Goal: Task Accomplishment & Management: Use online tool/utility

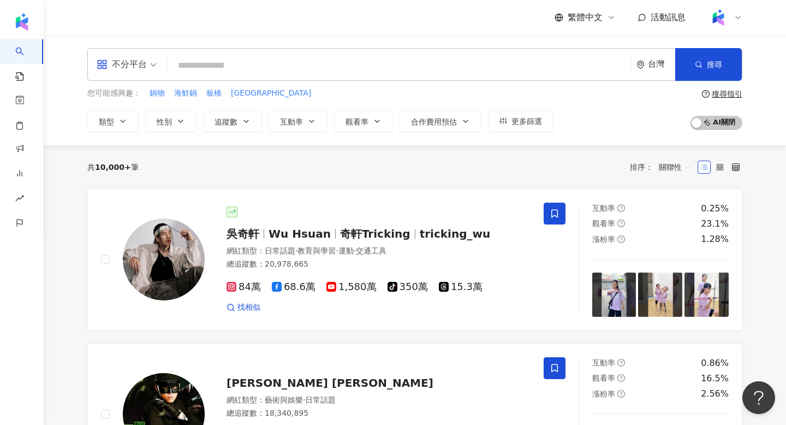
click at [740, 9] on div at bounding box center [724, 18] width 35 height 22
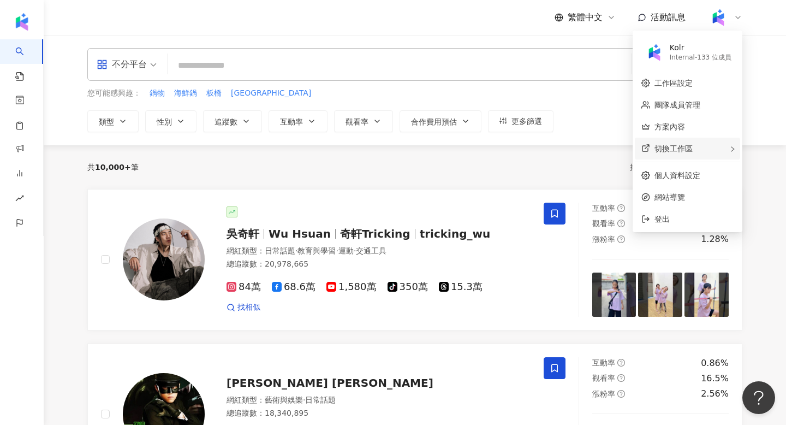
click at [722, 153] on div "切換工作區" at bounding box center [687, 149] width 105 height 22
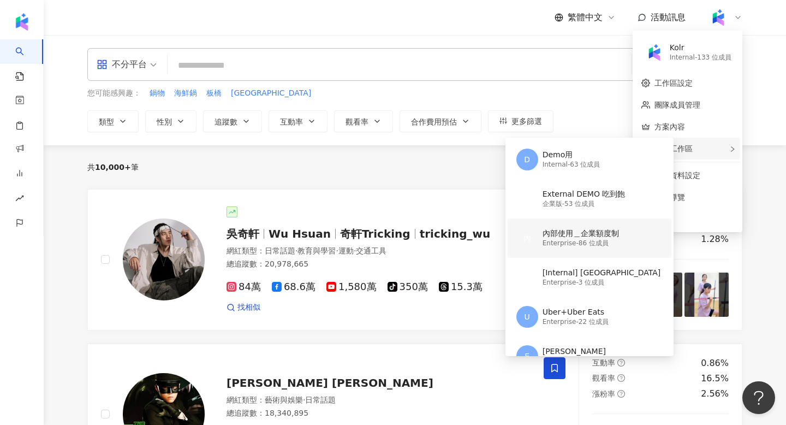
click at [559, 239] on div "Enterprise - 86 位成員" at bounding box center [581, 243] width 76 height 9
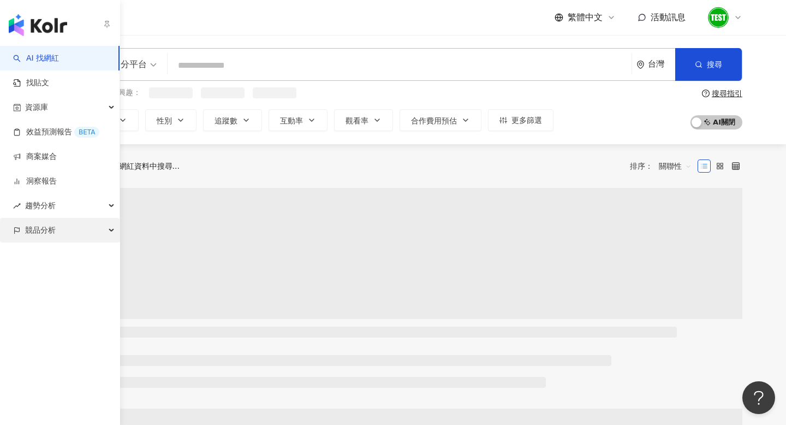
click at [35, 230] on span "競品分析" at bounding box center [40, 230] width 31 height 25
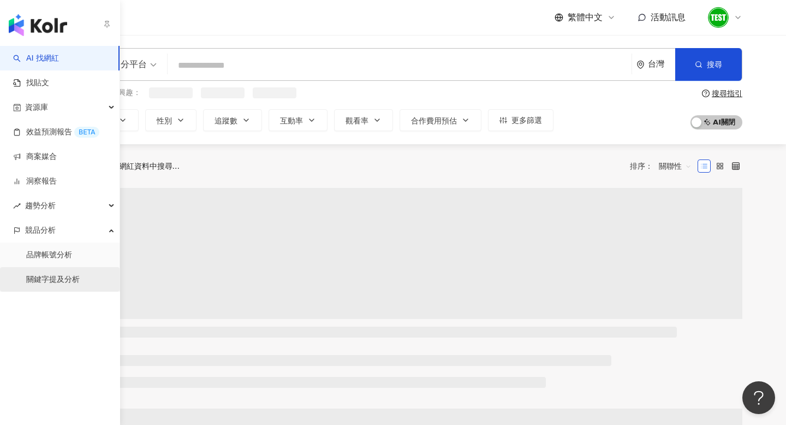
click at [74, 276] on link "關鍵字提及分析" at bounding box center [52, 279] width 53 height 11
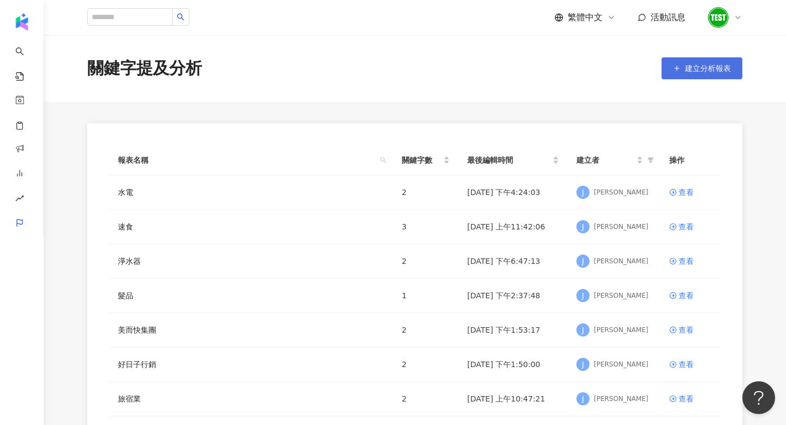
click at [716, 70] on span "建立分析報表" at bounding box center [708, 68] width 46 height 9
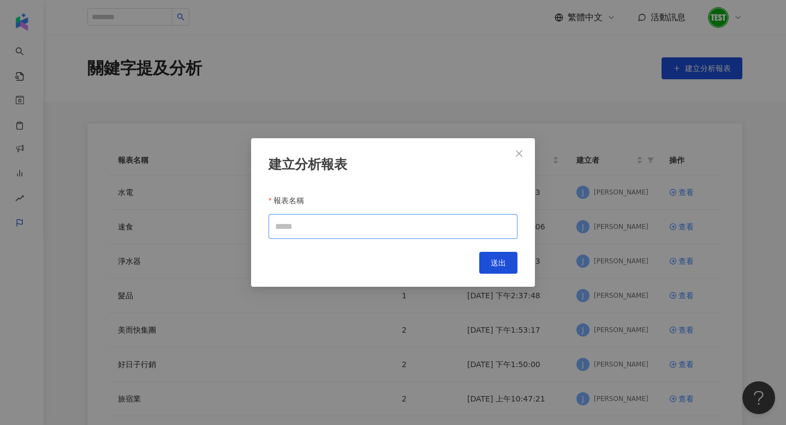
click at [382, 227] on input "報表名稱" at bounding box center [393, 226] width 249 height 25
type input "*"
type input "****"
click at [510, 260] on button "送出" at bounding box center [498, 263] width 38 height 22
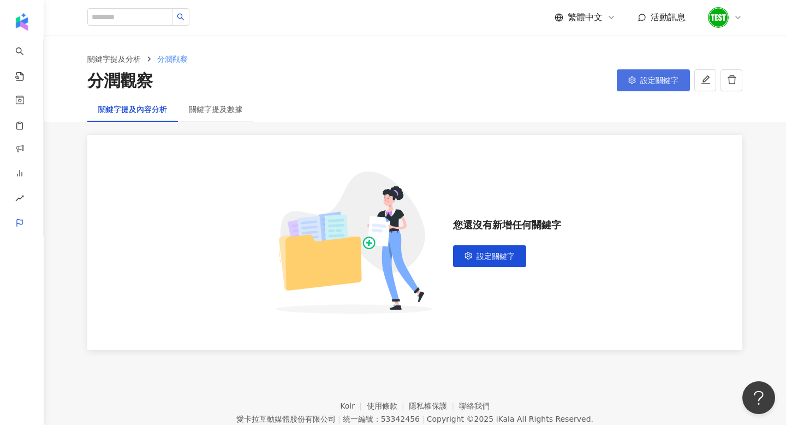
click at [633, 91] on button "設定關鍵字" at bounding box center [653, 80] width 73 height 22
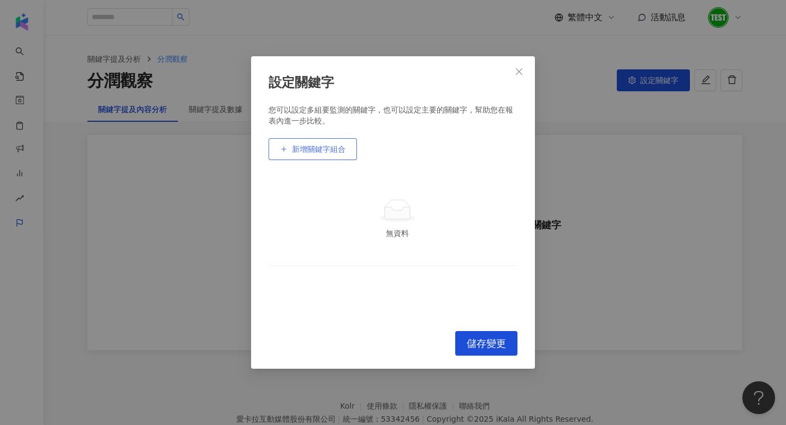
click at [346, 144] on button "新增關鍵字組合" at bounding box center [313, 149] width 88 height 22
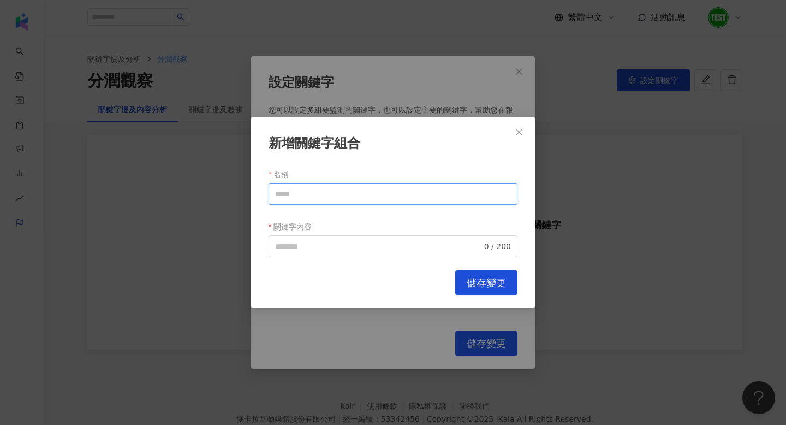
click at [336, 189] on input "名稱" at bounding box center [393, 194] width 249 height 22
type input "*****"
click at [348, 243] on input "關鍵字內容" at bounding box center [378, 246] width 207 height 12
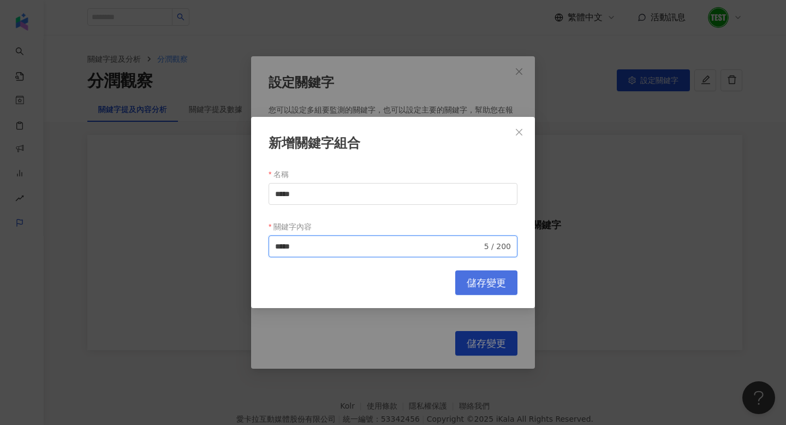
type input "*****"
click at [492, 278] on span "儲存變更" at bounding box center [486, 283] width 39 height 12
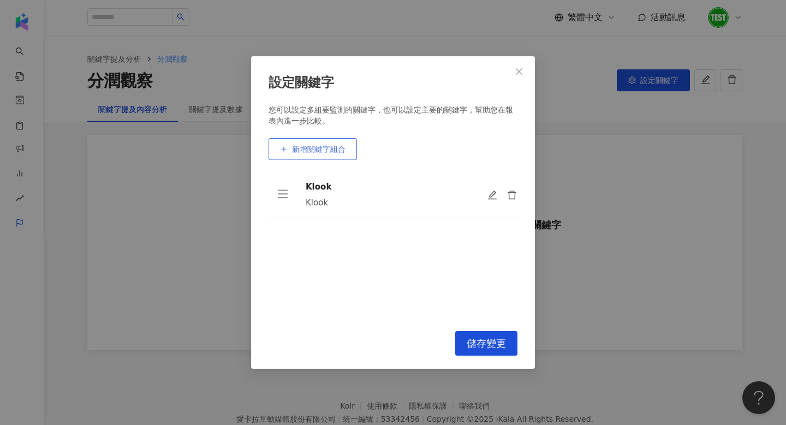
click at [301, 155] on button "新增關鍵字組合" at bounding box center [313, 149] width 88 height 22
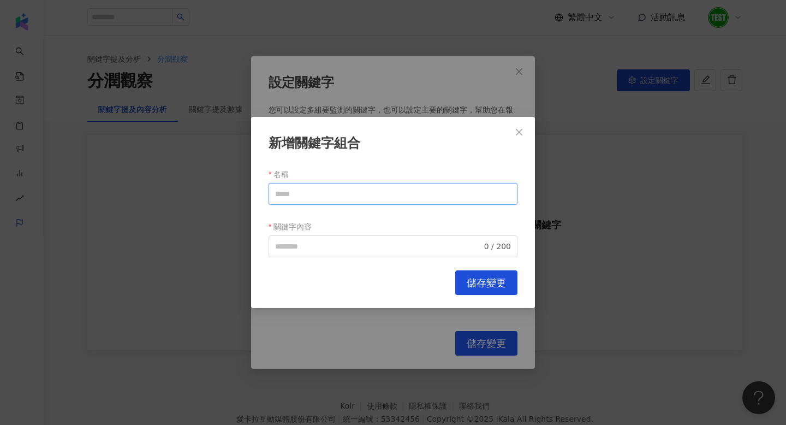
click at [301, 190] on input "名稱" at bounding box center [393, 194] width 249 height 22
drag, startPoint x: 311, startPoint y: 197, endPoint x: 208, endPoint y: 196, distance: 102.6
click at [208, 196] on div "新增關鍵字組合 名稱 ***** 關鍵字內容 0 / 200 Cancel 儲存變更" at bounding box center [393, 212] width 786 height 425
type input "*****"
click at [319, 245] on input "關鍵字內容" at bounding box center [378, 246] width 207 height 12
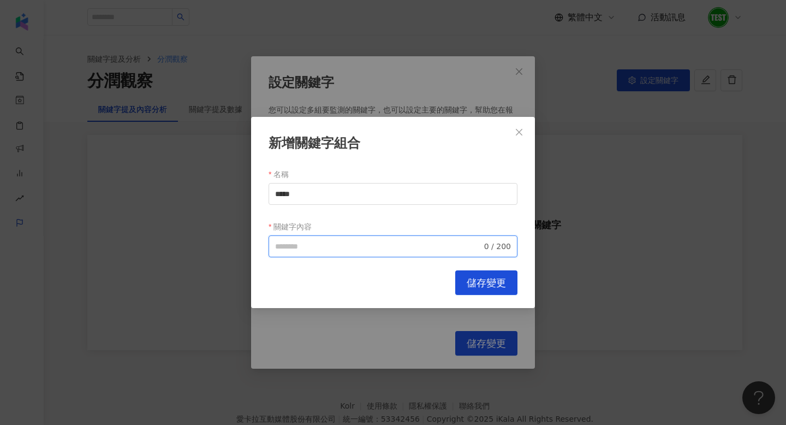
paste input "*****"
type input "*****"
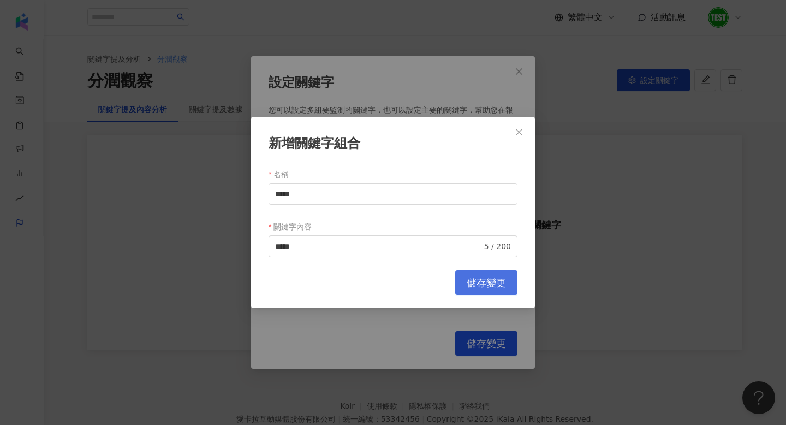
click at [492, 276] on button "儲存變更" at bounding box center [486, 282] width 62 height 25
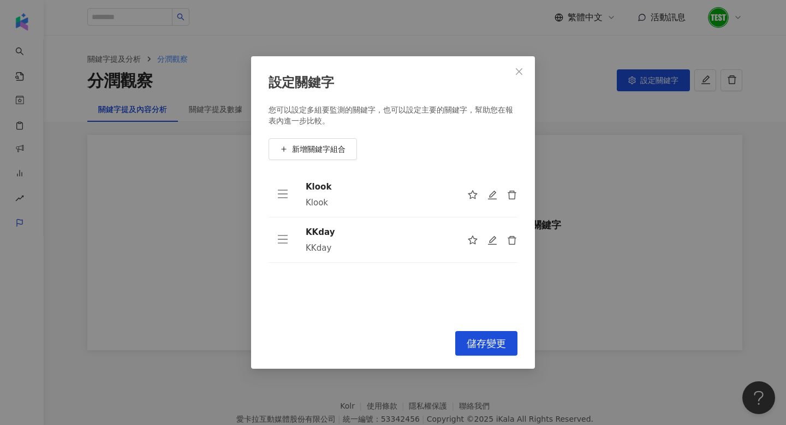
click at [502, 361] on div "設定關鍵字 您可以設定多組要監測的關鍵字，也可以設定主要的關鍵字，幫助您在報表內進一步比較。 新增關鍵字組合 Klook Klook KKday KKday …" at bounding box center [393, 212] width 284 height 313
click at [496, 349] on button "儲存變更" at bounding box center [486, 343] width 62 height 25
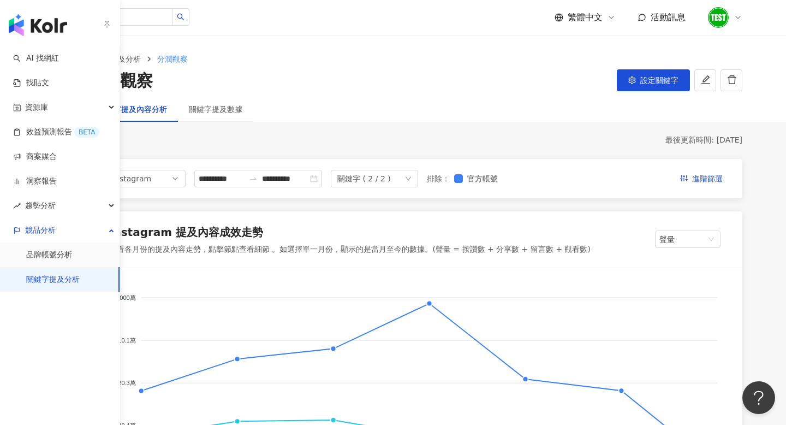
click at [27, 31] on img "button" at bounding box center [38, 25] width 58 height 22
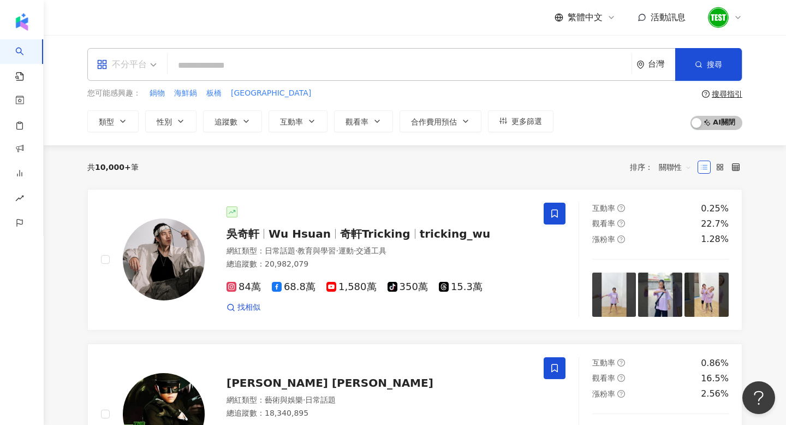
click at [145, 64] on div "不分平台" at bounding box center [122, 64] width 50 height 17
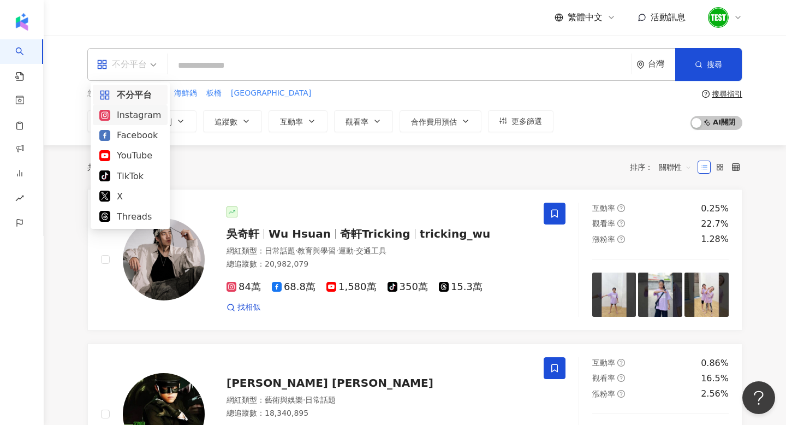
click at [121, 115] on div "Instagram" at bounding box center [130, 115] width 62 height 14
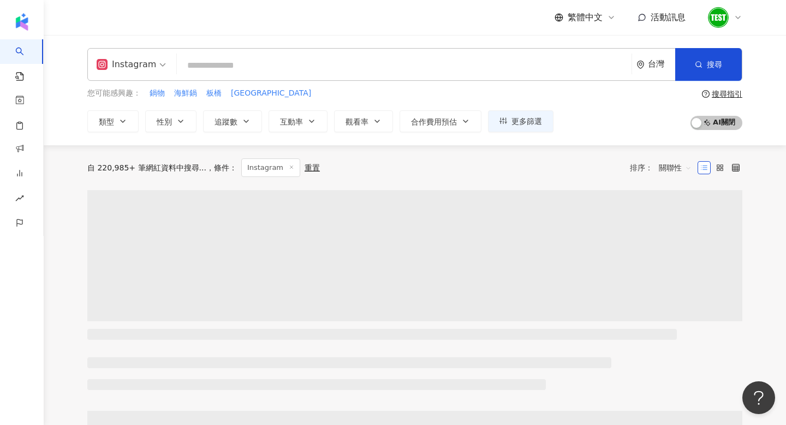
click at [253, 68] on input "search" at bounding box center [404, 65] width 446 height 21
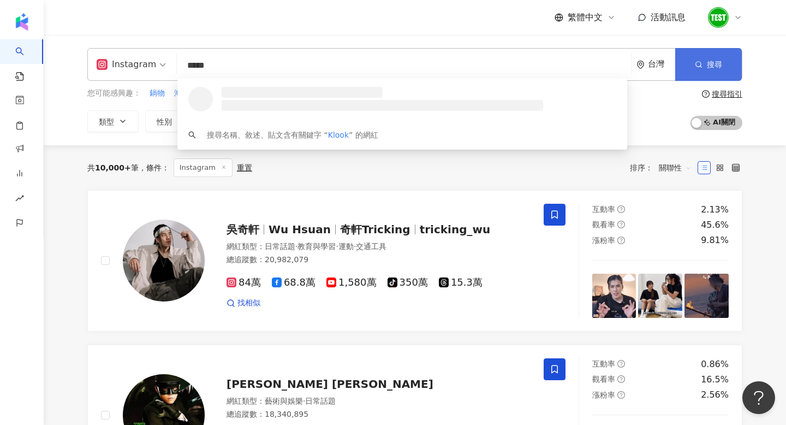
type input "*****"
click at [719, 58] on button "搜尋" at bounding box center [708, 64] width 67 height 33
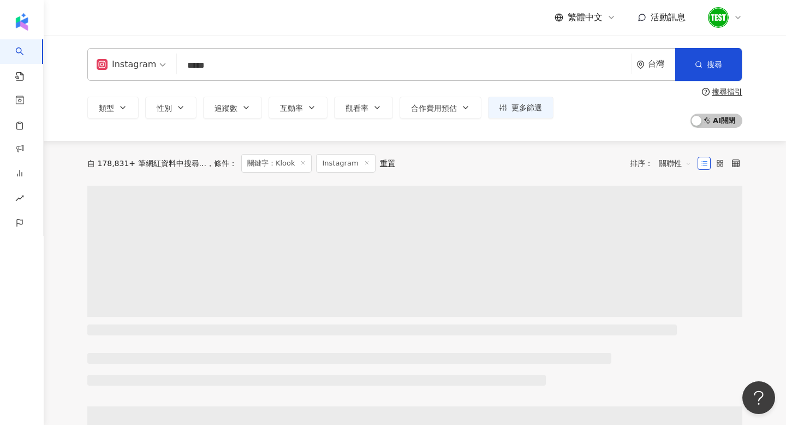
click at [678, 170] on span "關聯性" at bounding box center [675, 162] width 33 height 17
click at [671, 277] on div "關鍵字" at bounding box center [675, 278] width 27 height 12
click at [624, 127] on div "類型 性別 追蹤數 互動率 觀看率 合作費用預估 更多篩選 搜尋指引 AI 開啟 AI 關閉" at bounding box center [414, 107] width 655 height 40
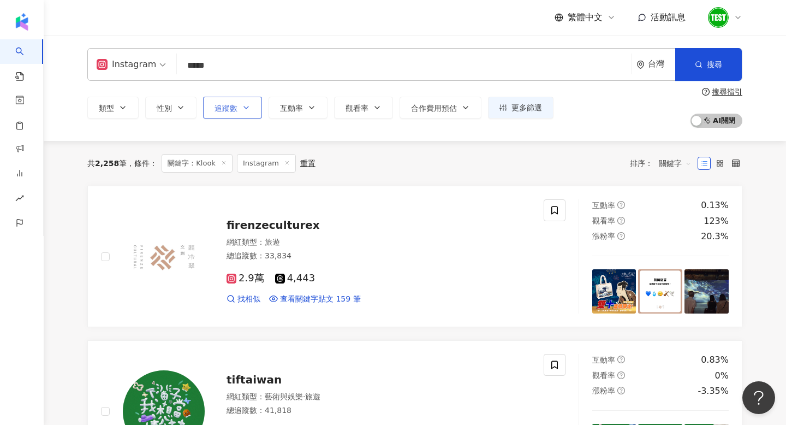
click at [231, 102] on button "追蹤數" at bounding box center [232, 108] width 59 height 22
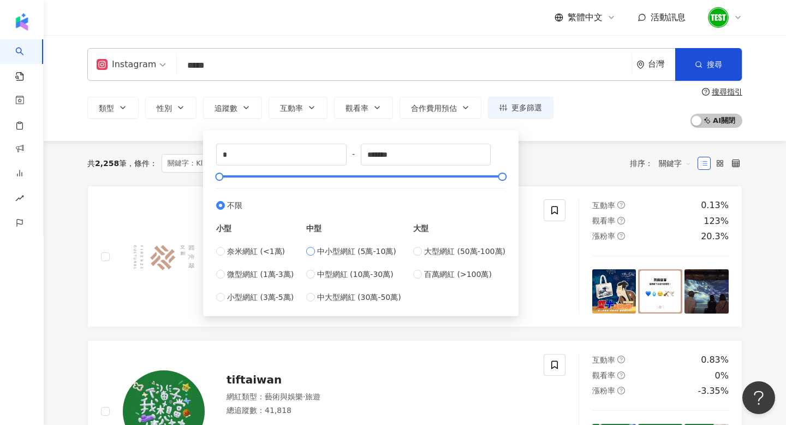
click at [349, 247] on span "中小型網紅 (5萬-10萬)" at bounding box center [356, 251] width 79 height 12
type input "*****"
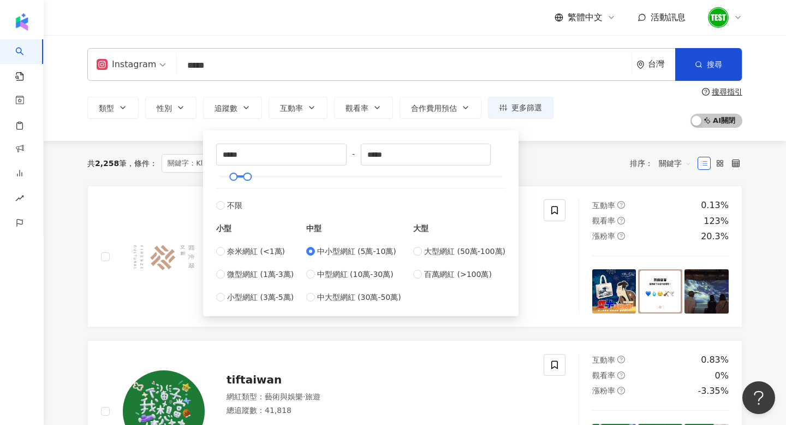
click at [567, 146] on div "共 2,258 筆 條件 ： 關鍵字：Klook Instagram 重置 排序： 關鍵字" at bounding box center [414, 163] width 655 height 45
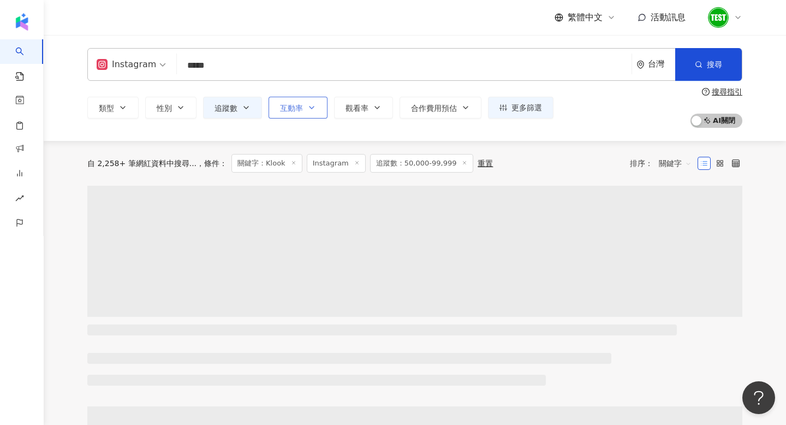
click at [296, 109] on span "互動率" at bounding box center [291, 108] width 23 height 9
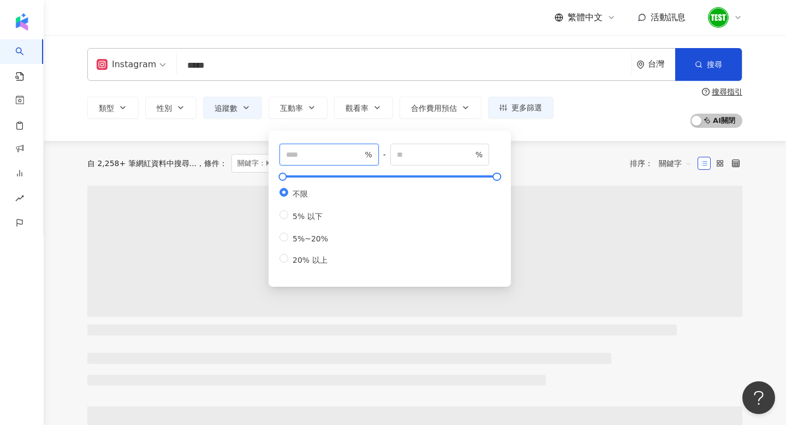
click at [330, 149] on input "number" at bounding box center [324, 154] width 76 height 12
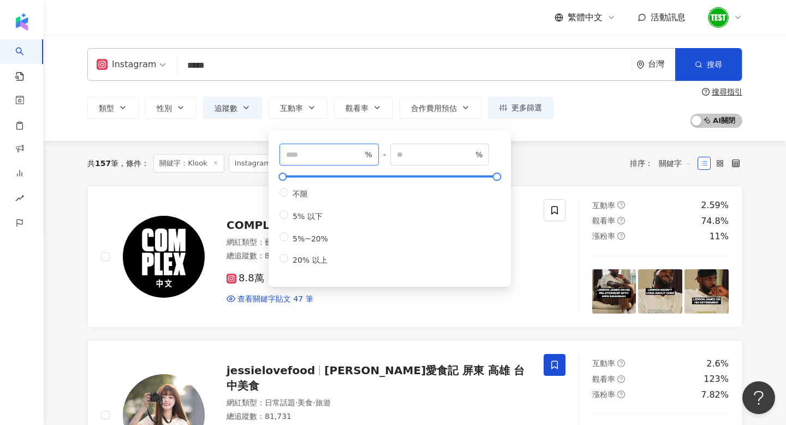
type input "*"
click at [577, 126] on div "類型 性別 追蹤數 互動率 觀看率 合作費用預估 更多篩選 ***** - ***** 不限 小型 奈米網紅 (<1萬) 微型網紅 (1萬-3萬) 小型網紅 …" at bounding box center [414, 107] width 655 height 40
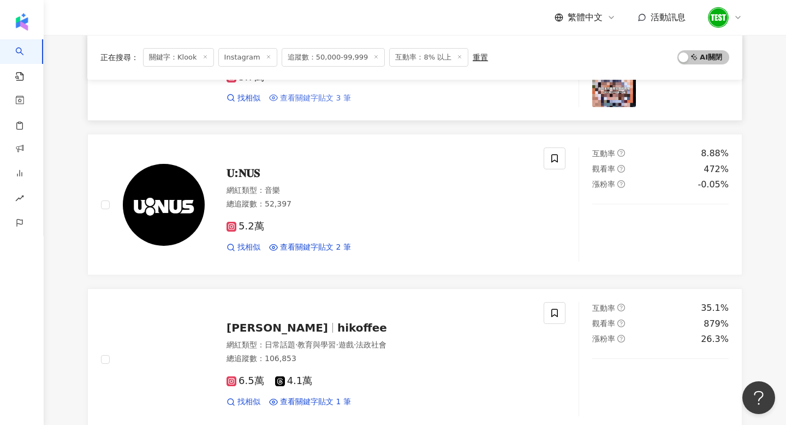
scroll to position [683, 0]
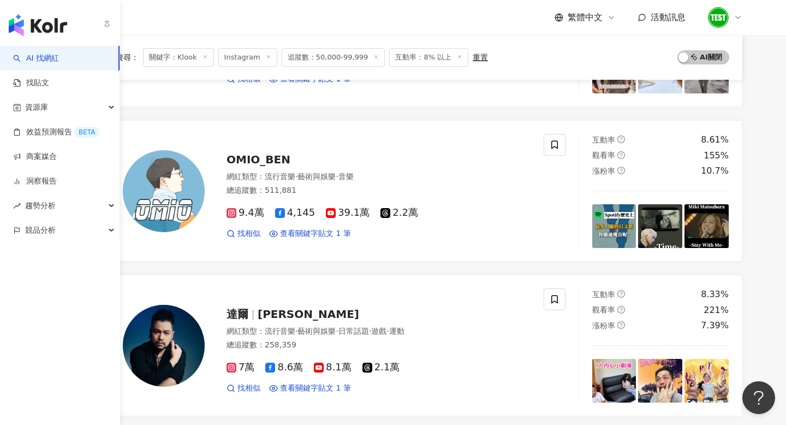
click at [26, 14] on img "button" at bounding box center [38, 25] width 58 height 22
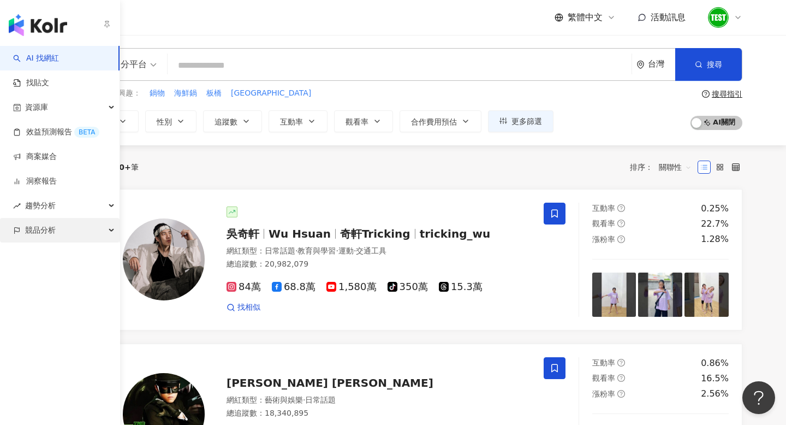
click at [70, 229] on div "競品分析" at bounding box center [60, 230] width 120 height 25
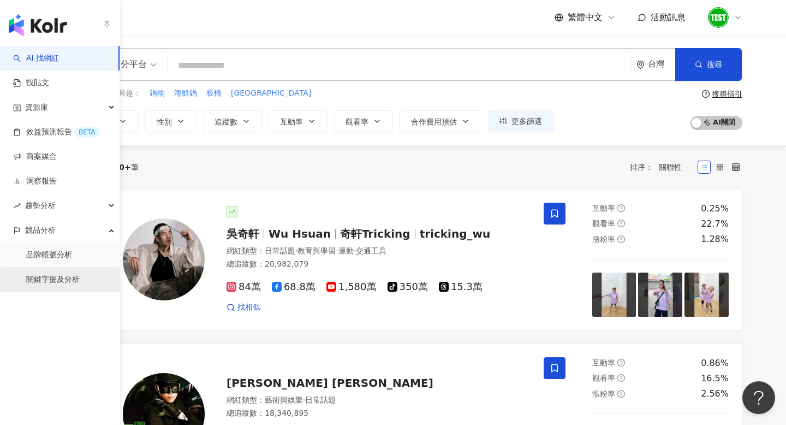
click at [69, 276] on link "關鍵字提及分析" at bounding box center [52, 279] width 53 height 11
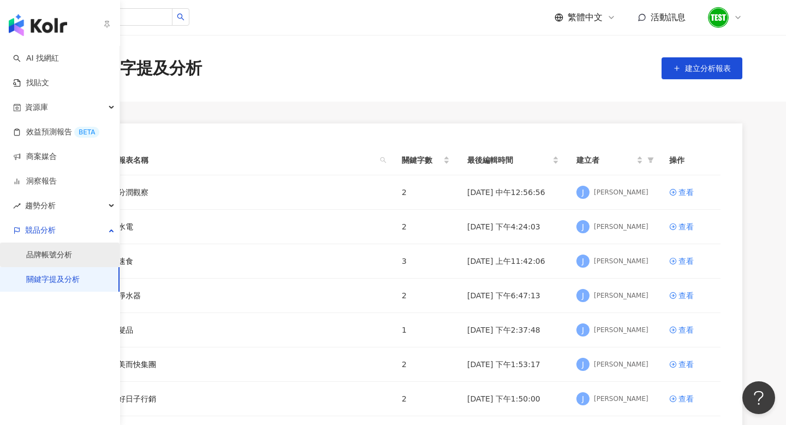
click at [53, 257] on link "品牌帳號分析" at bounding box center [49, 254] width 46 height 11
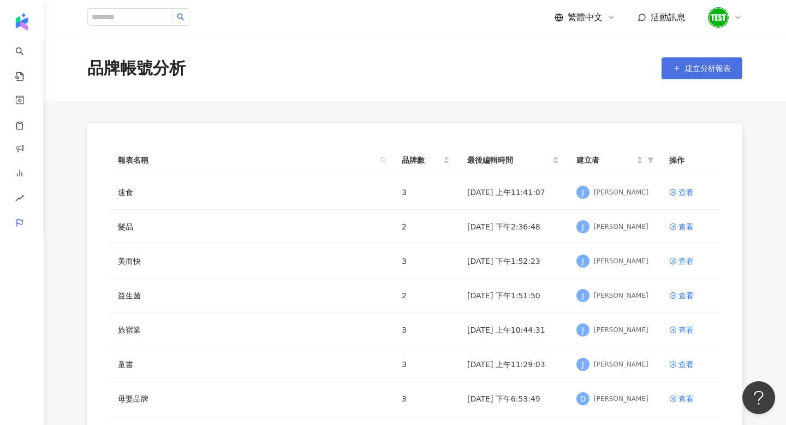
click at [703, 74] on button "建立分析報表" at bounding box center [702, 68] width 81 height 22
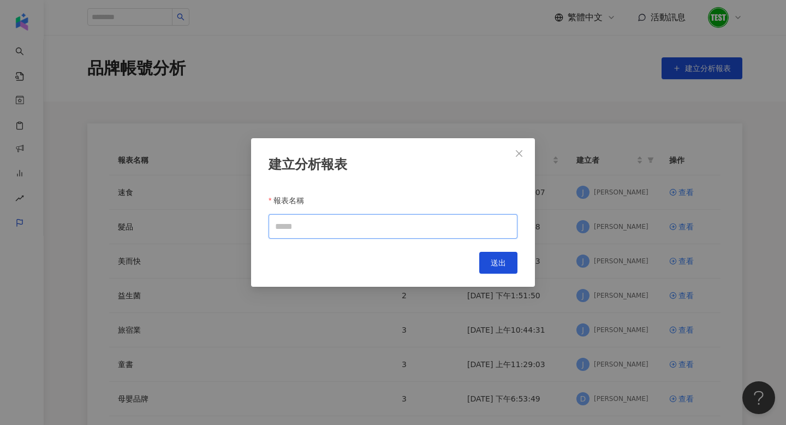
click at [321, 236] on input "報表名稱" at bounding box center [393, 226] width 249 height 25
type input "*"
type input "****"
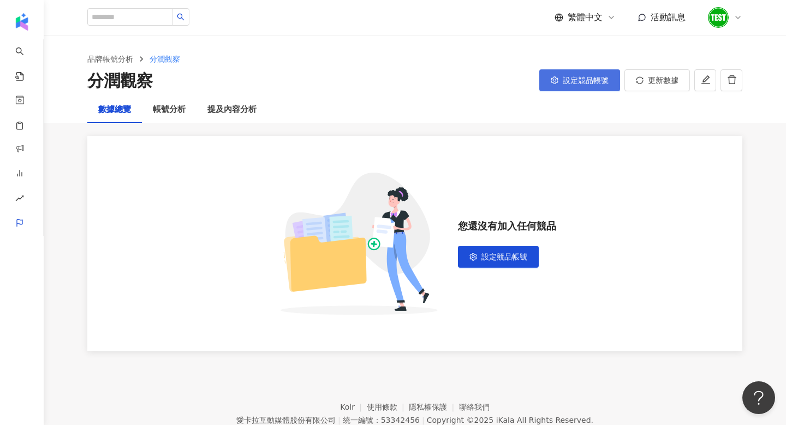
click at [575, 74] on button "設定競品帳號" at bounding box center [579, 80] width 81 height 22
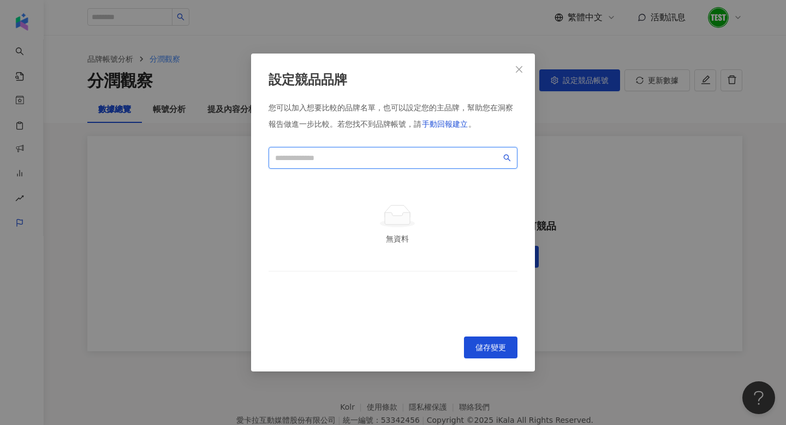
click at [290, 157] on input "search" at bounding box center [388, 158] width 226 height 12
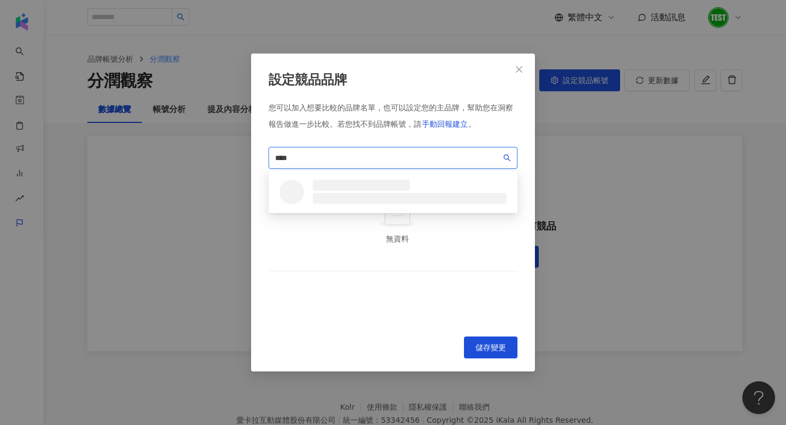
type input "*****"
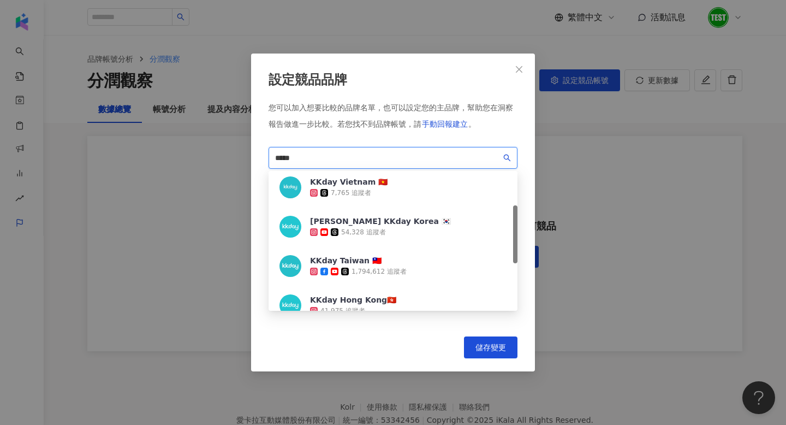
scroll to position [108, 0]
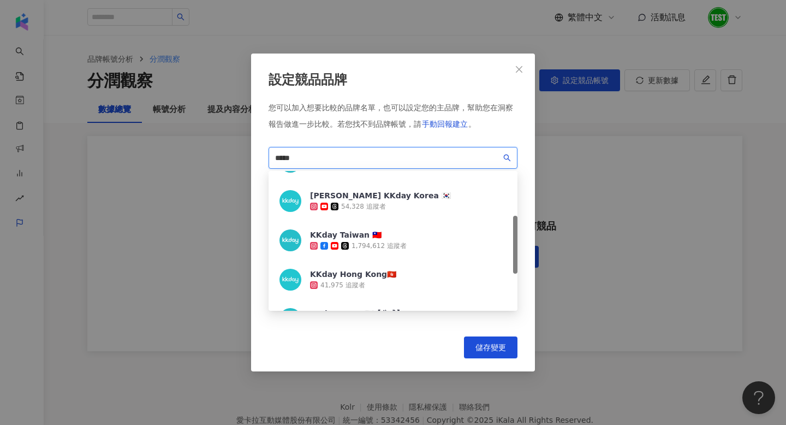
click at [353, 248] on div "1,794,612 追蹤者" at bounding box center [379, 245] width 55 height 9
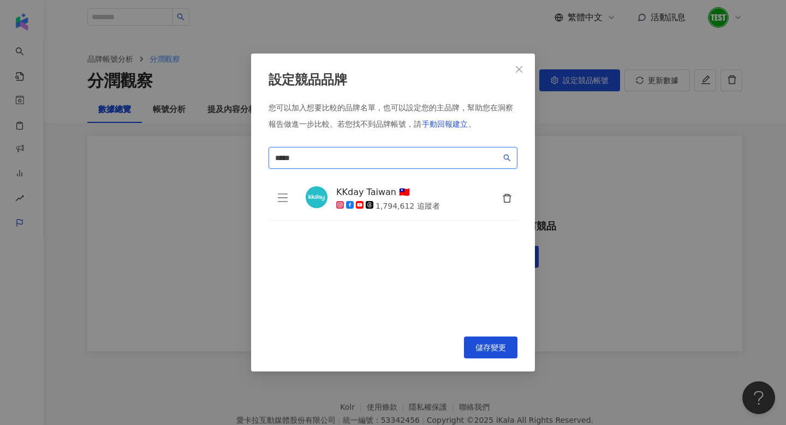
click at [339, 160] on input "*****" at bounding box center [388, 158] width 226 height 12
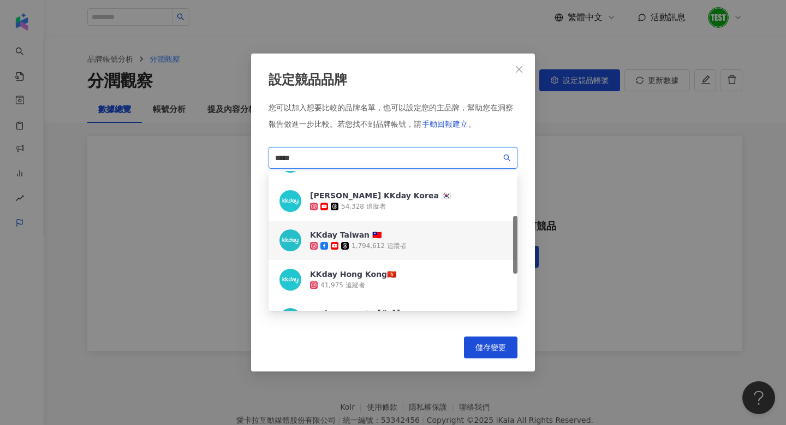
drag, startPoint x: 339, startPoint y: 160, endPoint x: 215, endPoint y: 160, distance: 124.4
click at [215, 160] on div "設定競品品牌 您可以加入想要比較的品牌名單，也可以設定您的主品牌，幫助您在洞察報告做進一步比較。 若您找不到品牌帳號，請 手動回報建立 。 ***** 2ec…" at bounding box center [393, 212] width 786 height 425
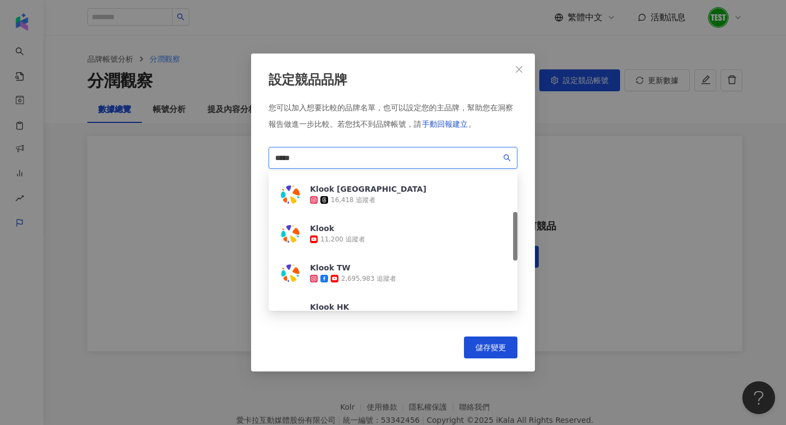
scroll to position [144, 0]
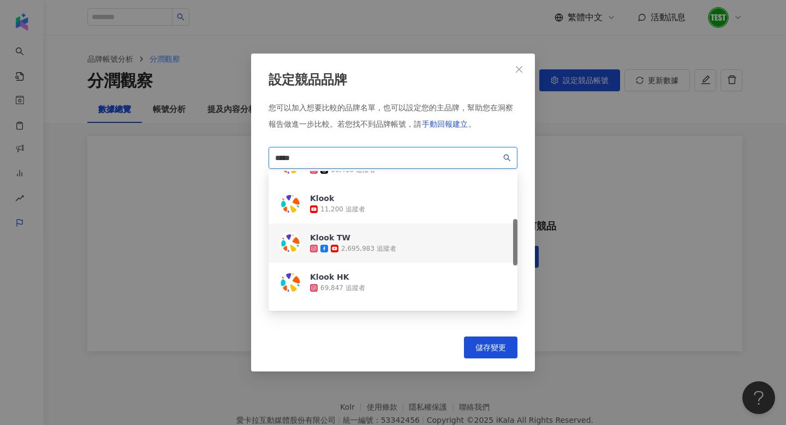
click at [358, 243] on div "2,695,983 追蹤者" at bounding box center [353, 248] width 86 height 11
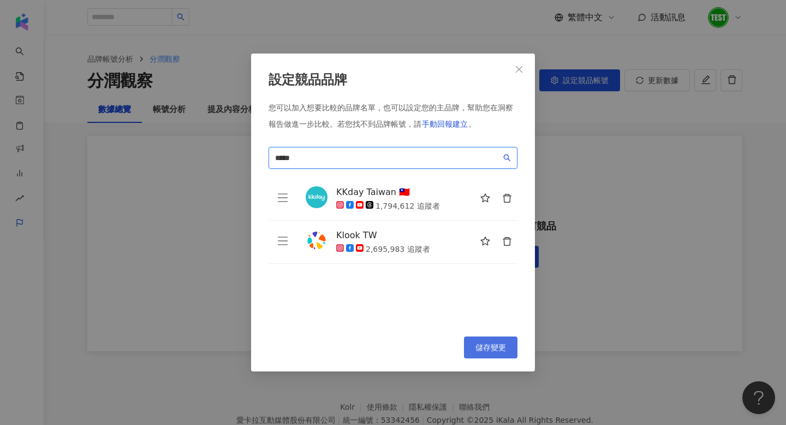
type input "*****"
click at [510, 351] on button "儲存變更" at bounding box center [490, 347] width 53 height 22
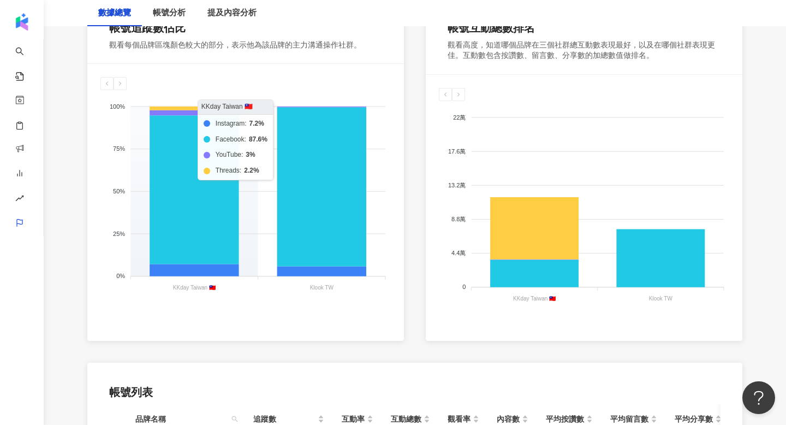
scroll to position [0, 0]
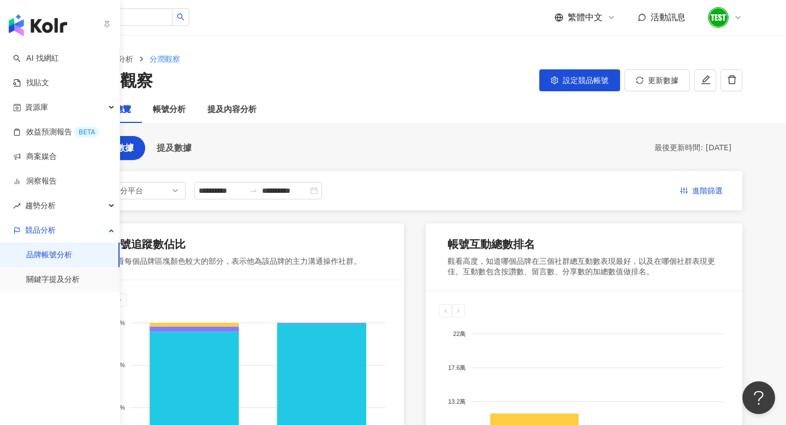
click at [39, 16] on img "button" at bounding box center [38, 25] width 58 height 22
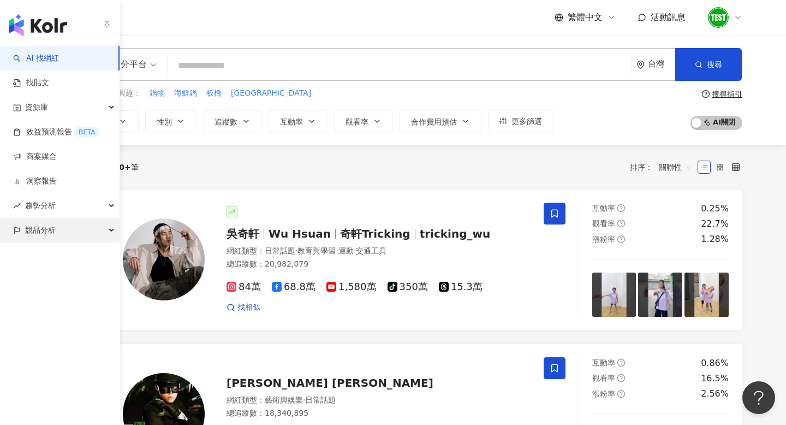
click at [20, 228] on icon "button" at bounding box center [17, 231] width 8 height 8
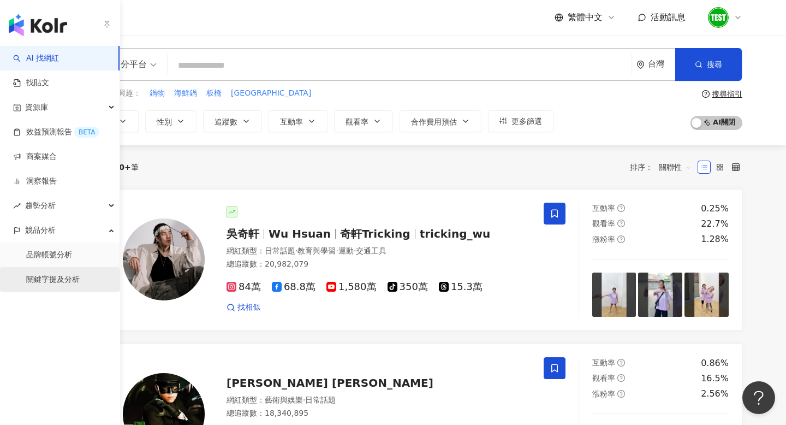
click at [50, 279] on link "關鍵字提及分析" at bounding box center [52, 279] width 53 height 11
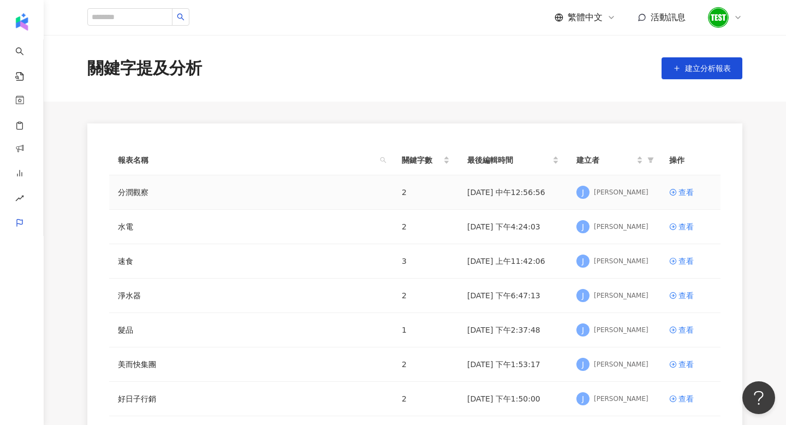
click at [693, 186] on td "查看" at bounding box center [690, 192] width 60 height 34
click at [685, 192] on div "查看" at bounding box center [685, 192] width 15 height 12
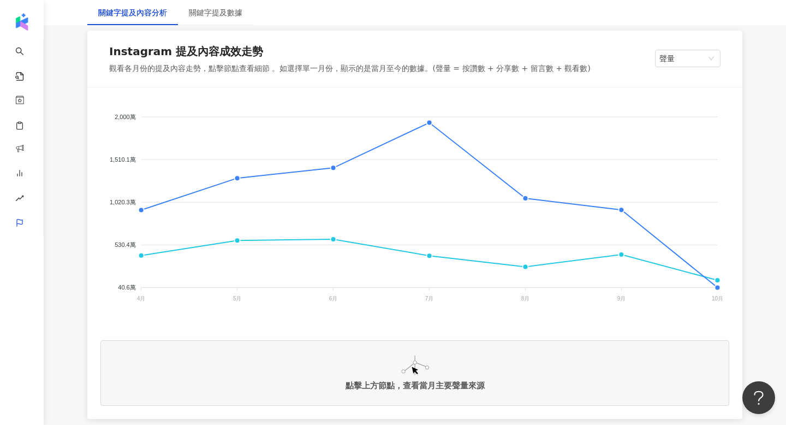
scroll to position [181, 0]
click at [427, 123] on foreignobject "KKday Klook" at bounding box center [414, 209] width 629 height 218
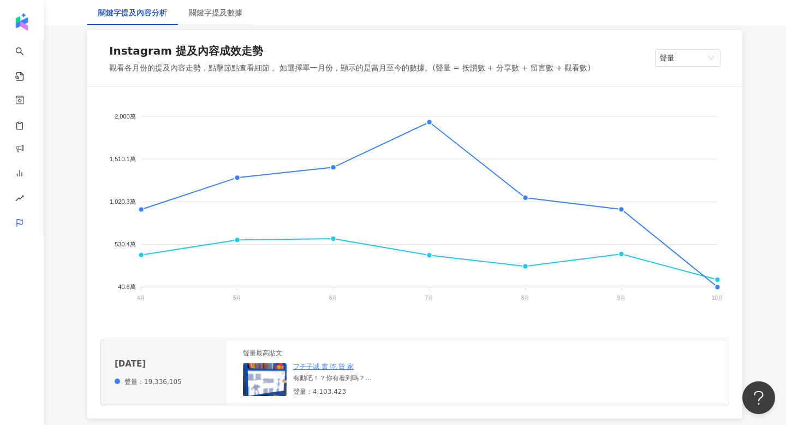
click at [261, 387] on img at bounding box center [265, 379] width 44 height 33
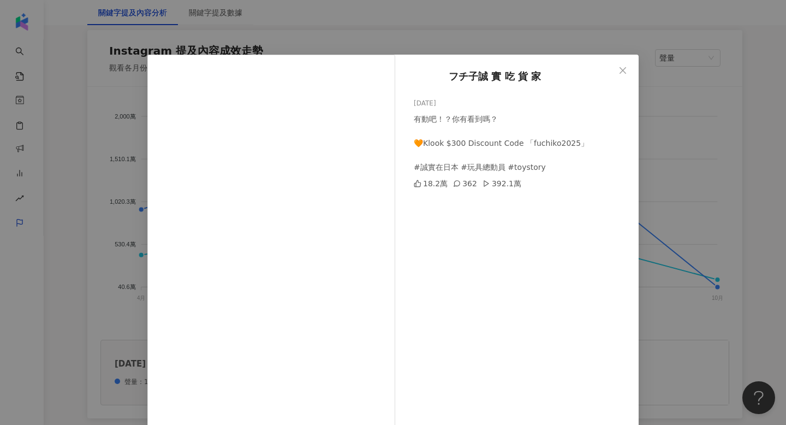
scroll to position [65, 0]
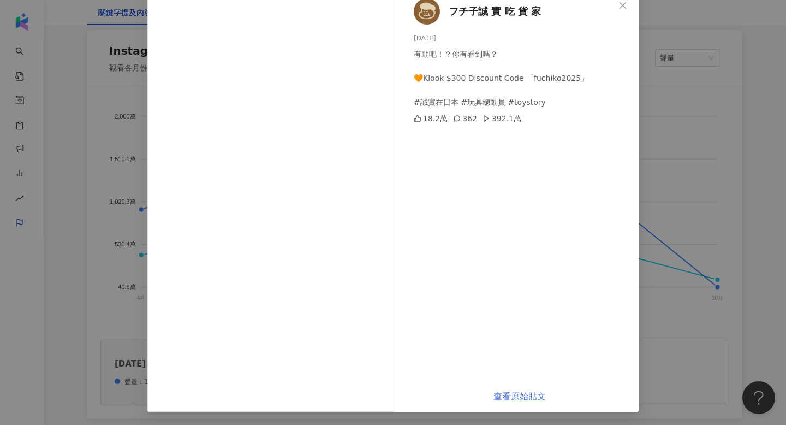
click at [526, 395] on link "查看原始貼文" at bounding box center [519, 396] width 52 height 10
click at [729, 120] on div "フチ子誠 實 吃 貨 家 2025/7/19 有動吧！？你有看到嗎？ 🧡Klook $300 Discount Code 「fuchiko2025」 #誠實在…" at bounding box center [393, 212] width 786 height 425
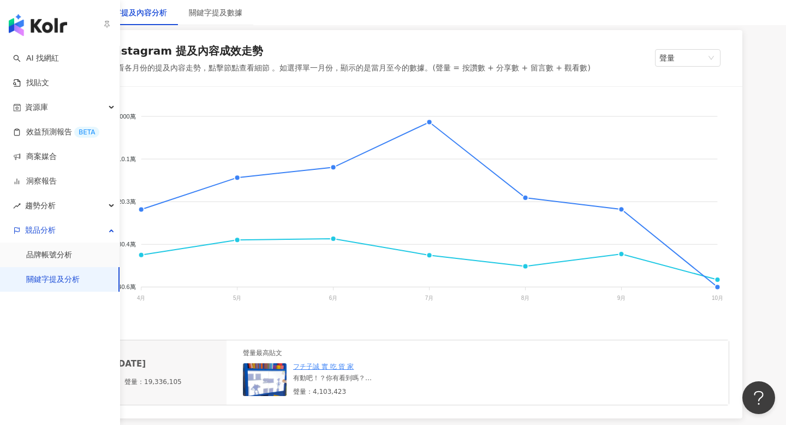
click at [27, 32] on img "button" at bounding box center [38, 25] width 58 height 22
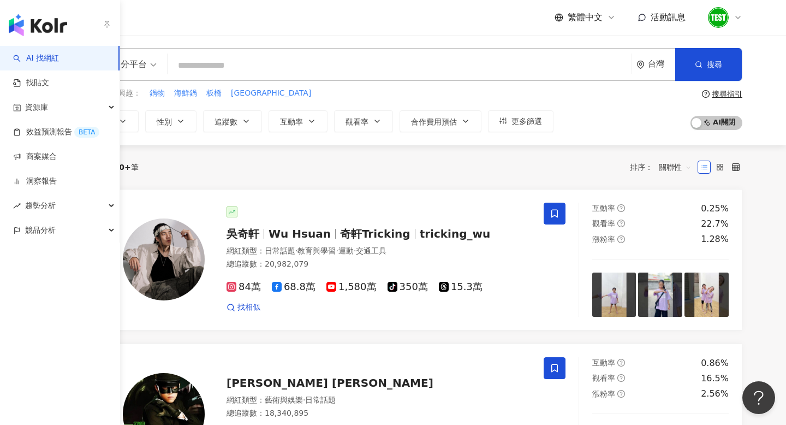
click at [31, 29] on img "button" at bounding box center [38, 25] width 58 height 22
click at [41, 110] on span "資源庫" at bounding box center [36, 107] width 23 height 25
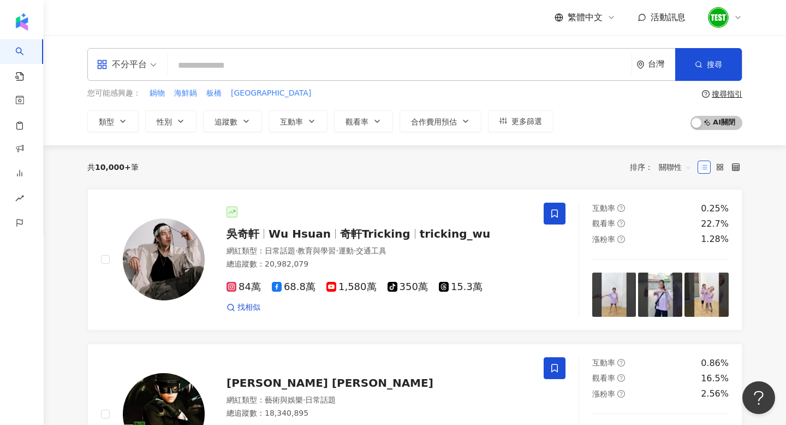
click at [326, 55] on input "search" at bounding box center [399, 65] width 455 height 21
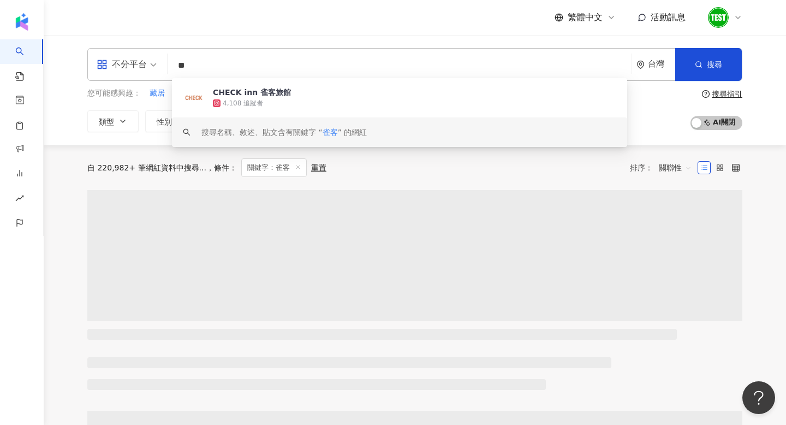
click at [670, 166] on span "關聯性" at bounding box center [675, 167] width 33 height 17
type input "**"
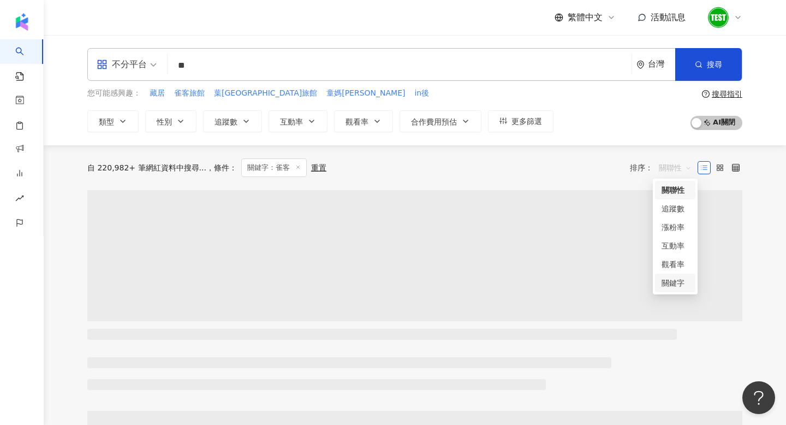
click at [676, 287] on div "關鍵字" at bounding box center [675, 283] width 27 height 12
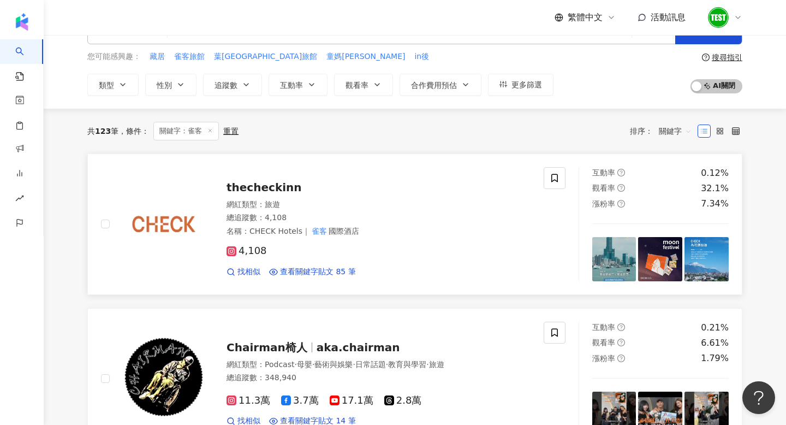
scroll to position [39, 0]
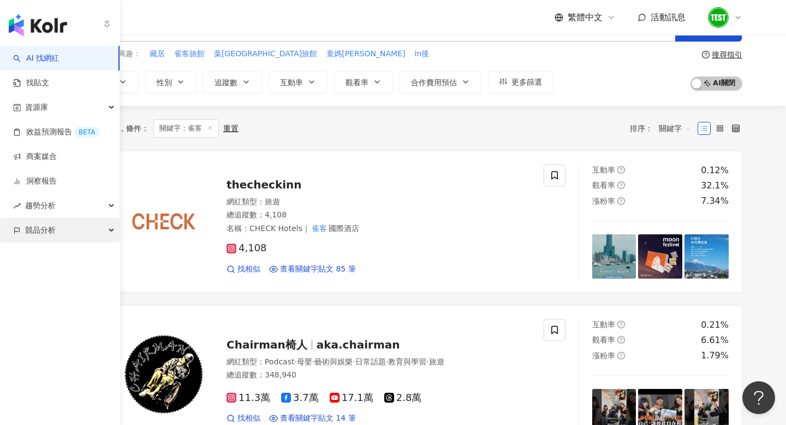
click at [56, 233] on div "競品分析" at bounding box center [60, 230] width 120 height 25
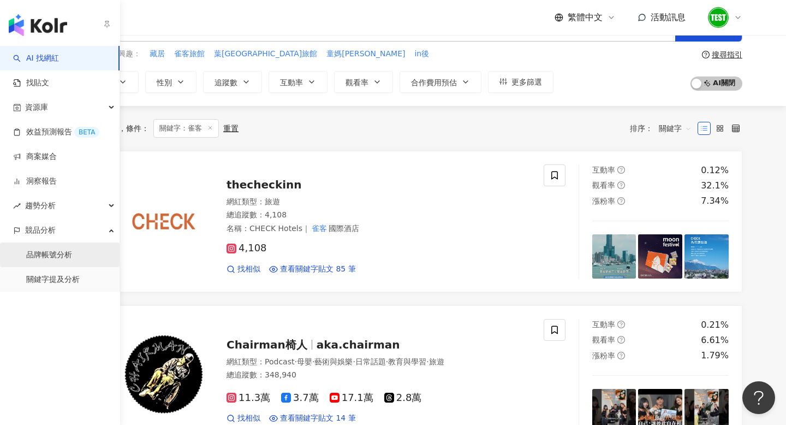
click at [61, 255] on link "品牌帳號分析" at bounding box center [49, 254] width 46 height 11
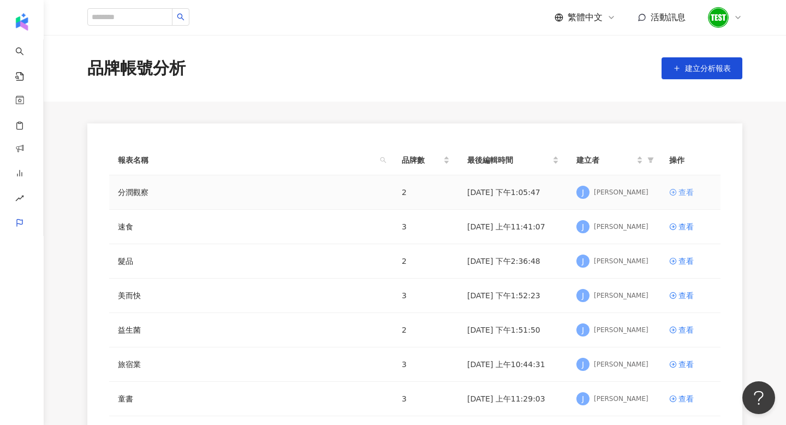
click at [676, 195] on icon at bounding box center [673, 192] width 8 height 8
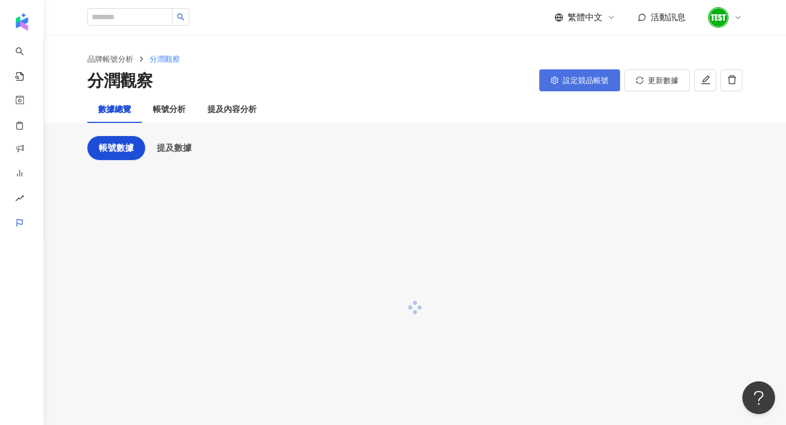
click at [568, 77] on span "設定競品帳號" at bounding box center [586, 80] width 46 height 9
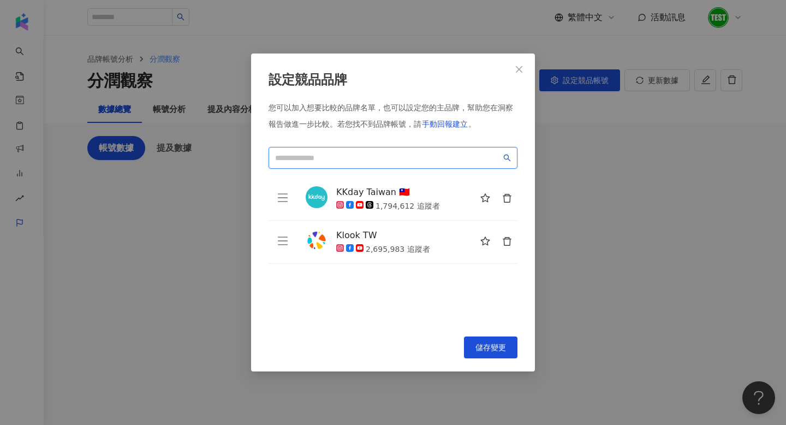
click at [361, 159] on input "search" at bounding box center [388, 158] width 226 height 12
type input "*"
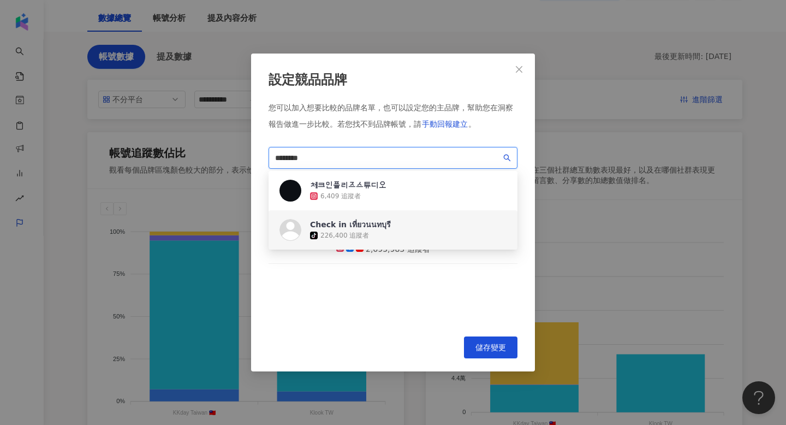
scroll to position [84, 0]
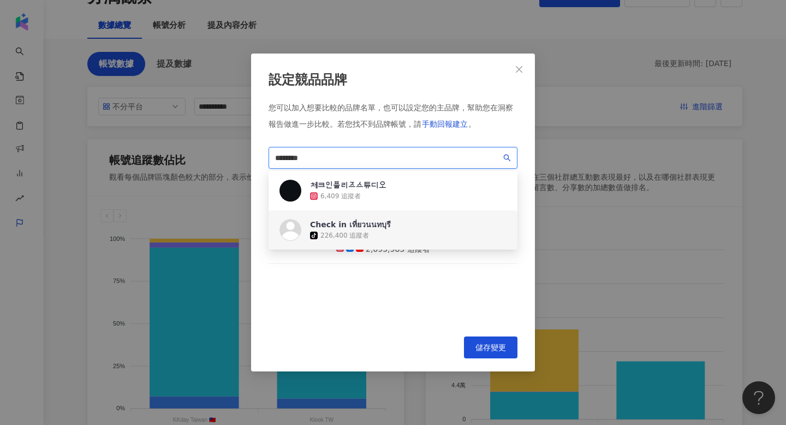
type input "*******"
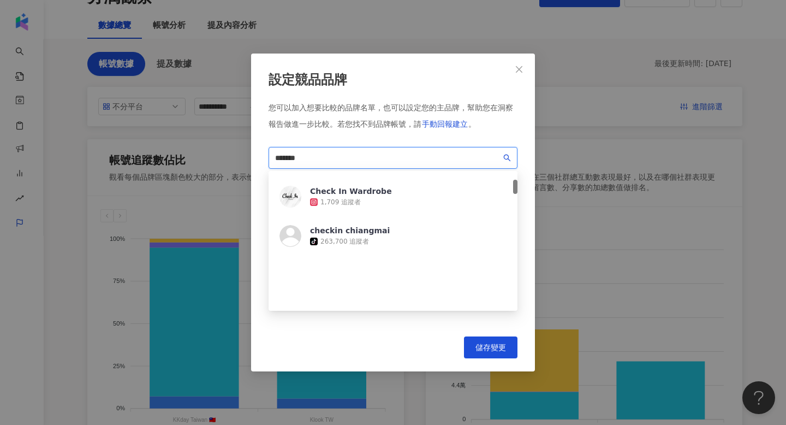
scroll to position [0, 0]
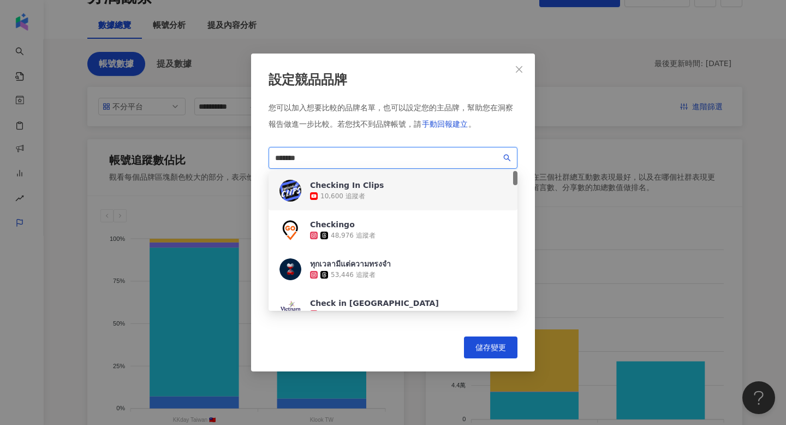
drag, startPoint x: 311, startPoint y: 160, endPoint x: 211, endPoint y: 158, distance: 99.9
click at [211, 158] on div "設定競品品牌 您可以加入想要比較的品牌名單，也可以設定您的主品牌，幫助您在洞察報告做進一步比較。 若您找不到品牌帳號，請 手動回報建立 。 ******* a…" at bounding box center [393, 212] width 786 height 425
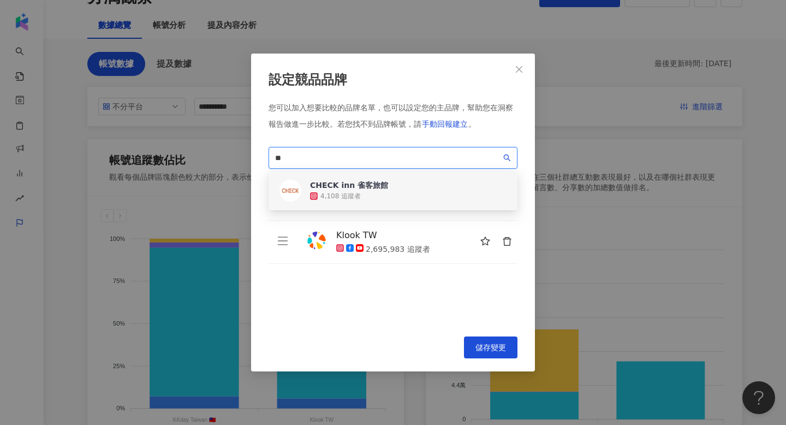
click at [365, 180] on div "CHECK inn 雀客旅館" at bounding box center [349, 185] width 78 height 11
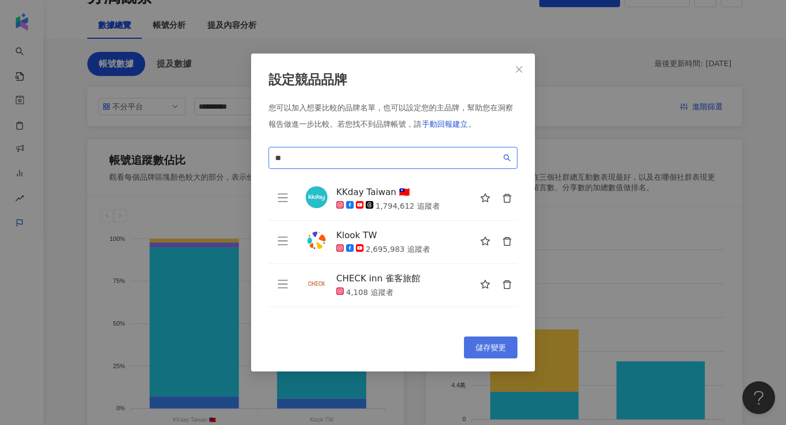
type input "**"
click at [491, 349] on span "儲存變更" at bounding box center [490, 347] width 31 height 9
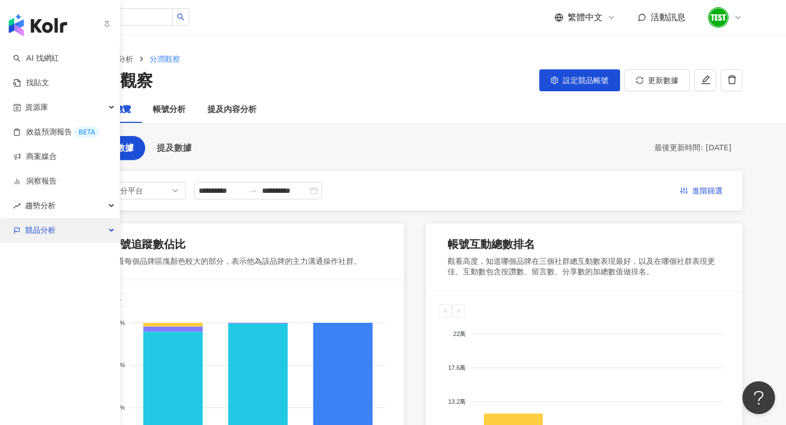
click at [31, 225] on span "競品分析" at bounding box center [40, 230] width 31 height 25
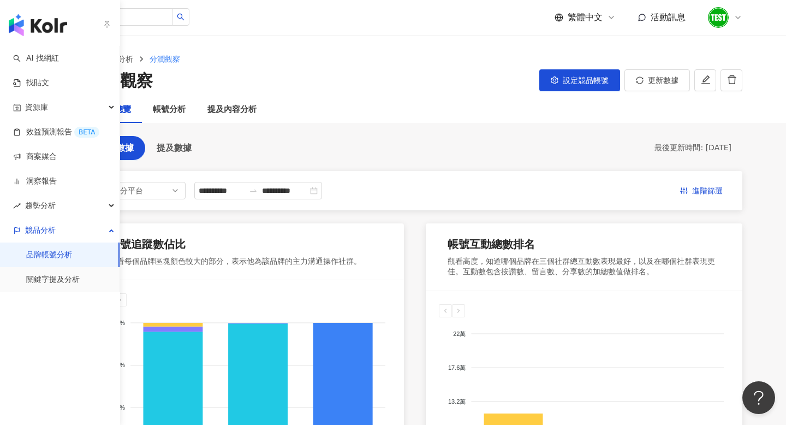
click at [47, 255] on link "品牌帳號分析" at bounding box center [49, 254] width 46 height 11
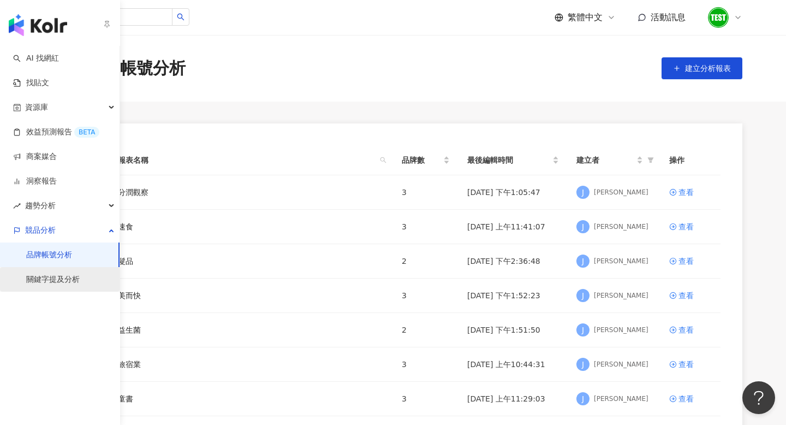
click at [59, 282] on link "關鍵字提及分析" at bounding box center [52, 279] width 53 height 11
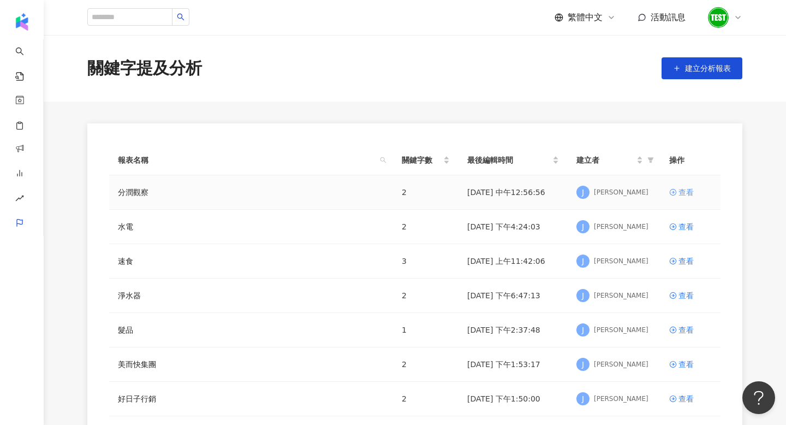
click at [683, 187] on div "查看" at bounding box center [685, 192] width 15 height 12
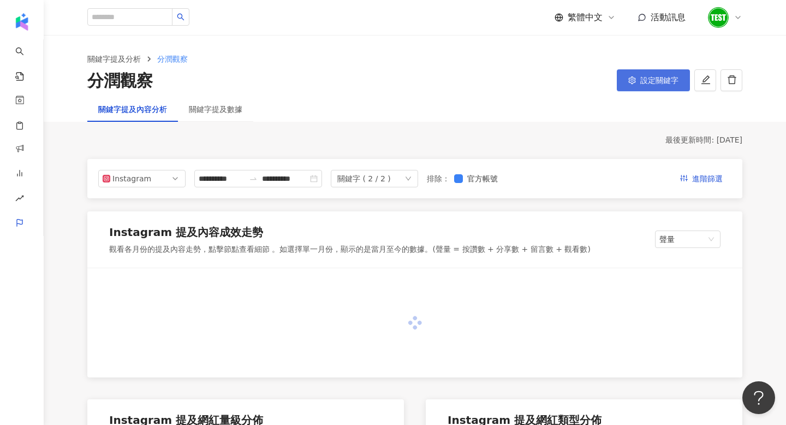
click at [646, 79] on span "設定關鍵字" at bounding box center [659, 80] width 38 height 9
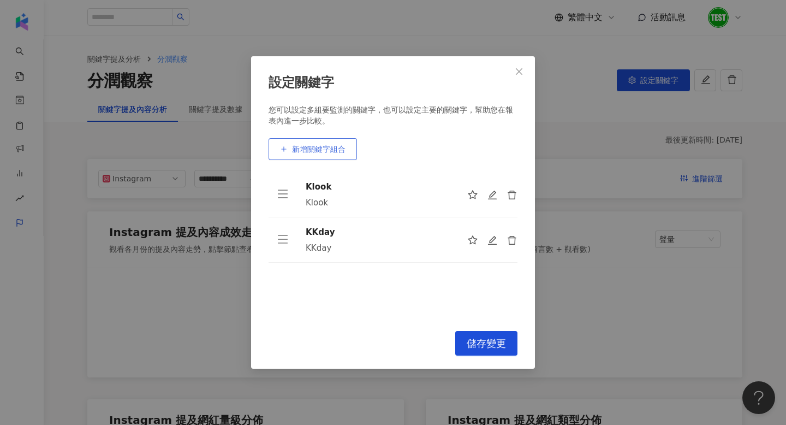
click at [342, 147] on span "新增關鍵字組合" at bounding box center [318, 149] width 53 height 9
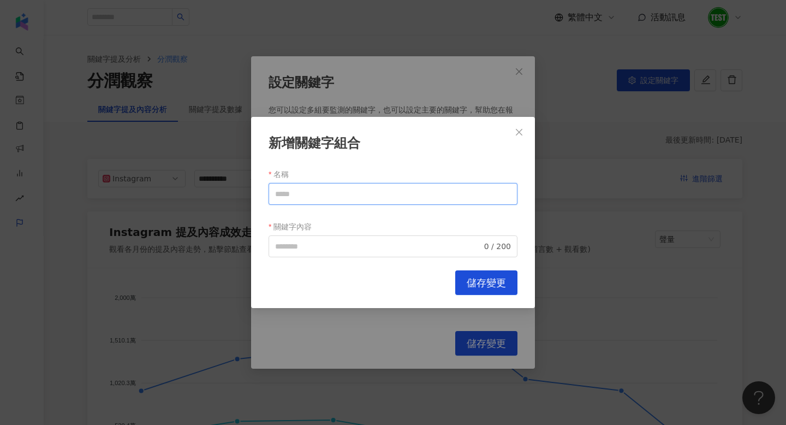
click at [341, 193] on input "名稱" at bounding box center [393, 194] width 249 height 22
drag, startPoint x: 299, startPoint y: 196, endPoint x: 258, endPoint y: 194, distance: 41.0
click at [258, 194] on div "新增關鍵字組合 名稱 ** 關鍵字內容 0 / 200 Cancel 儲存變更" at bounding box center [393, 213] width 284 height 192
type input "**"
click at [324, 241] on input "關鍵字內容" at bounding box center [378, 246] width 207 height 12
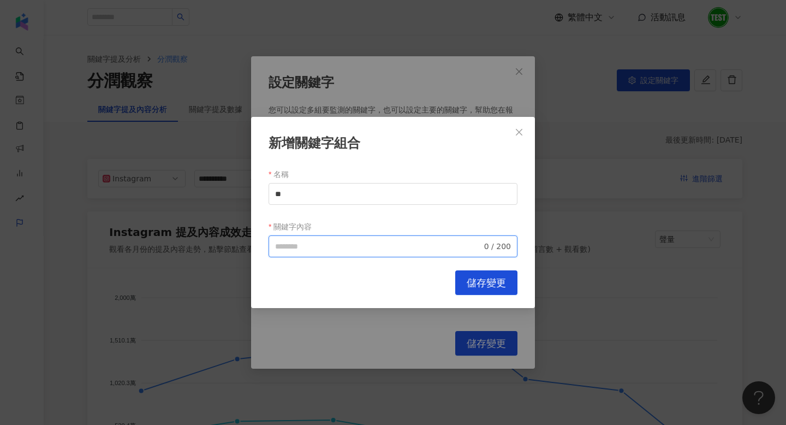
paste input "**"
type input "**"
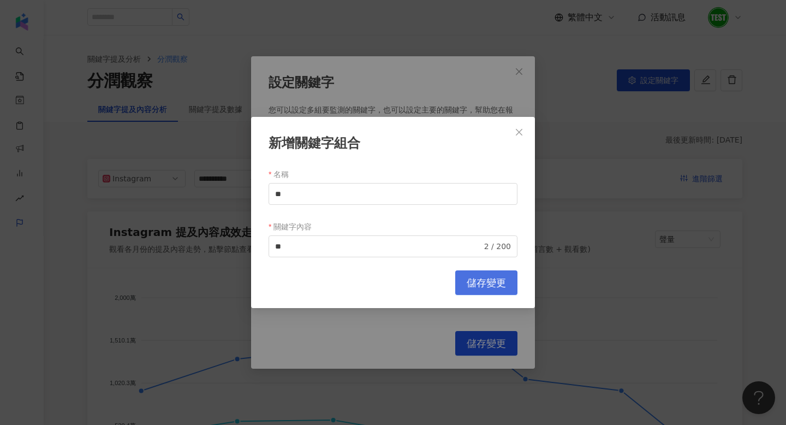
click at [493, 285] on span "儲存變更" at bounding box center [486, 283] width 39 height 12
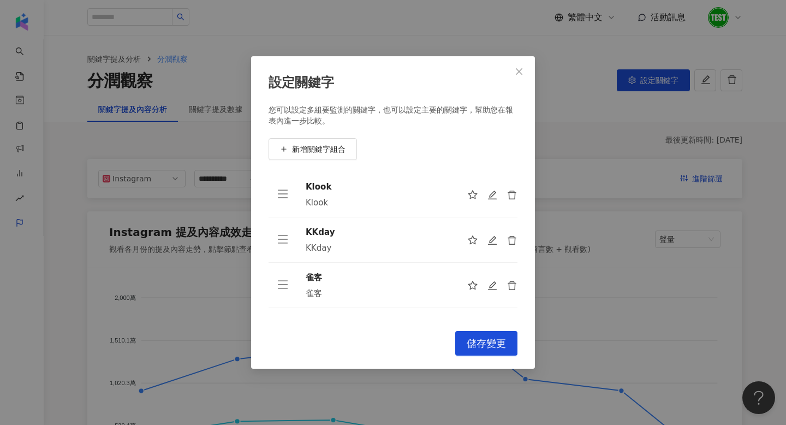
click at [503, 342] on span "儲存變更" at bounding box center [486, 343] width 39 height 12
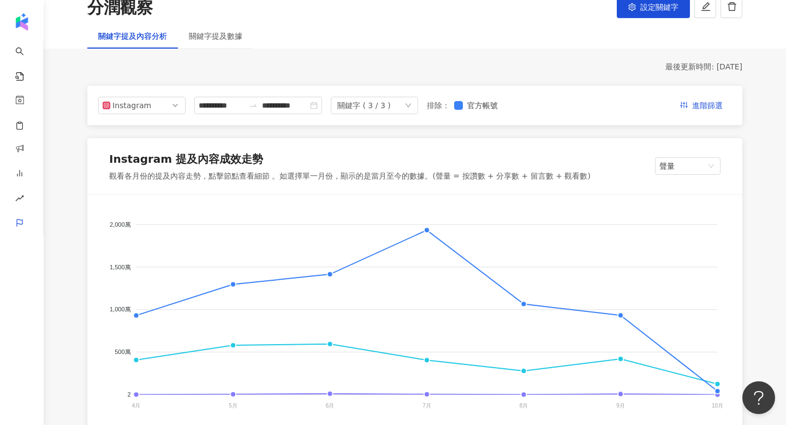
scroll to position [95, 0]
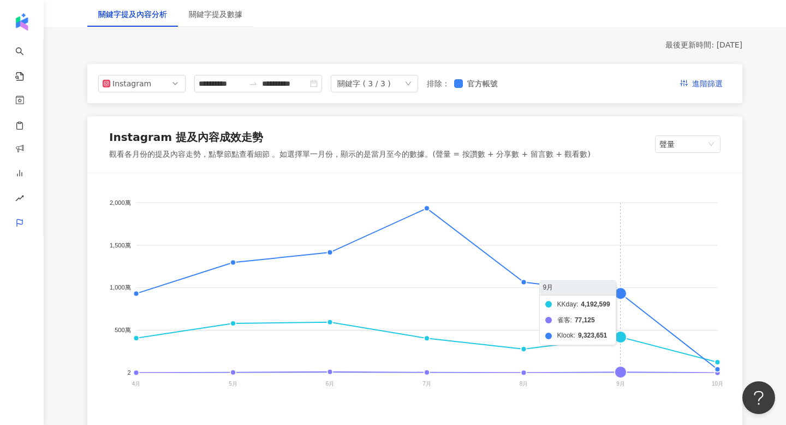
click at [623, 370] on foreignobject "KKday 雀客 Klook" at bounding box center [414, 295] width 629 height 218
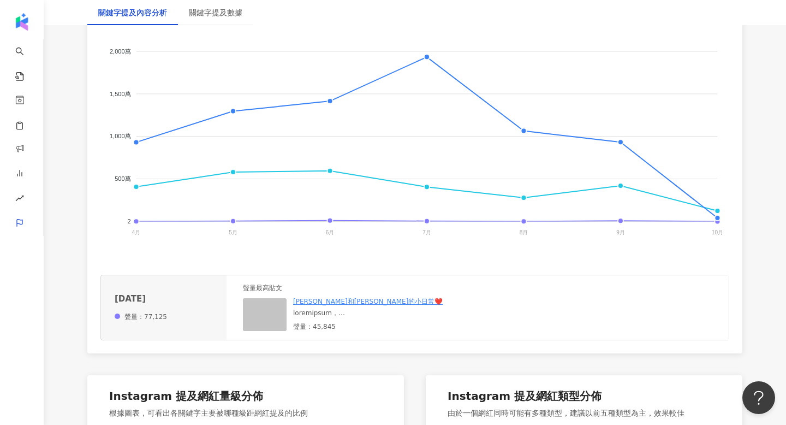
scroll to position [247, 0]
click at [255, 312] on img at bounding box center [265, 313] width 44 height 33
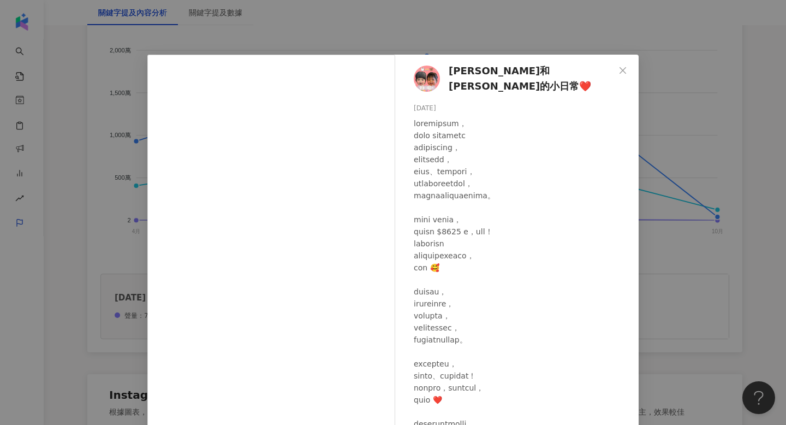
click at [722, 214] on div "小愛和彤彤的小日常❤️ 2025/9/21 482 56 4.5萬 查看原始貼文" at bounding box center [393, 212] width 786 height 425
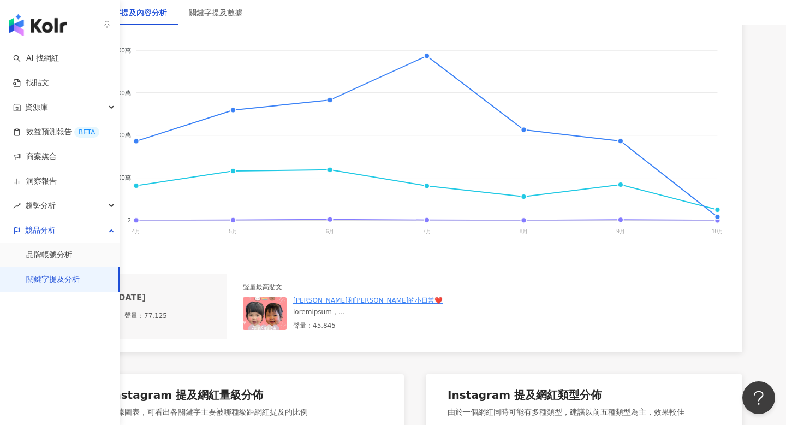
click at [68, 281] on link "關鍵字提及分析" at bounding box center [52, 279] width 53 height 11
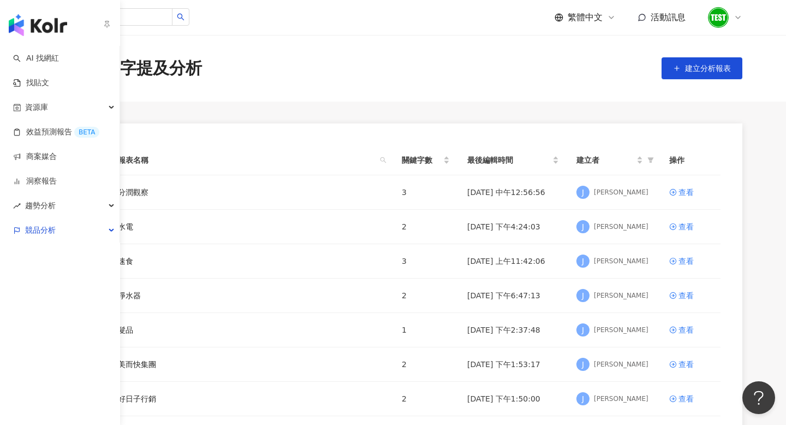
click at [20, 23] on img "button" at bounding box center [38, 25] width 58 height 22
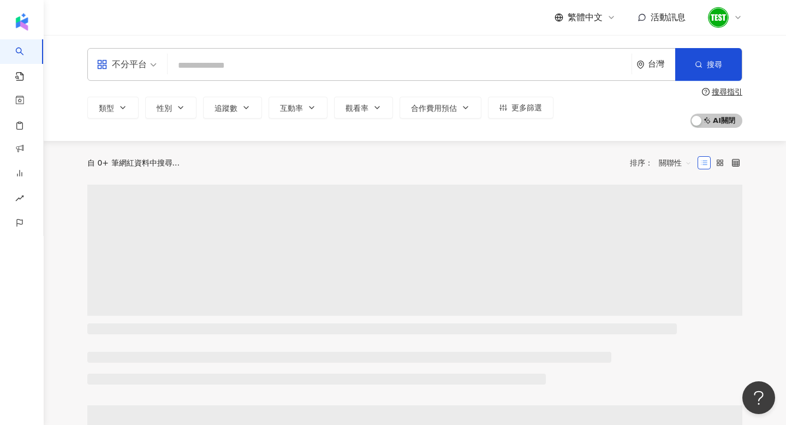
click at [360, 59] on input "search" at bounding box center [399, 65] width 455 height 21
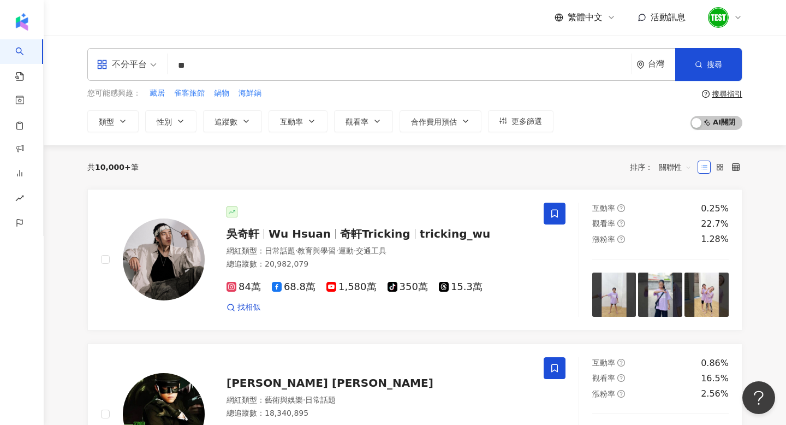
type input "**"
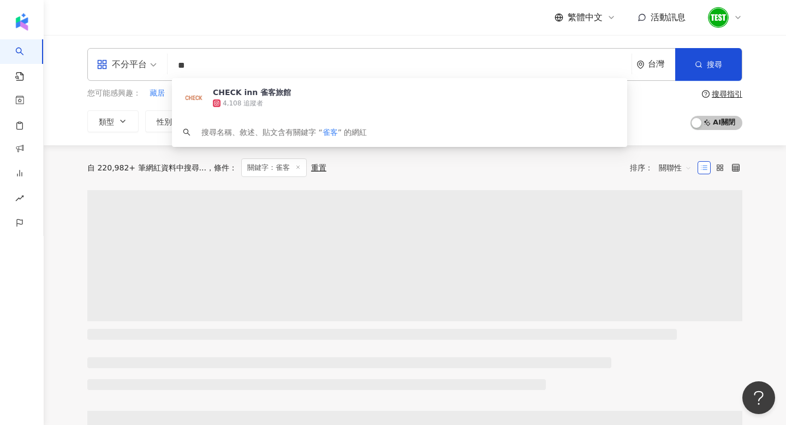
click at [670, 170] on span "關聯性" at bounding box center [675, 167] width 33 height 17
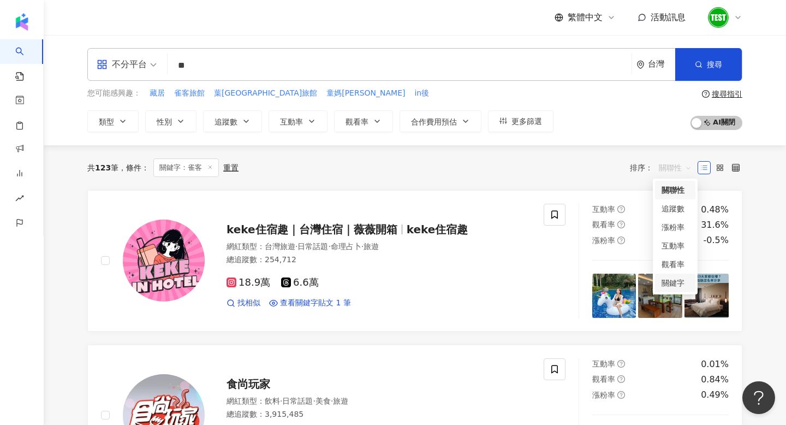
click at [664, 277] on div "關鍵字" at bounding box center [675, 283] width 27 height 12
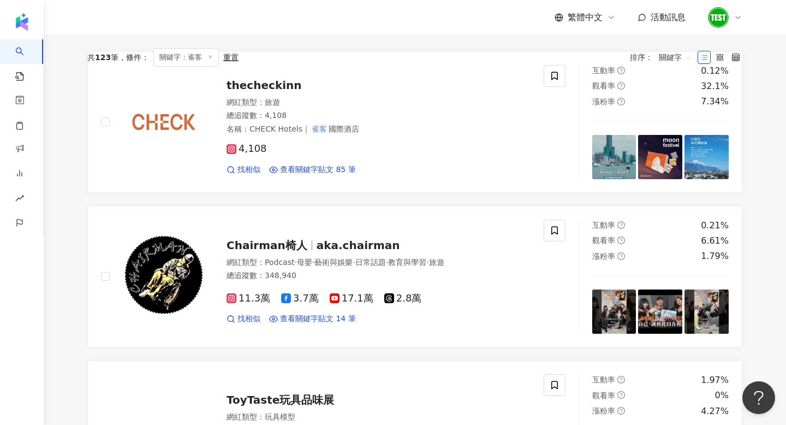
scroll to position [192, 0]
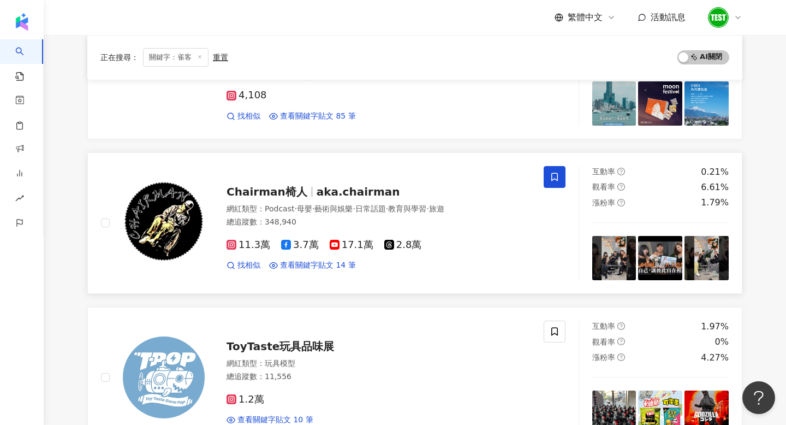
click at [552, 173] on icon at bounding box center [554, 176] width 7 height 8
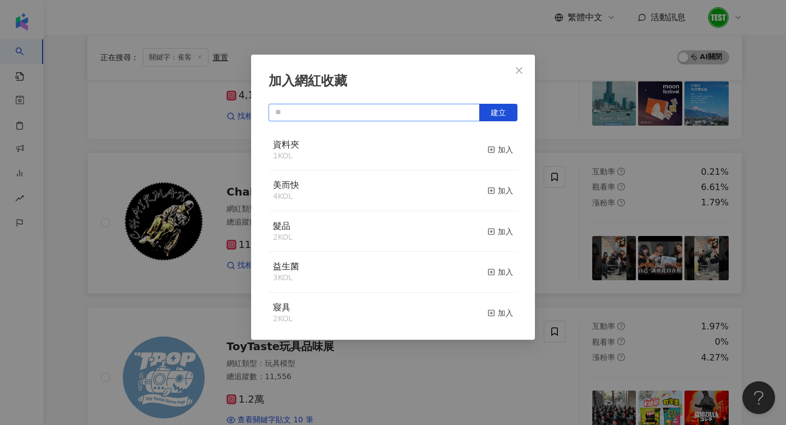
click at [376, 112] on input "text" at bounding box center [374, 112] width 211 height 17
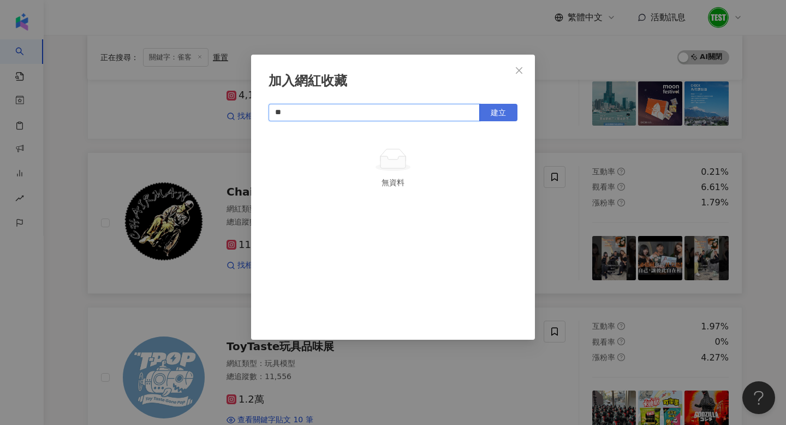
click at [497, 114] on span "建立" at bounding box center [498, 112] width 15 height 9
type input "**"
click at [595, 212] on div "加入網紅收藏 ** 建立 雀客 1 KOL 已加入" at bounding box center [393, 212] width 786 height 425
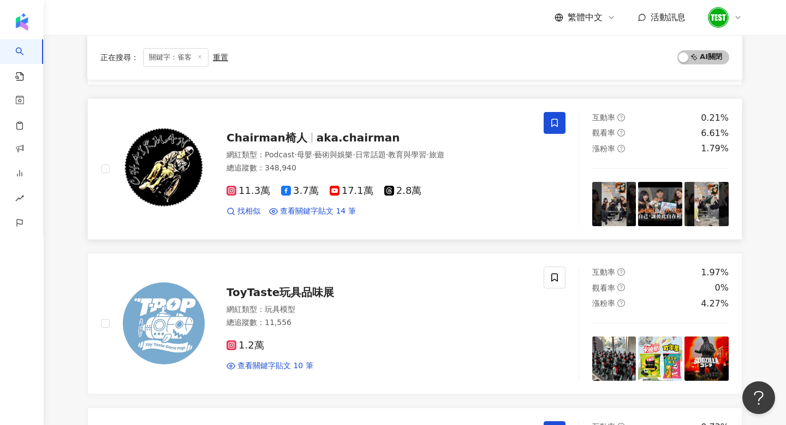
scroll to position [247, 0]
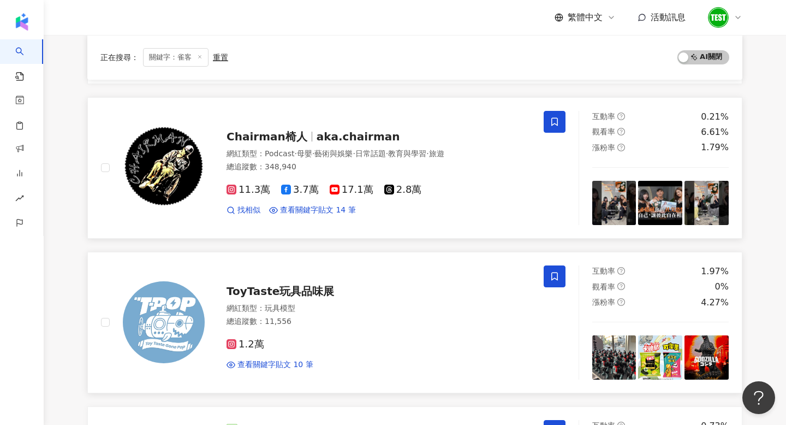
click at [563, 280] on span at bounding box center [555, 276] width 22 height 22
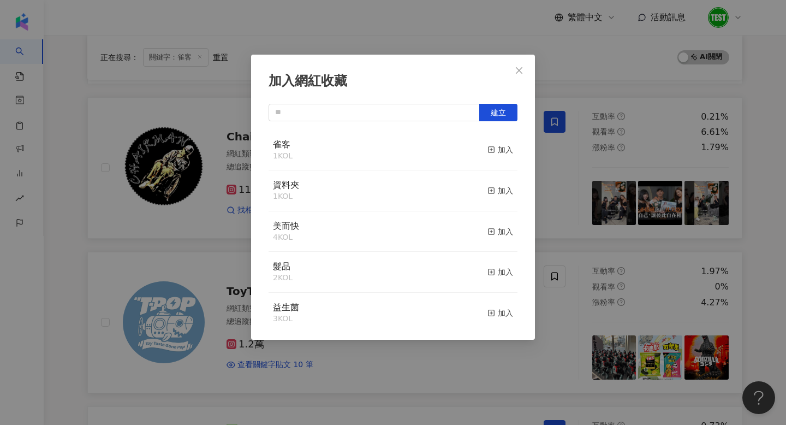
click at [571, 91] on div "加入網紅收藏 建立 雀客 1 KOL 加入 資料夾 1 KOL 加入 美而快 4 KOL 加入 髮品 2 KOL 加入 益生菌 3 KOL 加入 寢具 2 K…" at bounding box center [393, 212] width 786 height 425
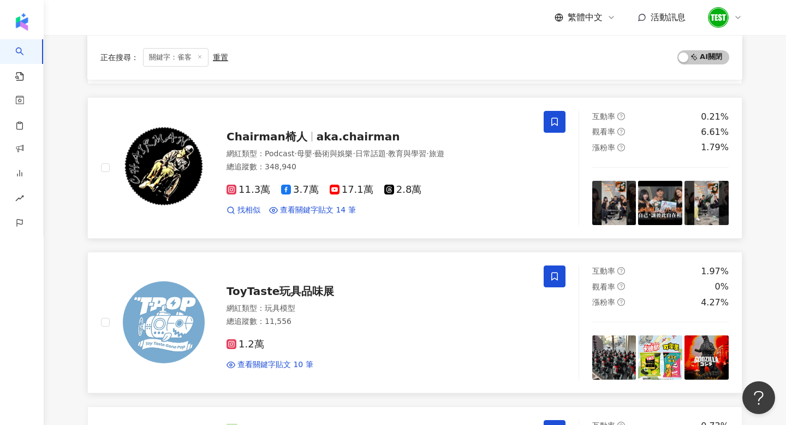
click at [556, 276] on icon at bounding box center [555, 276] width 10 height 10
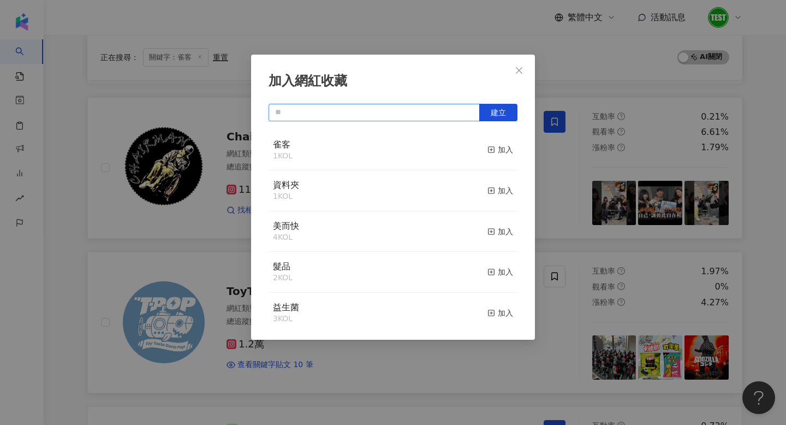
click at [399, 113] on input "text" at bounding box center [374, 112] width 211 height 17
type input "**"
click at [497, 149] on div "加入" at bounding box center [500, 150] width 26 height 12
click at [627, 190] on div "加入網紅收藏 ** 建立 雀客 2 KOL 已加入" at bounding box center [393, 212] width 786 height 425
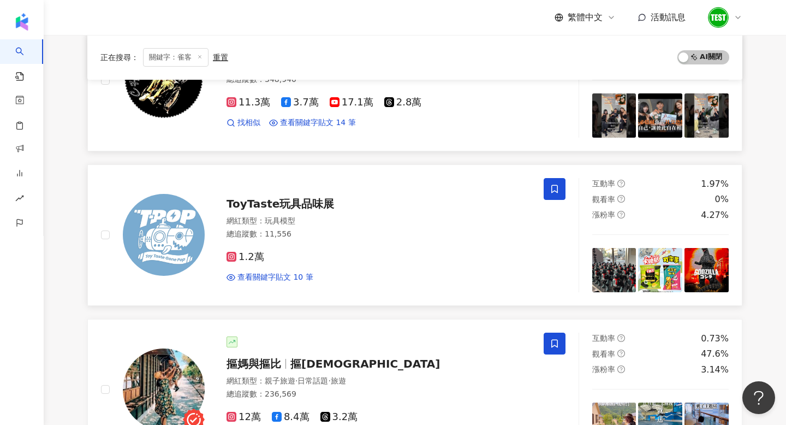
scroll to position [543, 0]
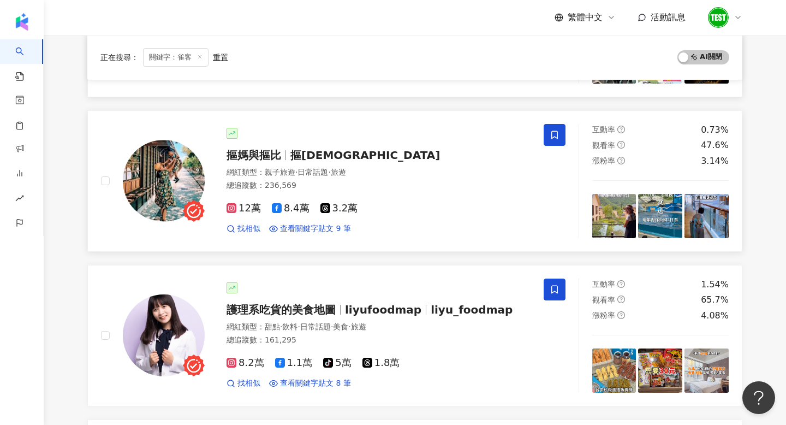
click at [561, 128] on span at bounding box center [555, 135] width 22 height 22
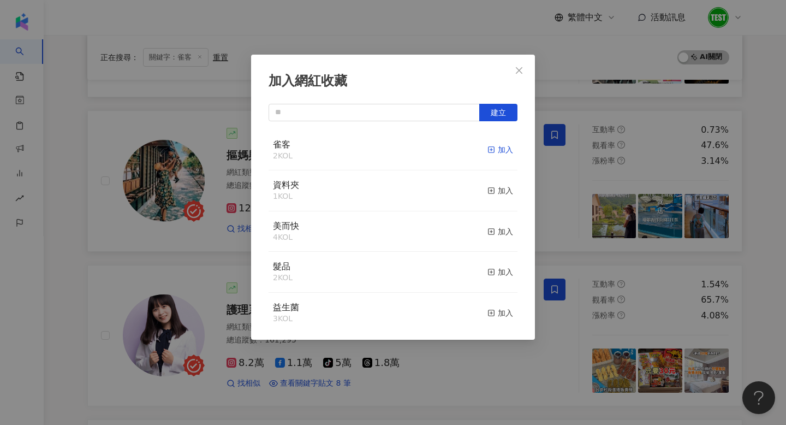
click at [496, 148] on div "加入" at bounding box center [500, 150] width 26 height 12
click at [602, 242] on div "加入網紅收藏 建立 雀客 3 KOL 已加入 資料夾 1 KOL 加入 美而快 4 KOL 加入 髮品 2 KOL 加入 益生菌 3 KOL 加入 寢具 2 …" at bounding box center [393, 212] width 786 height 425
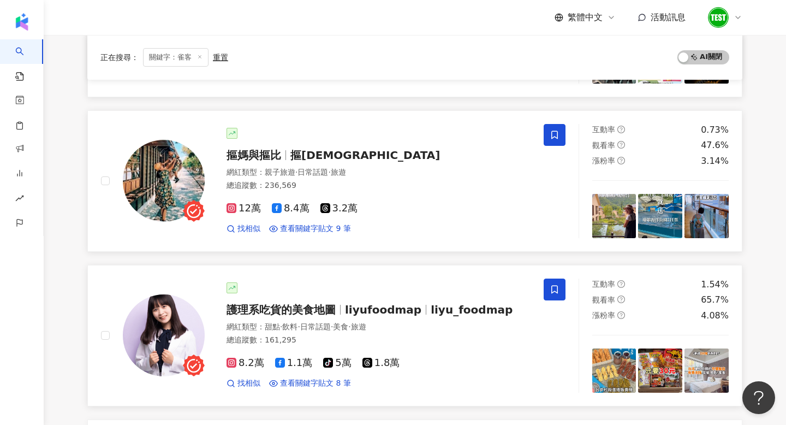
click at [552, 287] on icon at bounding box center [555, 289] width 10 height 10
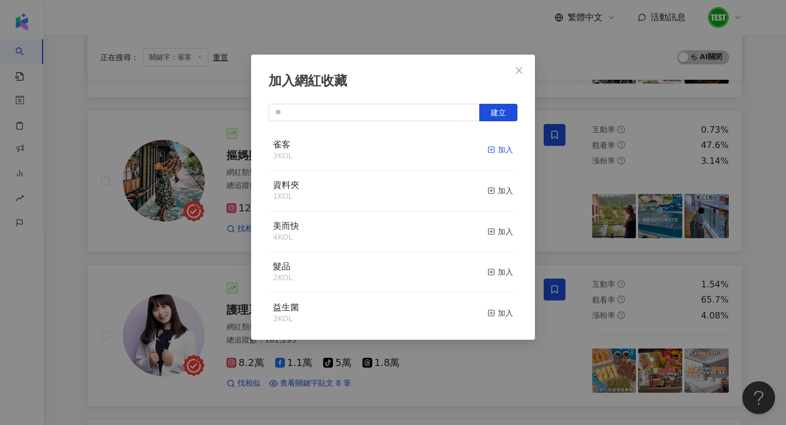
click at [496, 148] on div "加入" at bounding box center [500, 150] width 26 height 12
click at [594, 291] on div "加入網紅收藏 建立 雀客 4 KOL 已加入 資料夾 1 KOL 加入 美而快 4 KOL 加入 髮品 2 KOL 加入 益生菌 3 KOL 加入 寢具 2 …" at bounding box center [393, 212] width 786 height 425
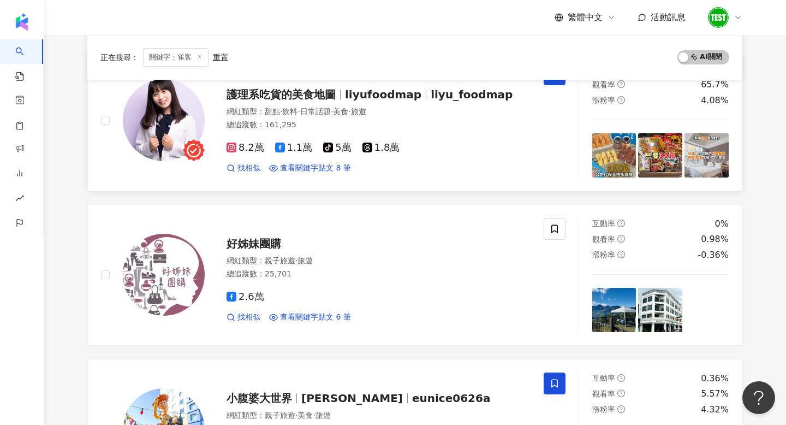
scroll to position [802, 0]
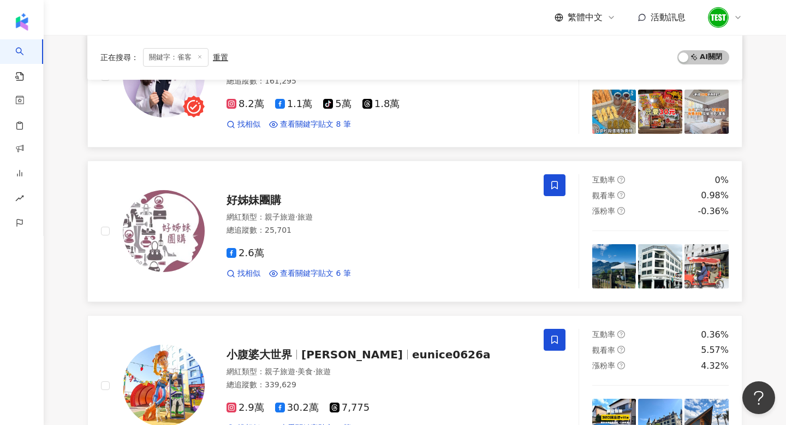
click at [550, 184] on icon at bounding box center [555, 185] width 10 height 10
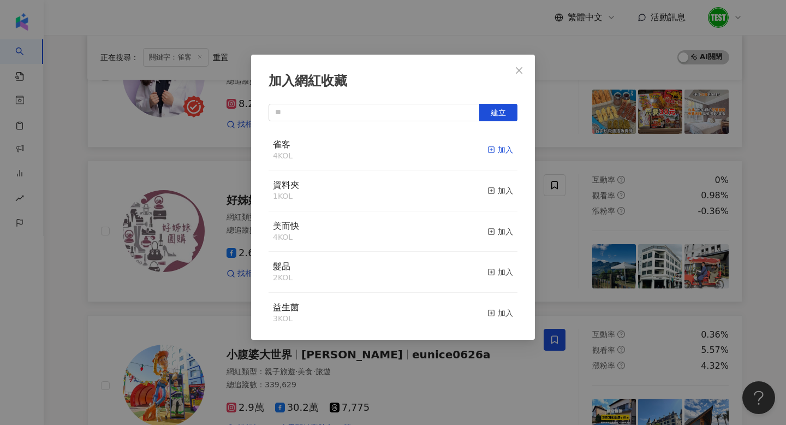
click at [494, 147] on icon "button" at bounding box center [491, 150] width 8 height 8
click at [615, 257] on div "加入網紅收藏 建立 雀客 5 KOL 已加入 資料夾 1 KOL 加入 美而快 4 KOL 加入 髮品 2 KOL 加入 益生菌 3 KOL 加入 寢具 2 …" at bounding box center [393, 212] width 786 height 425
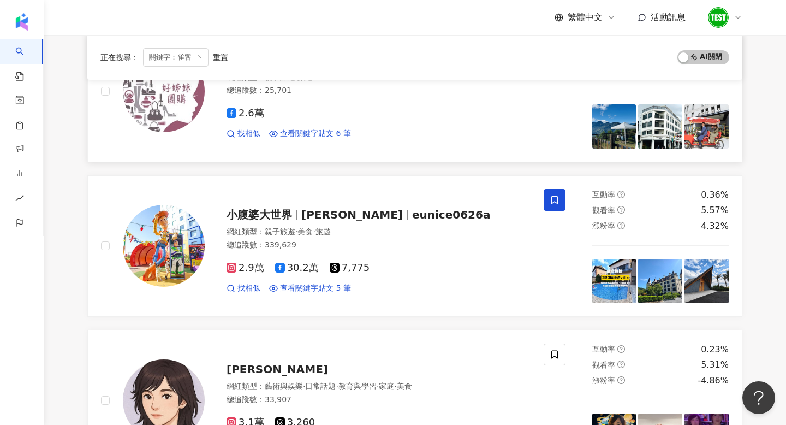
scroll to position [943, 0]
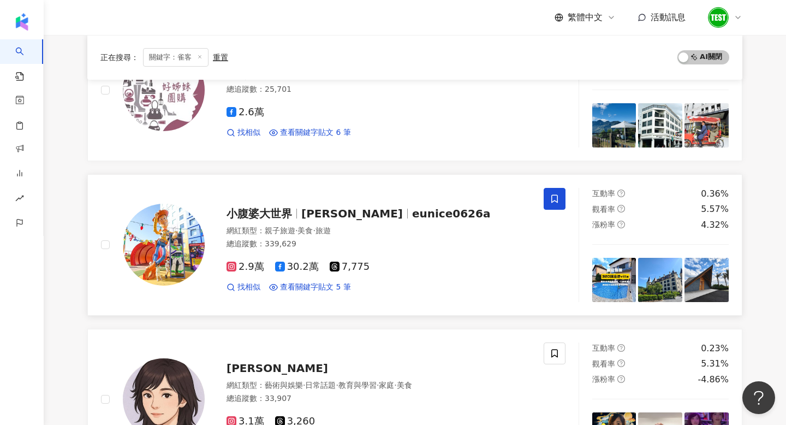
click at [554, 199] on icon at bounding box center [555, 199] width 10 height 10
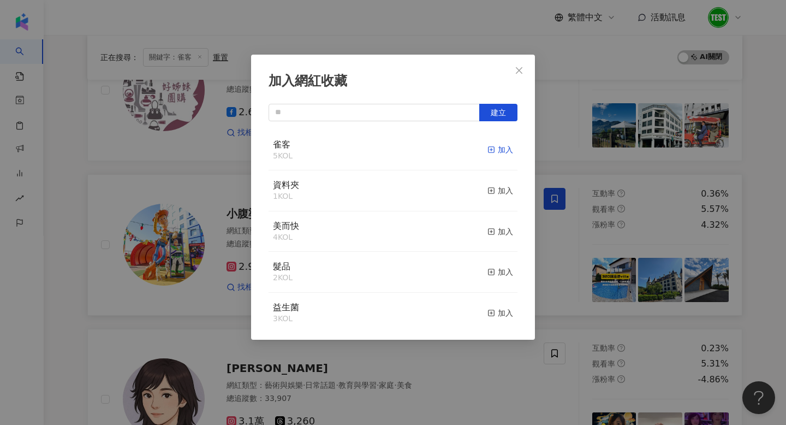
click at [501, 148] on div "加入" at bounding box center [500, 150] width 26 height 12
click at [605, 269] on div "加入網紅收藏 建立 雀客 6 KOL 已加入 資料夾 1 KOL 加入 美而快 4 KOL 加入 髮品 2 KOL 加入 益生菌 3 KOL 加入 寢具 2 …" at bounding box center [393, 212] width 786 height 425
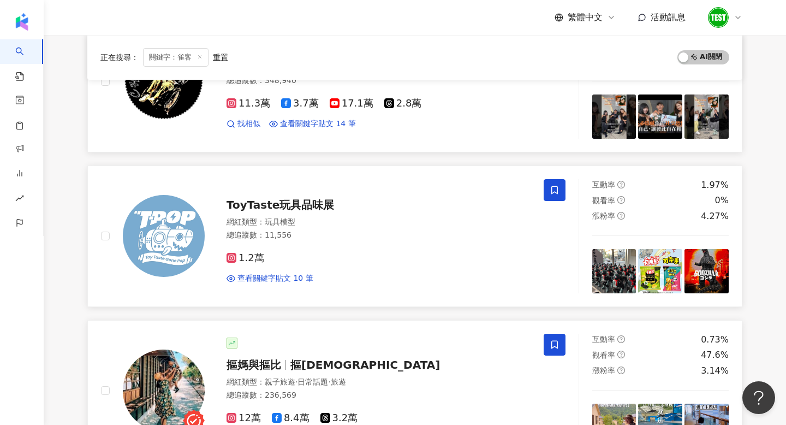
scroll to position [0, 0]
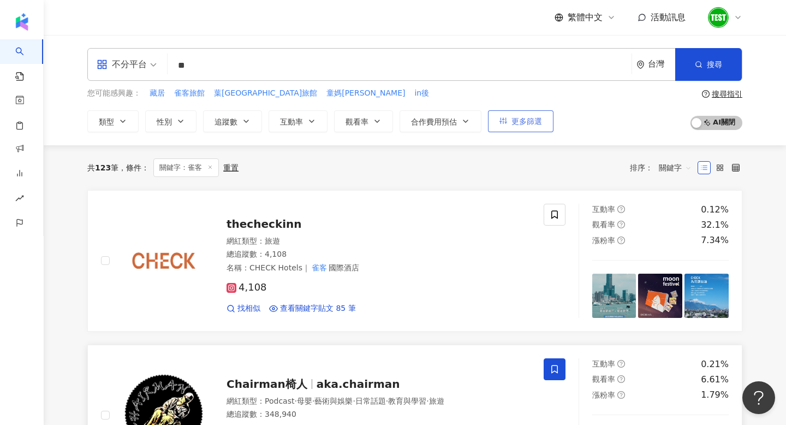
click at [526, 117] on span "更多篩選" at bounding box center [526, 121] width 31 height 9
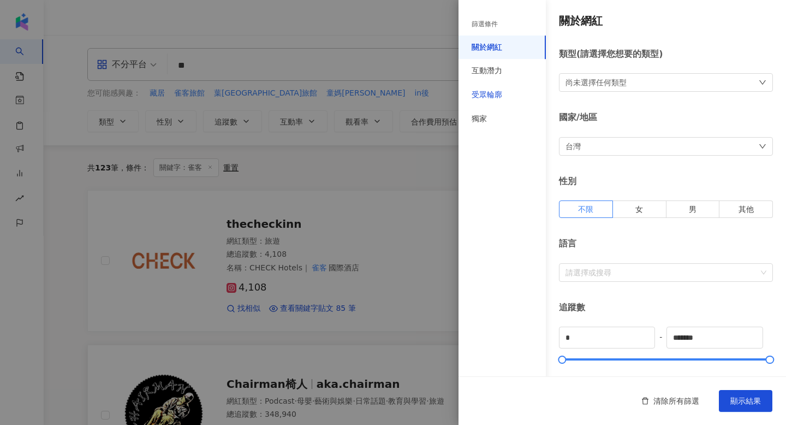
click at [495, 99] on div "受眾輪廓" at bounding box center [487, 95] width 31 height 11
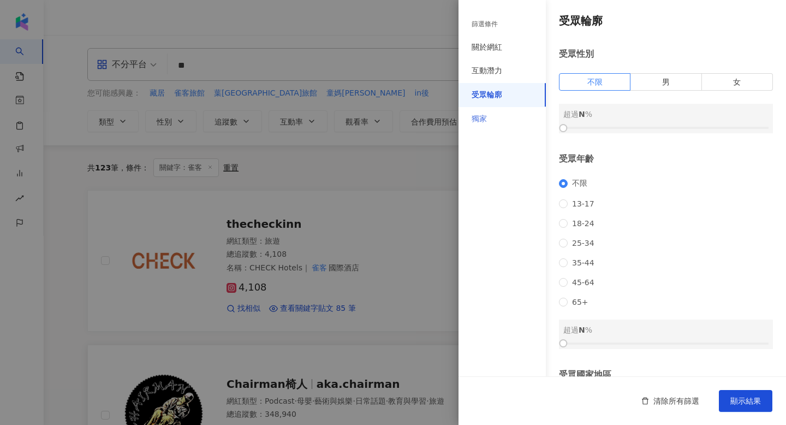
click at [493, 117] on div "獨家" at bounding box center [501, 119] width 87 height 24
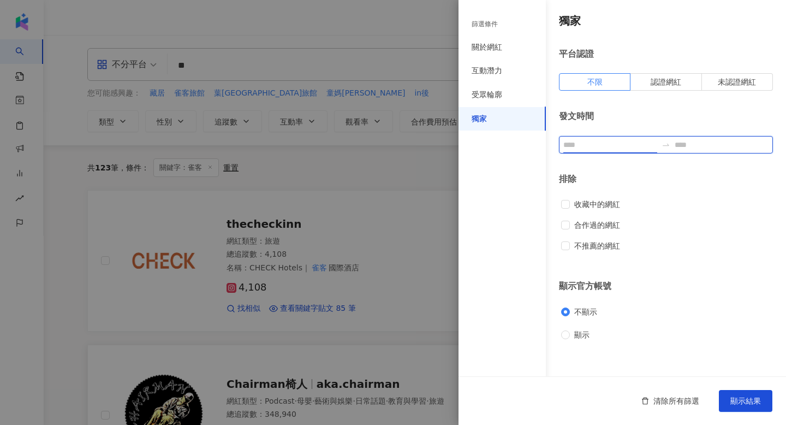
click at [582, 146] on input at bounding box center [610, 145] width 94 height 12
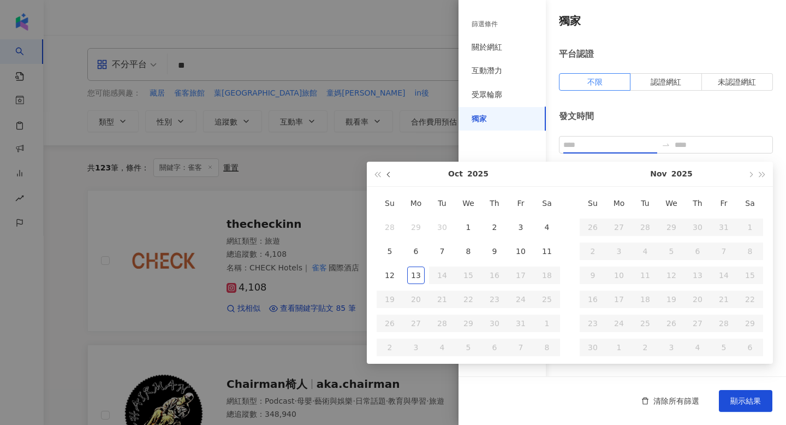
click at [385, 174] on button "button" at bounding box center [389, 174] width 12 height 25
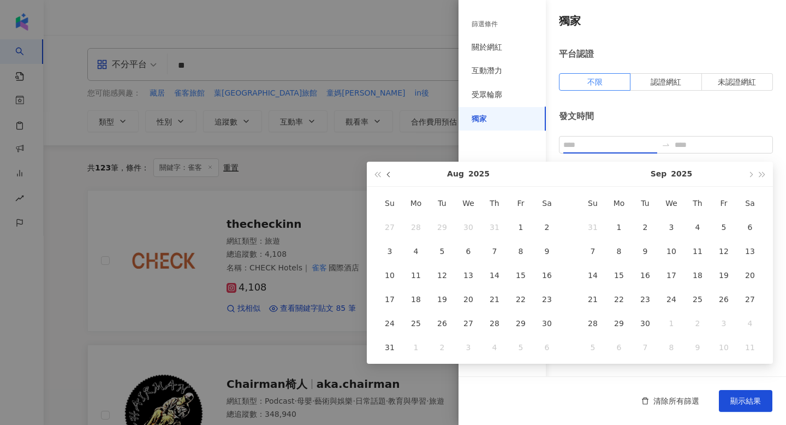
click at [385, 174] on button "button" at bounding box center [389, 174] width 12 height 25
type input "**********"
click at [442, 228] on div "1" at bounding box center [441, 226] width 17 height 17
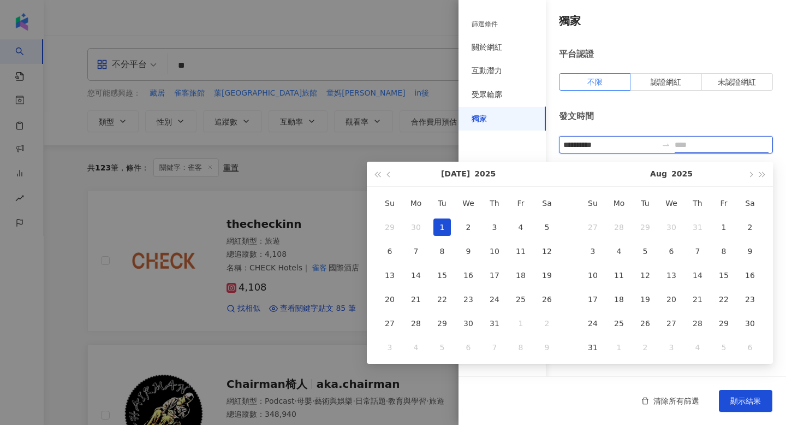
type input "**********"
click at [750, 174] on span "button" at bounding box center [749, 173] width 5 height 5
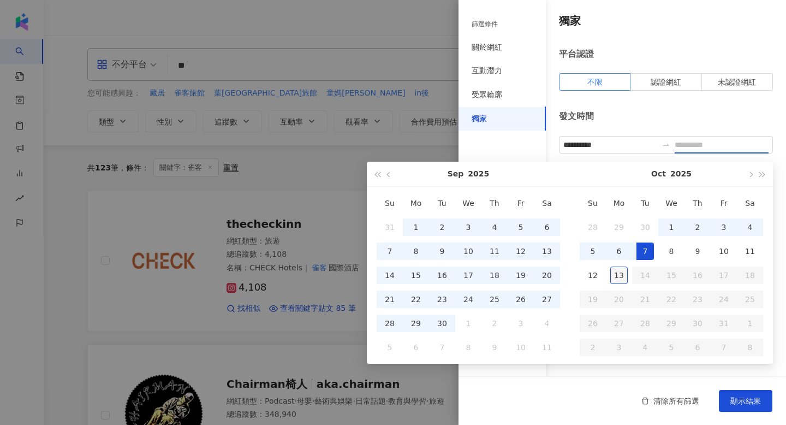
type input "**********"
click at [618, 275] on div "13" at bounding box center [618, 274] width 17 height 17
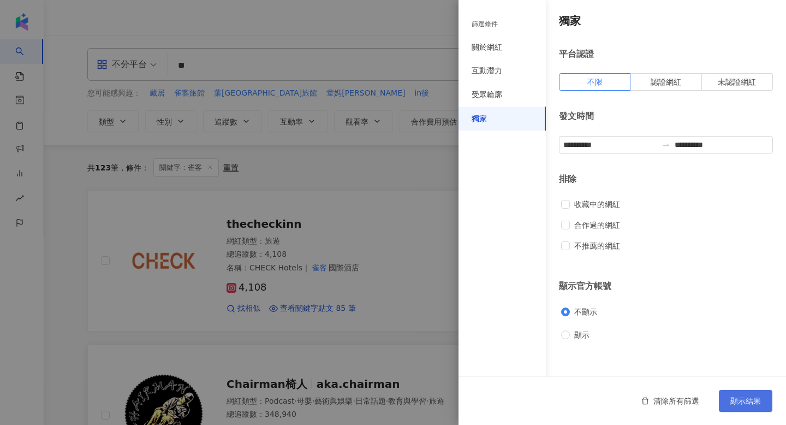
click at [738, 397] on span "顯示結果" at bounding box center [745, 400] width 31 height 9
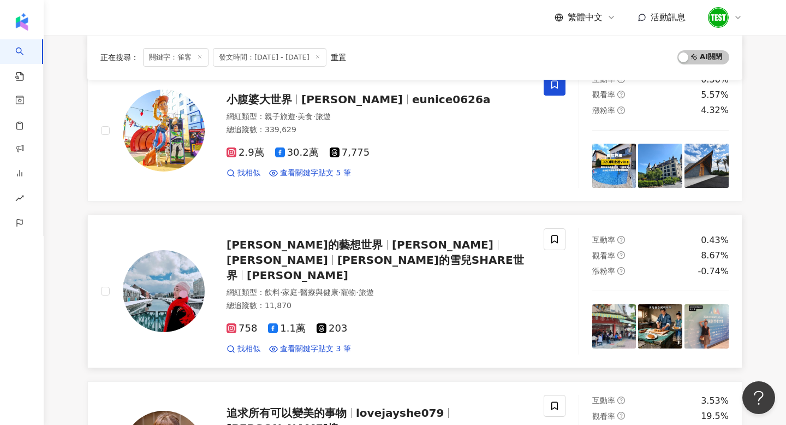
scroll to position [285, 0]
click at [549, 243] on span at bounding box center [555, 239] width 22 height 22
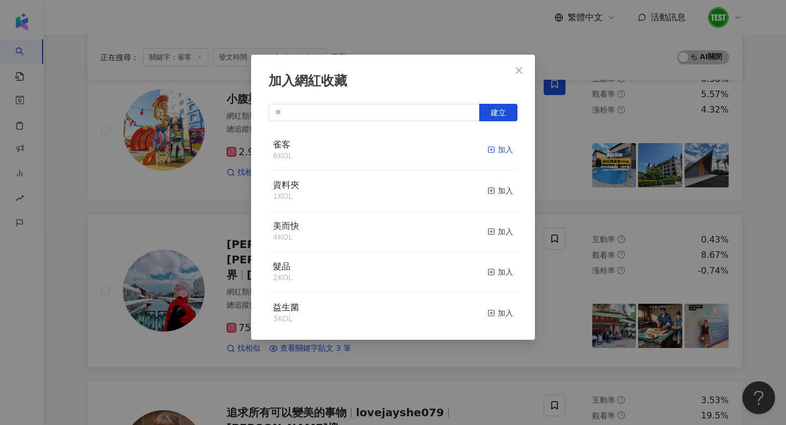
click at [497, 148] on div "加入" at bounding box center [500, 150] width 26 height 12
click at [593, 170] on div "加入網紅收藏 建立 雀客 7 KOL 已加入 資料夾 1 KOL 加入 美而快 4 KOL 加入 髮品 2 KOL 加入 益生菌 3 KOL 加入 寢具 2 …" at bounding box center [393, 212] width 786 height 425
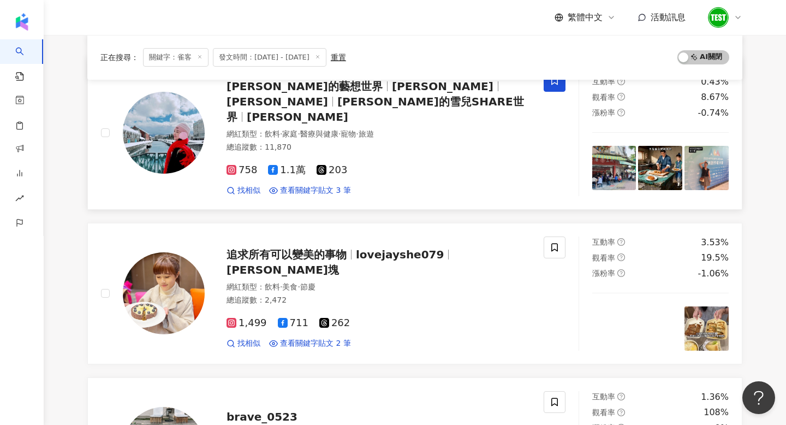
scroll to position [443, 0]
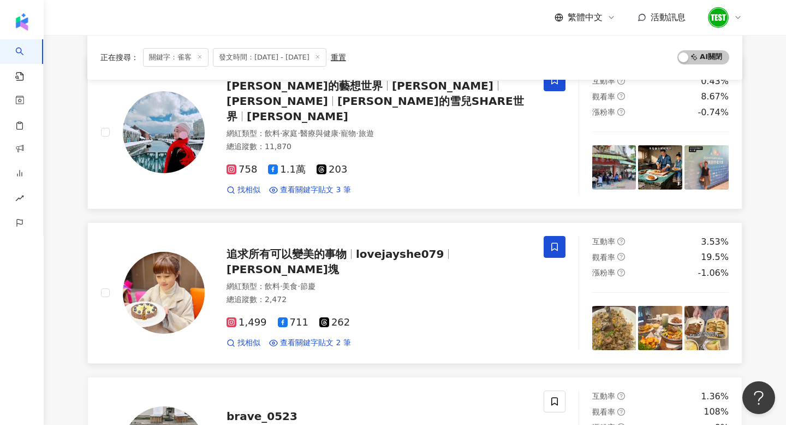
click at [559, 242] on icon at bounding box center [555, 247] width 10 height 10
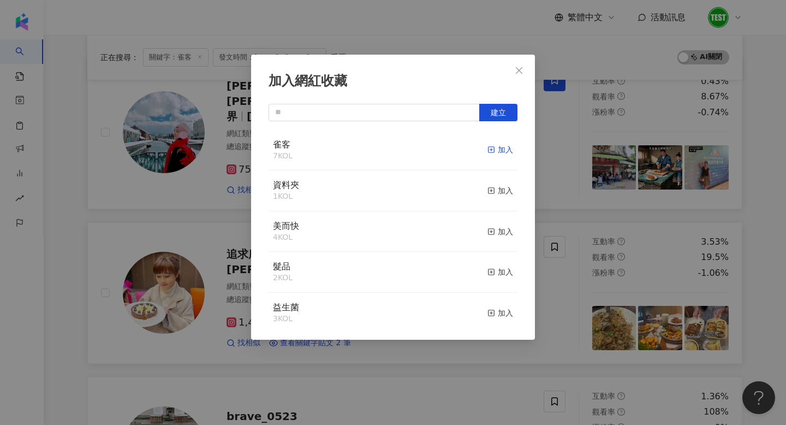
click at [498, 146] on div "加入" at bounding box center [500, 150] width 26 height 12
click at [600, 210] on div "加入網紅收藏 建立 雀客 8 KOL 已加入 資料夾 1 KOL 加入 美而快 4 KOL 加入 髮品 2 KOL 加入 益生菌 3 KOL 加入 寢具 2 …" at bounding box center [393, 212] width 786 height 425
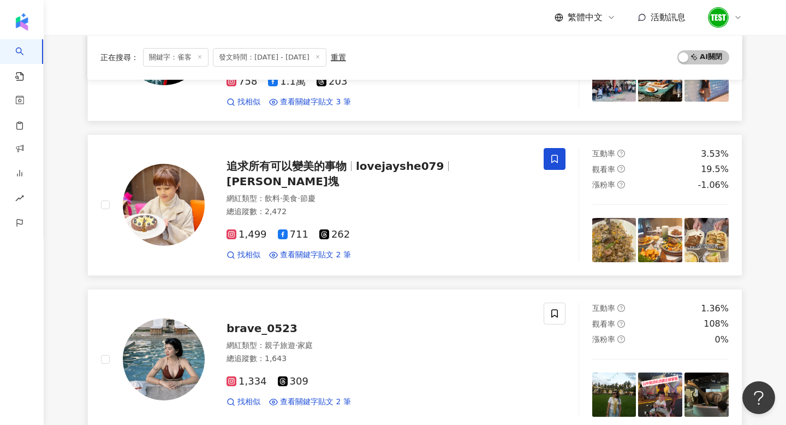
scroll to position [532, 0]
click at [552, 307] on span at bounding box center [555, 313] width 22 height 22
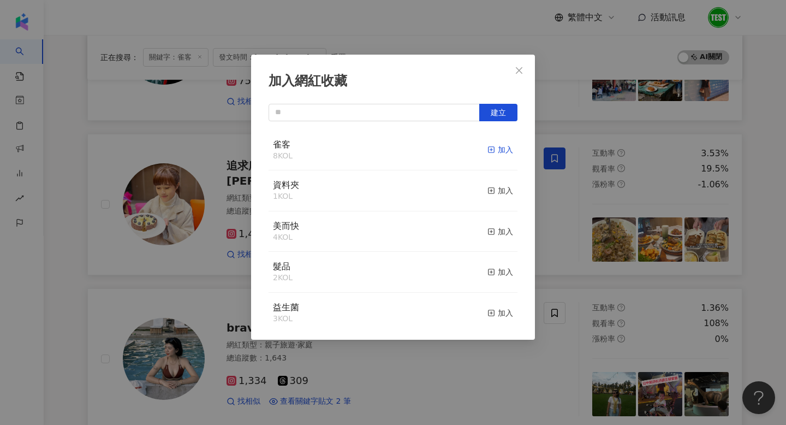
click at [501, 146] on div "加入" at bounding box center [500, 150] width 26 height 12
click at [568, 228] on div "加入網紅收藏 建立 雀客 9 KOL 已加入 資料夾 1 KOL 加入 美而快 4 KOL 加入 髮品 2 KOL 加入 益生菌 3 KOL 加入 寢具 2 …" at bounding box center [393, 212] width 786 height 425
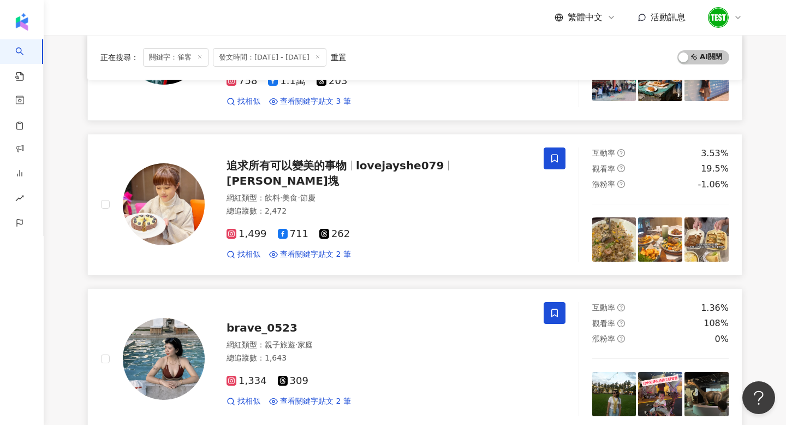
scroll to position [791, 0]
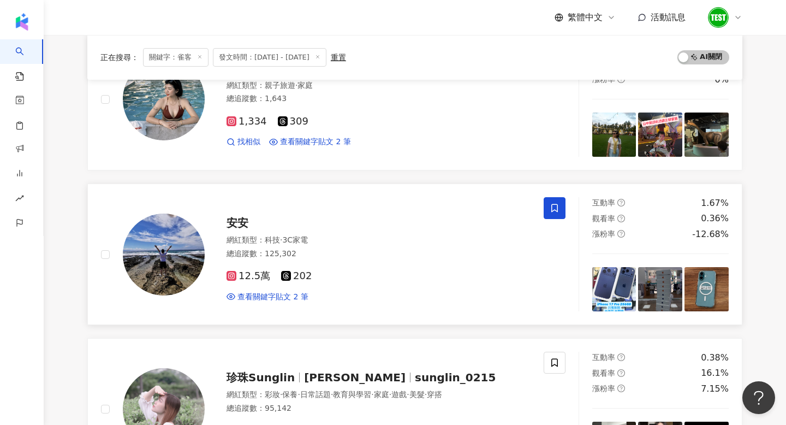
click at [559, 203] on icon at bounding box center [555, 208] width 10 height 10
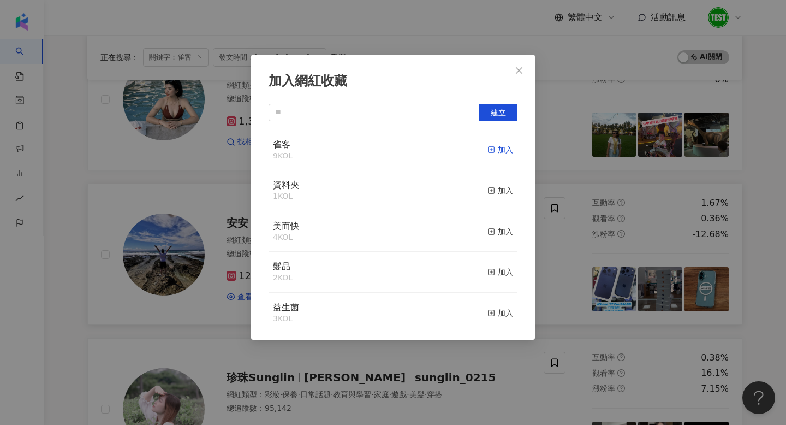
click at [504, 149] on div "加入" at bounding box center [500, 150] width 26 height 12
click at [574, 241] on div "加入網紅收藏 建立 雀客 10 KOL 已加入 資料夾 1 KOL 加入 美而快 4 KOL 加入 髮品 2 KOL 加入 益生菌 3 KOL 加入 寢具 2…" at bounding box center [393, 212] width 786 height 425
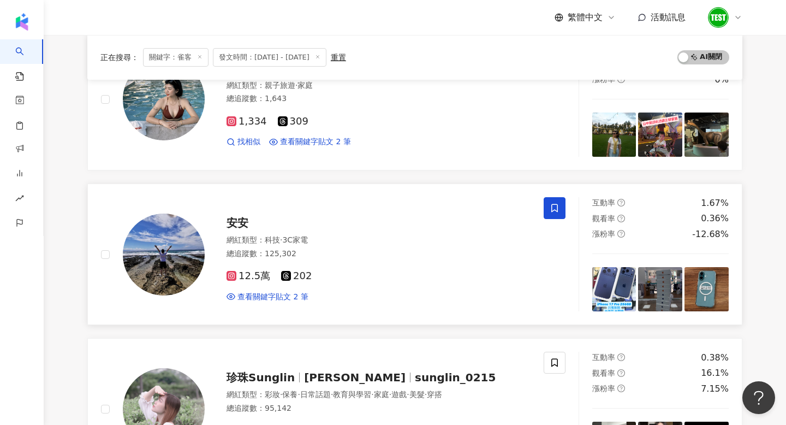
scroll to position [896, 0]
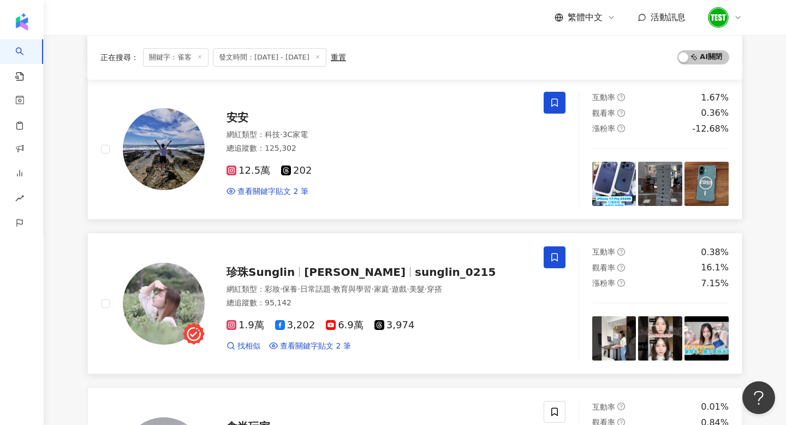
click at [544, 246] on span at bounding box center [555, 257] width 22 height 22
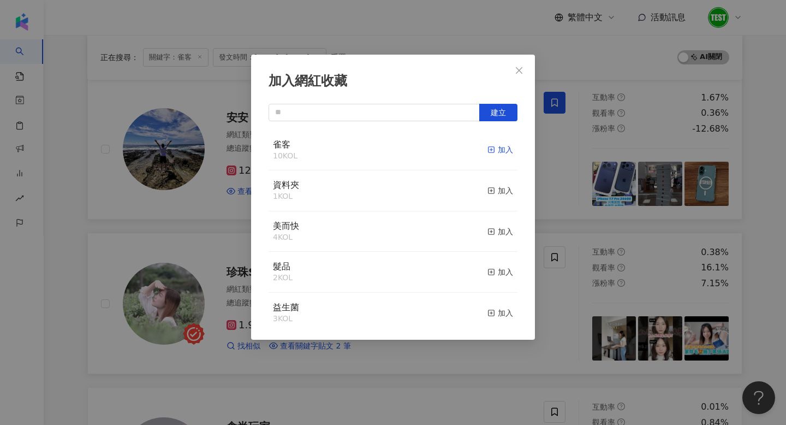
click at [497, 153] on div "加入" at bounding box center [500, 150] width 26 height 12
click at [607, 245] on div "加入網紅收藏 建立 雀客 11 KOL 已加入 資料夾 1 KOL 加入 美而快 4 KOL 加入 髮品 2 KOL 加入 益生菌 3 KOL 加入 寢具 2…" at bounding box center [393, 212] width 786 height 425
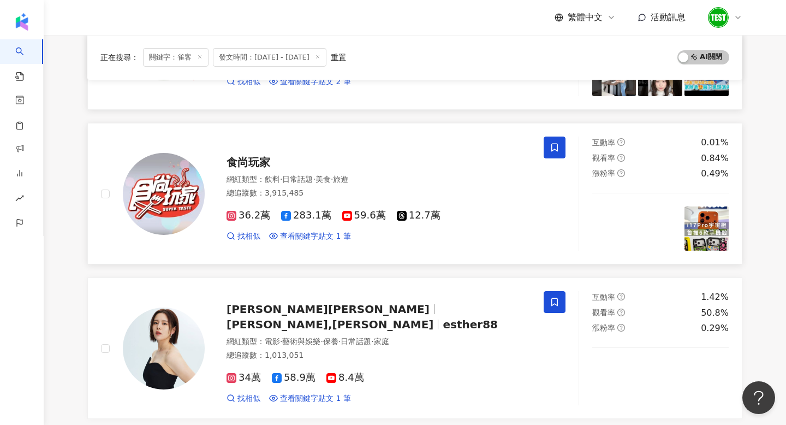
scroll to position [1161, 0]
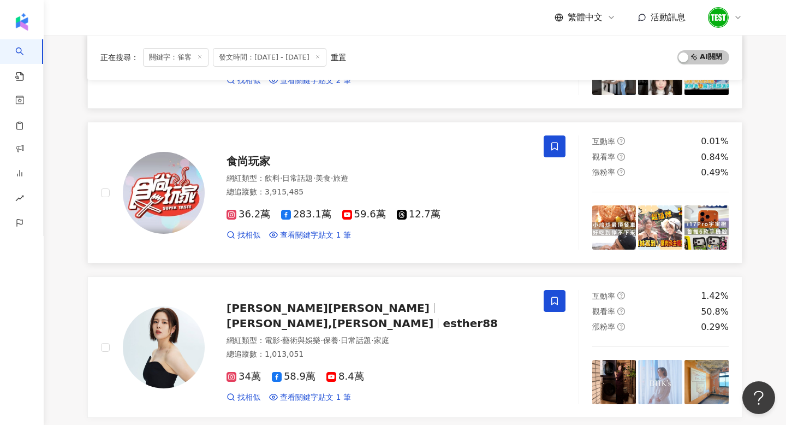
click at [551, 141] on icon at bounding box center [555, 146] width 10 height 10
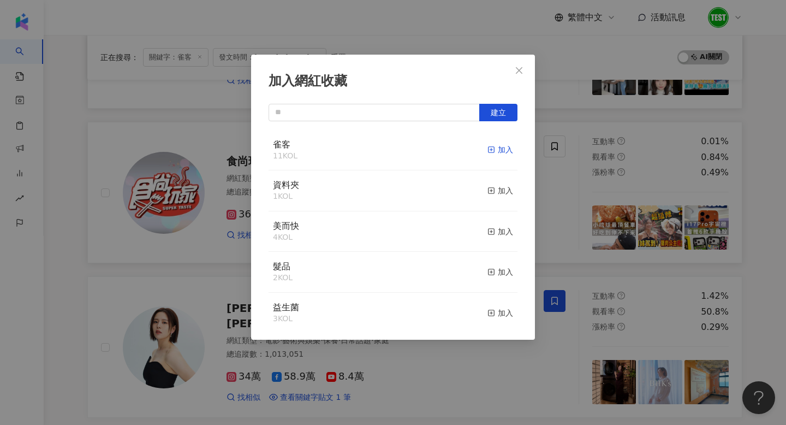
click at [502, 148] on div "加入" at bounding box center [500, 150] width 26 height 12
click at [634, 259] on div "加入網紅收藏 建立 雀客 12 KOL 已加入 資料夾 1 KOL 加入 美而快 4 KOL 加入 髮品 2 KOL 加入 益生菌 3 KOL 加入 寢具 2…" at bounding box center [393, 212] width 786 height 425
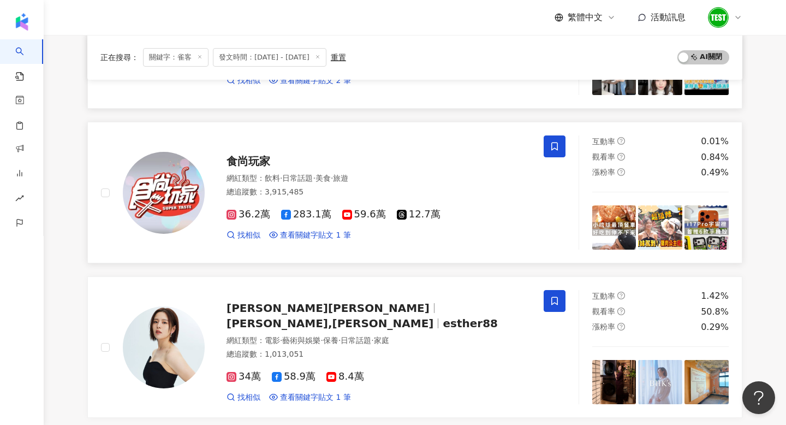
click at [560, 135] on span at bounding box center [555, 146] width 22 height 22
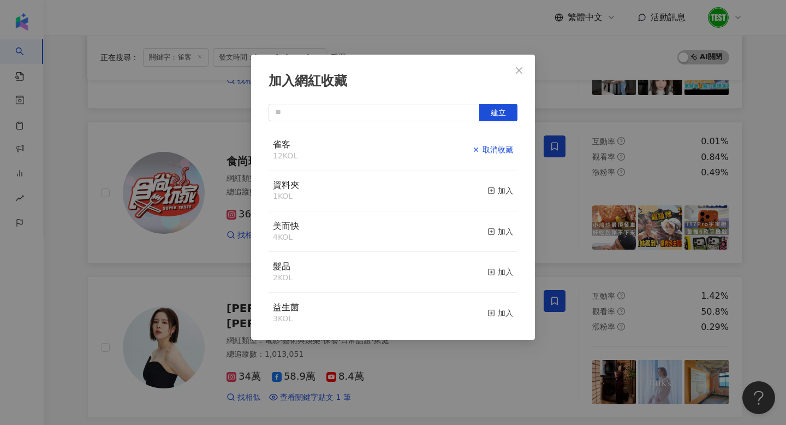
click at [507, 152] on div "取消收藏" at bounding box center [492, 150] width 41 height 12
click at [637, 260] on div "加入網紅收藏 建立 雀客 11 KOL 加入 資料夾 1 KOL 加入 美而快 4 KOL 加入 髮品 2 KOL 加入 益生菌 3 KOL 加入 寢具 2 …" at bounding box center [393, 212] width 786 height 425
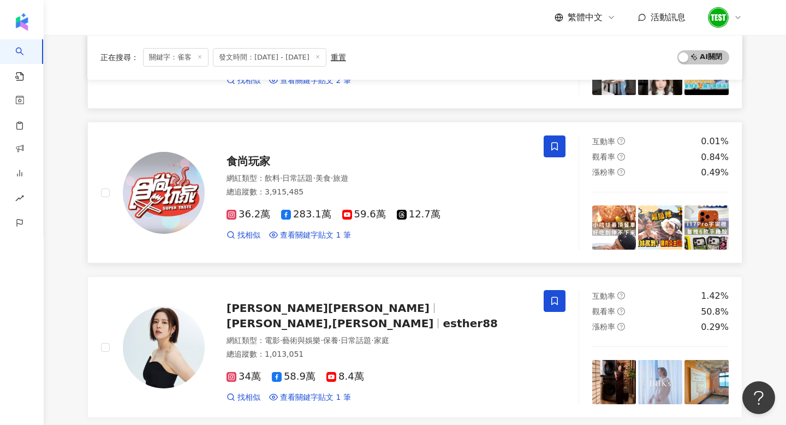
click at [551, 135] on span at bounding box center [555, 146] width 22 height 22
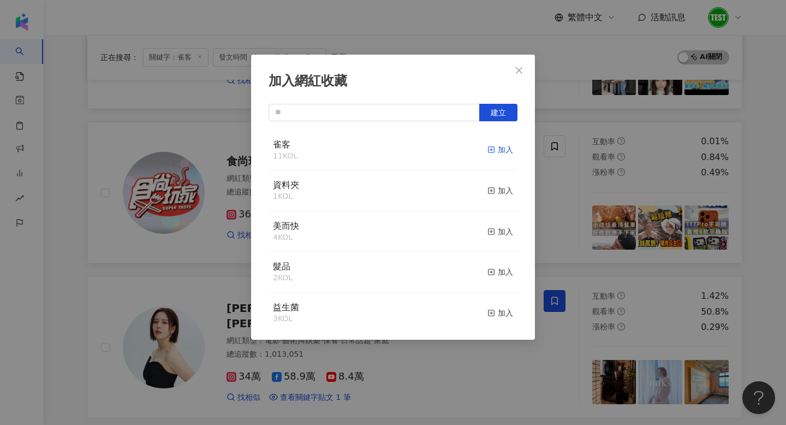
click at [507, 148] on div "加入" at bounding box center [500, 150] width 26 height 12
click at [619, 262] on div "加入網紅收藏 建立 雀客 12 KOL 已加入 資料夾 1 KOL 加入 美而快 4 KOL 加入 髮品 2 KOL 加入 益生菌 3 KOL 加入 寢具 2…" at bounding box center [393, 212] width 786 height 425
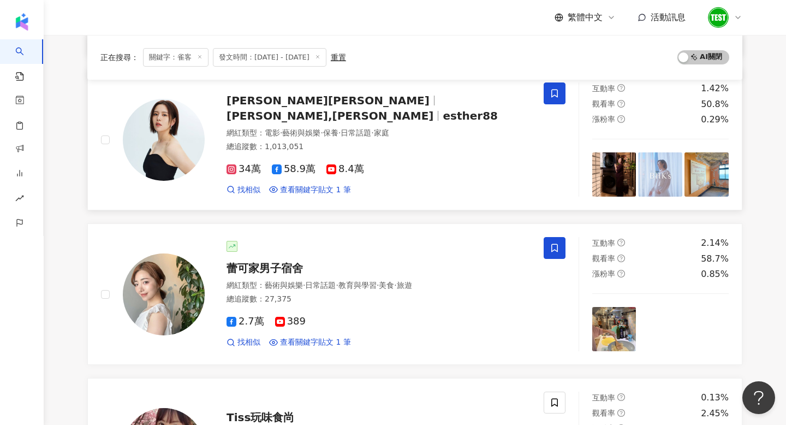
scroll to position [1371, 0]
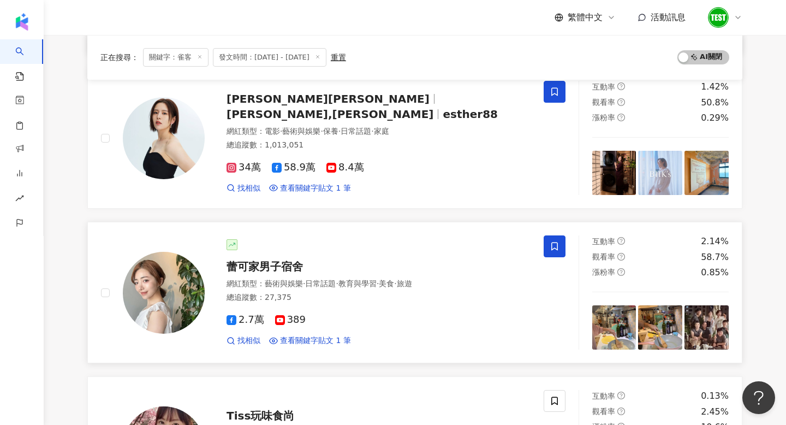
click at [558, 241] on icon at bounding box center [555, 246] width 10 height 10
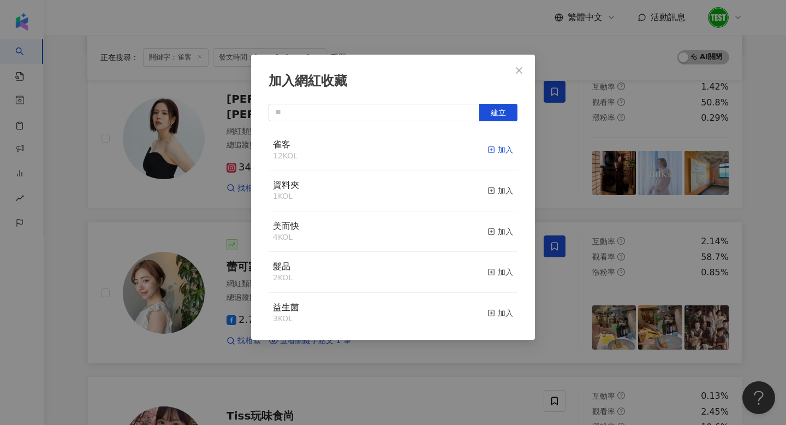
click at [512, 147] on div "加入" at bounding box center [500, 150] width 26 height 12
click at [577, 291] on div "加入網紅收藏 建立 雀客 13 KOL 已加入 資料夾 1 KOL 加入 美而快 4 KOL 加入 髮品 2 KOL 加入 益生菌 3 KOL 加入 寢具 2…" at bounding box center [393, 212] width 786 height 425
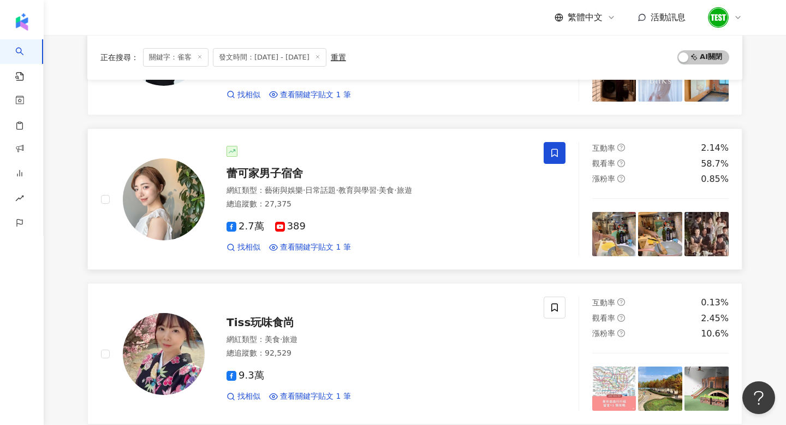
scroll to position [1479, 0]
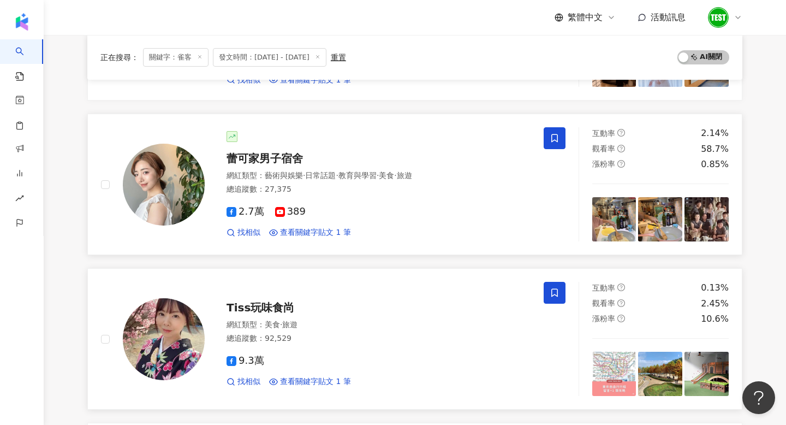
click at [555, 289] on icon at bounding box center [554, 293] width 7 height 8
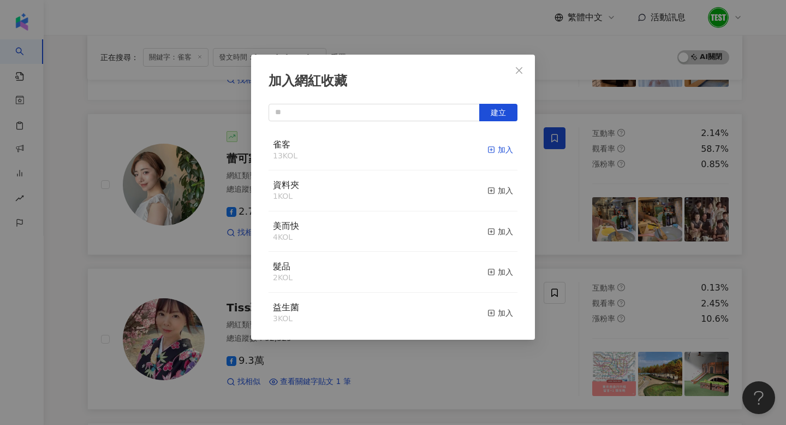
click at [502, 148] on div "加入" at bounding box center [500, 150] width 26 height 12
click at [590, 305] on div "加入網紅收藏 建立 雀客 14 KOL 已加入 資料夾 1 KOL 加入 美而快 4 KOL 加入 髮品 2 KOL 加入 益生菌 3 KOL 加入 寢具 2…" at bounding box center [393, 212] width 786 height 425
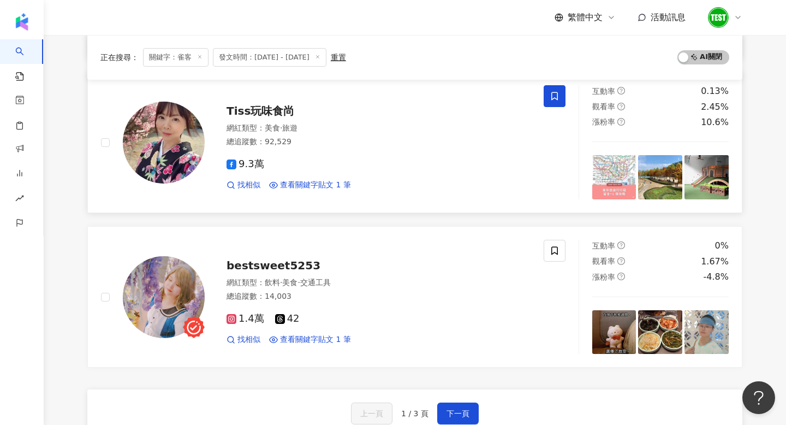
scroll to position [1724, 0]
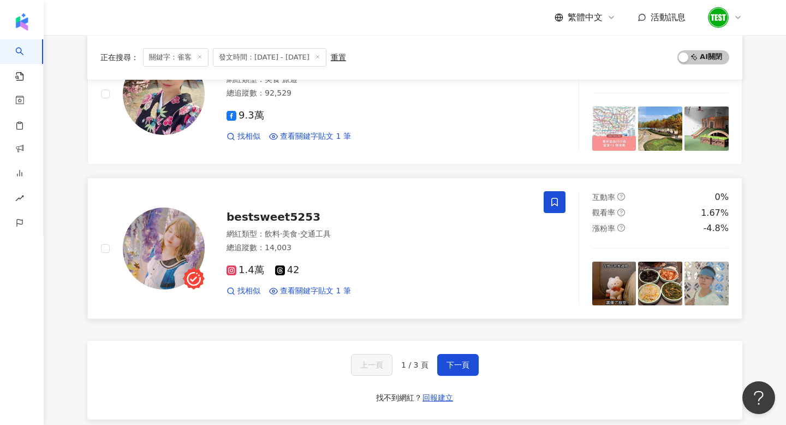
click at [554, 197] on icon at bounding box center [555, 202] width 10 height 10
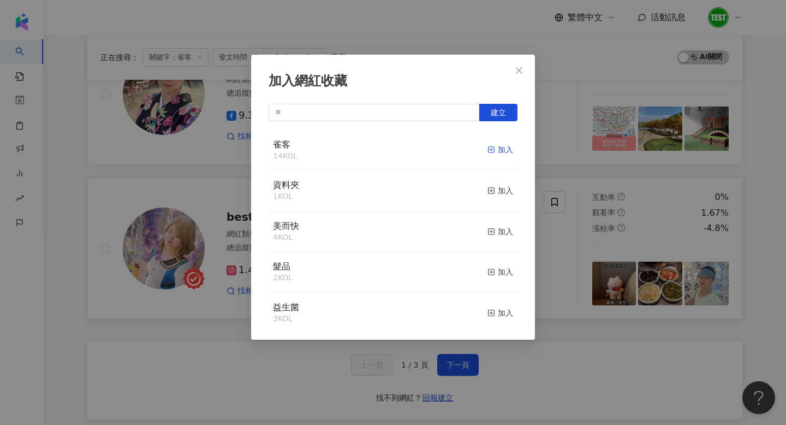
click at [496, 150] on div "加入" at bounding box center [500, 150] width 26 height 12
click at [604, 374] on div "加入網紅收藏 建立 雀客 15 KOL 已加入 資料夾 1 KOL 加入 美而快 4 KOL 加入 髮品 2 KOL 加入 益生菌 3 KOL 加入 寢具 2…" at bounding box center [393, 212] width 786 height 425
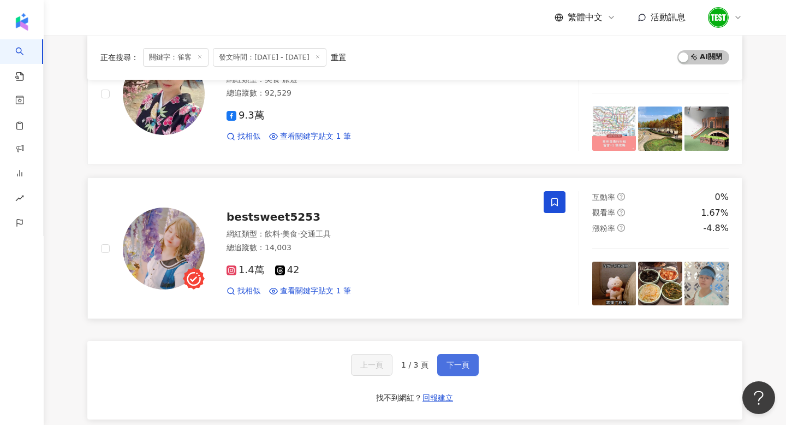
click at [458, 360] on span "下一頁" at bounding box center [457, 364] width 23 height 9
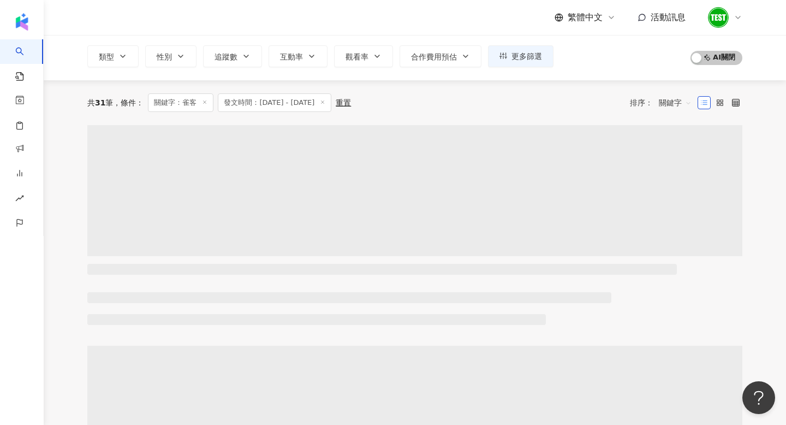
scroll to position [0, 0]
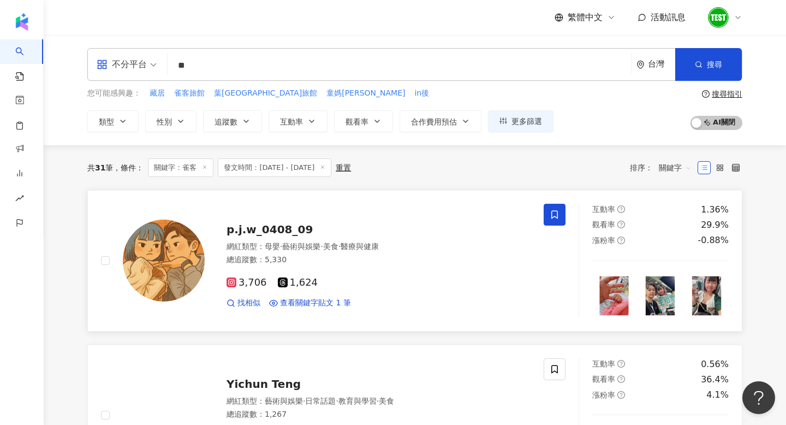
click at [551, 215] on icon at bounding box center [554, 214] width 7 height 8
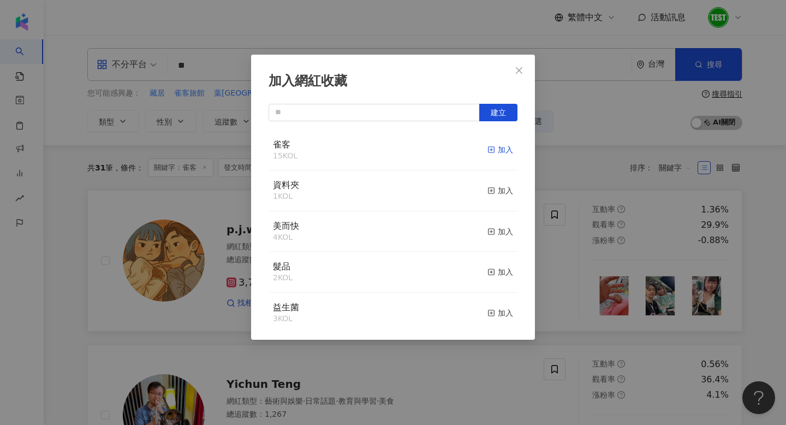
click at [504, 149] on div "加入" at bounding box center [500, 150] width 26 height 12
click at [579, 294] on div "加入網紅收藏 建立 雀客 16 KOL 已加入 資料夾 1 KOL 加入 美而快 4 KOL 加入 髮品 2 KOL 加入 益生菌 3 KOL 加入 寢具 2…" at bounding box center [393, 212] width 786 height 425
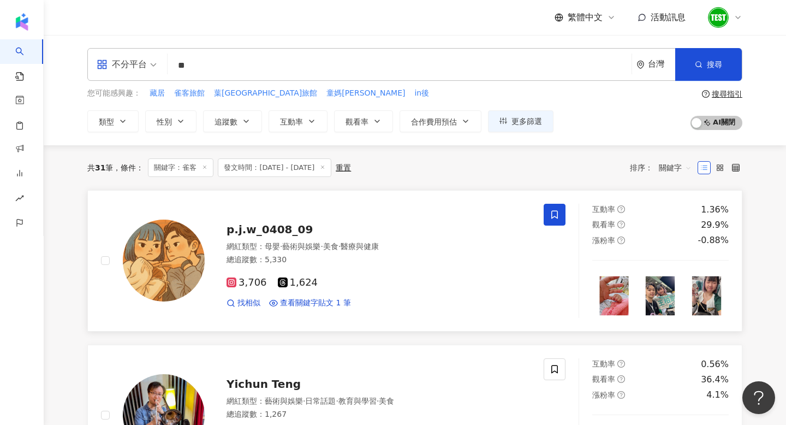
scroll to position [67, 0]
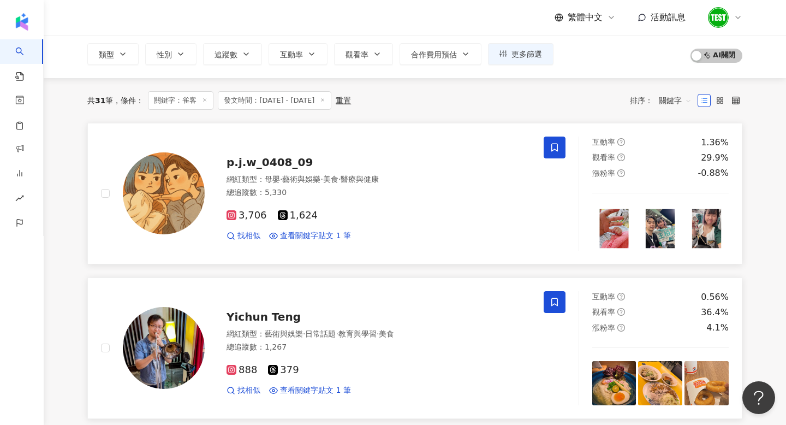
click at [558, 295] on span at bounding box center [555, 302] width 22 height 22
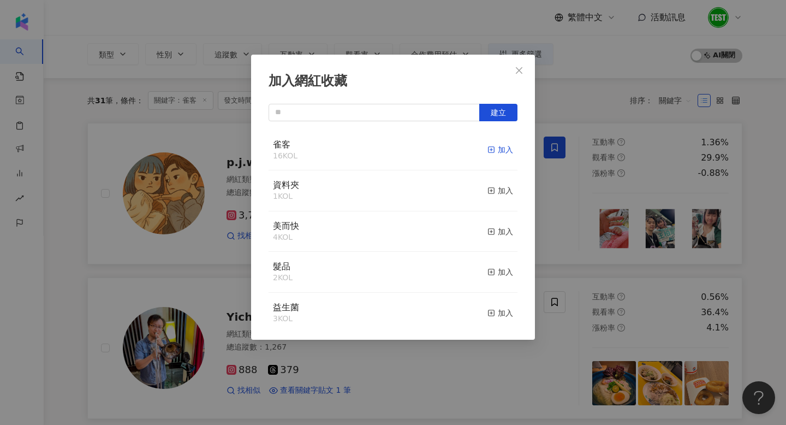
click at [501, 149] on div "加入" at bounding box center [500, 150] width 26 height 12
click at [602, 258] on div "加入網紅收藏 建立" at bounding box center [393, 212] width 786 height 425
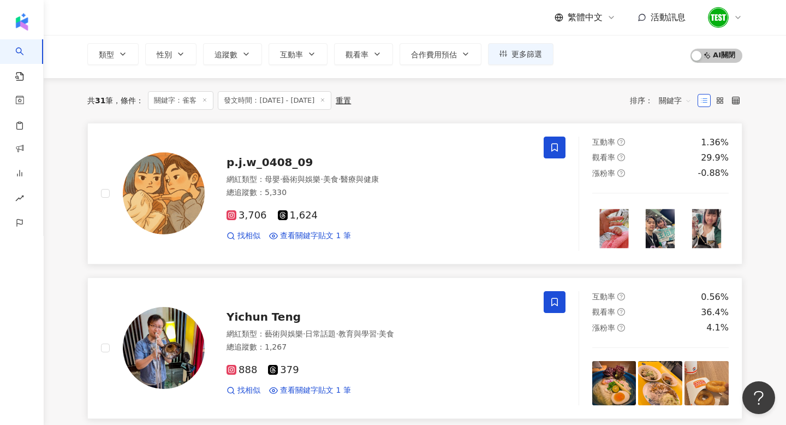
scroll to position [239, 0]
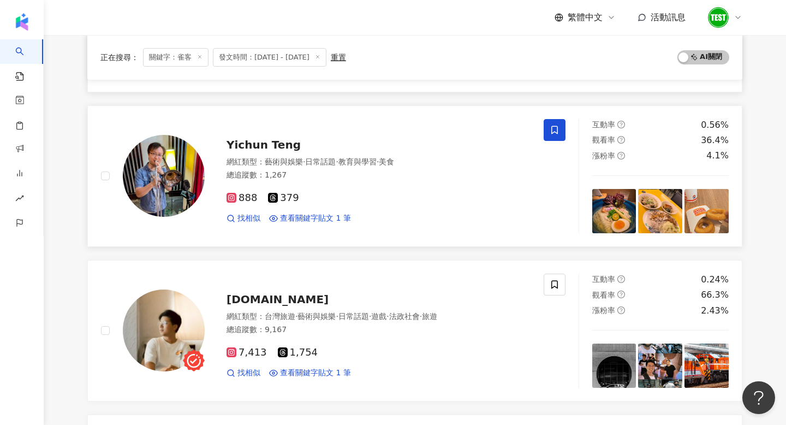
click at [550, 129] on icon at bounding box center [555, 130] width 10 height 10
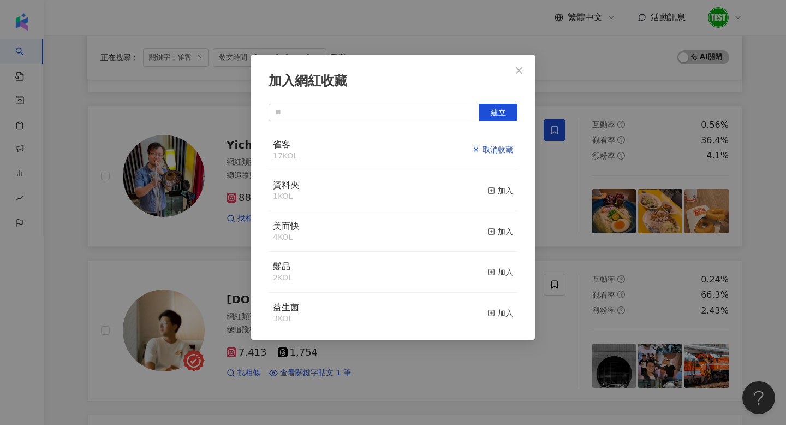
click at [497, 151] on div "取消收藏" at bounding box center [492, 150] width 41 height 12
click at [567, 249] on div "加入網紅收藏 建立 雀客 16 KOL 加入 資料夾 1 KOL 加入 美而快 4 KOL 加入 髮品 2 KOL 加入 益生菌 3 KOL 加入 寢具 2 …" at bounding box center [393, 212] width 786 height 425
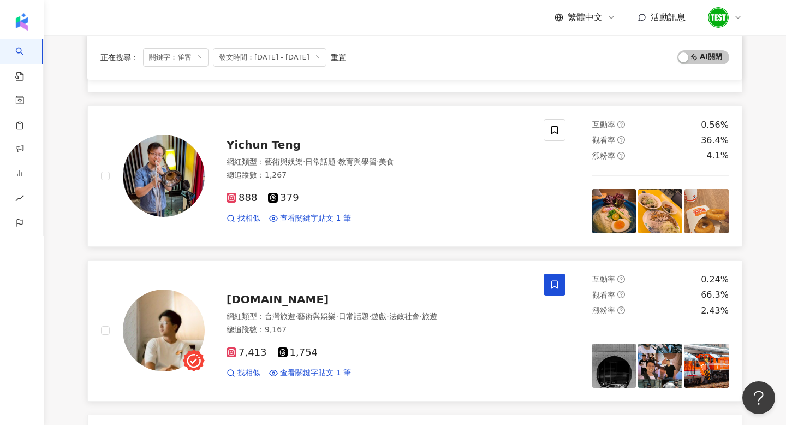
click at [549, 290] on span at bounding box center [555, 284] width 22 height 22
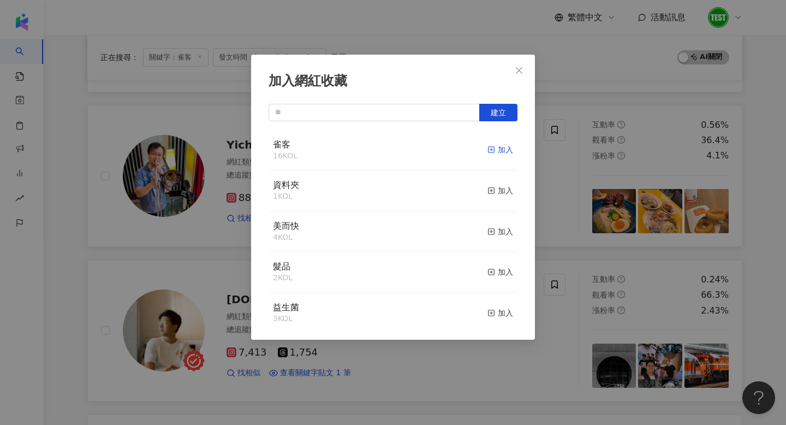
click at [504, 150] on div "加入" at bounding box center [500, 150] width 26 height 12
click at [563, 247] on div "加入網紅收藏 建立 雀客 17 KOL 已加入 資料夾 1 KOL 加入 美而快 4 KOL 加入 髮品 2 KOL 加入 益生菌 3 KOL 加入 寢具 2…" at bounding box center [393, 212] width 786 height 425
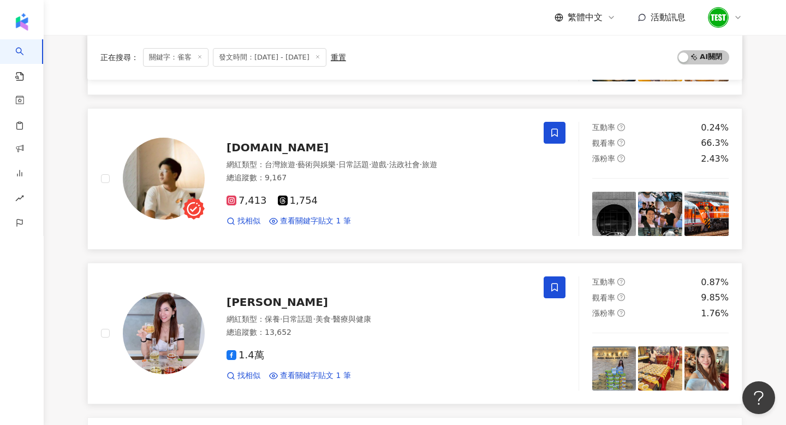
scroll to position [392, 0]
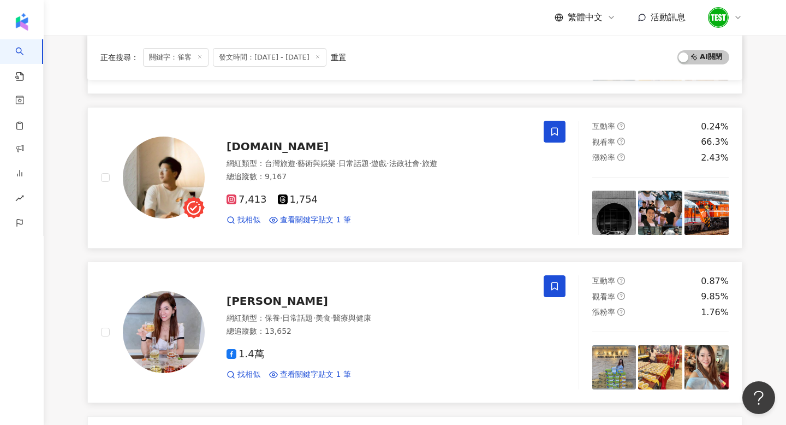
click at [557, 294] on span at bounding box center [555, 286] width 22 height 22
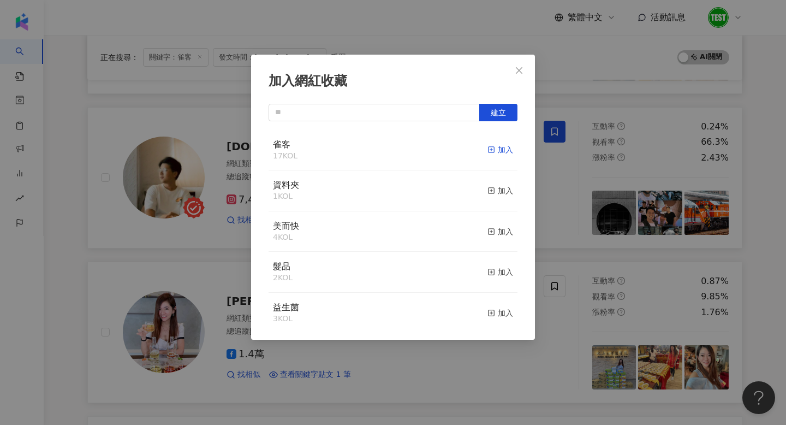
click at [507, 148] on div "加入" at bounding box center [500, 150] width 26 height 12
click at [582, 256] on div "加入網紅收藏 建立 雀客 18 KOL 已加入 資料夾 1 KOL 加入 美而快 4 KOL 加入 髮品 2 KOL 加入 益生菌 3 KOL 加入 寢具 2…" at bounding box center [393, 212] width 786 height 425
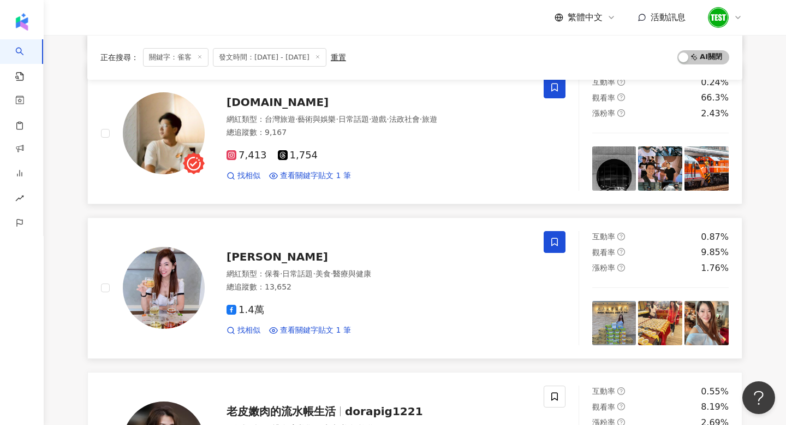
scroll to position [583, 0]
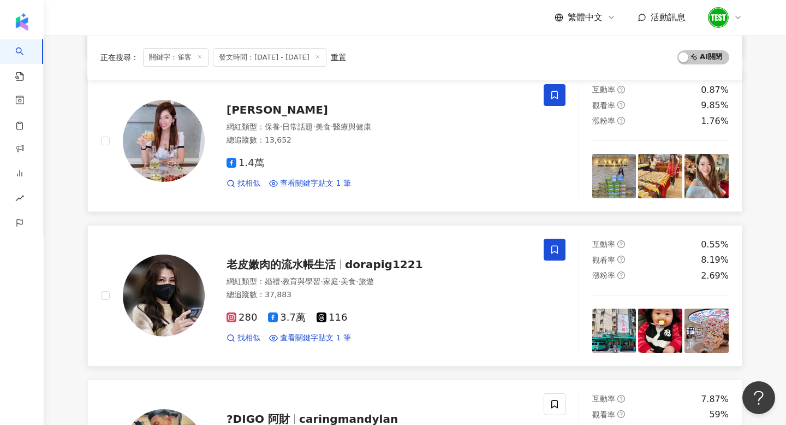
click at [558, 249] on icon at bounding box center [555, 250] width 10 height 10
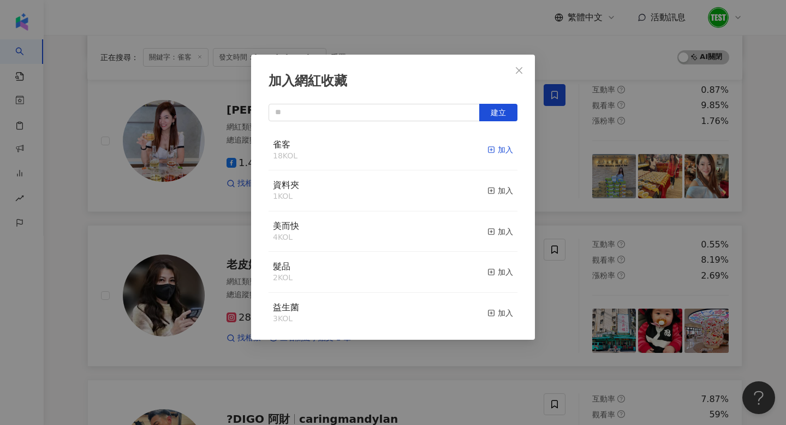
click at [498, 151] on div "加入" at bounding box center [500, 150] width 26 height 12
click at [629, 218] on div "加入網紅收藏 建立 雀客 18 KOL 加入 資料夾 1 KOL 加入 美而快 4 KOL 加入 髮品 2 KOL 加入 益生菌 3 KOL 加入 寢具 2 …" at bounding box center [393, 212] width 786 height 425
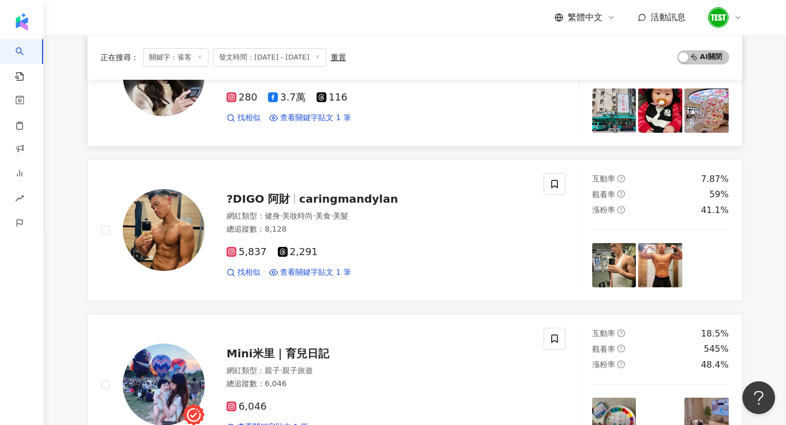
scroll to position [804, 0]
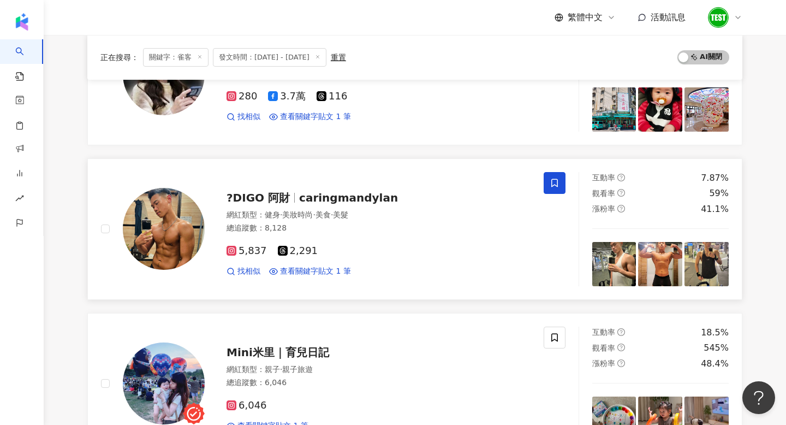
click at [553, 184] on icon at bounding box center [554, 182] width 7 height 8
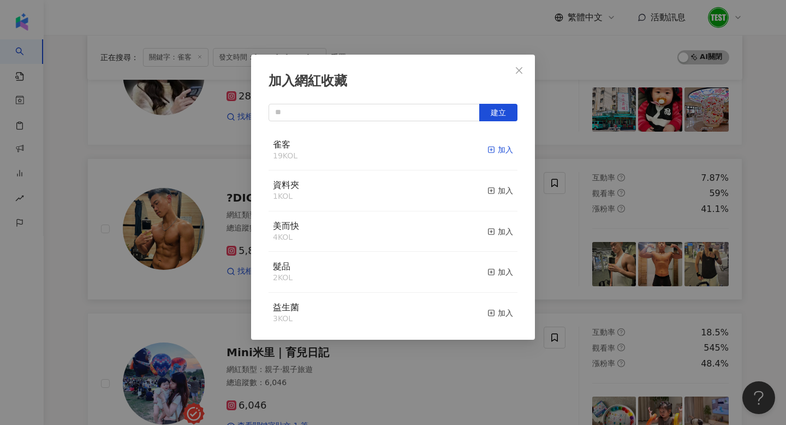
click at [493, 153] on rect "button" at bounding box center [492, 150] width 6 height 6
click at [570, 159] on div "加入網紅收藏 建立 雀客 20 KOL 已加入 資料夾 1 KOL 加入 美而快 4 KOL 加入 髮品 2 KOL 加入 益生菌 3 KOL 加入 寢具 2…" at bounding box center [393, 212] width 786 height 425
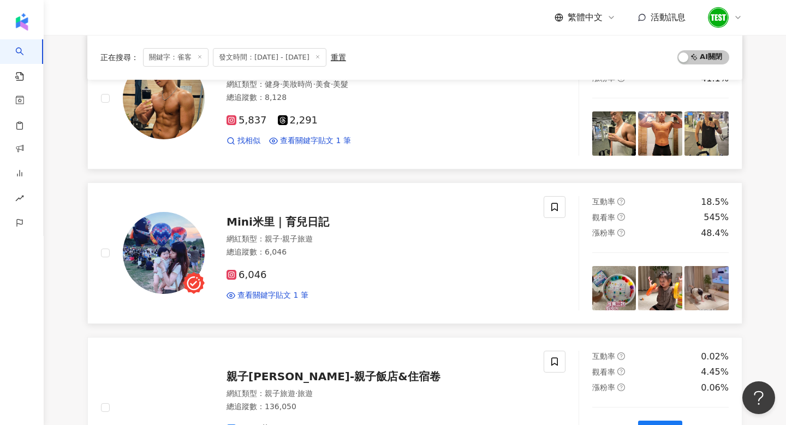
scroll to position [934, 0]
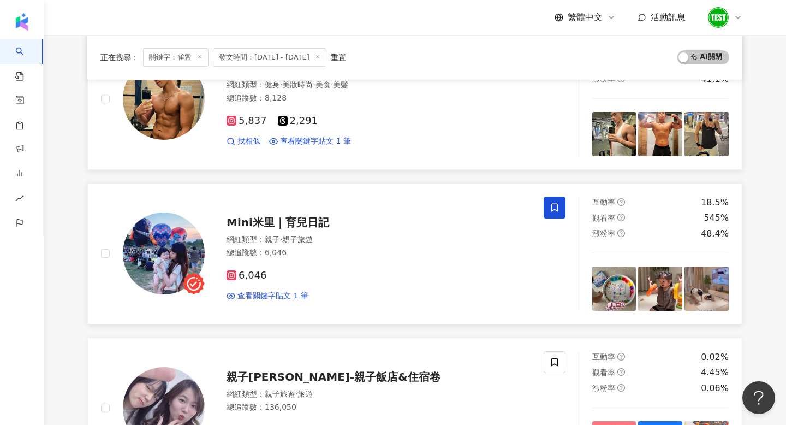
click at [547, 207] on span at bounding box center [555, 207] width 22 height 22
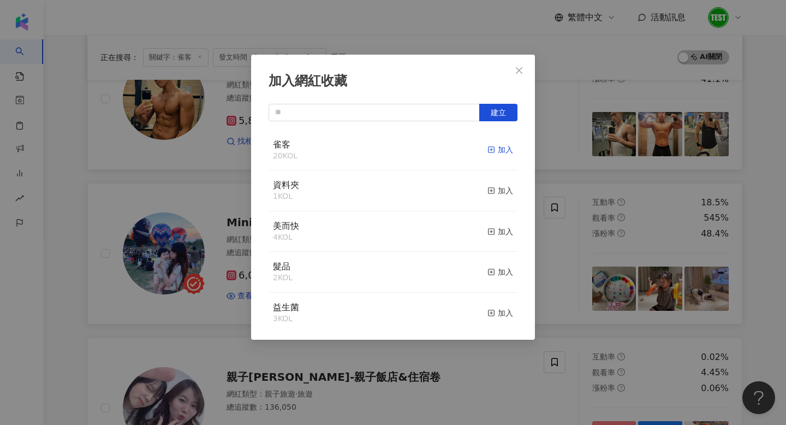
click at [495, 146] on div "加入" at bounding box center [500, 150] width 26 height 12
click at [589, 264] on div "加入網紅收藏 建立 雀客 21 KOL 已加入 資料夾 1 KOL 加入 美而快 4 KOL 加入 髮品 2 KOL 加入 益生菌 3 KOL 加入 寢具 2…" at bounding box center [393, 212] width 786 height 425
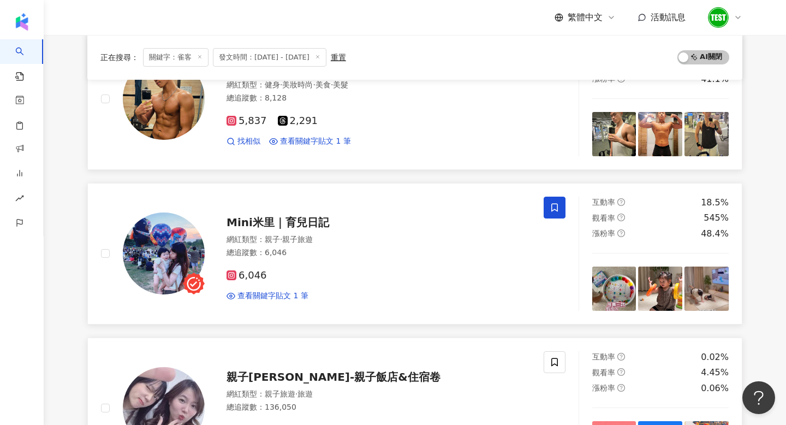
scroll to position [1098, 0]
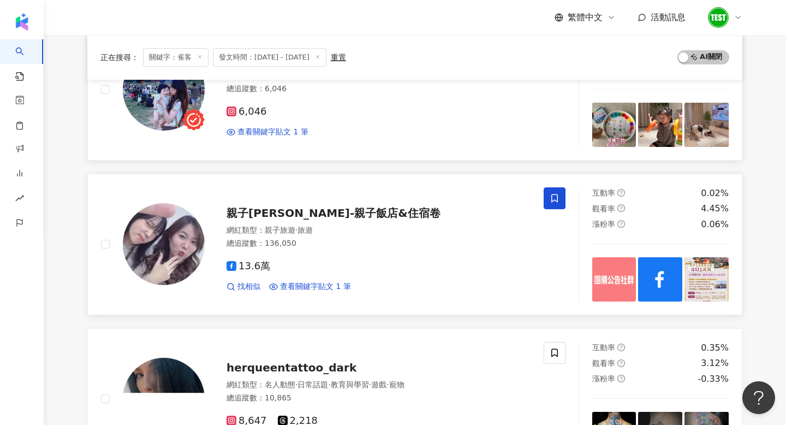
click at [559, 196] on span at bounding box center [555, 198] width 22 height 22
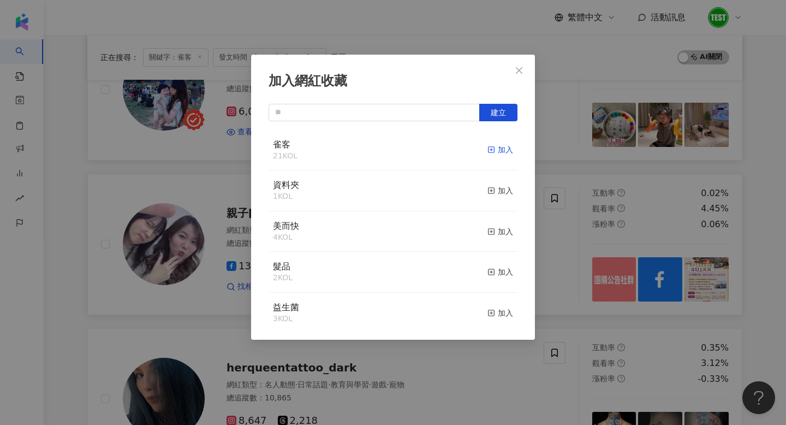
click at [507, 146] on div "加入" at bounding box center [500, 150] width 26 height 12
click at [562, 297] on div "加入網紅收藏 建立 雀客 21 KOL 加入 資料夾 1 KOL 加入 美而快 4 KOL 加入 髮品 2 KOL 加入 益生菌 3 KOL 加入 寢具 2 …" at bounding box center [393, 212] width 786 height 425
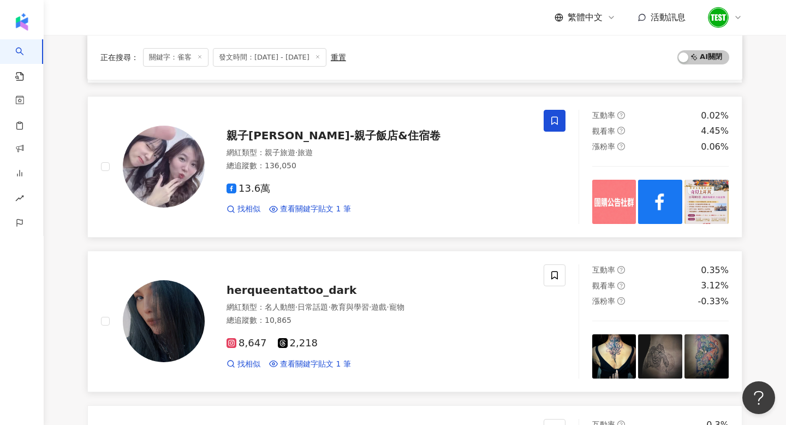
scroll to position [1388, 0]
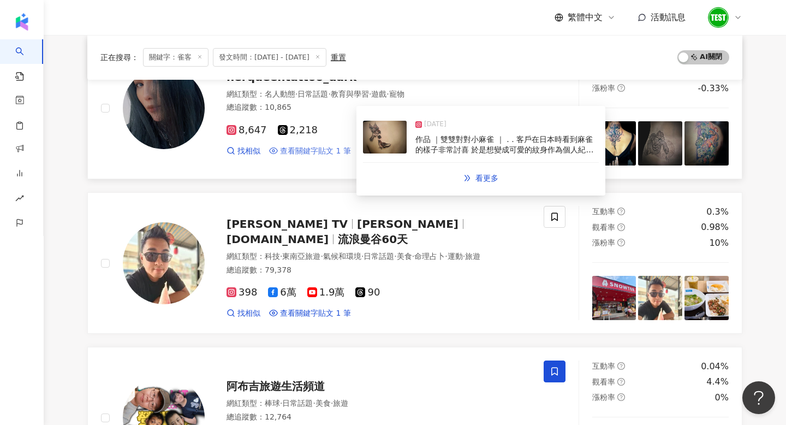
click at [341, 146] on span "查看關鍵字貼文 1 筆" at bounding box center [315, 151] width 71 height 11
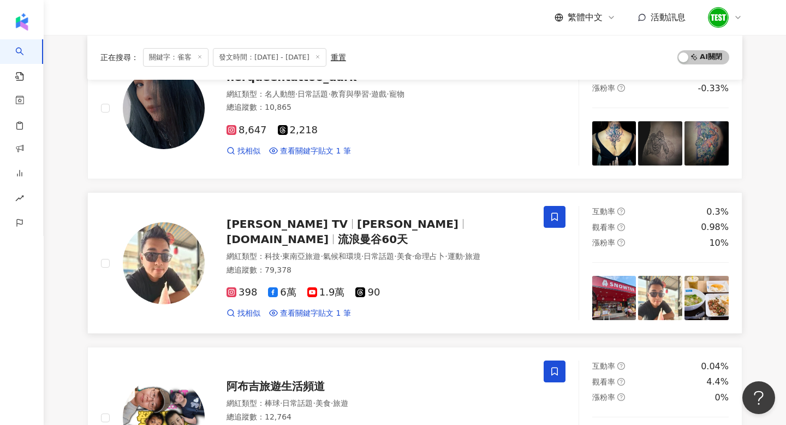
click at [544, 218] on span at bounding box center [555, 217] width 22 height 22
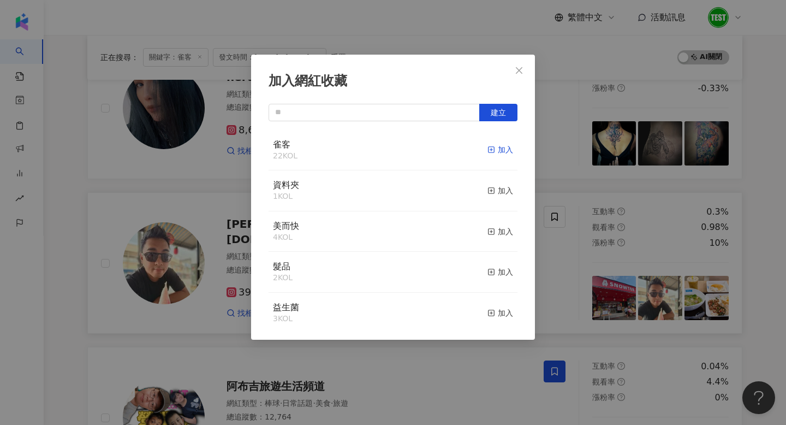
click at [497, 152] on div "加入" at bounding box center [500, 150] width 26 height 12
click at [204, 342] on div "加入網紅收藏 建立 雀客 23 KOL 已加入 資料夾 1 KOL 加入 美而快 4 KOL 加入 髮品 2 KOL 加入 益生菌 3 KOL 加入 寢具 2…" at bounding box center [393, 212] width 786 height 425
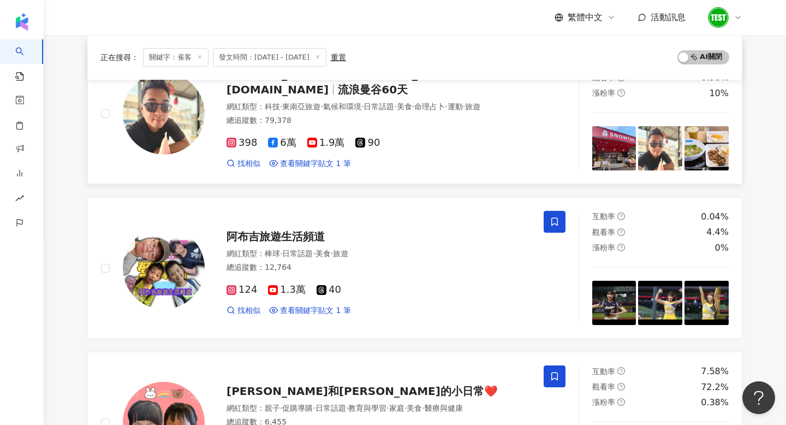
scroll to position [1537, 0]
click at [548, 225] on span at bounding box center [555, 222] width 22 height 22
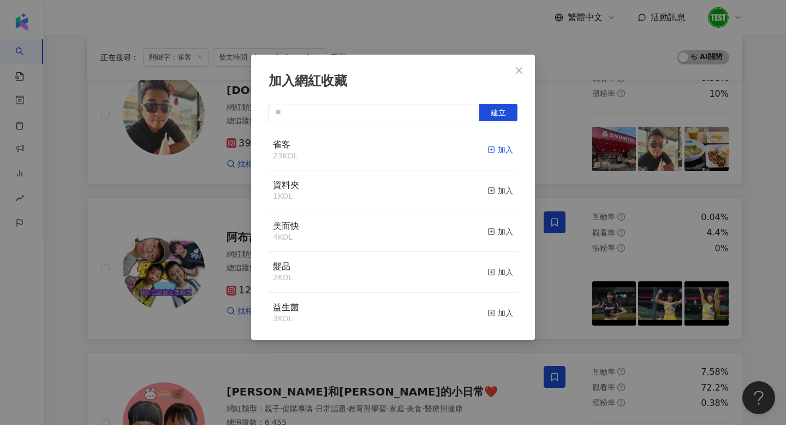
click at [501, 149] on div "加入" at bounding box center [500, 150] width 26 height 12
click at [583, 286] on div "加入網紅收藏 建立" at bounding box center [393, 212] width 786 height 425
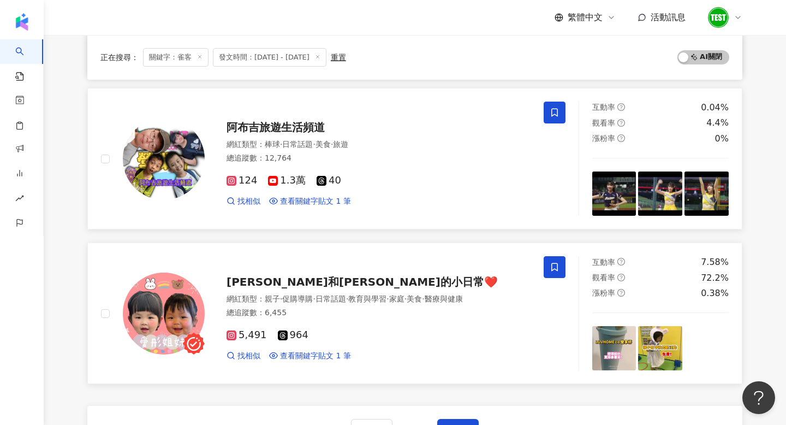
scroll to position [1648, 0]
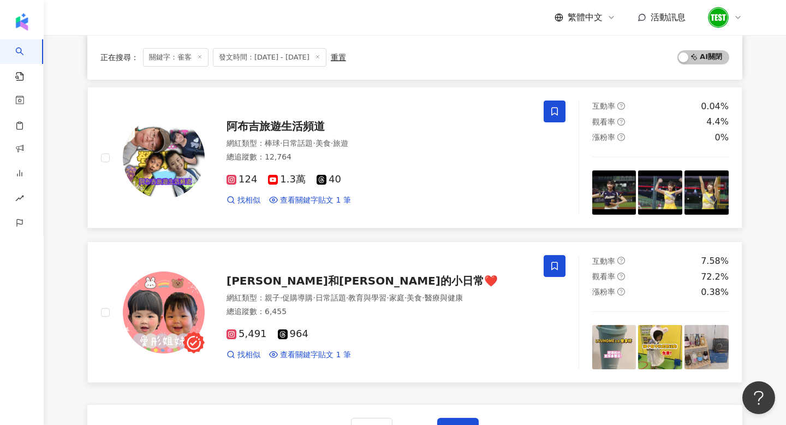
click at [557, 276] on span at bounding box center [555, 266] width 22 height 22
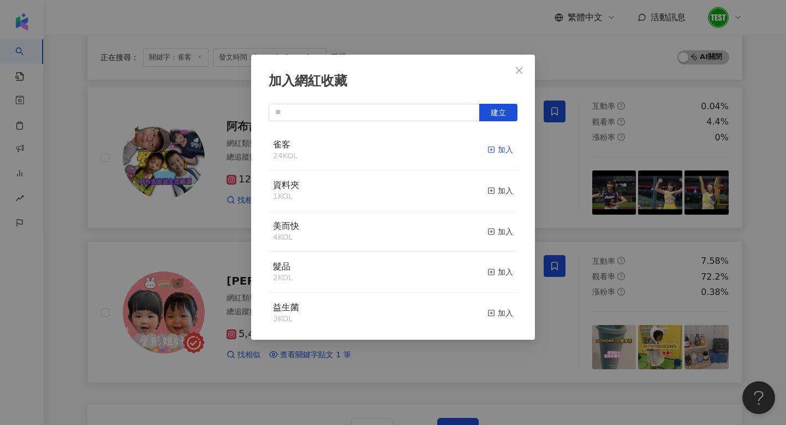
click at [491, 154] on div "加入" at bounding box center [500, 150] width 26 height 12
click at [555, 394] on div "加入網紅收藏 建立 雀客 24 KOL 加入 資料夾 1 KOL 加入 美而快 4 KOL 加入 髮品 2 KOL 加入 益生菌 3 KOL 加入 寢具 2 …" at bounding box center [393, 212] width 786 height 425
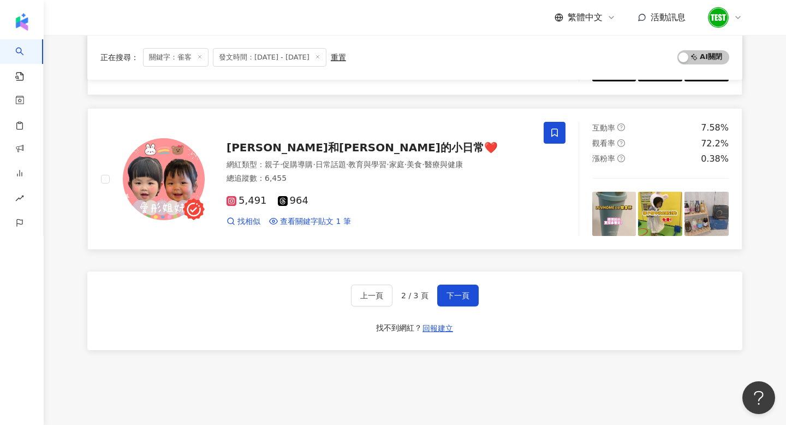
scroll to position [1782, 0]
click at [456, 291] on span "下一頁" at bounding box center [457, 294] width 23 height 9
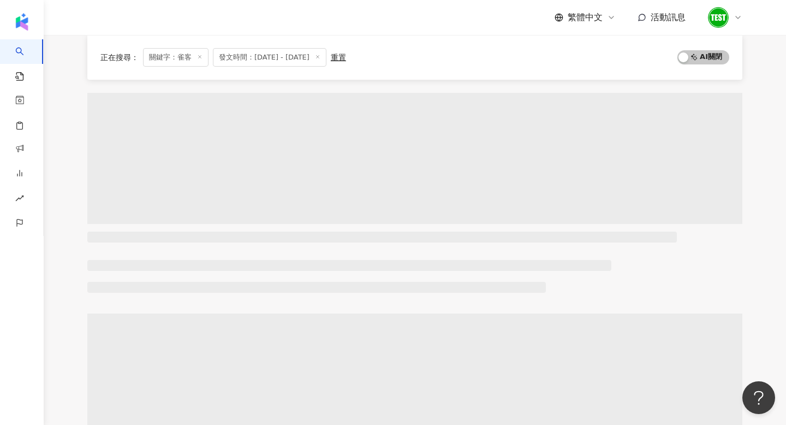
scroll to position [0, 0]
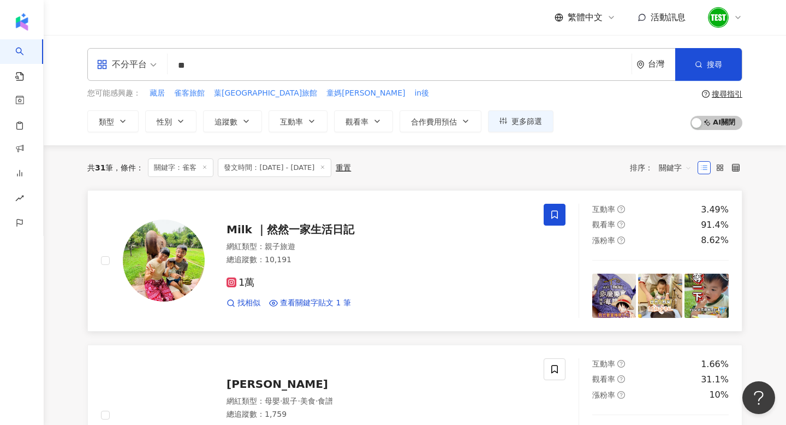
click at [552, 212] on icon at bounding box center [555, 215] width 10 height 10
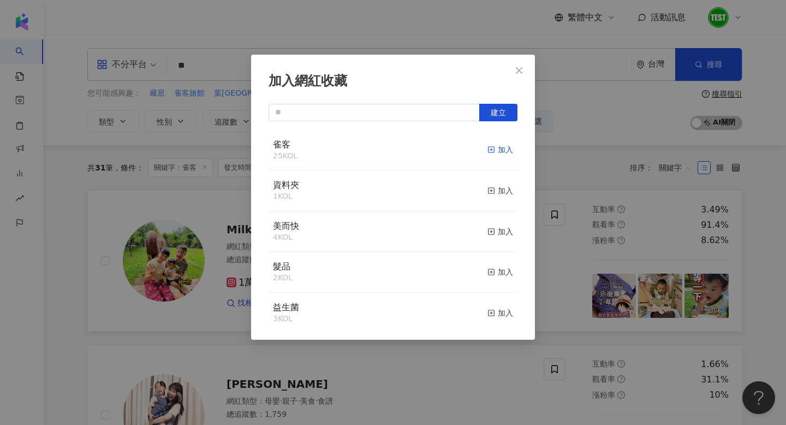
click at [495, 151] on icon "button" at bounding box center [491, 150] width 8 height 8
click at [182, 333] on div "加入網紅收藏 建立 雀客 26 KOL 已加入 資料夾 1 KOL 加入 美而快 4 KOL 加入 髮品 2 KOL 加入 益生菌 3 KOL 加入 寢具 2…" at bounding box center [393, 212] width 786 height 425
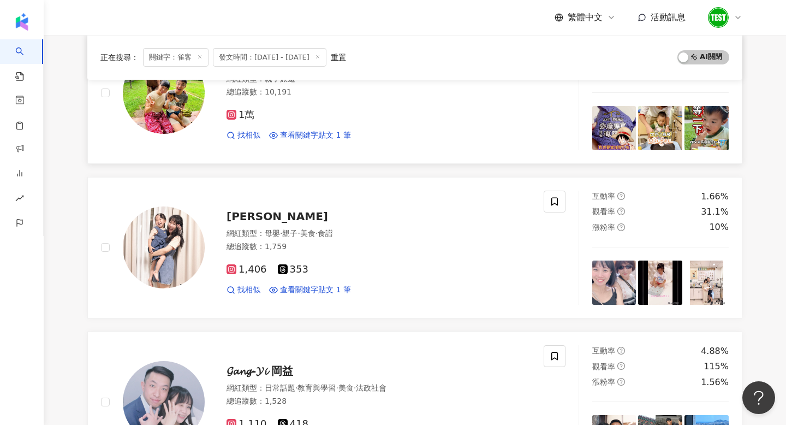
scroll to position [168, 0]
click at [561, 198] on span at bounding box center [555, 201] width 22 height 22
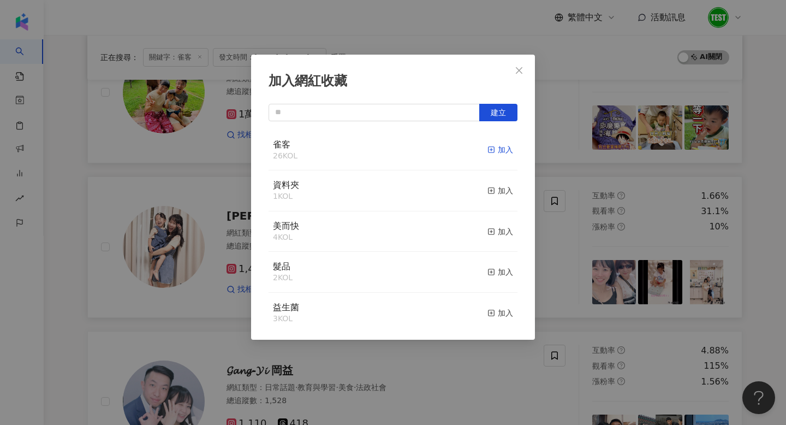
click at [503, 150] on div "加入" at bounding box center [500, 150] width 26 height 12
click at [569, 313] on div "加入網紅收藏 建立 雀客 27 KOL 已加入 資料夾 1 KOL 加入 美而快 4 KOL 加入 髮品 2 KOL 加入 益生菌 3 KOL 加入 寢具 2…" at bounding box center [393, 212] width 786 height 425
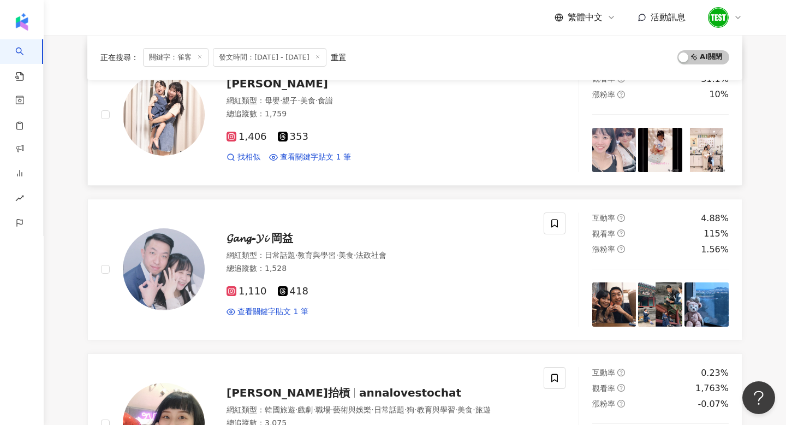
scroll to position [306, 0]
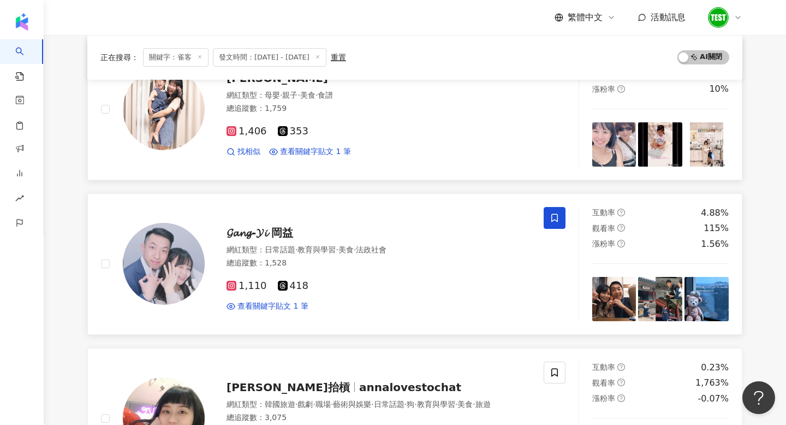
click at [547, 221] on span at bounding box center [555, 218] width 22 height 22
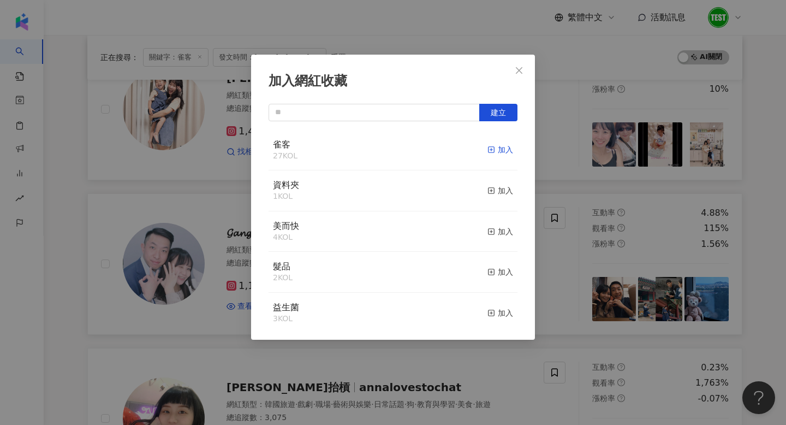
click at [505, 148] on div "加入" at bounding box center [500, 150] width 26 height 12
click at [569, 319] on div "加入網紅收藏 建立 雀客 28 KOL 已加入 資料夾 1 KOL 加入 美而快 4 KOL 加入 髮品 2 KOL 加入 益生菌 3 KOL 加入 寢具 2…" at bounding box center [393, 212] width 786 height 425
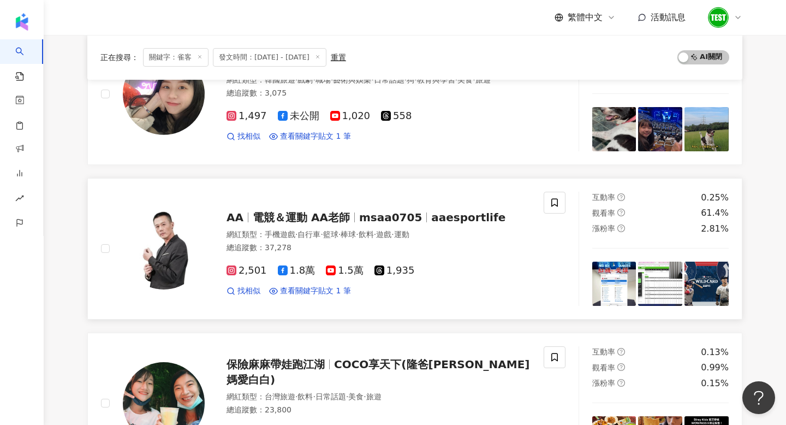
scroll to position [645, 0]
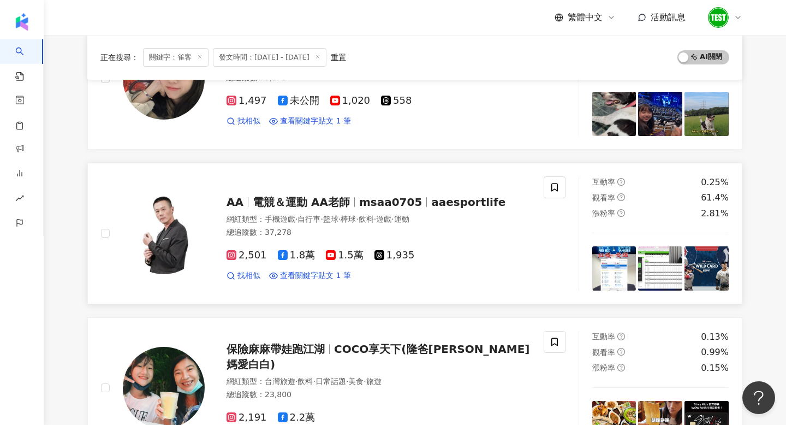
click at [542, 186] on div "AA 電競＆運動 AA老師 msaa0705 aaesportlife 網紅類型 ： 手機遊戲 · 自行車 · 籃球 · 棒球 · 飲料 · 遊戲 · 運動 …" at bounding box center [322, 233] width 443 height 114
click at [541, 182] on div "AA 電競＆運動 AA老師 msaa0705 aaesportlife 網紅類型 ： 手機遊戲 · 自行車 · 籃球 · 棒球 · 飲料 · 遊戲 · 運動 …" at bounding box center [322, 233] width 443 height 114
click at [556, 189] on icon at bounding box center [554, 187] width 7 height 8
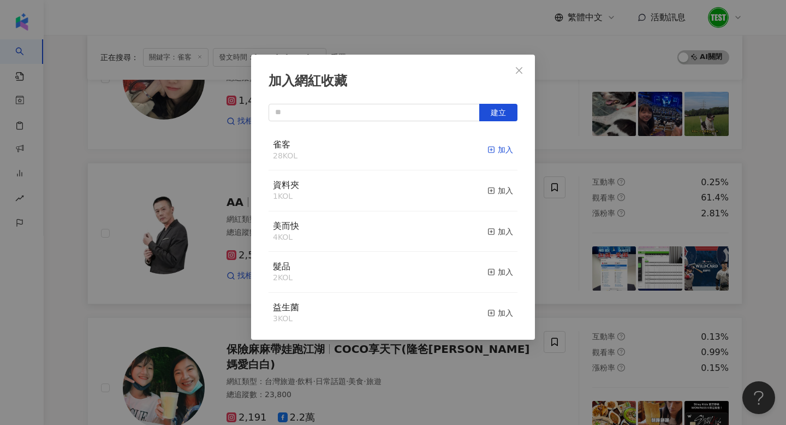
click at [507, 150] on div "加入" at bounding box center [500, 150] width 26 height 12
click at [576, 315] on div "加入網紅收藏 建立 雀客 29 KOL 已加入 資料夾 1 KOL 加入 美而快 4 KOL 加入 髮品 2 KOL 加入 益生菌 3 KOL 加入 寢具 2…" at bounding box center [393, 212] width 786 height 425
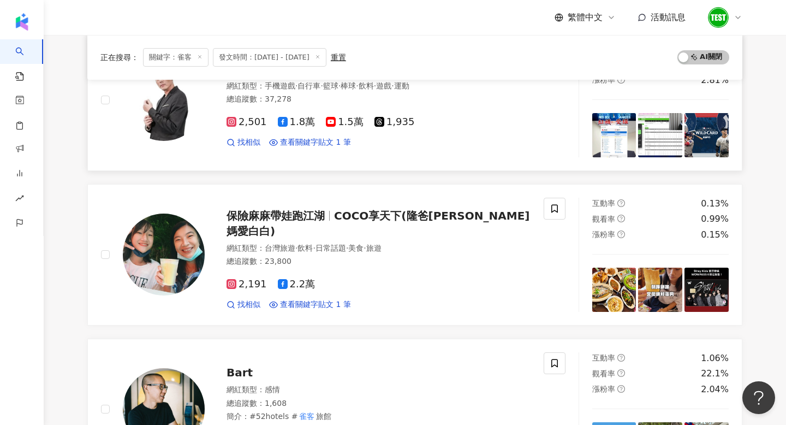
scroll to position [797, 0]
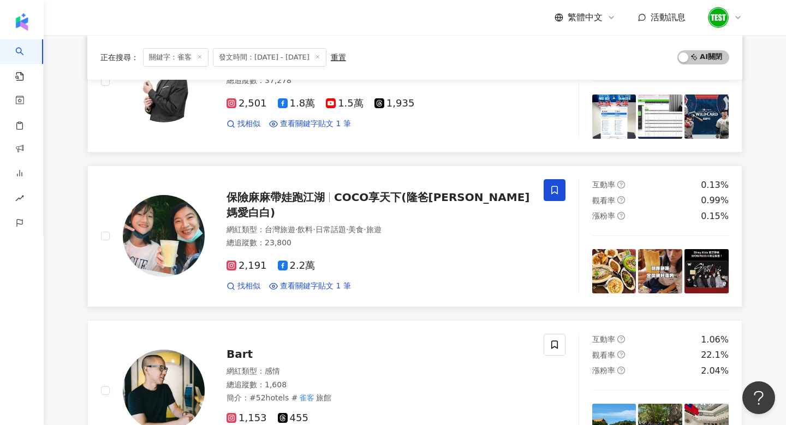
click at [556, 191] on icon at bounding box center [555, 190] width 10 height 10
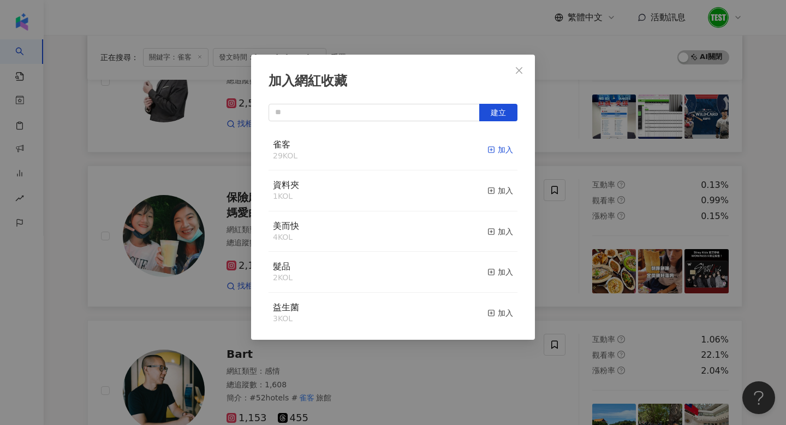
click at [501, 148] on div "加入" at bounding box center [500, 150] width 26 height 12
click at [573, 315] on div "加入網紅收藏 建立 雀客 30 KOL 已加入 資料夾 1 KOL 加入 美而快 4 KOL 加入 髮品 2 KOL 加入 益生菌 3 KOL 加入 寢具 2…" at bounding box center [393, 212] width 786 height 425
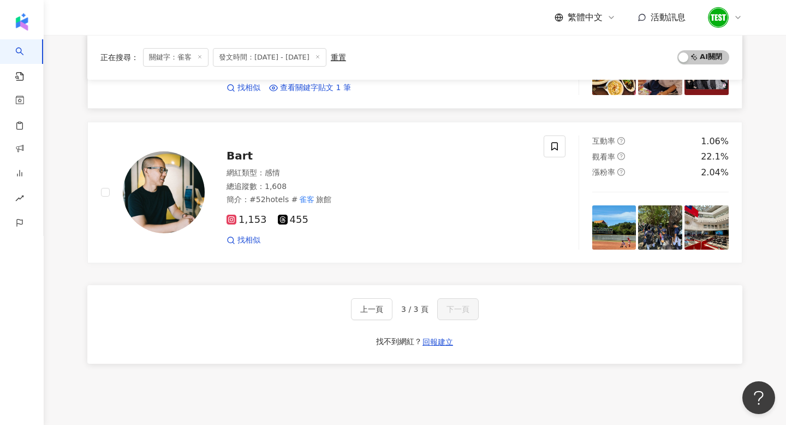
scroll to position [996, 0]
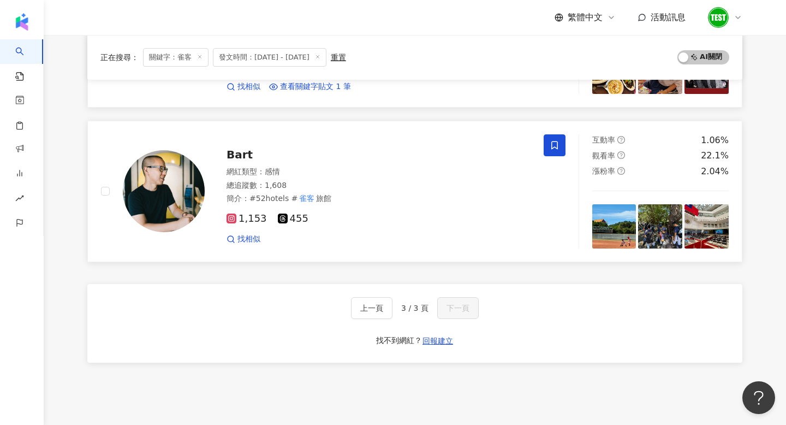
click at [559, 142] on icon at bounding box center [555, 145] width 10 height 10
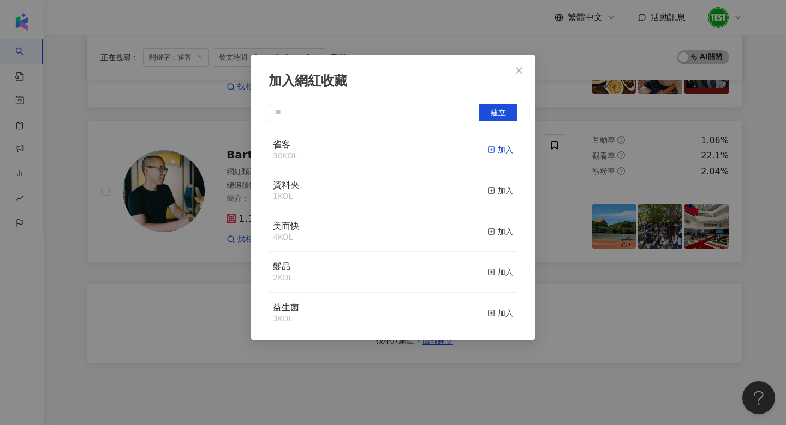
click at [501, 148] on div "加入" at bounding box center [500, 150] width 26 height 12
click at [589, 273] on div "加入網紅收藏 建立 雀客 31 KOL 已加入 資料夾 1 KOL 加入 美而快 4 KOL 加入 髮品 2 KOL 加入 益生菌 3 KOL 加入 寢具 2…" at bounding box center [393, 212] width 786 height 425
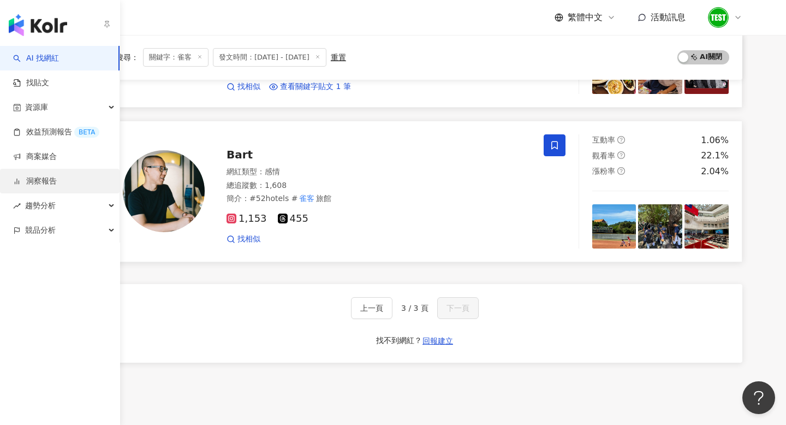
click at [49, 187] on link "洞察報告" at bounding box center [35, 181] width 44 height 11
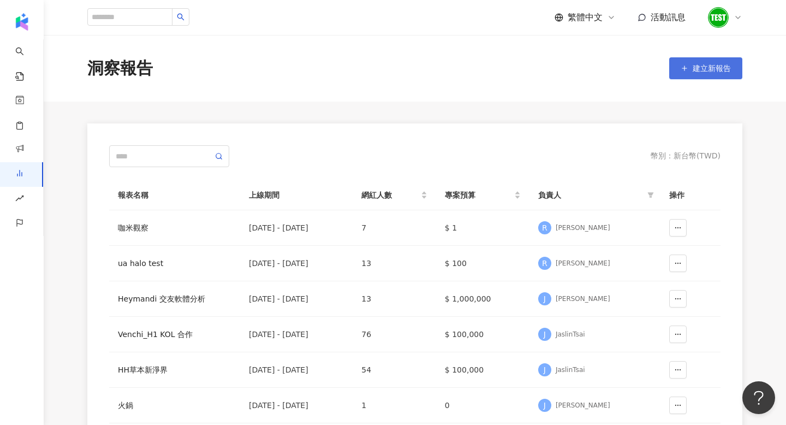
click at [693, 70] on span "建立新報告" at bounding box center [712, 68] width 38 height 9
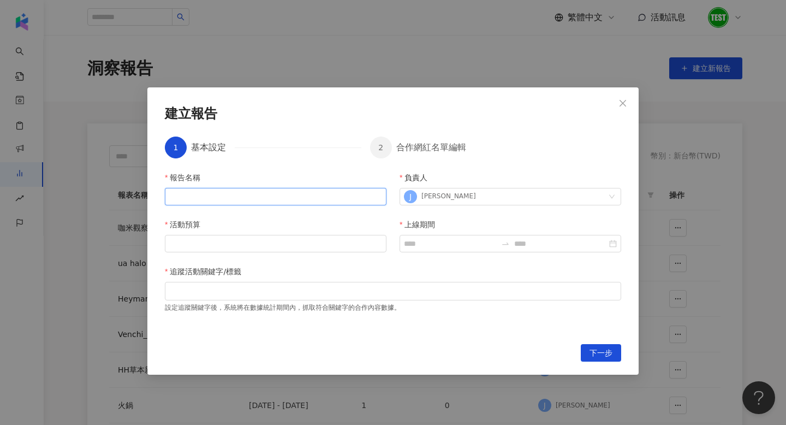
click at [294, 198] on input "報告名稱" at bounding box center [276, 196] width 222 height 17
type input "*****"
click at [276, 241] on input "活動預算" at bounding box center [275, 243] width 221 height 16
type input "*"
type input "******"
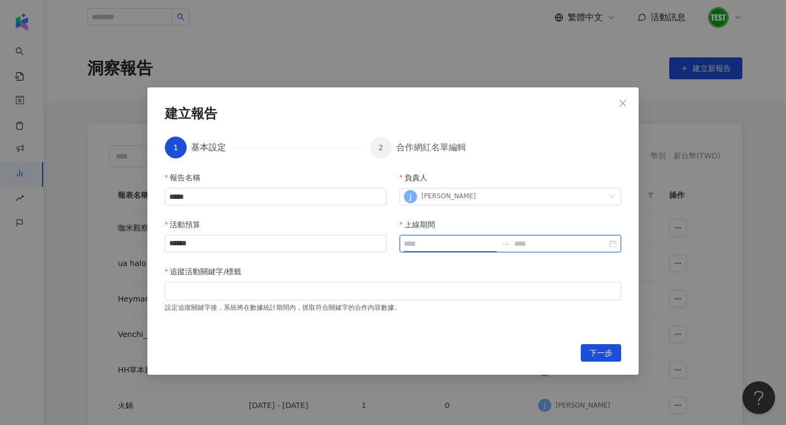
click at [404, 240] on input "上線期間" at bounding box center [450, 243] width 93 height 12
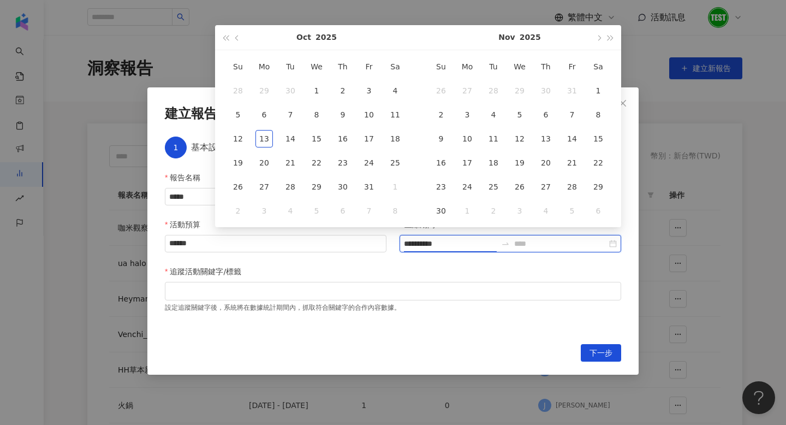
type input "**********"
click at [237, 39] on span "button" at bounding box center [237, 37] width 5 height 5
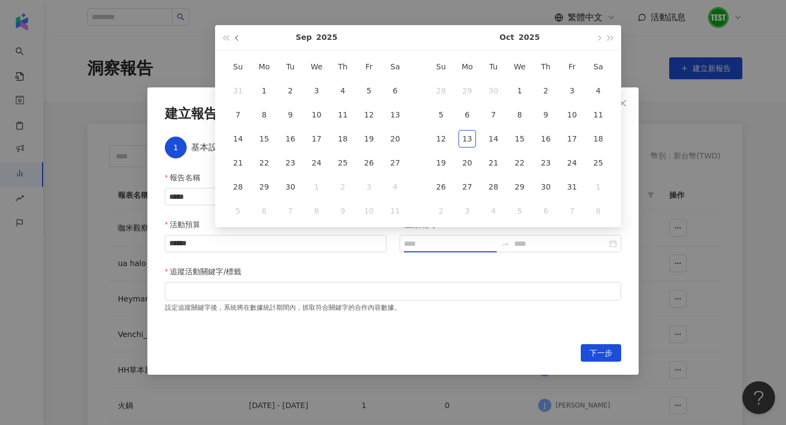
click at [237, 39] on span "button" at bounding box center [237, 37] width 5 height 5
type input "**********"
click at [290, 84] on div "1" at bounding box center [290, 90] width 17 height 17
click at [601, 37] on button "button" at bounding box center [598, 37] width 12 height 25
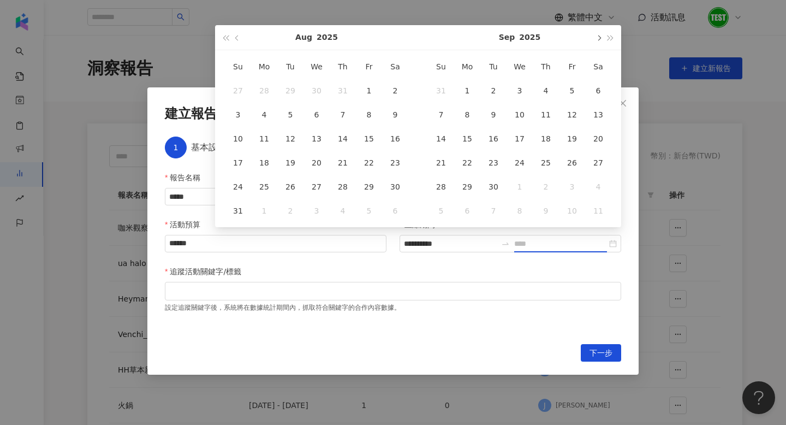
click at [601, 37] on button "button" at bounding box center [598, 37] width 12 height 25
type input "**********"
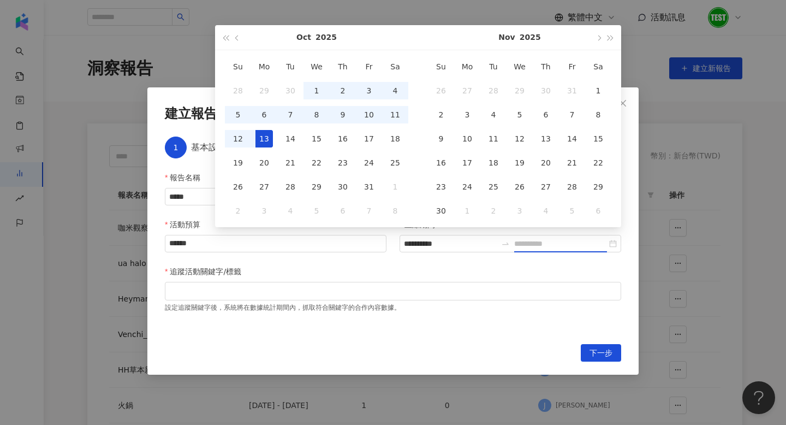
click at [255, 142] on div "13" at bounding box center [263, 138] width 17 height 17
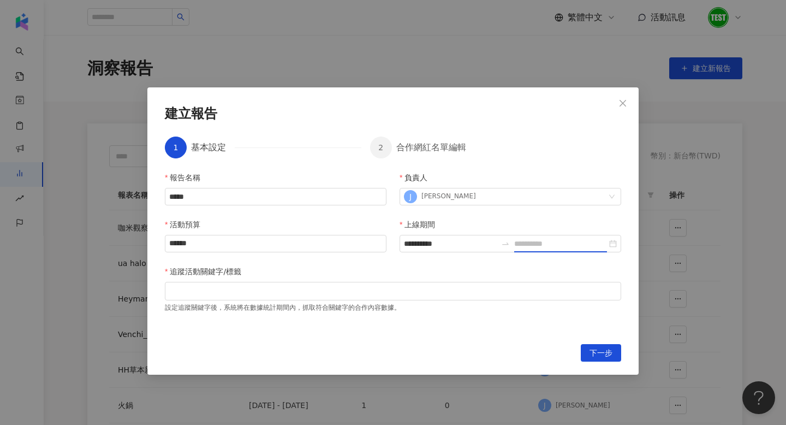
type input "**********"
click at [272, 295] on div at bounding box center [393, 291] width 452 height 8
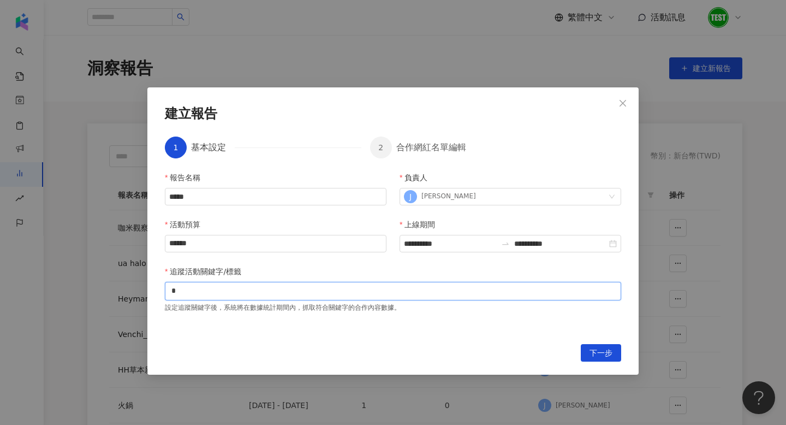
type input "**"
type input "*"
click at [188, 291] on icon "close" at bounding box center [186, 290] width 5 height 5
type input "*"
type input "**"
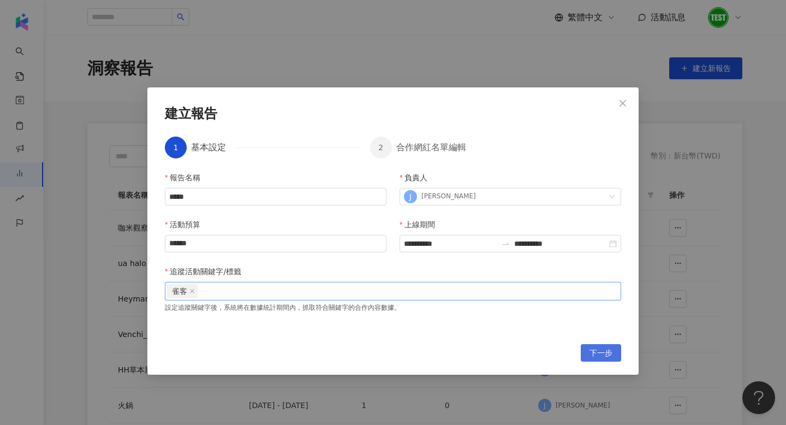
click at [601, 351] on span "下一步" at bounding box center [600, 352] width 23 height 17
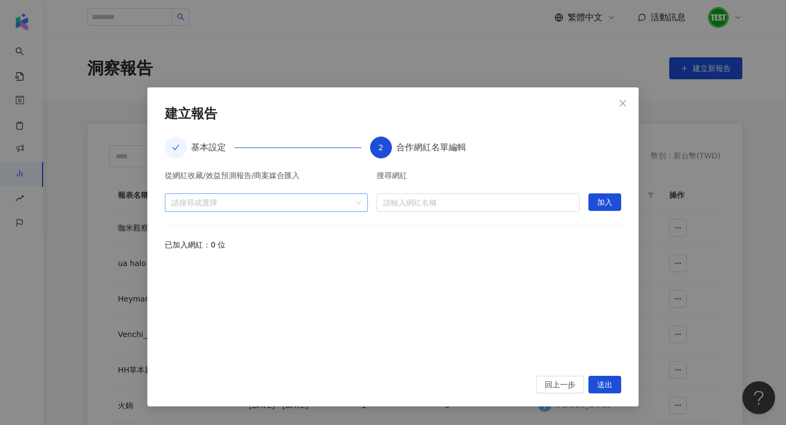
click at [354, 205] on div "請搜尋或選擇" at bounding box center [266, 202] width 203 height 19
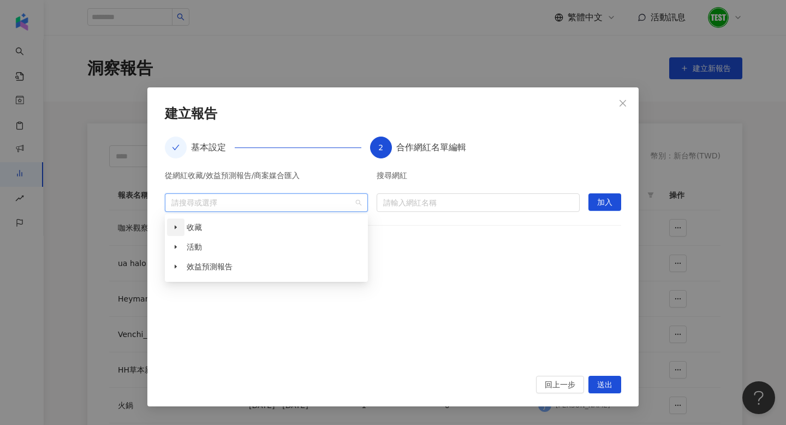
click at [178, 225] on span at bounding box center [175, 226] width 17 height 17
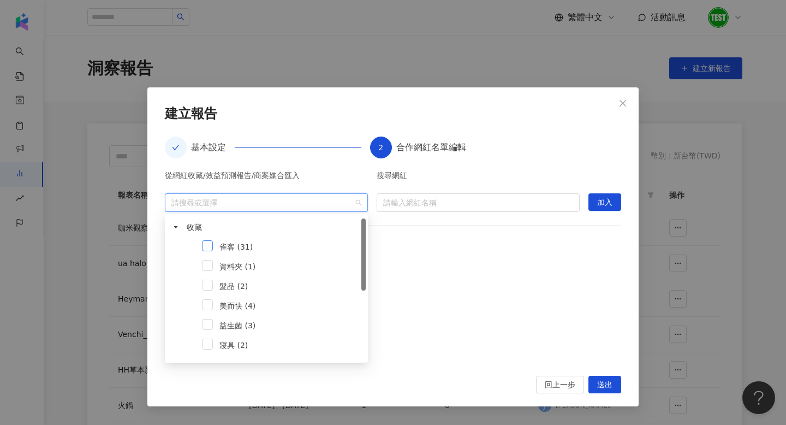
click at [206, 243] on span at bounding box center [207, 245] width 11 height 11
click at [612, 201] on span "加入" at bounding box center [604, 202] width 15 height 17
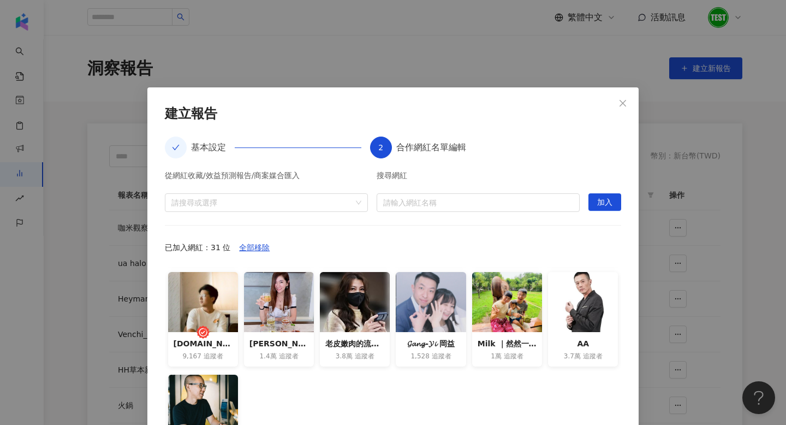
scroll to position [100, 0]
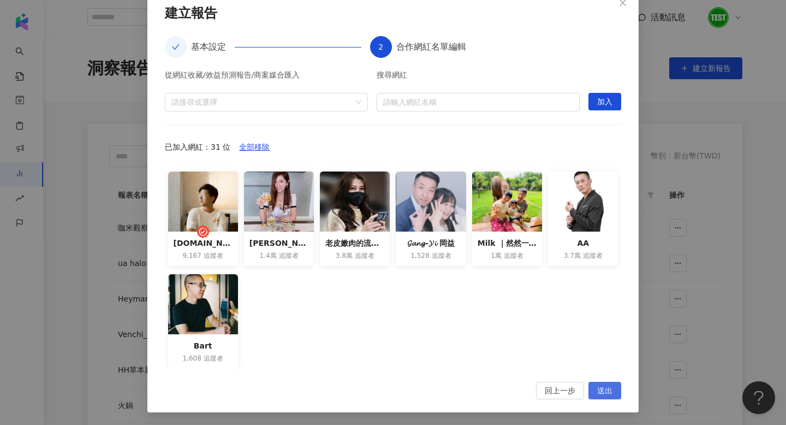
click at [597, 392] on button "送出" at bounding box center [604, 390] width 33 height 17
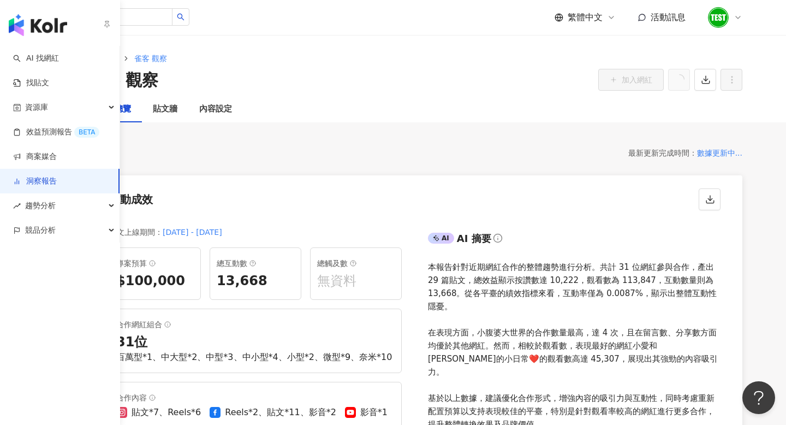
click at [36, 28] on img "button" at bounding box center [38, 25] width 58 height 22
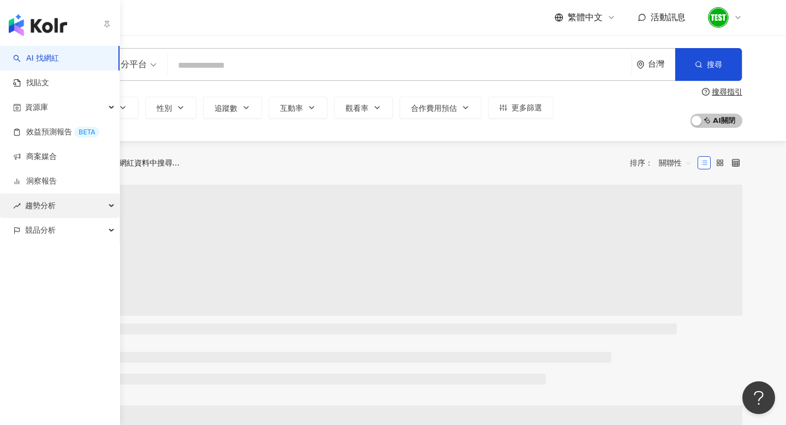
click at [27, 202] on span "趨勢分析" at bounding box center [40, 205] width 31 height 25
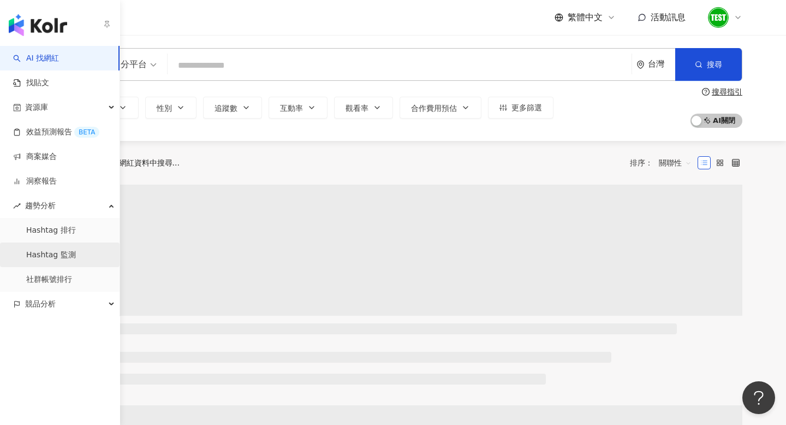
click at [67, 249] on link "Hashtag 監測" at bounding box center [51, 254] width 50 height 11
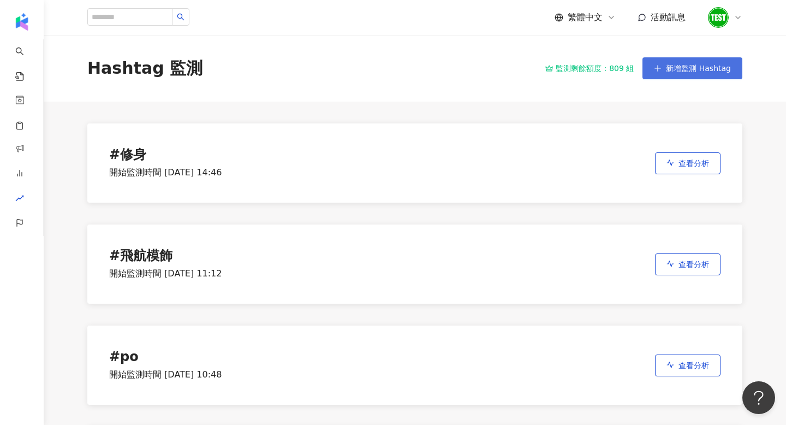
click at [714, 63] on button "新增監測 Hashtag" at bounding box center [692, 68] width 100 height 22
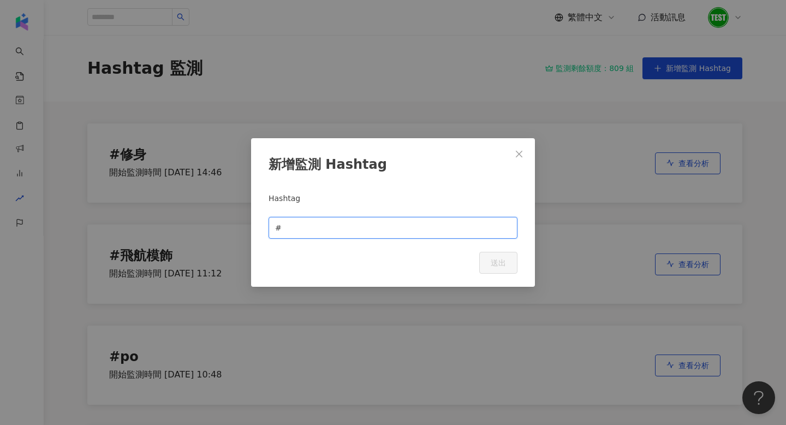
click at [375, 224] on input "text" at bounding box center [397, 228] width 227 height 12
type input "**"
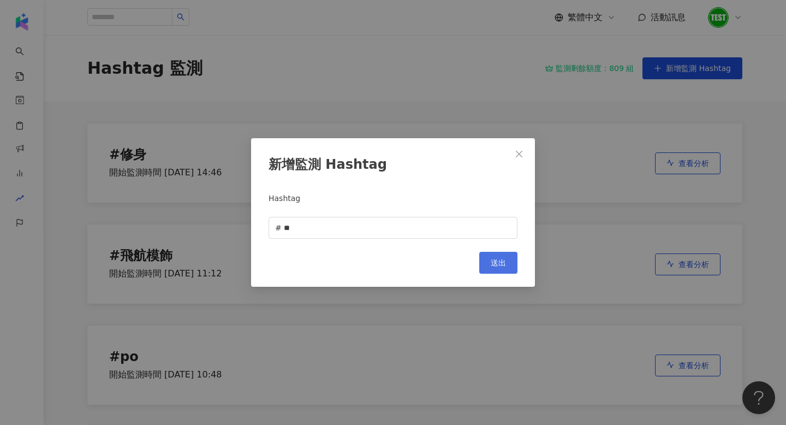
click at [493, 262] on span "送出" at bounding box center [498, 262] width 15 height 9
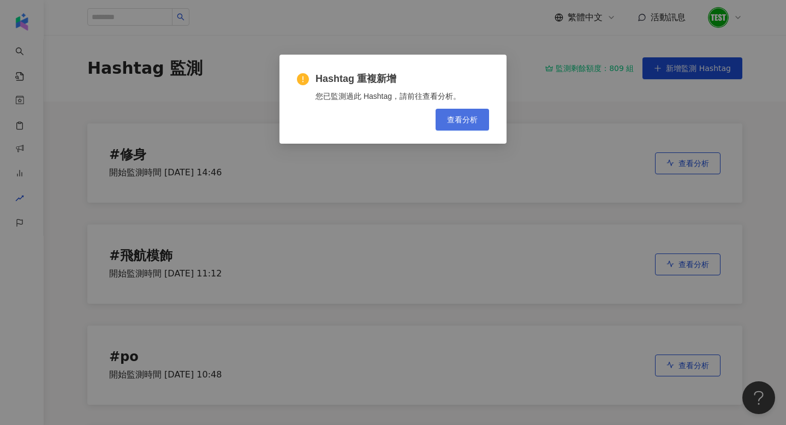
click at [449, 117] on span "查看分析" at bounding box center [462, 119] width 31 height 9
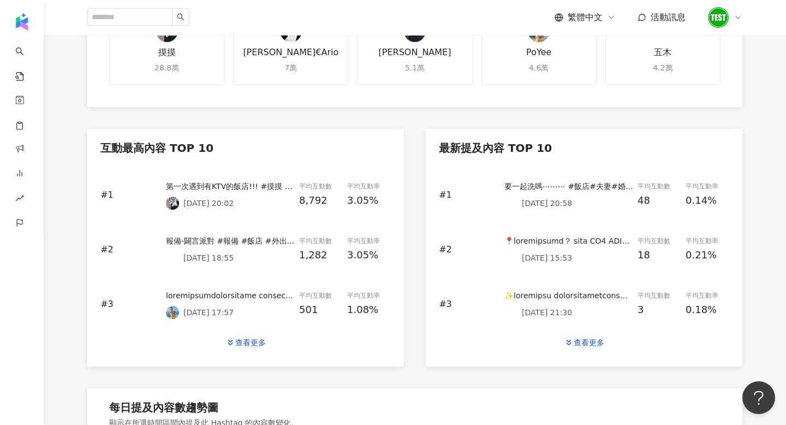
scroll to position [408, 0]
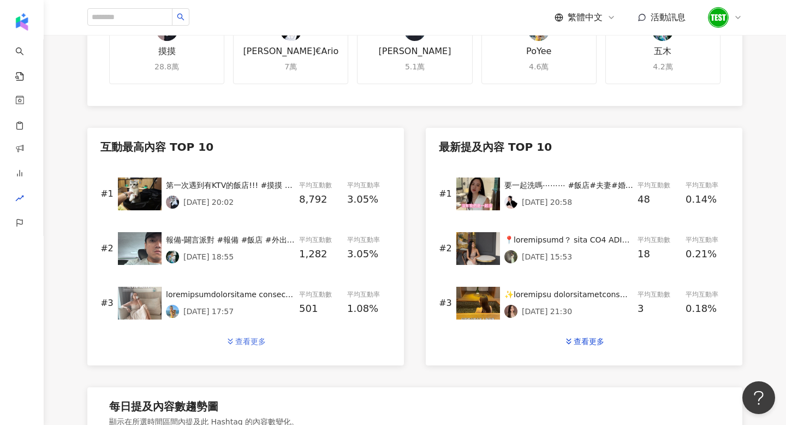
click at [255, 335] on button "查看更多" at bounding box center [245, 341] width 63 height 22
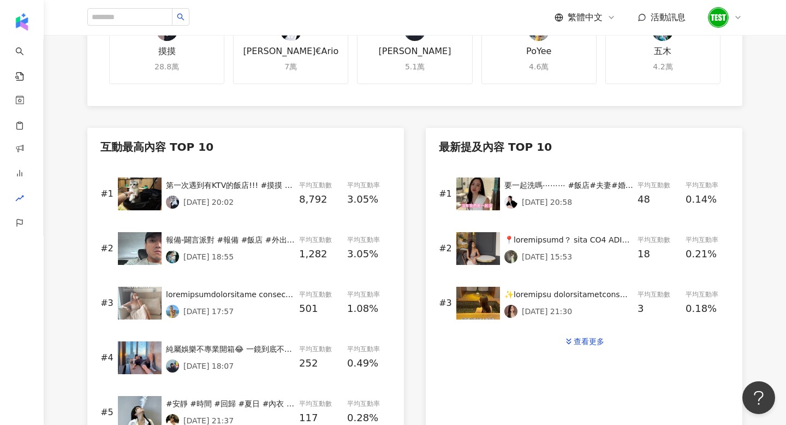
click at [144, 207] on img at bounding box center [140, 193] width 44 height 33
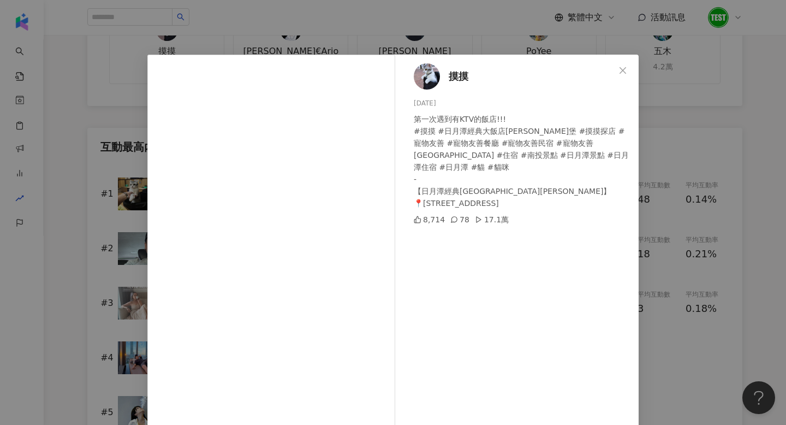
click at [509, 24] on div "摸摸 2025/9/29 第一次遇到有KTV的飯店!!! #摸摸 #日月潭經典大飯店范特奇堡 #摸摸探店 #寵物友善 #寵物友善餐廳 #寵物友善民宿 #寵物友…" at bounding box center [393, 212] width 786 height 425
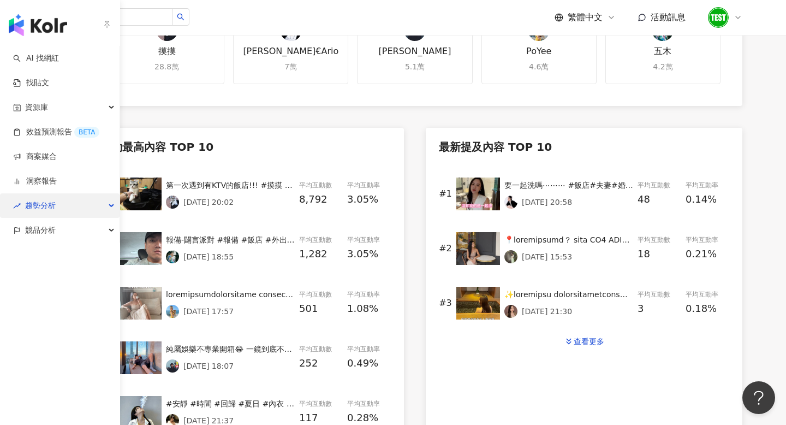
click at [34, 205] on span "趨勢分析" at bounding box center [40, 205] width 31 height 25
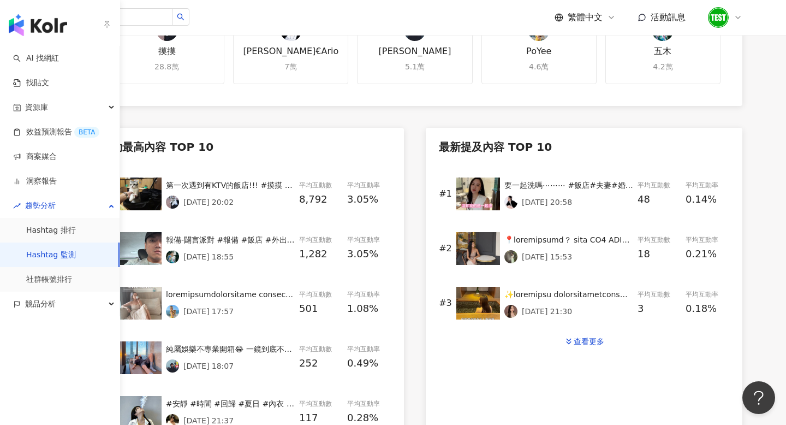
click at [50, 259] on link "Hashtag 監測" at bounding box center [51, 254] width 50 height 11
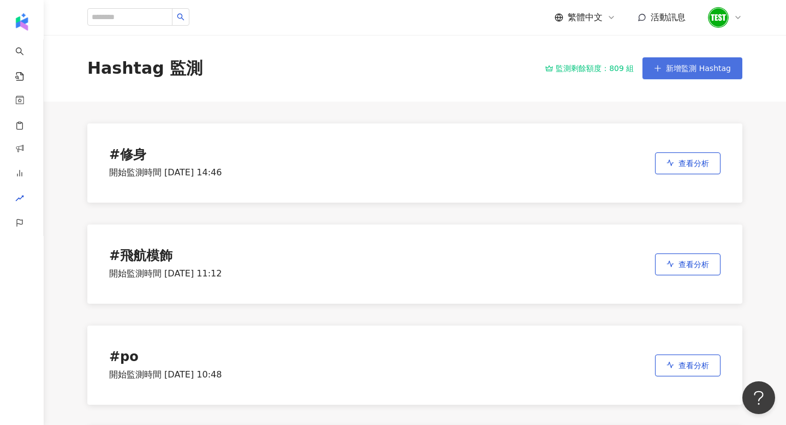
click at [724, 64] on span "新增監測 Hashtag" at bounding box center [698, 68] width 65 height 9
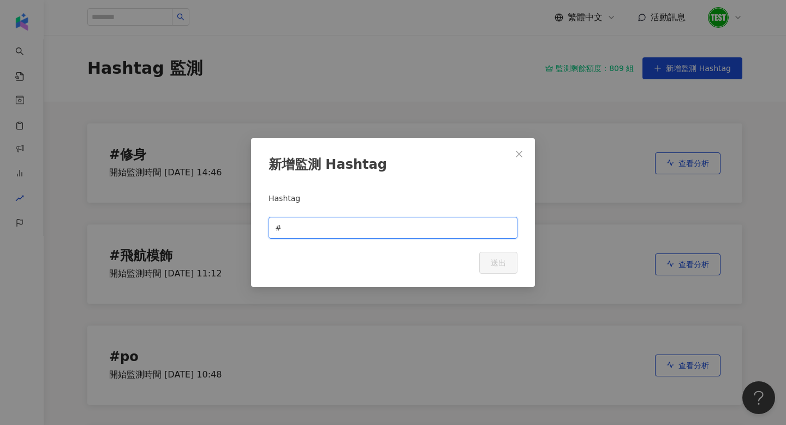
click at [364, 225] on input "text" at bounding box center [397, 228] width 227 height 12
type input "**"
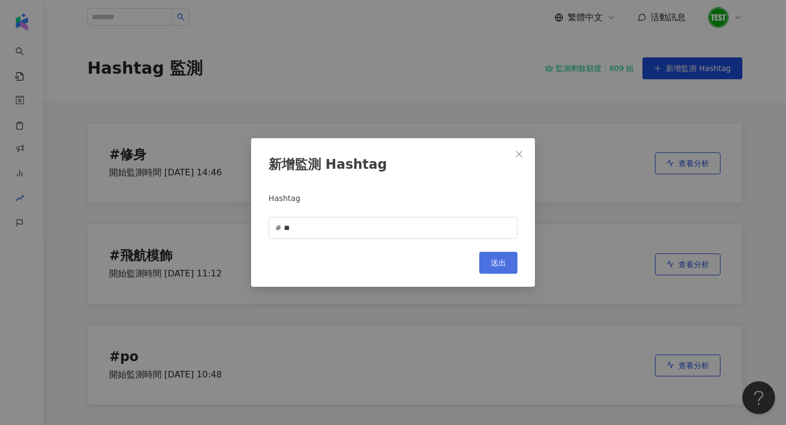
click at [512, 258] on button "送出" at bounding box center [498, 263] width 38 height 22
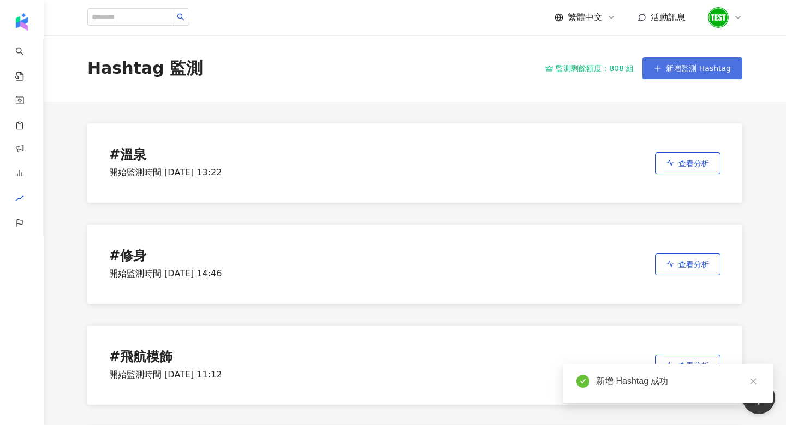
click at [680, 65] on span "新增監測 Hashtag" at bounding box center [698, 68] width 65 height 9
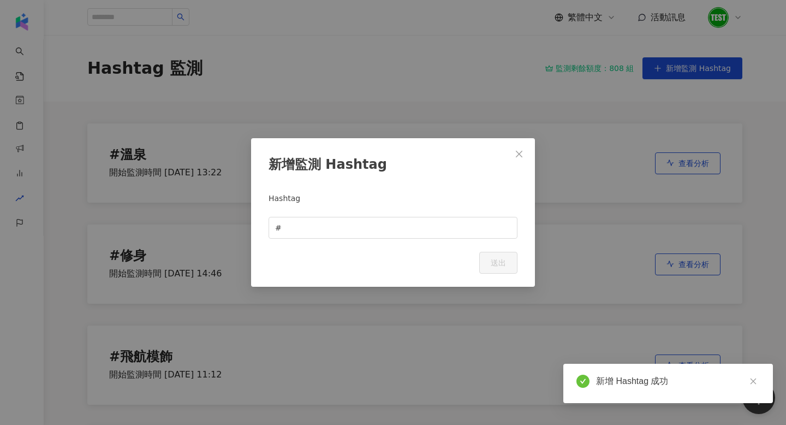
click at [336, 239] on div "新增監測 Hashtag Hashtag # Cancel 送出" at bounding box center [393, 212] width 284 height 148
click at [326, 229] on input "text" at bounding box center [397, 228] width 227 height 12
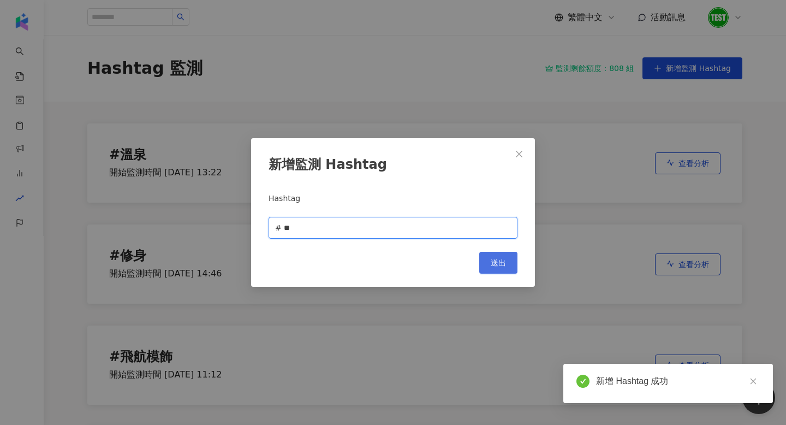
type input "**"
click at [492, 255] on button "送出" at bounding box center [498, 263] width 38 height 22
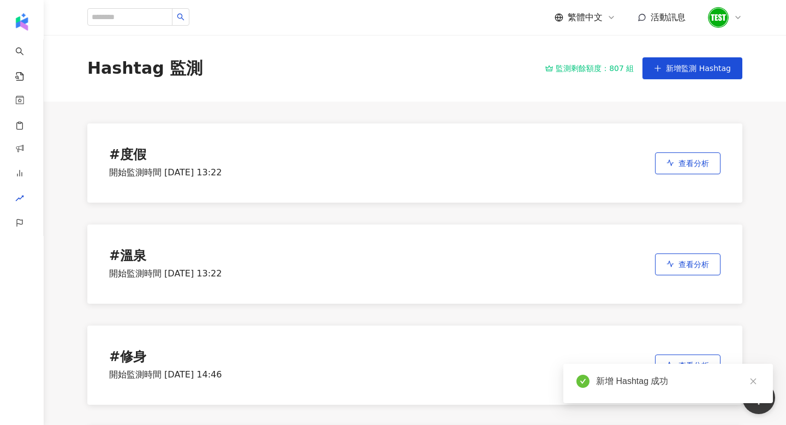
click at [328, 92] on div "Hashtag 監測 監測剩餘額度：807 組 新增監測 Hashtag" at bounding box center [415, 68] width 742 height 67
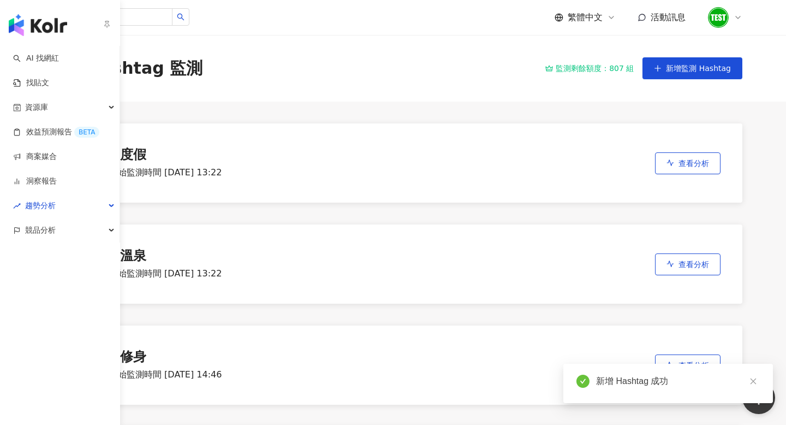
click at [24, 24] on img "button" at bounding box center [38, 25] width 58 height 22
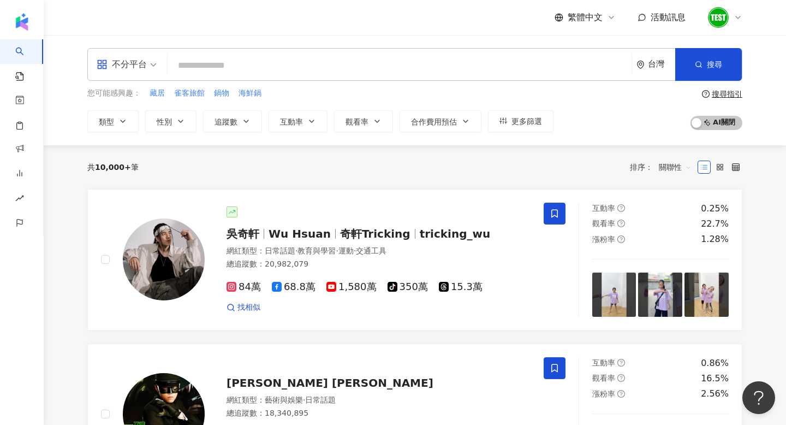
click at [336, 22] on div "繁體中文 活動訊息" at bounding box center [414, 17] width 655 height 35
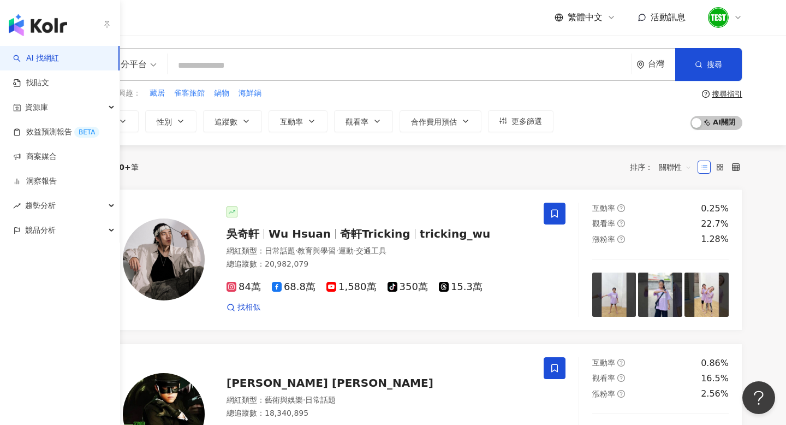
click at [14, 19] on img "button" at bounding box center [38, 25] width 58 height 22
click at [48, 176] on link "洞察報告" at bounding box center [35, 181] width 44 height 11
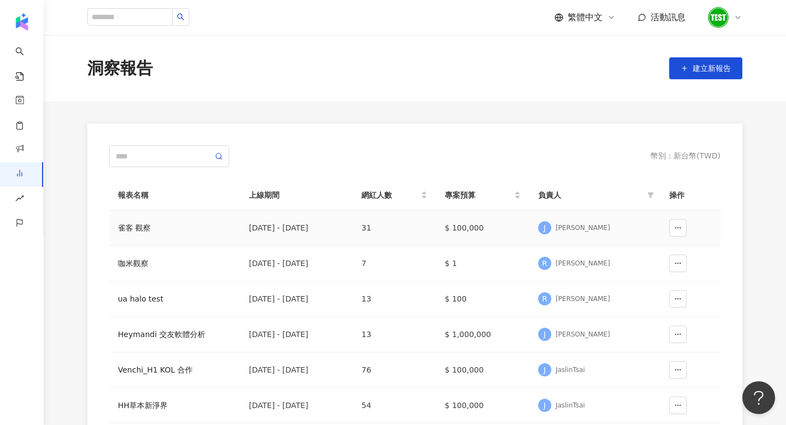
click at [131, 229] on div "雀客 觀察" at bounding box center [175, 228] width 114 height 12
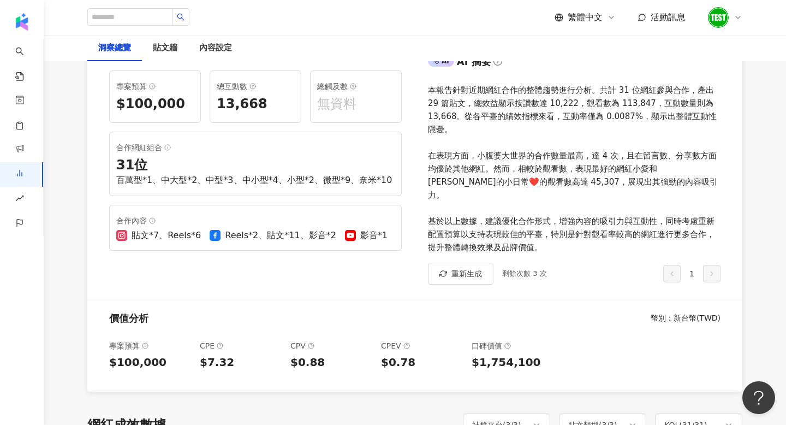
scroll to position [120, 0]
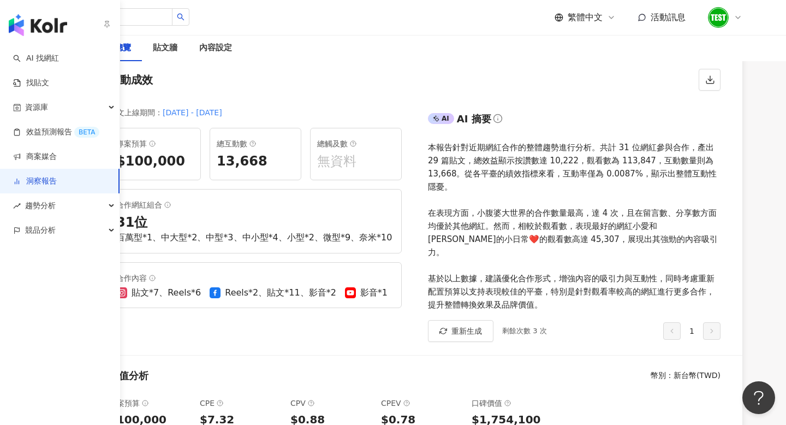
click at [40, 176] on link "洞察報告" at bounding box center [35, 181] width 44 height 11
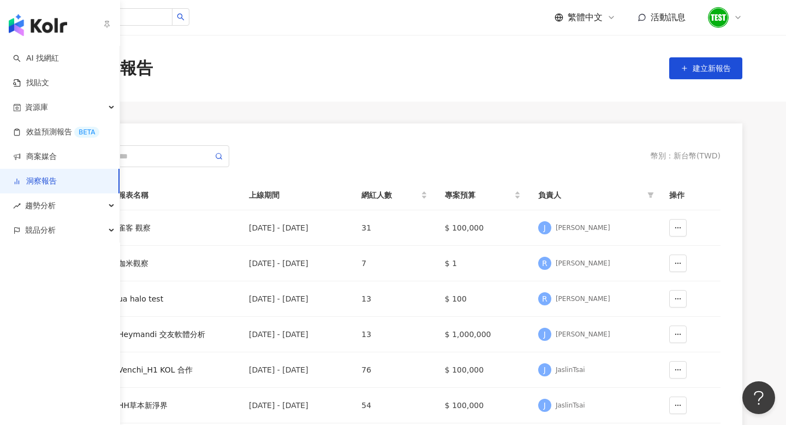
click at [32, 29] on img "button" at bounding box center [38, 25] width 58 height 22
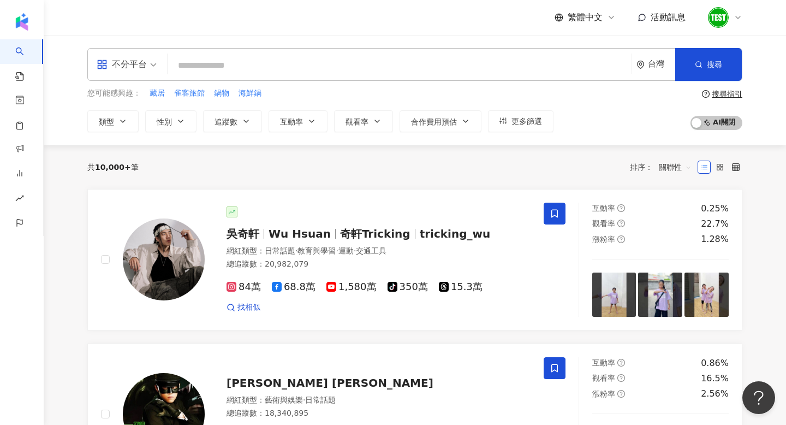
click at [216, 57] on input "search" at bounding box center [399, 65] width 455 height 21
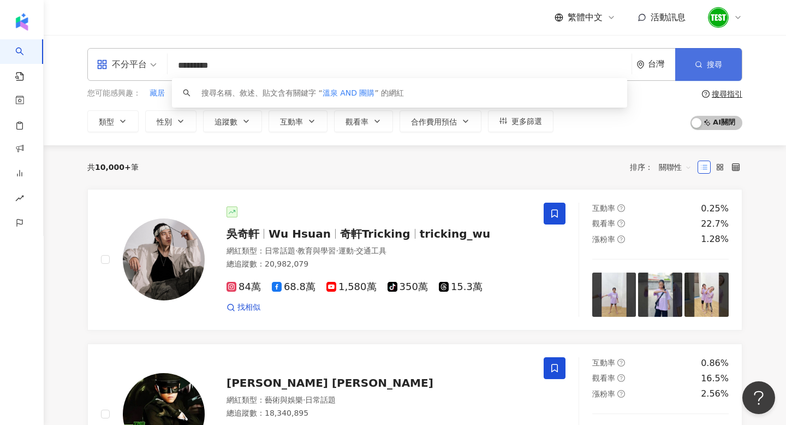
type input "*********"
click at [724, 63] on button "搜尋" at bounding box center [708, 64] width 67 height 33
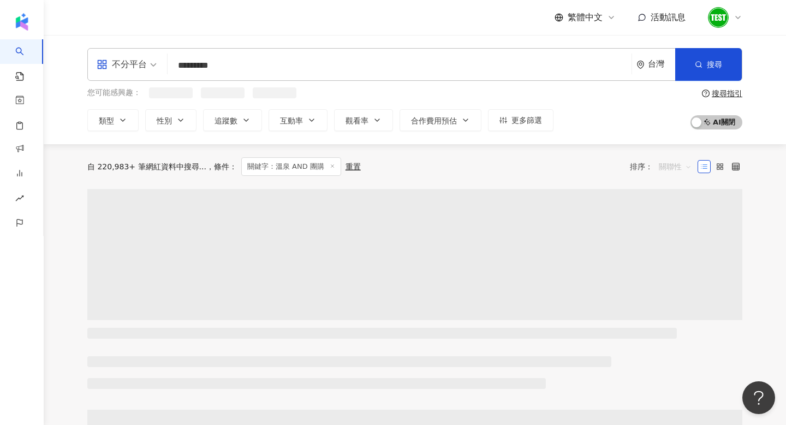
click at [671, 165] on span "關聯性" at bounding box center [675, 166] width 33 height 17
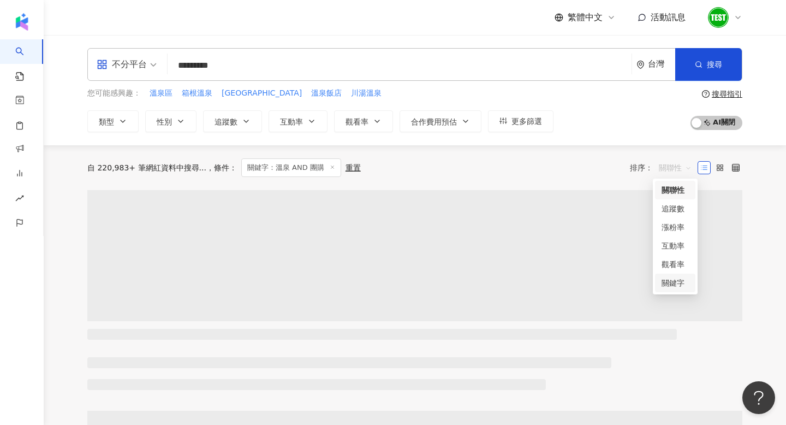
click at [679, 281] on div "關鍵字" at bounding box center [675, 283] width 27 height 12
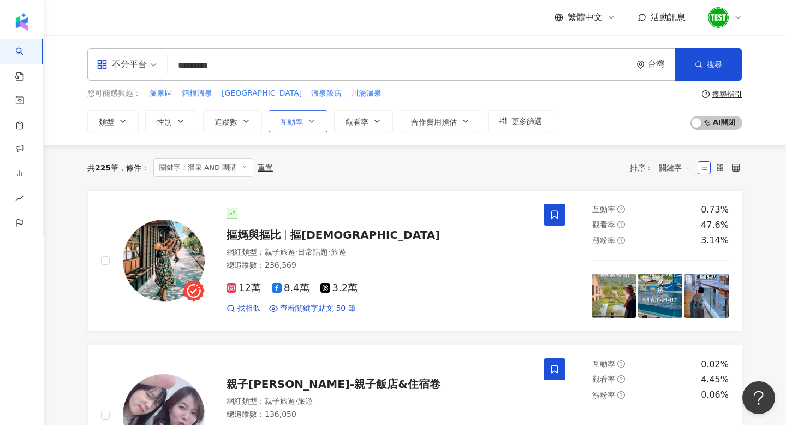
click at [298, 119] on span "互動率" at bounding box center [291, 121] width 23 height 9
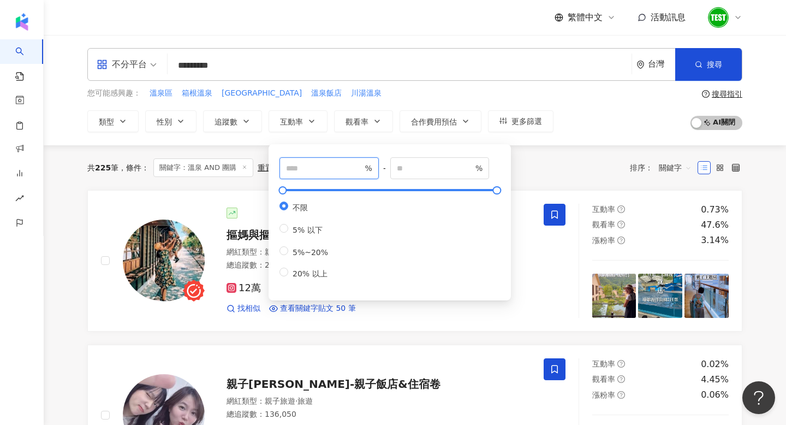
click at [313, 171] on input "number" at bounding box center [324, 168] width 76 height 12
type input "*"
click at [564, 174] on div "共 225 筆 條件 ： 關鍵字：溫泉 AND 團購 重置 排序： 關鍵字" at bounding box center [414, 167] width 655 height 19
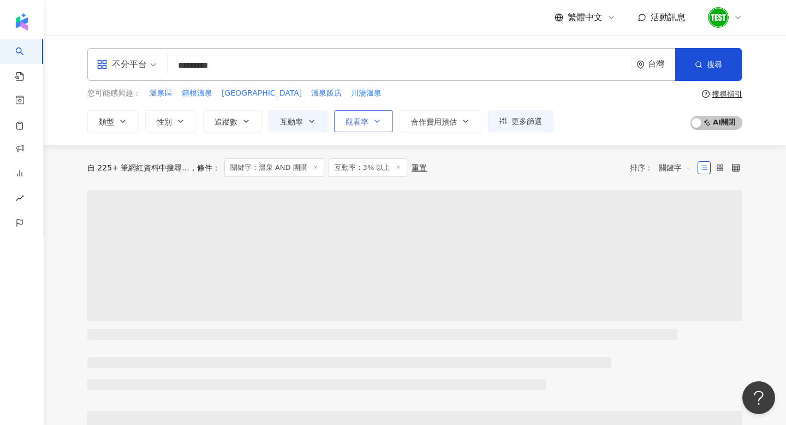
click at [382, 129] on button "觀看率" at bounding box center [363, 121] width 59 height 22
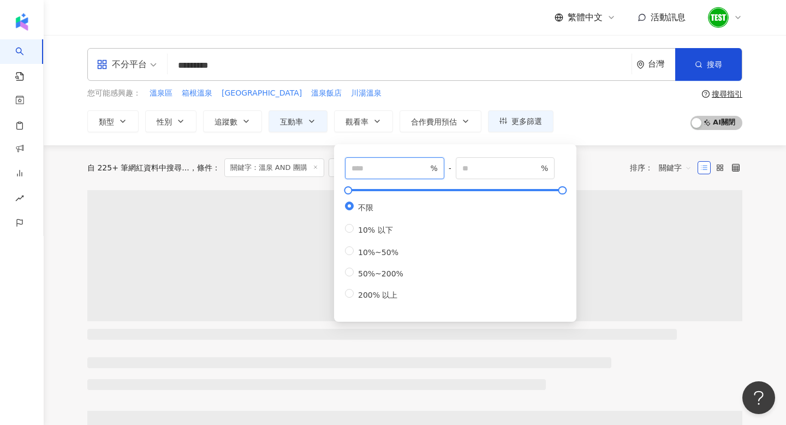
click at [392, 172] on input "number" at bounding box center [390, 168] width 76 height 12
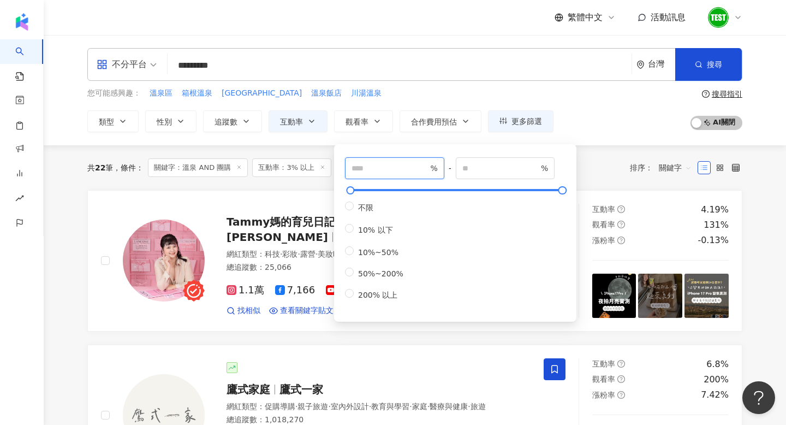
type input "***"
click at [633, 145] on div "共 22 筆 條件 ： 關鍵字：溫泉 AND 團購 互動率：3% 以上 重置 排序： 關鍵字" at bounding box center [414, 167] width 655 height 45
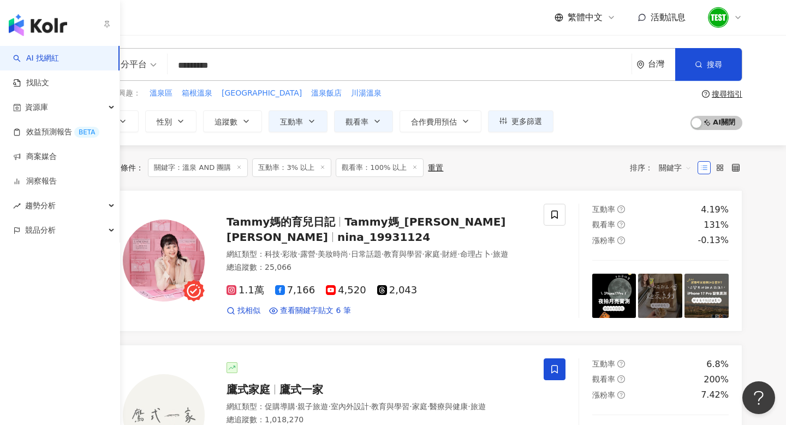
click at [27, 26] on img "button" at bounding box center [38, 25] width 58 height 22
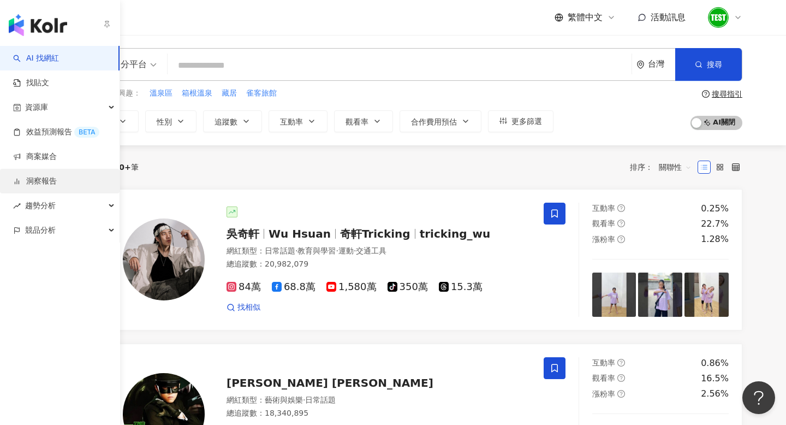
click at [50, 183] on link "洞察報告" at bounding box center [35, 181] width 44 height 11
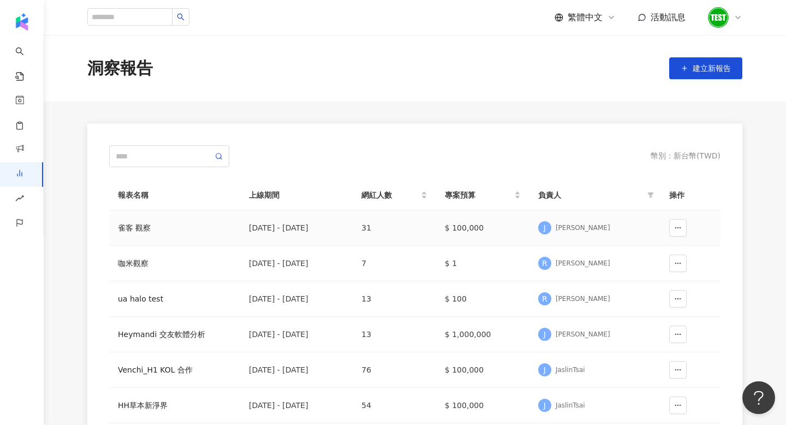
click at [134, 232] on div "雀客 觀察" at bounding box center [175, 228] width 114 height 12
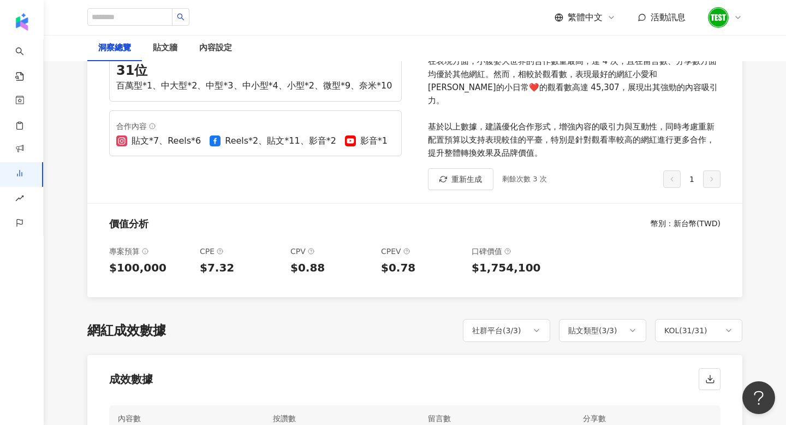
scroll to position [179, 0]
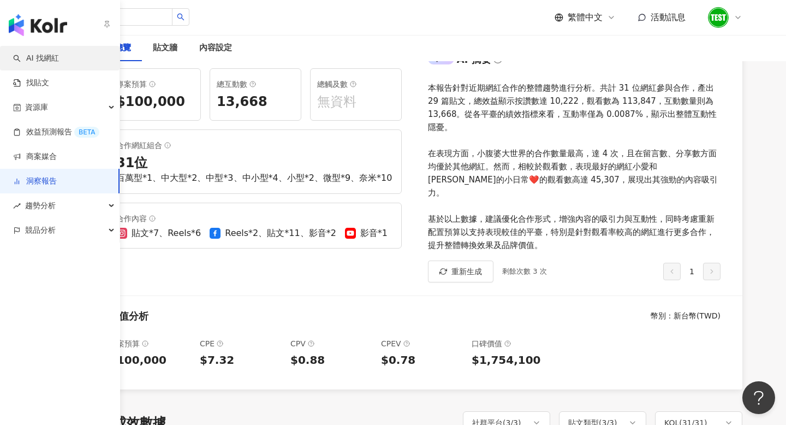
click at [23, 20] on img "button" at bounding box center [38, 25] width 58 height 22
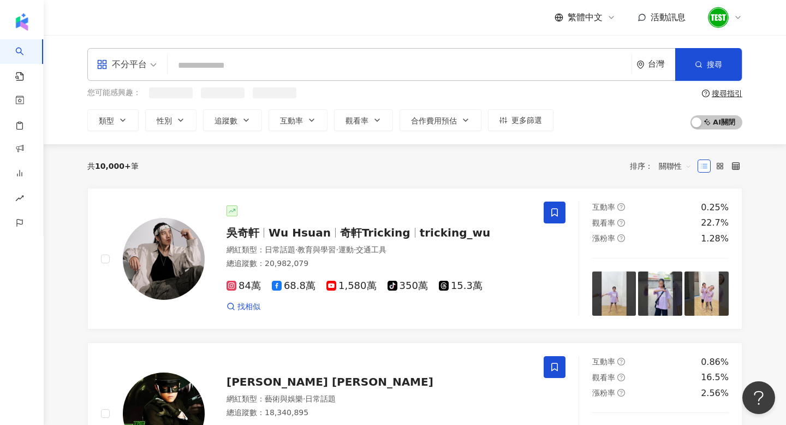
click at [134, 58] on div "不分平台" at bounding box center [122, 64] width 50 height 17
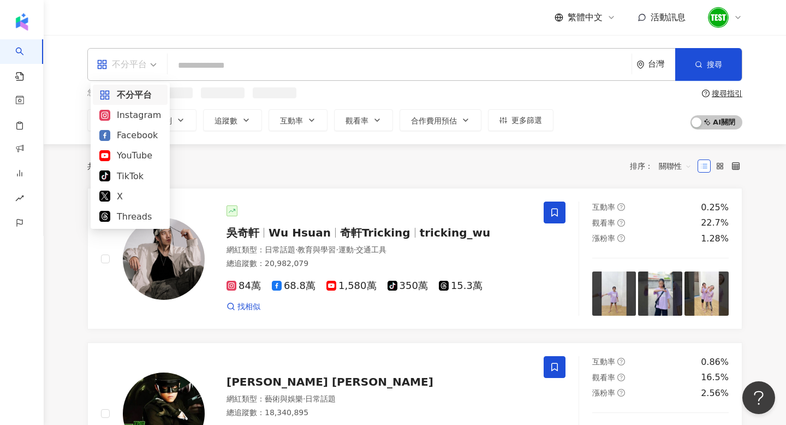
click at [211, 66] on input "search" at bounding box center [399, 65] width 455 height 21
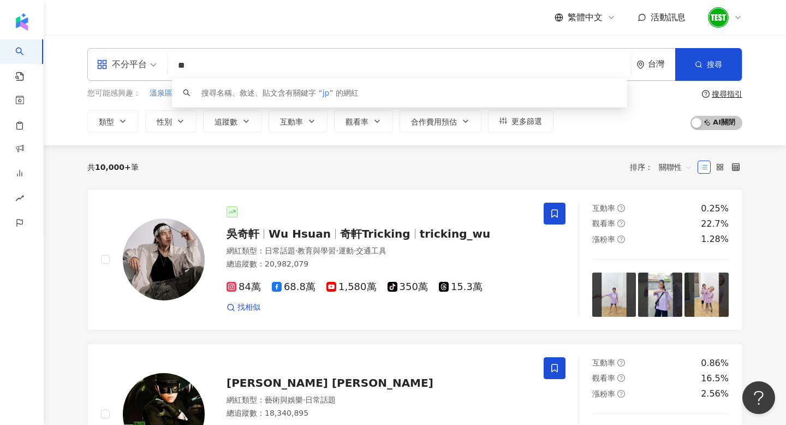
type input "*"
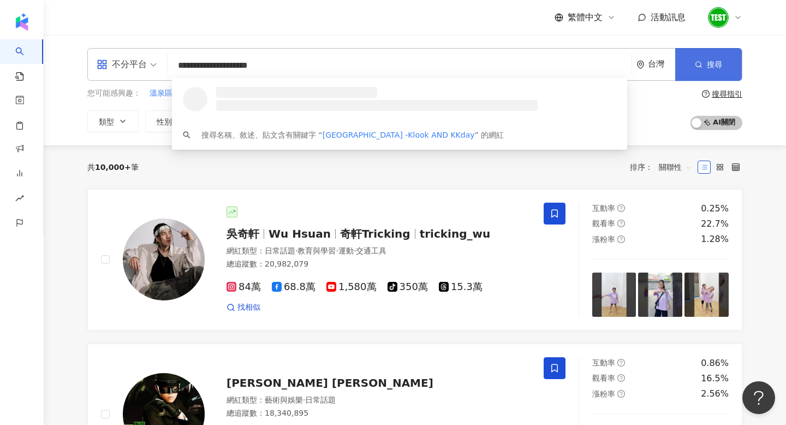
type input "**********"
click at [697, 66] on circle "button" at bounding box center [698, 64] width 5 height 5
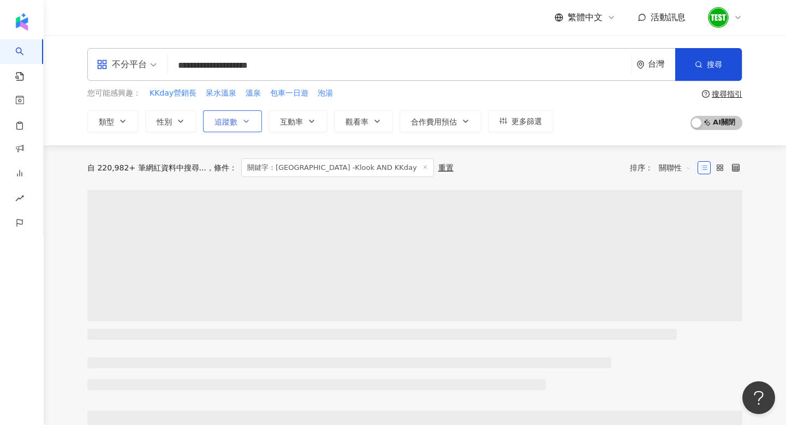
click at [220, 118] on span "追蹤數" at bounding box center [226, 121] width 23 height 9
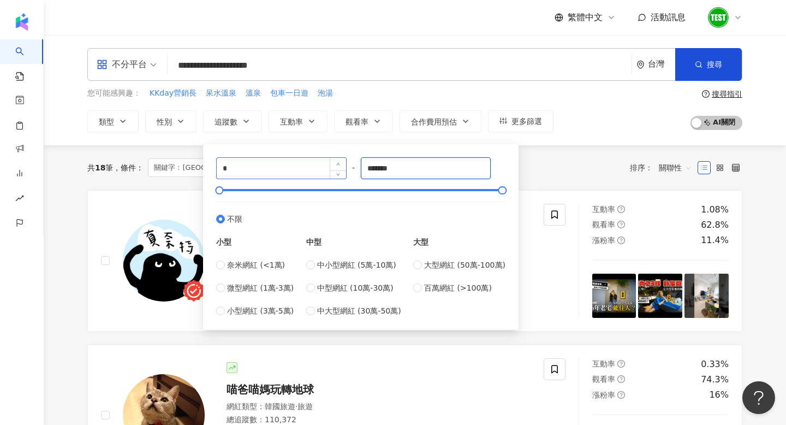
drag, startPoint x: 415, startPoint y: 170, endPoint x: 342, endPoint y: 166, distance: 72.7
click at [342, 166] on div "* - ******* 不限 小型 奈米網紅 (<1萬) 微型網紅 (1萬-3萬) 小型網紅 (3萬-5萬) 中型 中小型網紅 (5萬-10萬) 中型網紅 (…" at bounding box center [360, 236] width 289 height 159
type input "*****"
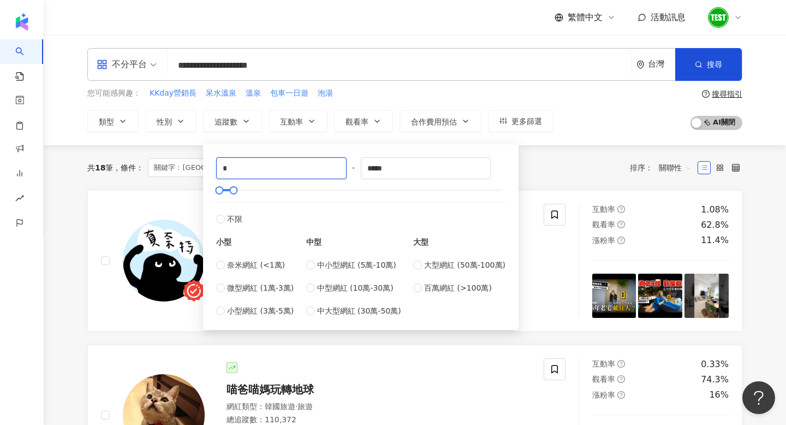
drag, startPoint x: 302, startPoint y: 172, endPoint x: 132, endPoint y: 172, distance: 170.3
type input "*****"
click at [603, 158] on div "共 18 筆 條件 ： 關鍵字：溫泉飯店 -Klook AND KKday 重置 排序： 關聯性" at bounding box center [414, 167] width 655 height 45
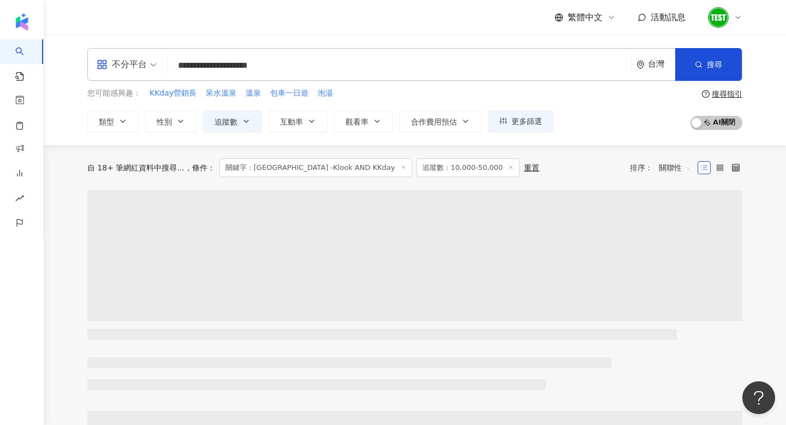
click at [666, 171] on span "關聯性" at bounding box center [675, 167] width 33 height 17
click at [682, 284] on div "關鍵字" at bounding box center [675, 283] width 27 height 12
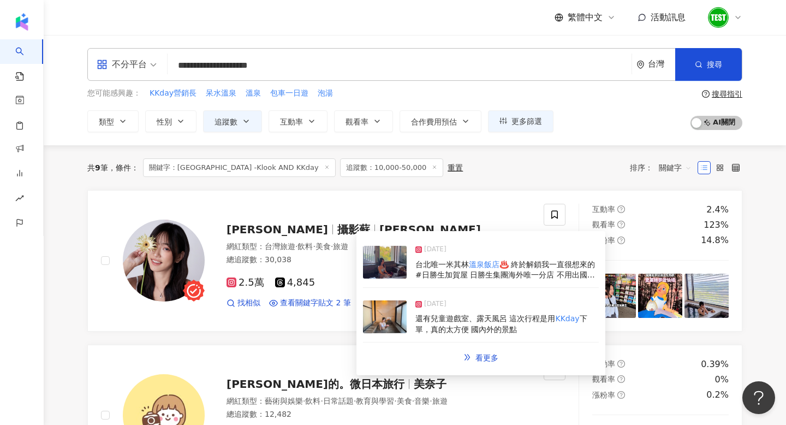
click at [383, 266] on img at bounding box center [385, 262] width 44 height 33
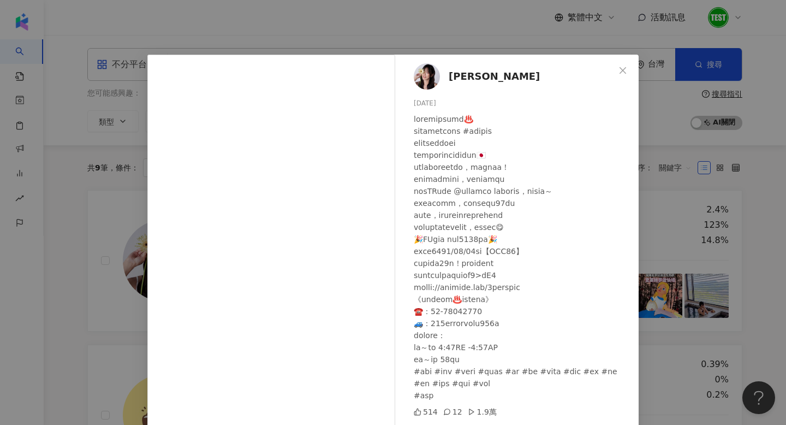
click at [80, 224] on div "Susan 2025/1/22 514 12 1.9萬 查看原始貼文" at bounding box center [393, 212] width 786 height 425
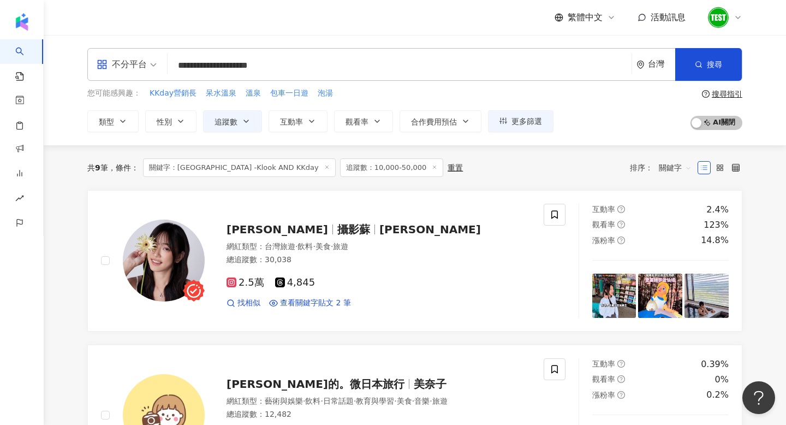
click at [260, 65] on input "**********" at bounding box center [399, 65] width 455 height 21
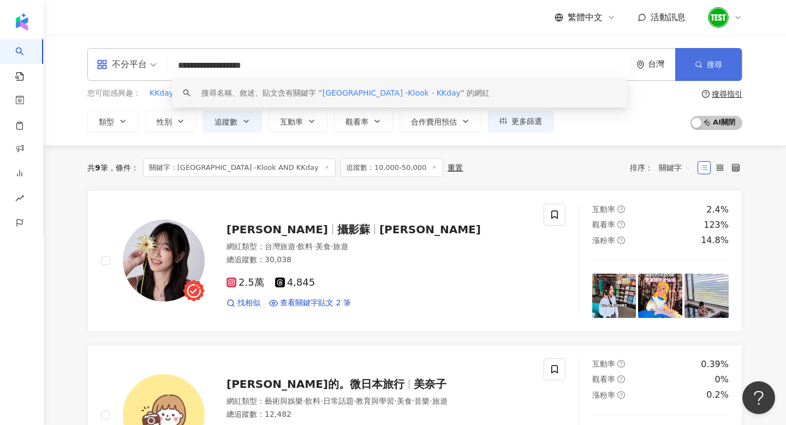
click at [704, 70] on button "搜尋" at bounding box center [708, 64] width 67 height 33
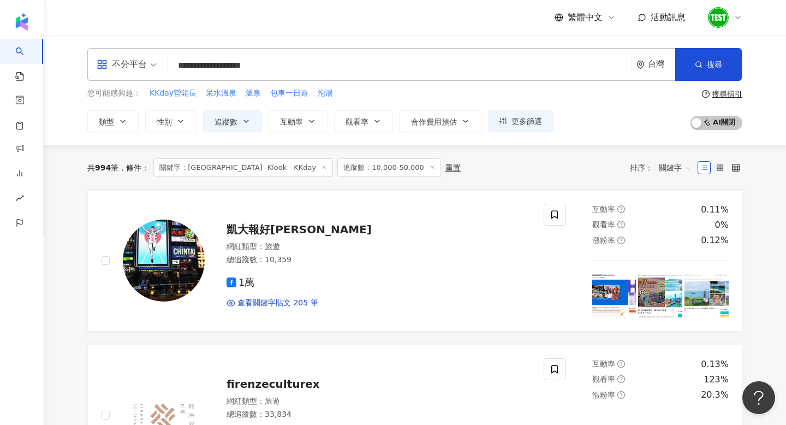
click at [222, 67] on input "**********" at bounding box center [399, 65] width 455 height 21
click at [719, 61] on span "搜尋" at bounding box center [714, 64] width 15 height 9
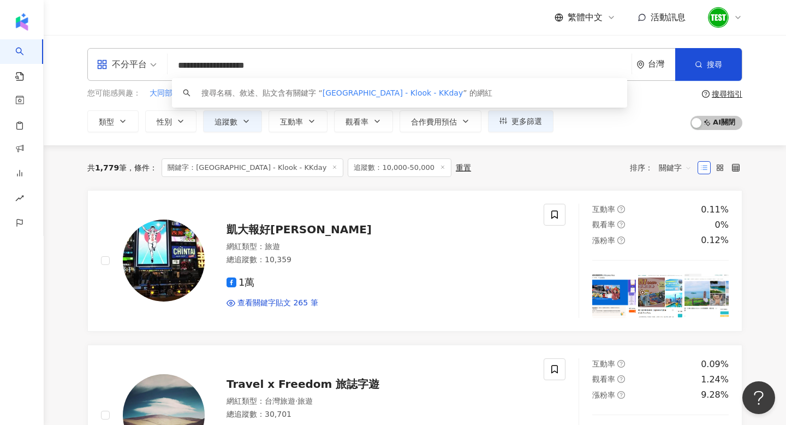
drag, startPoint x: 246, startPoint y: 68, endPoint x: 310, endPoint y: 68, distance: 64.4
click at [310, 68] on input "**********" at bounding box center [399, 65] width 455 height 21
click at [390, 30] on div "繁體中文 活動訊息" at bounding box center [414, 17] width 655 height 35
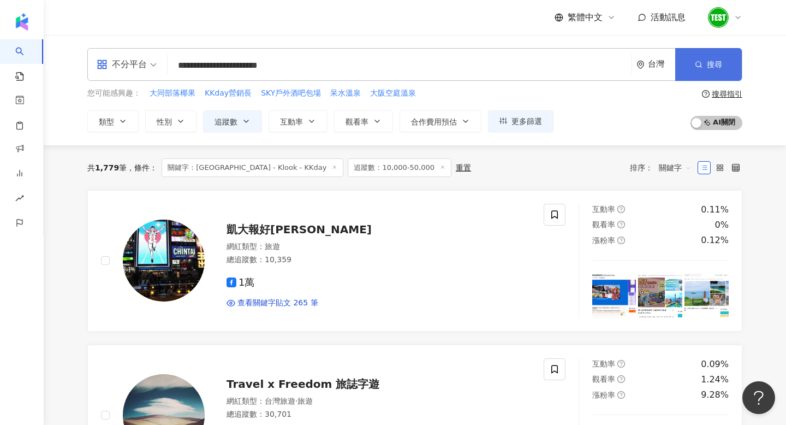
click at [720, 58] on button "搜尋" at bounding box center [708, 64] width 67 height 33
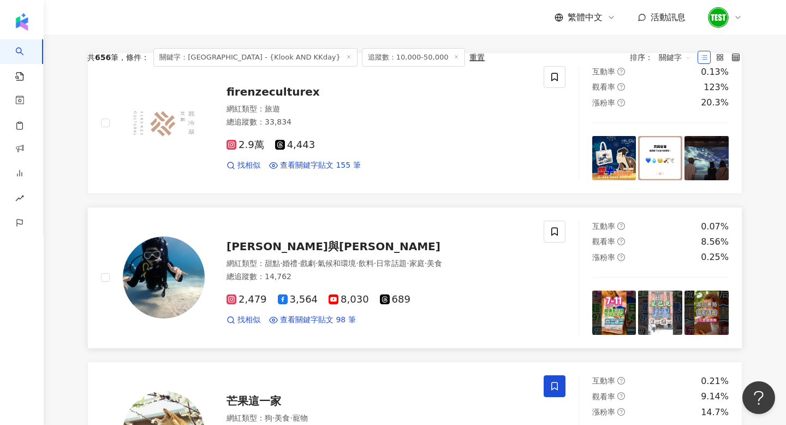
scroll to position [23, 0]
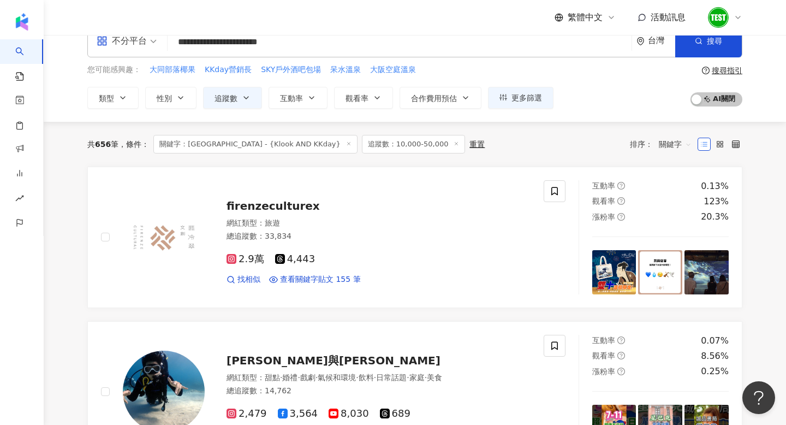
click at [725, 65] on div "您可能感興趣： 大同部落椰果 KKday營銷長 SKY戶外酒吧包場 呆水溫泉 大阪空庭溫泉 類型 性別 追蹤數 互動率 觀看率 合作費用預估 更多篩選 ***…" at bounding box center [414, 86] width 655 height 45
click at [727, 72] on div "搜尋指引" at bounding box center [727, 70] width 31 height 9
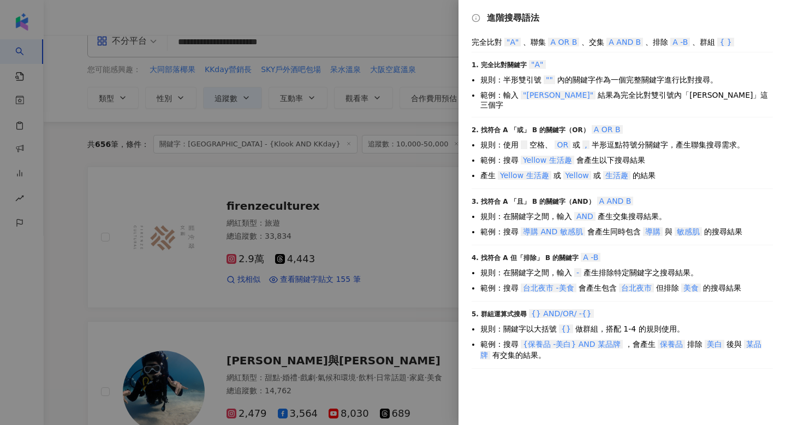
click at [397, 231] on div at bounding box center [393, 212] width 786 height 425
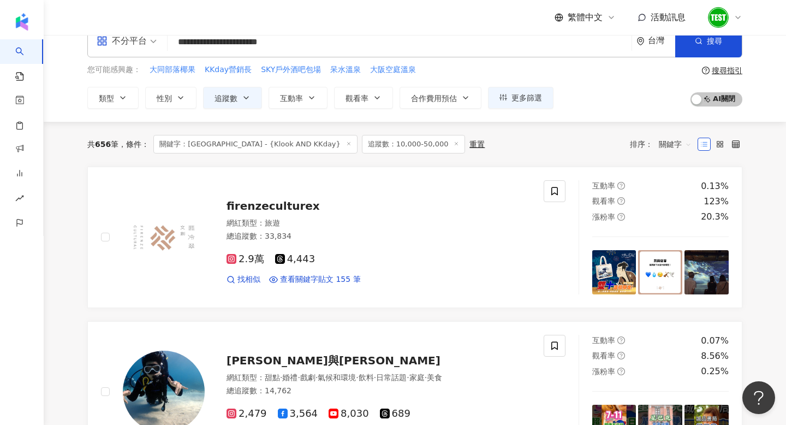
scroll to position [0, 0]
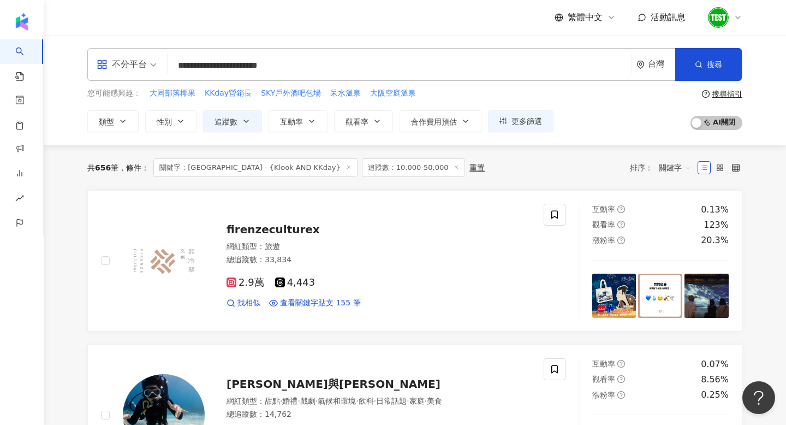
click at [723, 97] on div "搜尋指引" at bounding box center [727, 94] width 31 height 9
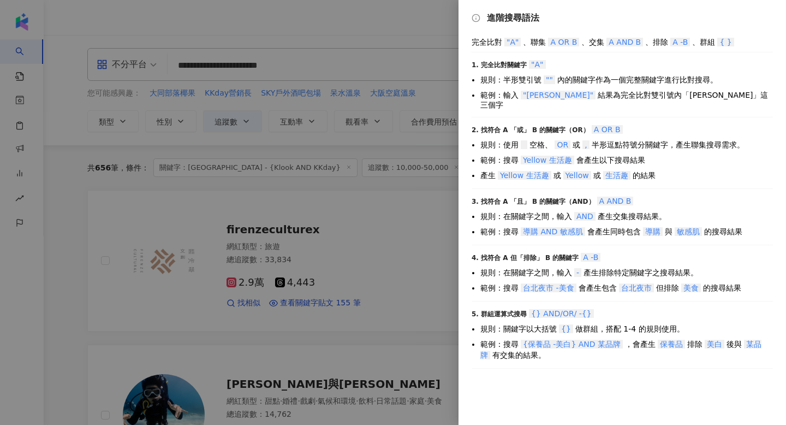
click at [303, 73] on div at bounding box center [393, 212] width 786 height 425
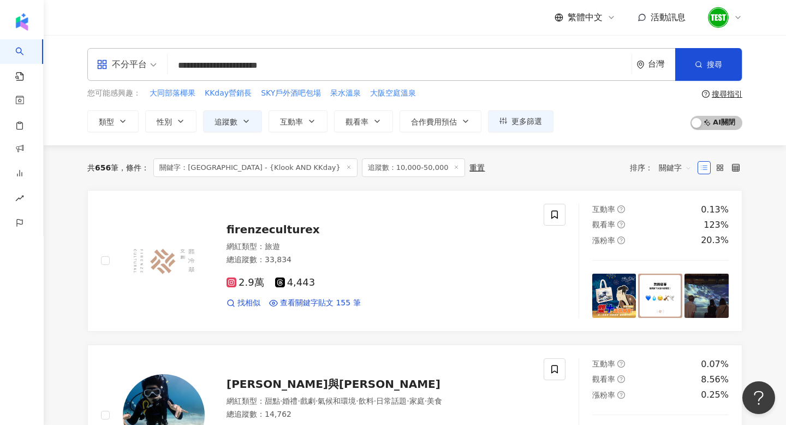
click at [224, 65] on input "**********" at bounding box center [399, 65] width 455 height 21
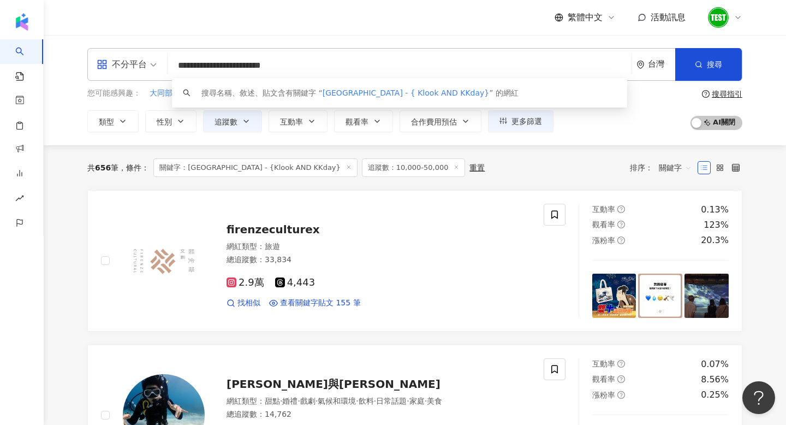
click at [301, 65] on input "**********" at bounding box center [399, 65] width 455 height 21
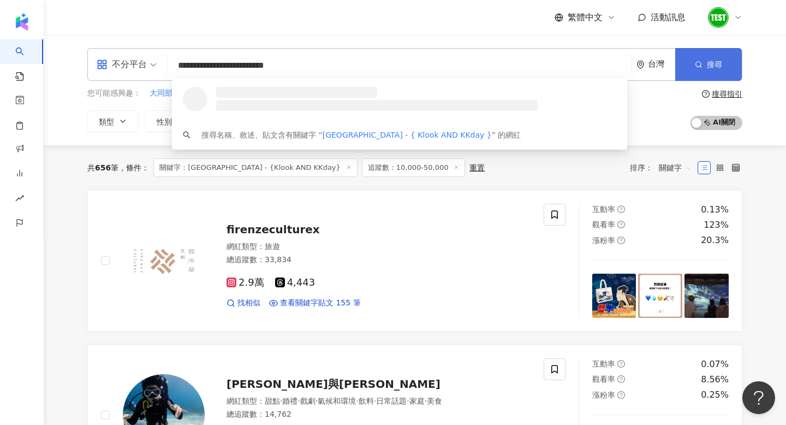
click at [722, 66] on span "搜尋" at bounding box center [714, 64] width 15 height 9
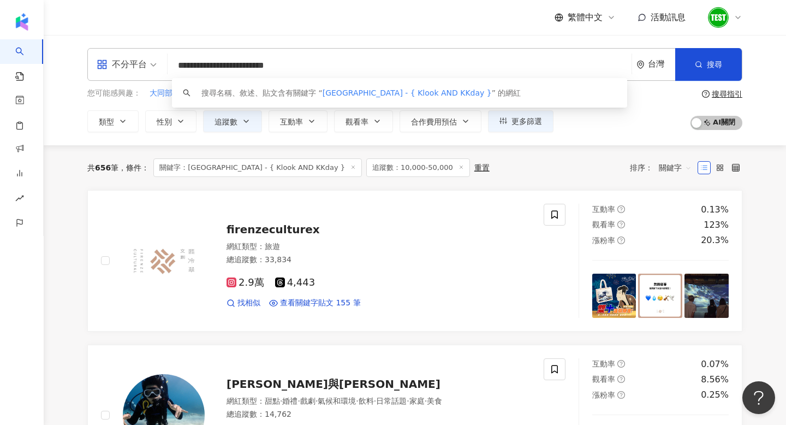
drag, startPoint x: 272, startPoint y: 68, endPoint x: 253, endPoint y: 67, distance: 19.1
click at [253, 67] on input "**********" at bounding box center [399, 65] width 455 height 21
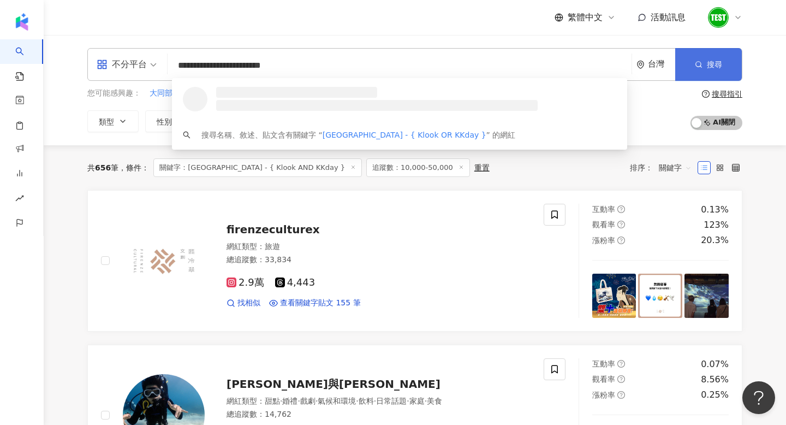
click at [719, 74] on button "搜尋" at bounding box center [708, 64] width 67 height 33
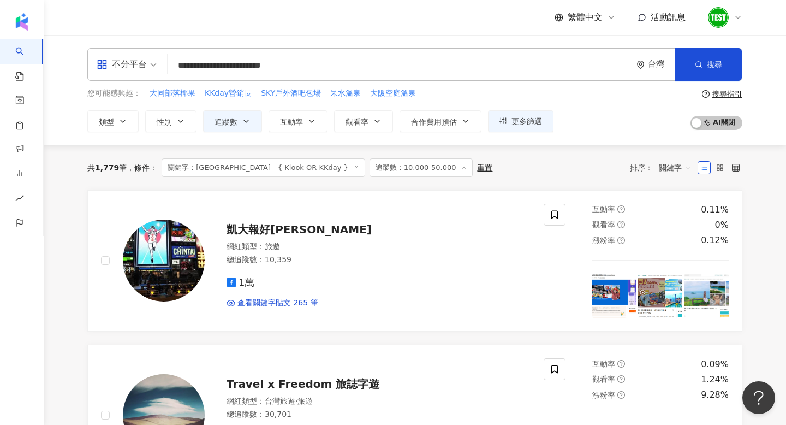
click at [225, 64] on input "**********" at bounding box center [399, 65] width 455 height 21
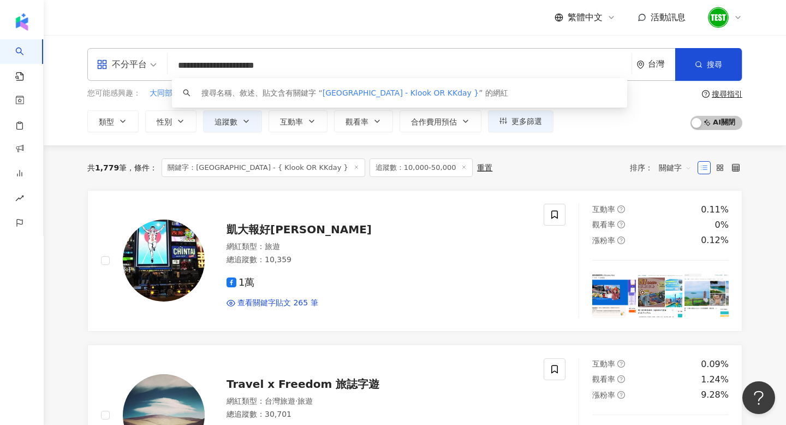
drag, startPoint x: 245, startPoint y: 68, endPoint x: 418, endPoint y: 73, distance: 173.1
click at [418, 73] on input "**********" at bounding box center [399, 65] width 455 height 21
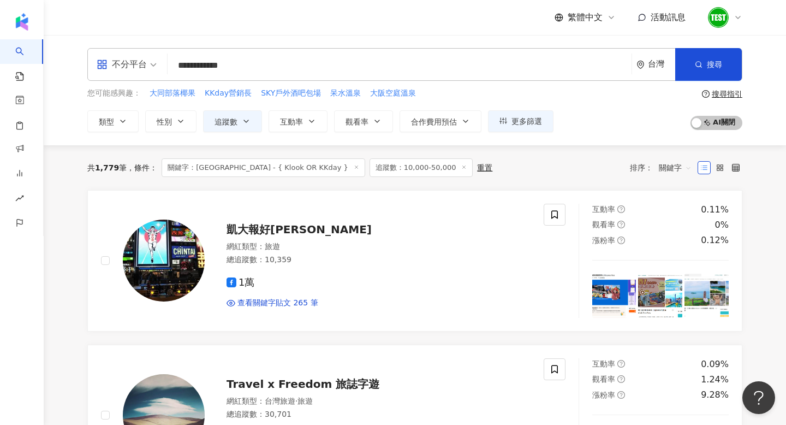
click at [270, 39] on div "**********" at bounding box center [415, 90] width 742 height 110
click at [713, 58] on button "搜尋" at bounding box center [708, 64] width 67 height 33
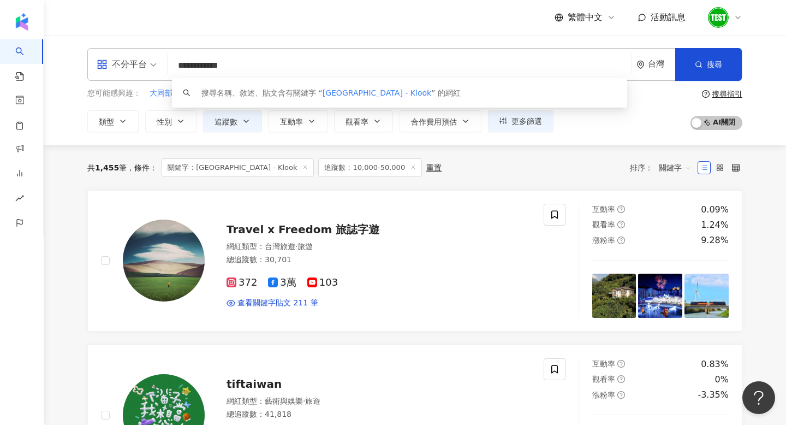
click at [216, 64] on input "**********" at bounding box center [399, 65] width 455 height 21
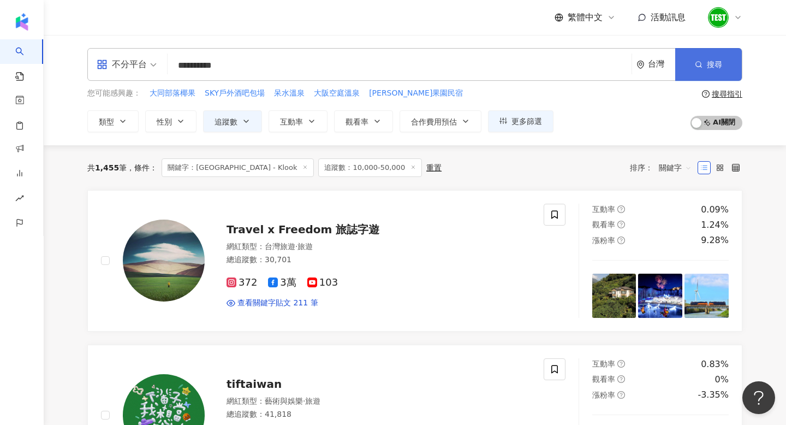
click at [707, 63] on span "搜尋" at bounding box center [714, 64] width 15 height 9
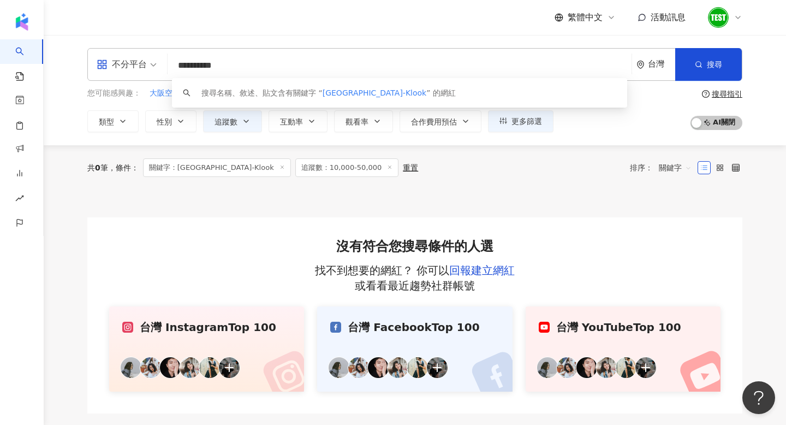
click at [211, 62] on input "**********" at bounding box center [399, 65] width 455 height 21
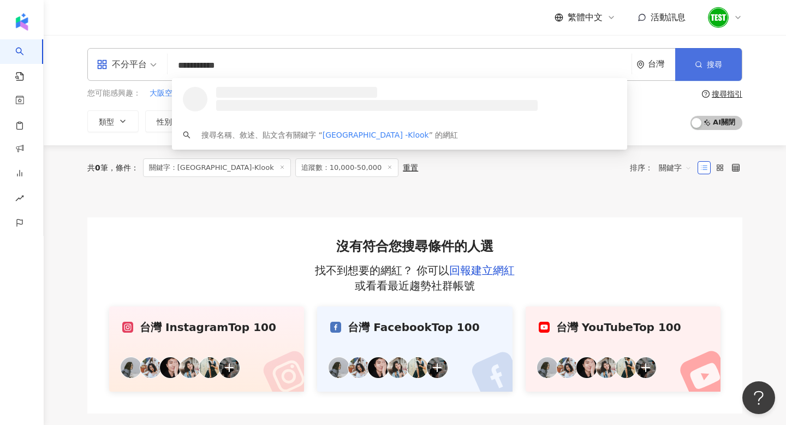
click at [707, 50] on button "搜尋" at bounding box center [708, 64] width 67 height 33
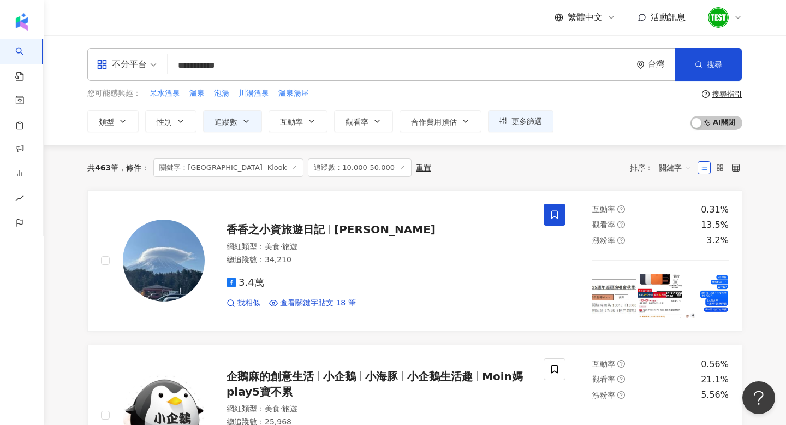
click at [248, 68] on input "**********" at bounding box center [399, 65] width 455 height 21
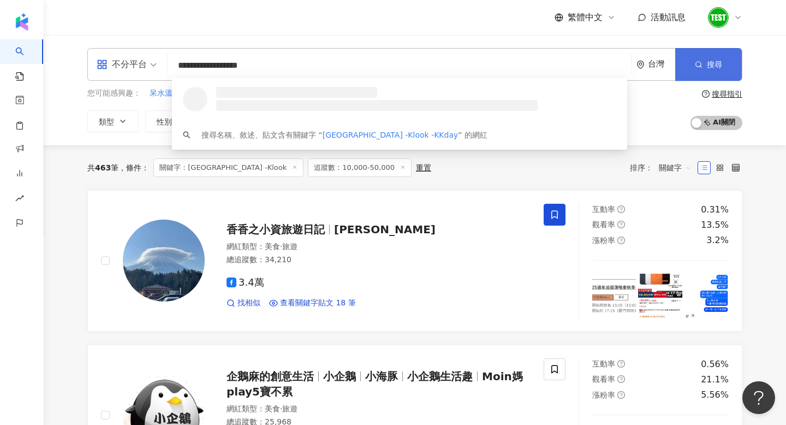
type input "**********"
click at [714, 61] on span "搜尋" at bounding box center [714, 64] width 15 height 9
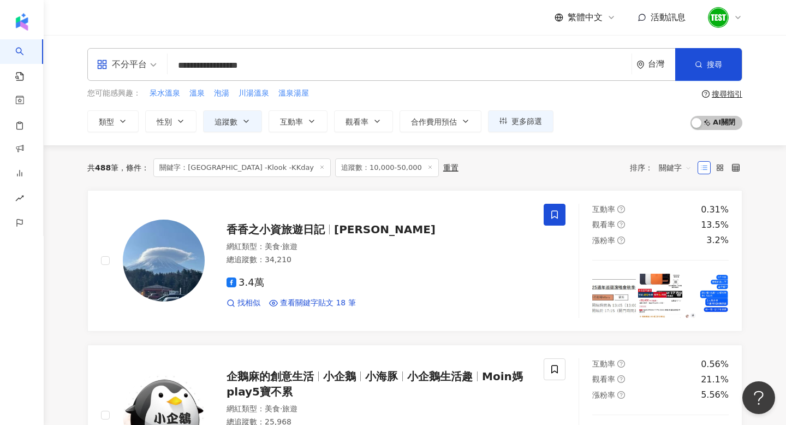
click at [670, 168] on span "關鍵字" at bounding box center [675, 167] width 33 height 17
click at [672, 287] on div "關鍵字" at bounding box center [675, 283] width 27 height 12
click at [315, 114] on button "互動率" at bounding box center [298, 121] width 59 height 22
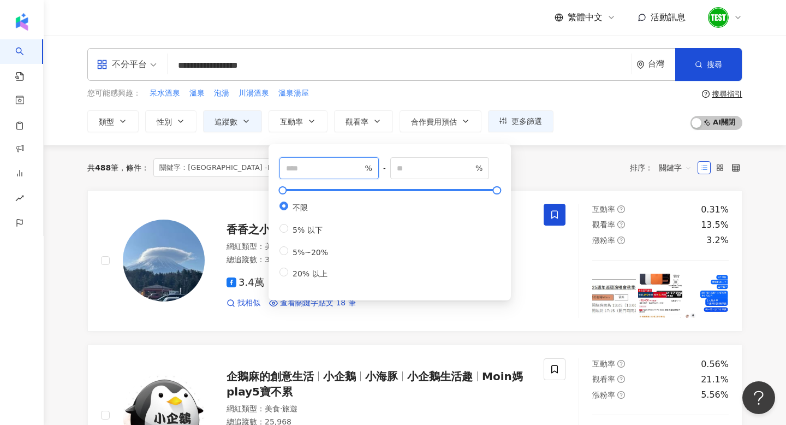
click at [320, 164] on input "number" at bounding box center [324, 168] width 76 height 12
type input "*"
click at [517, 168] on div "共 488 筆 條件 ： 關鍵字：溫泉飯店 -Klook -KKday 追蹤數：10,000-50,000 重置 排序： 關鍵字" at bounding box center [414, 167] width 655 height 19
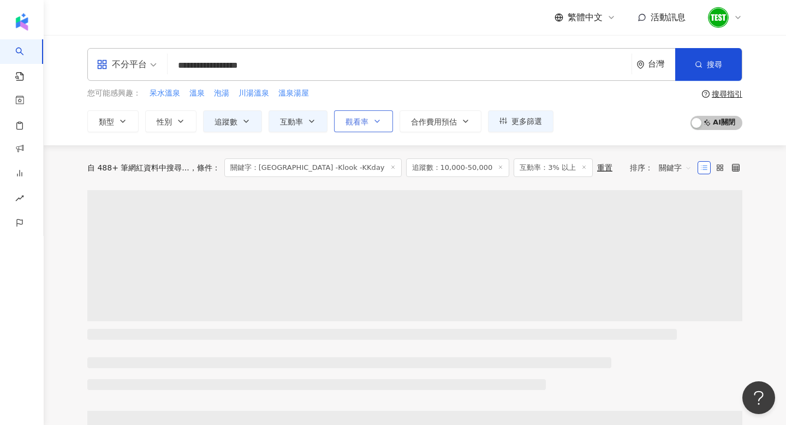
click at [385, 122] on button "觀看率" at bounding box center [363, 121] width 59 height 22
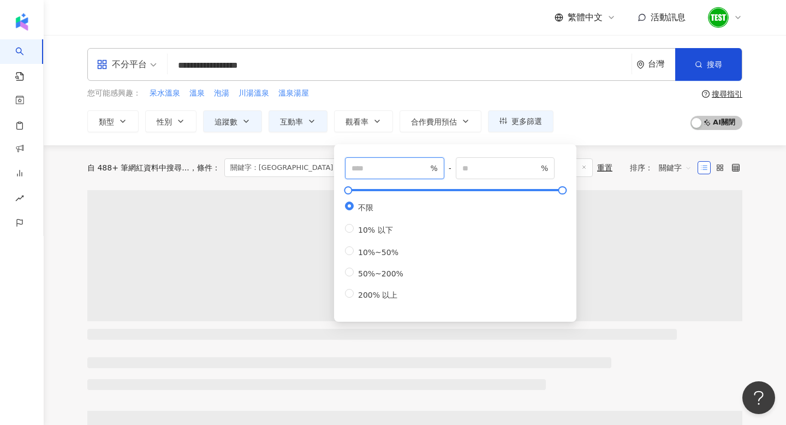
click at [390, 171] on input "number" at bounding box center [390, 168] width 76 height 12
type input "**"
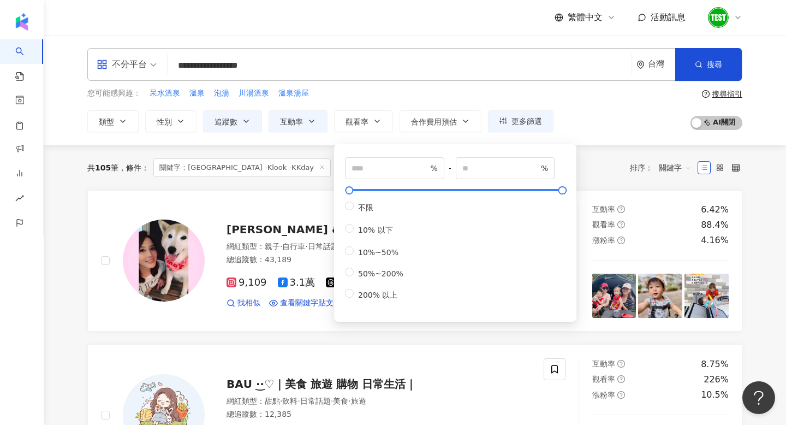
click at [636, 162] on div "排序： 關鍵字" at bounding box center [664, 167] width 68 height 17
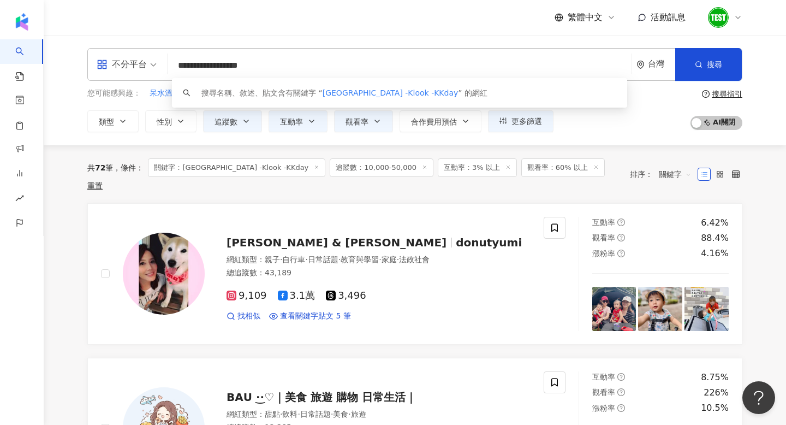
drag, startPoint x: 289, startPoint y: 65, endPoint x: 152, endPoint y: 66, distance: 137.0
click at [152, 66] on div "**********" at bounding box center [414, 64] width 655 height 33
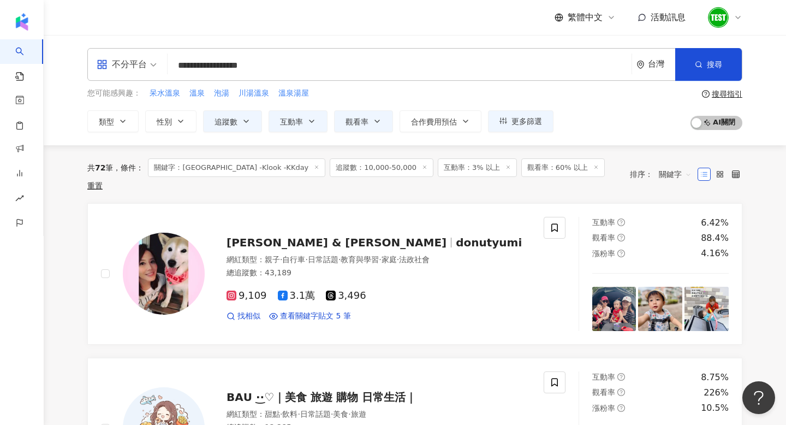
click at [132, 31] on div "繁體中文 活動訊息" at bounding box center [414, 17] width 655 height 35
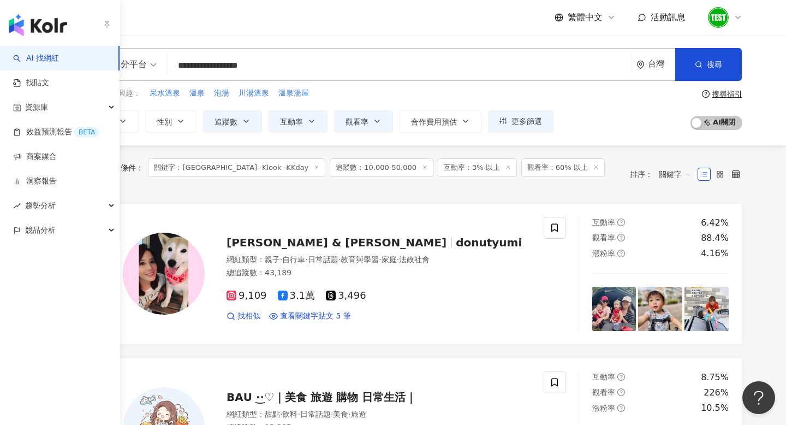
click at [15, 27] on img "button" at bounding box center [38, 25] width 58 height 22
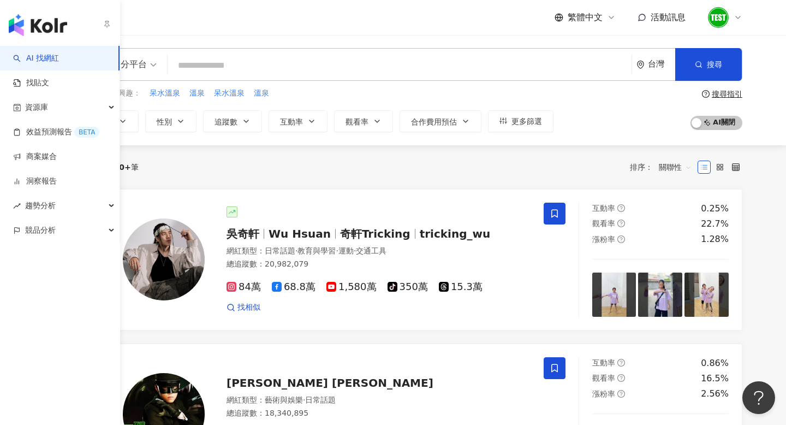
click at [22, 29] on img "button" at bounding box center [38, 25] width 58 height 22
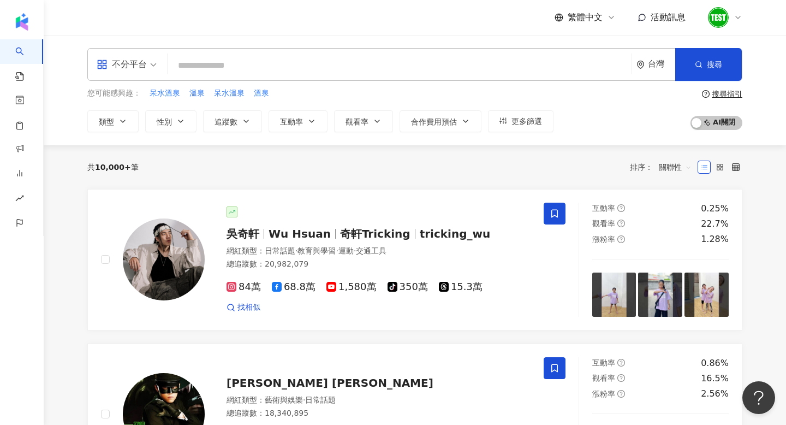
click at [234, 70] on input "search" at bounding box center [399, 65] width 455 height 21
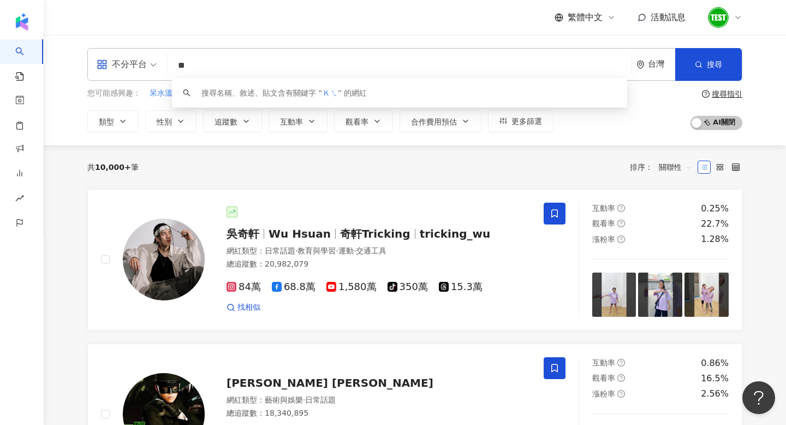
type input "*"
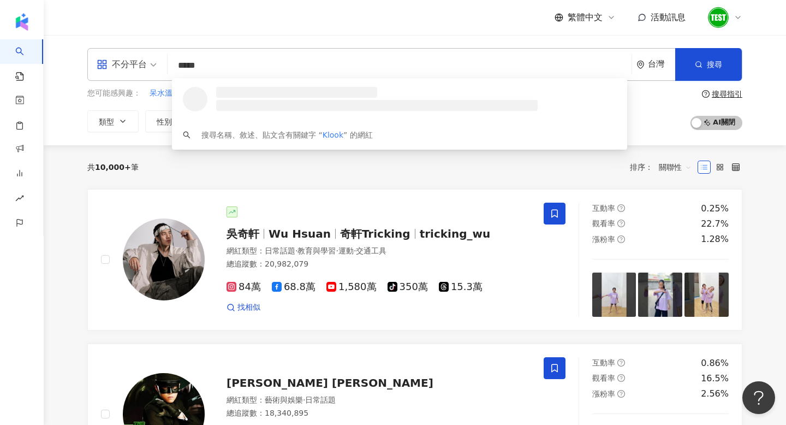
click at [126, 75] on span at bounding box center [127, 65] width 60 height 32
type input "*****"
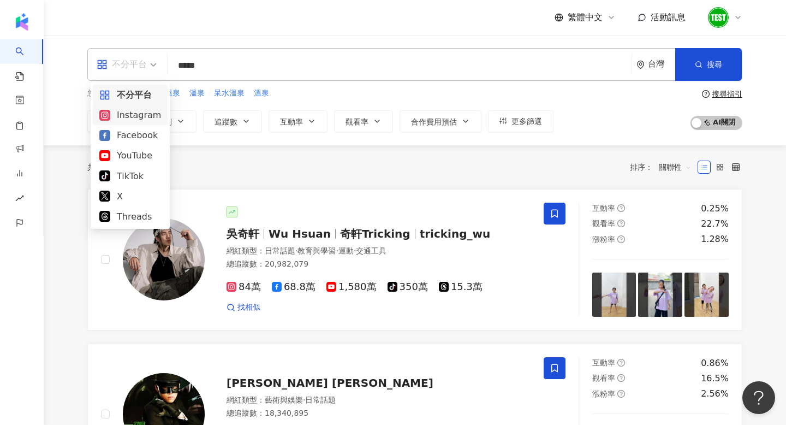
click at [135, 107] on div "Instagram" at bounding box center [130, 115] width 75 height 20
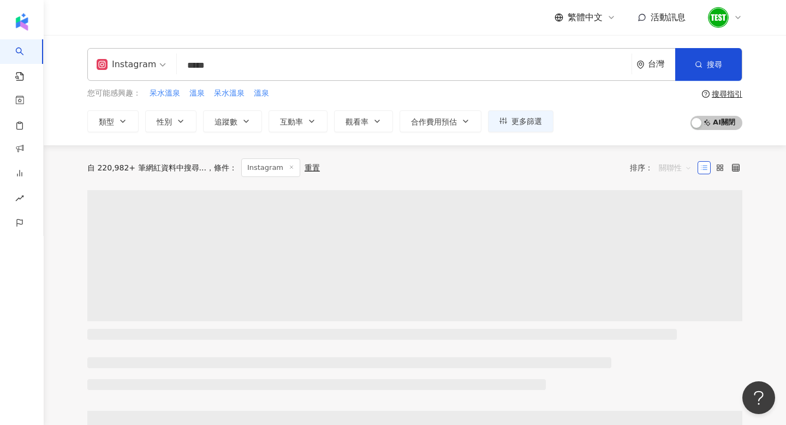
click at [677, 163] on span "關聯性" at bounding box center [675, 167] width 33 height 17
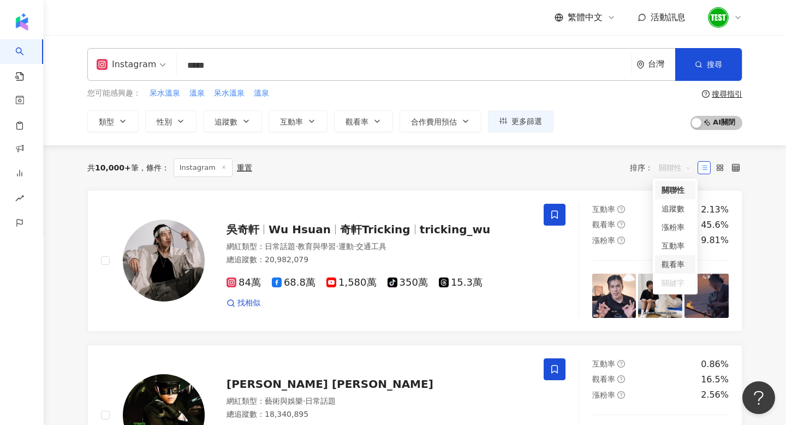
click at [247, 132] on div "Instagram ***** 台灣 搜尋 loading 搜尋名稱、敘述、貼文含有關鍵字 “ Klook ” 的網紅 您可能感興趣： 呆水溫泉 溫泉 呆水溫…" at bounding box center [415, 90] width 742 height 110
click at [224, 122] on span "追蹤數" at bounding box center [226, 121] width 23 height 9
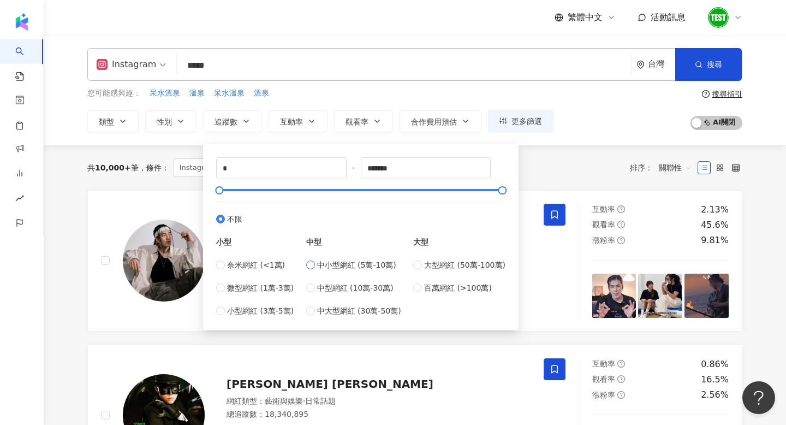
click at [336, 264] on span "中小型網紅 (5萬-10萬)" at bounding box center [356, 265] width 79 height 12
type input "*****"
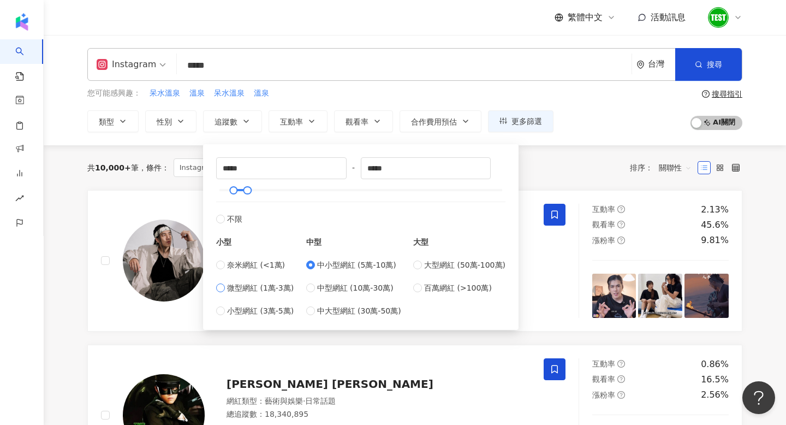
click at [257, 282] on span "微型網紅 (1萬-3萬)" at bounding box center [260, 288] width 67 height 12
type input "*****"
click at [630, 107] on div "您可能感興趣： 呆水溫泉 溫泉 呆水溫泉 溫泉 類型 性別 追蹤數 互動率 觀看率 合作費用預估 更多篩選 ***** - ***** 不限 小型 奈米網紅 …" at bounding box center [414, 109] width 655 height 45
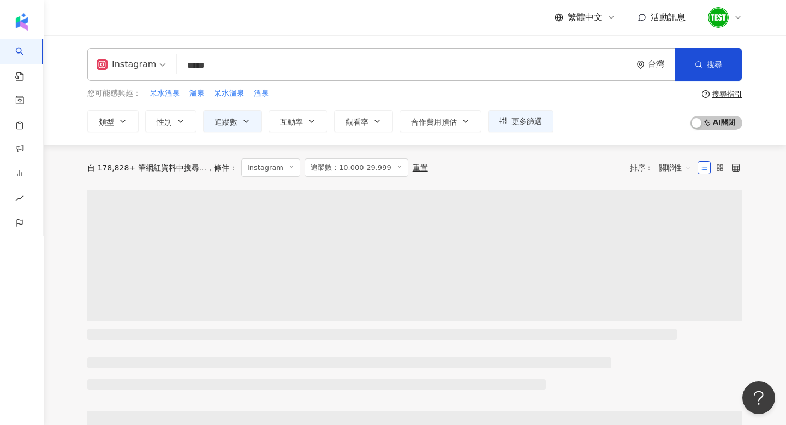
click at [661, 164] on span "關聯性" at bounding box center [675, 167] width 33 height 17
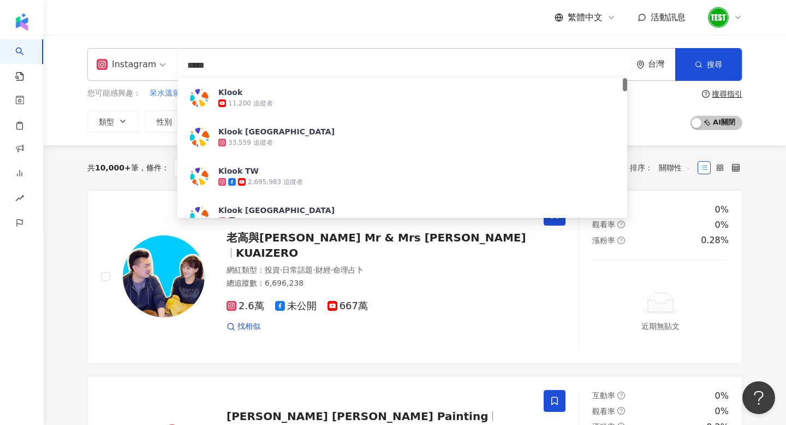
click at [374, 61] on input "*****" at bounding box center [404, 65] width 446 height 21
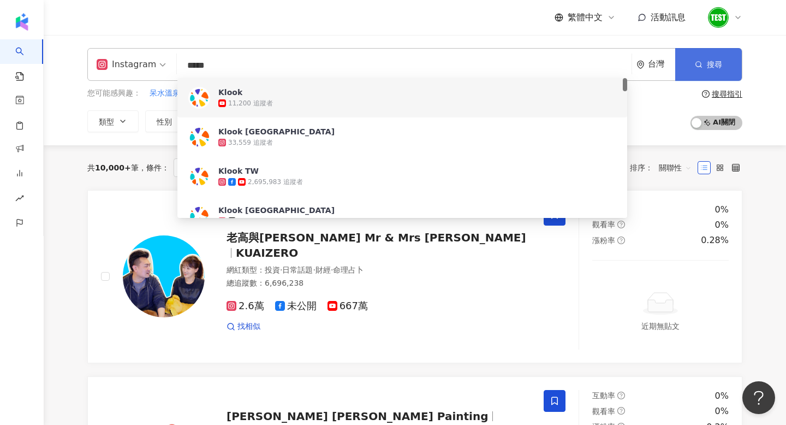
click at [712, 68] on span "搜尋" at bounding box center [714, 64] width 15 height 9
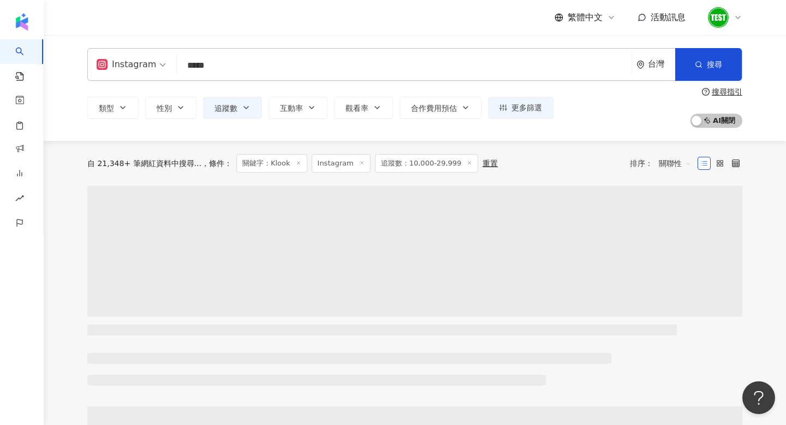
click at [674, 162] on span "關聯性" at bounding box center [675, 162] width 33 height 17
click at [674, 281] on div "關鍵字" at bounding box center [675, 278] width 27 height 12
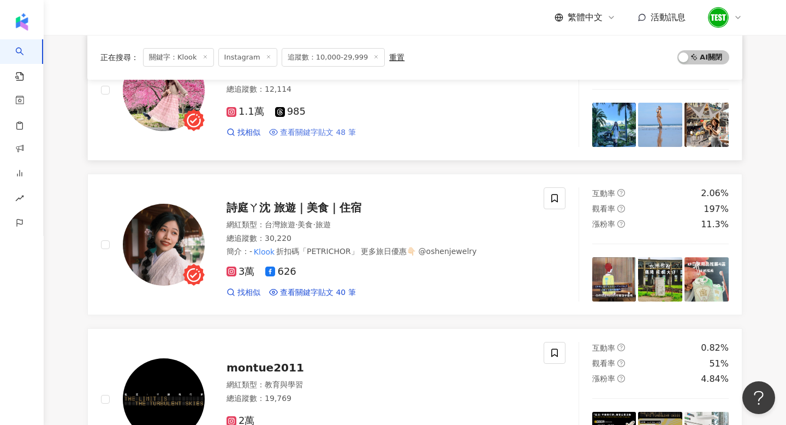
scroll to position [323, 0]
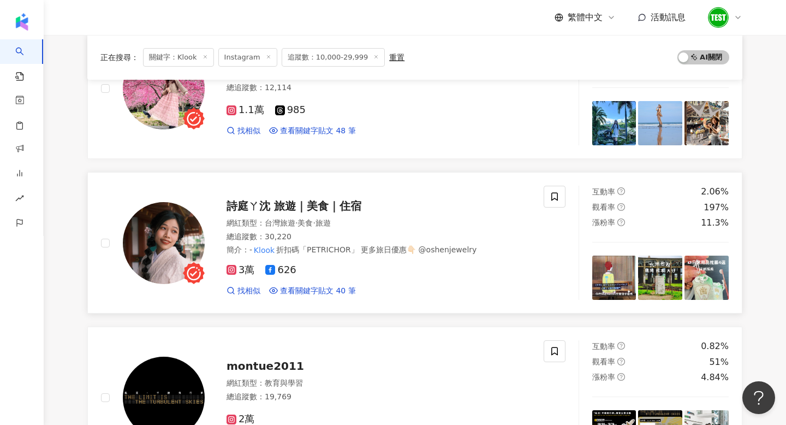
click at [120, 240] on div at bounding box center [153, 243] width 104 height 114
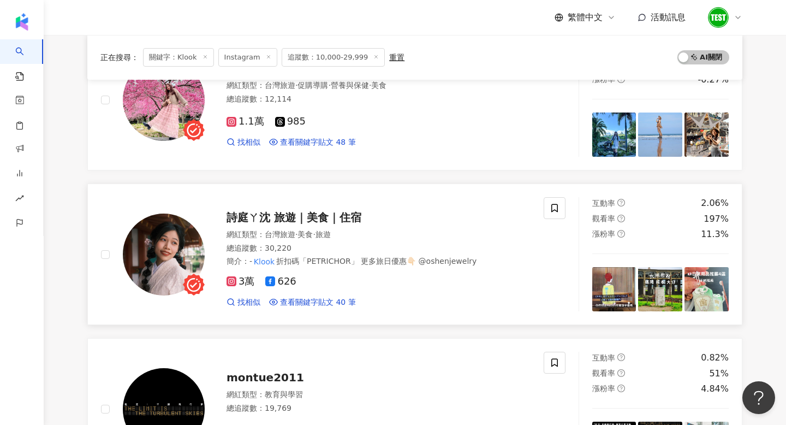
scroll to position [0, 0]
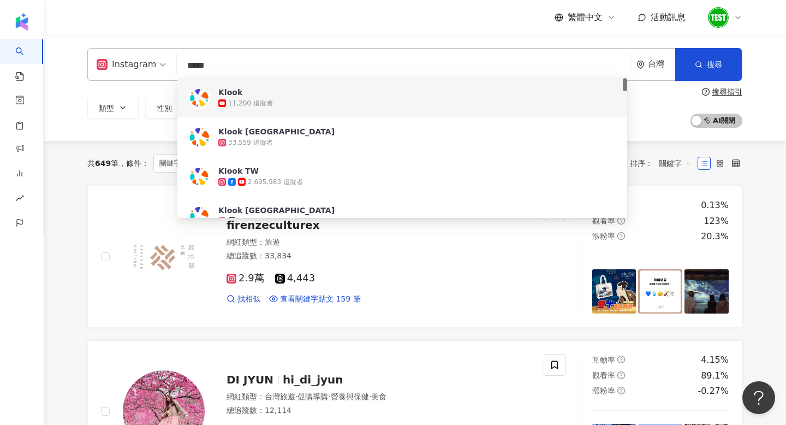
drag, startPoint x: 216, startPoint y: 64, endPoint x: 116, endPoint y: 62, distance: 100.5
click at [116, 62] on div "Instagram ***** 台灣 搜尋 95ad19f5-cab2-4cd5-b412-8f3d5d66075a b577848c-9165-4e6e-8…" at bounding box center [414, 64] width 655 height 33
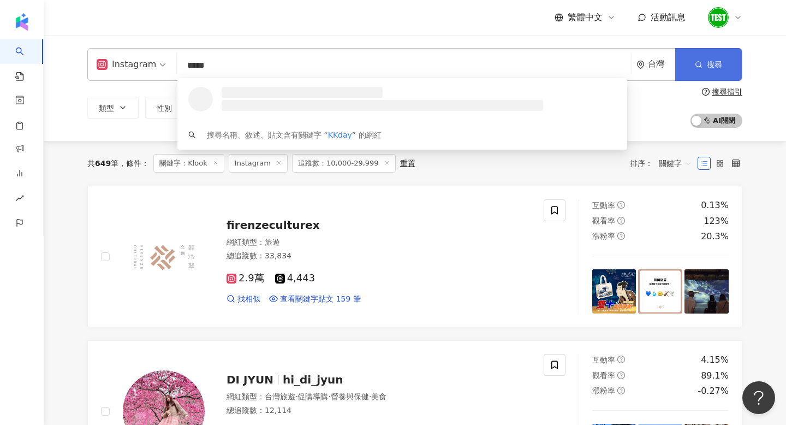
type input "*****"
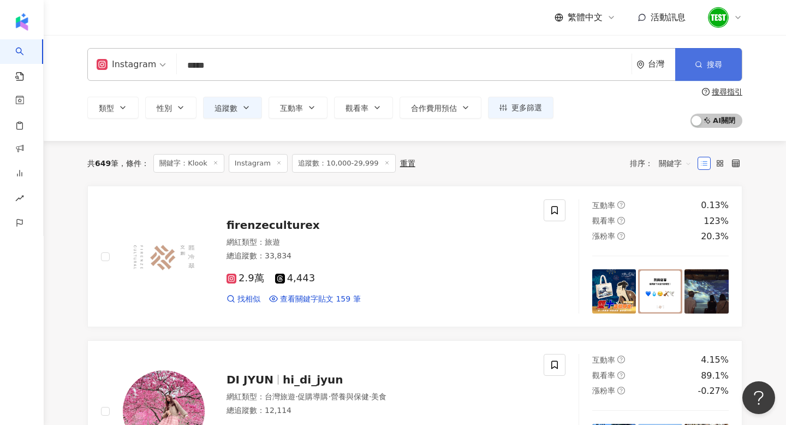
click at [708, 58] on button "搜尋" at bounding box center [708, 64] width 67 height 33
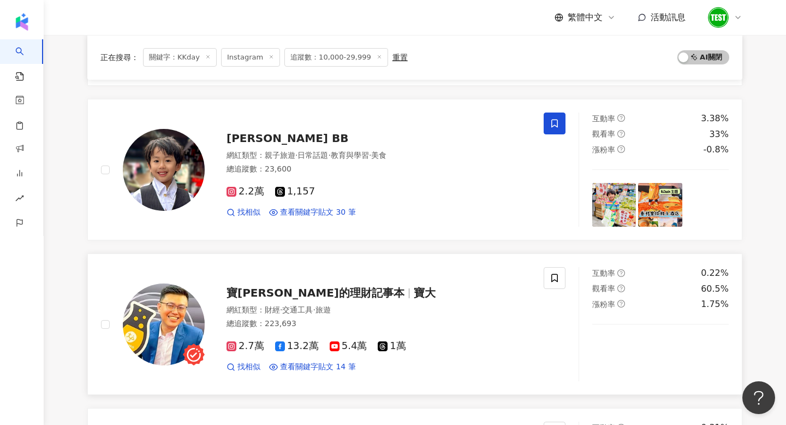
scroll to position [860, 0]
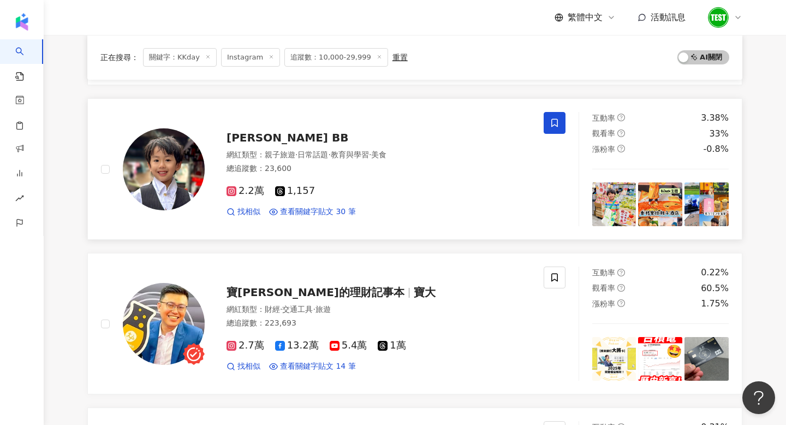
click at [189, 187] on img at bounding box center [164, 169] width 82 height 82
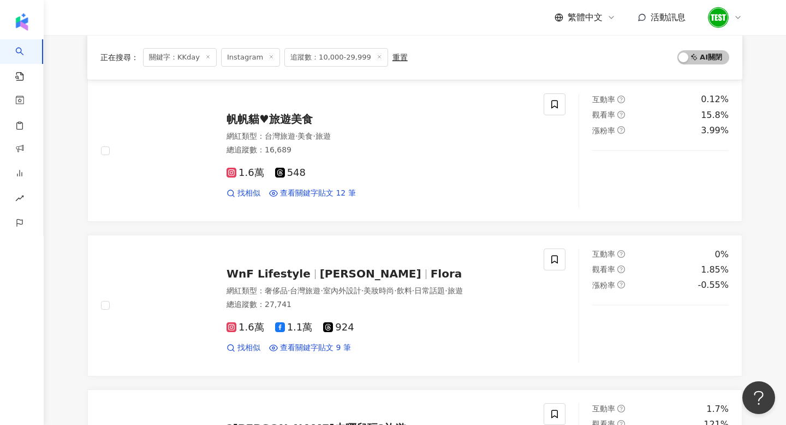
scroll to position [1365, 0]
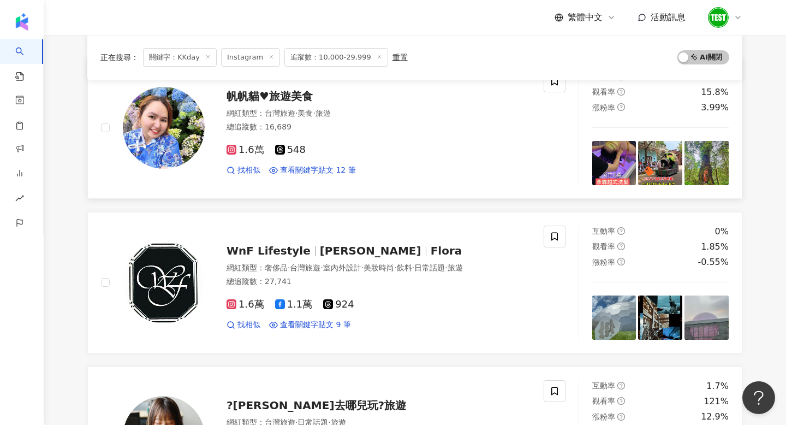
click at [205, 132] on div "帆帆貓♥旅遊美食 網紅類型 ： 台灣旅遊 · 美食 · 旅遊 總追蹤數 ： 16,689 1.6萬 548 找相似 查看關鍵字貼文 12 筆" at bounding box center [368, 128] width 326 height 96
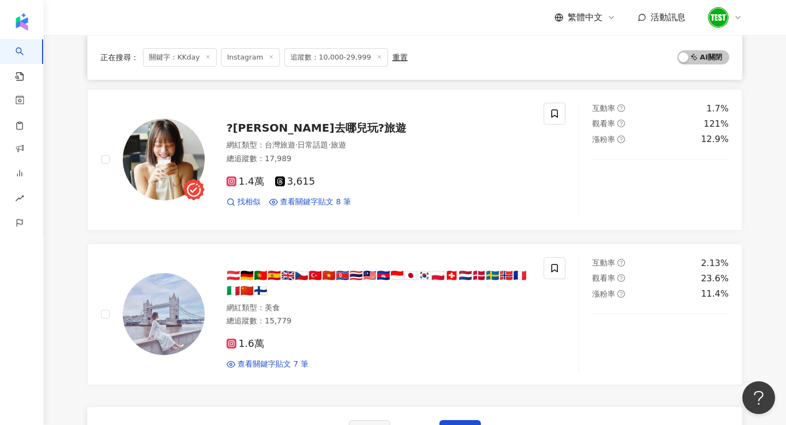
scroll to position [1642, 0]
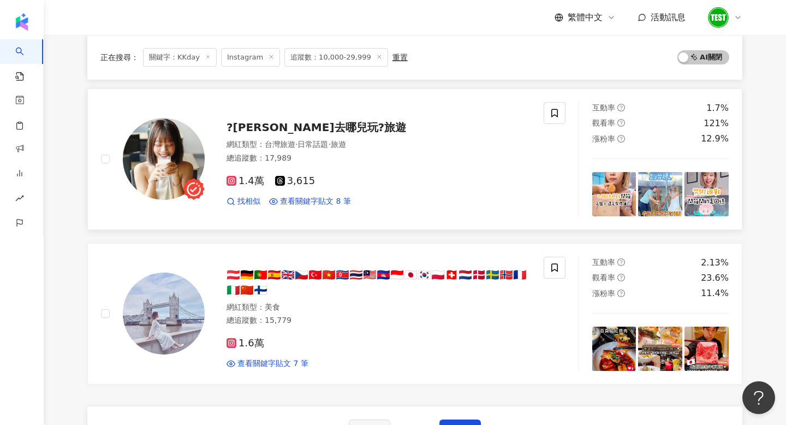
click at [147, 158] on img at bounding box center [164, 159] width 82 height 82
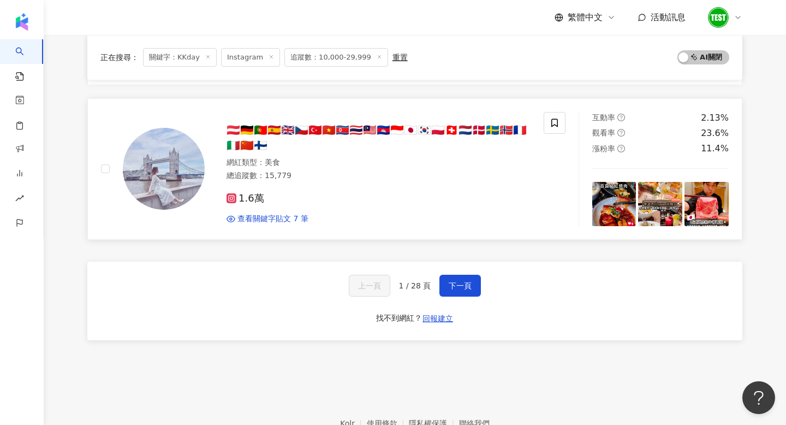
click at [156, 165] on img at bounding box center [164, 169] width 82 height 82
click at [456, 283] on span "下一頁" at bounding box center [460, 285] width 23 height 9
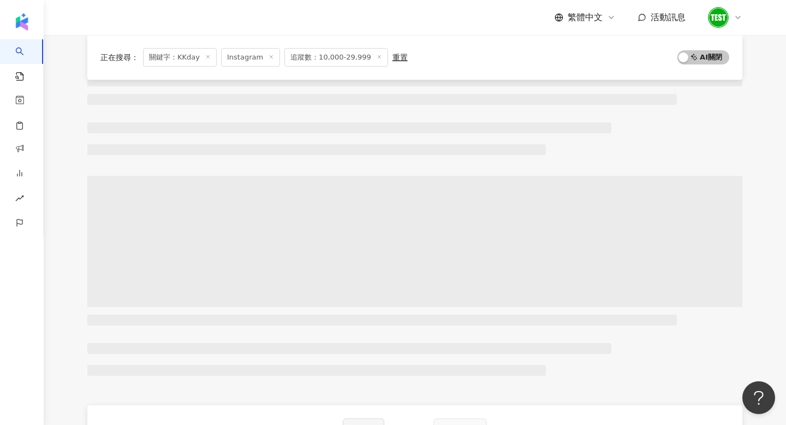
scroll to position [0, 0]
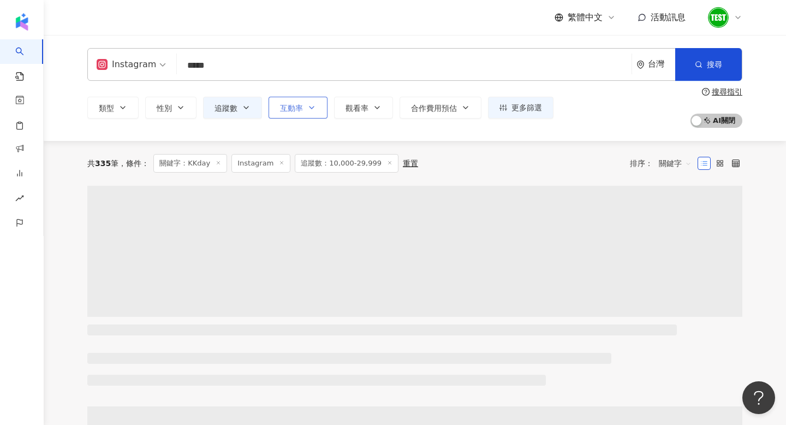
click at [316, 110] on button "互動率" at bounding box center [298, 108] width 59 height 22
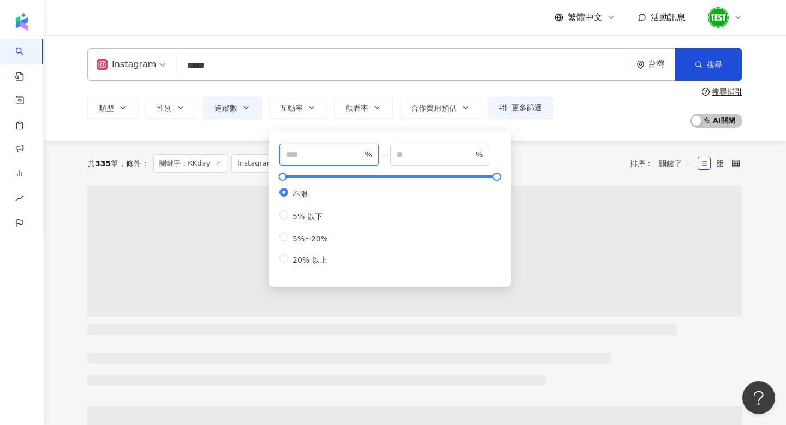
click at [331, 157] on input "number" at bounding box center [324, 154] width 76 height 12
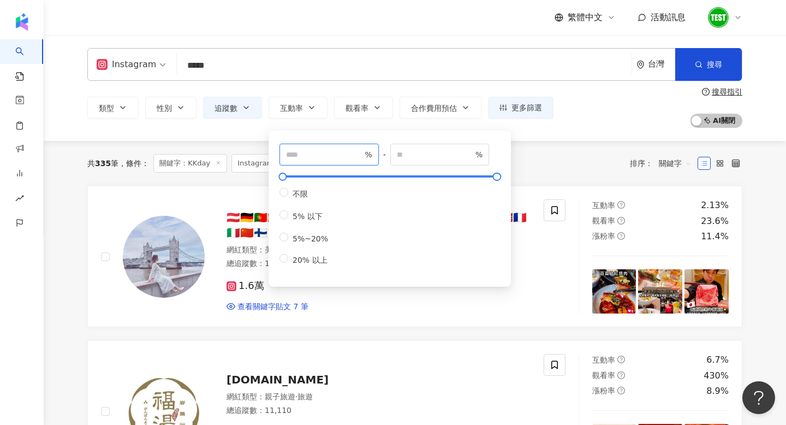
type input "*"
click at [583, 166] on div "共 335 筆 條件 ： 關鍵字：KKday Instagram 追蹤數：10,000-29,999 重置 排序： 關鍵字" at bounding box center [414, 163] width 655 height 19
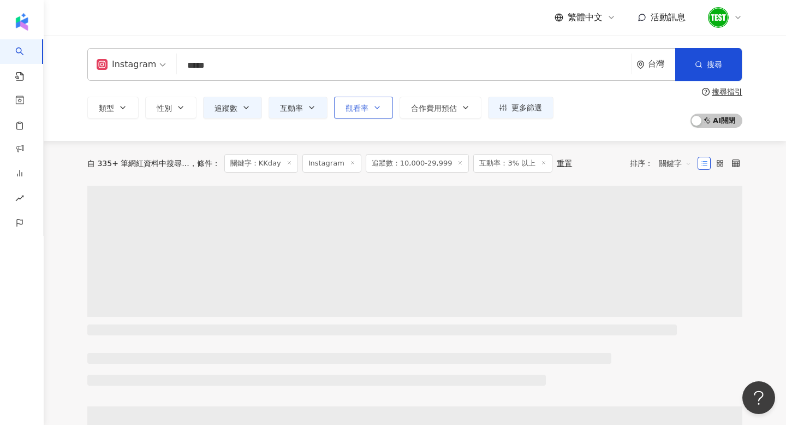
click at [367, 109] on span "觀看率" at bounding box center [357, 108] width 23 height 9
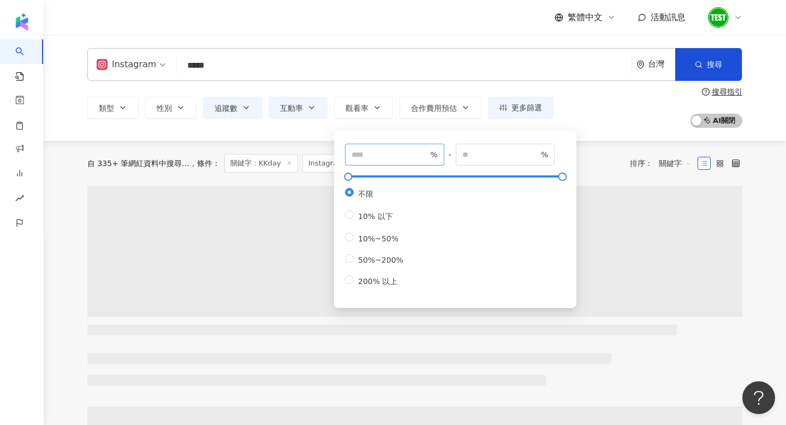
click at [365, 162] on span "%" at bounding box center [394, 155] width 99 height 22
type input "***"
click at [603, 114] on div "類型 性別 追蹤數 互動率 觀看率 合作費用預估 更多篩選 ***** - ***** 不限 小型 奈米網紅 (<1萬) 微型網紅 (1萬-3萬) 小型網紅 …" at bounding box center [414, 107] width 655 height 40
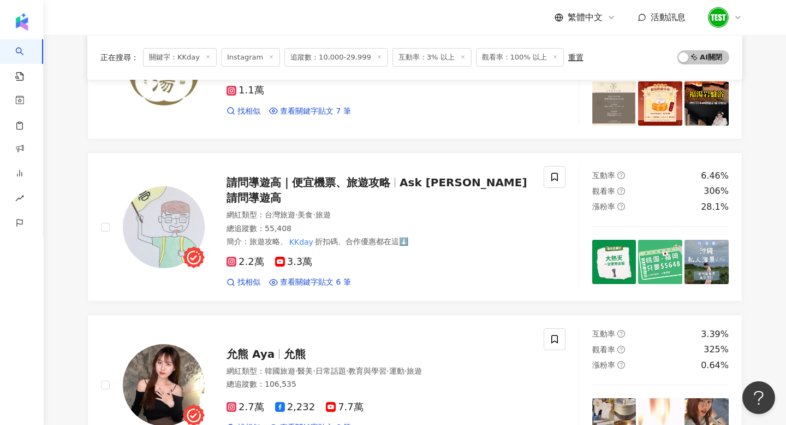
scroll to position [207, 0]
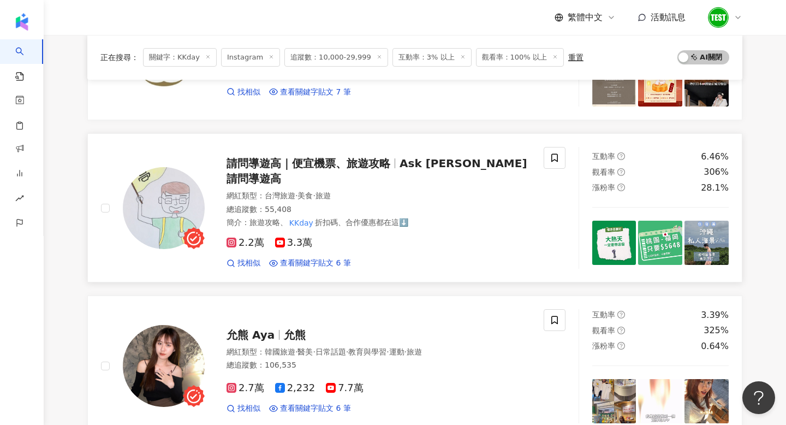
click at [165, 196] on img at bounding box center [164, 208] width 82 height 82
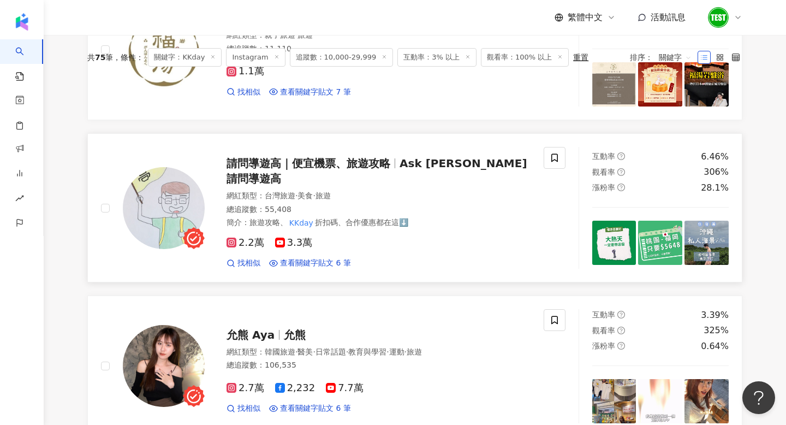
scroll to position [0, 0]
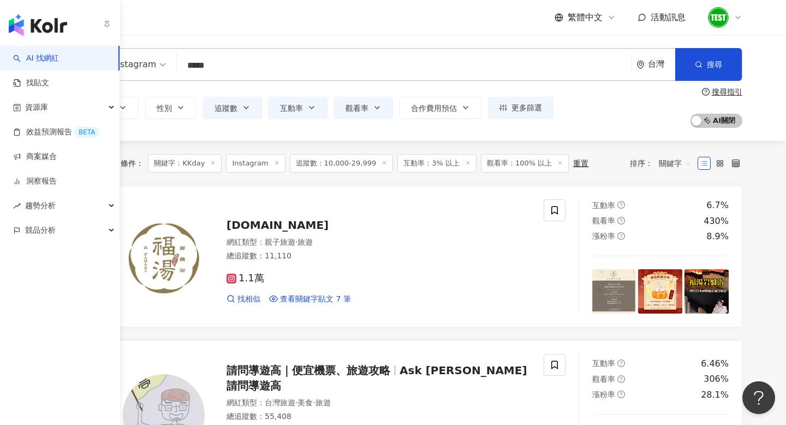
click at [36, 26] on img "button" at bounding box center [38, 25] width 58 height 22
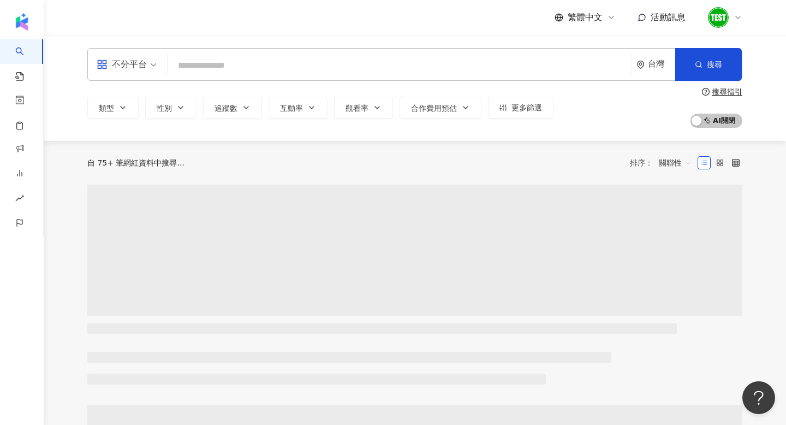
click at [265, 61] on input "search" at bounding box center [399, 65] width 455 height 21
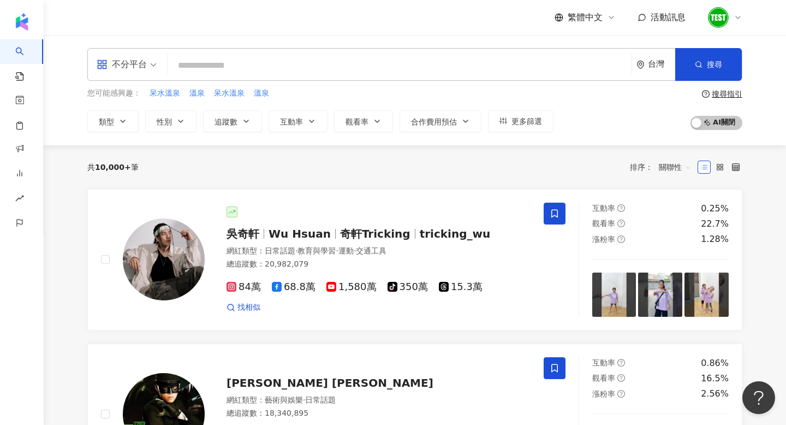
click at [196, 70] on input "search" at bounding box center [399, 65] width 455 height 21
paste input "*****"
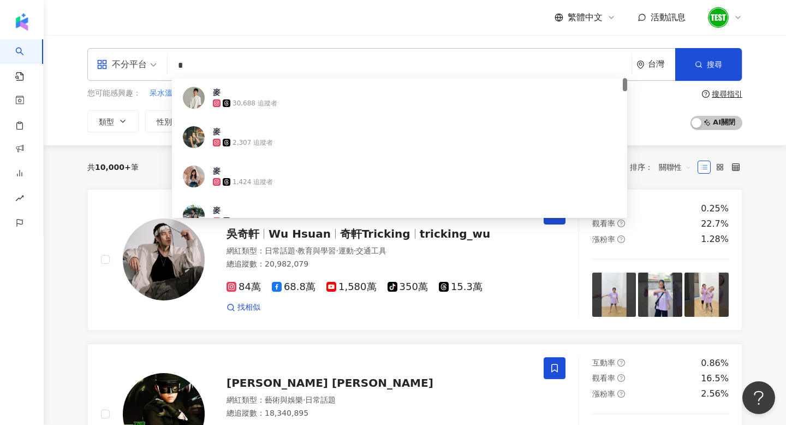
drag, startPoint x: 221, startPoint y: 64, endPoint x: 121, endPoint y: 64, distance: 99.9
click at [121, 64] on div "不分平台 * 台灣 搜尋 f28fdde6-1fe0-44c9-83b8-6a4ea8b4f215 麥 30,688 追蹤者 麥 2,307 追蹤者 麥 1,…" at bounding box center [414, 64] width 655 height 33
paste input "**********"
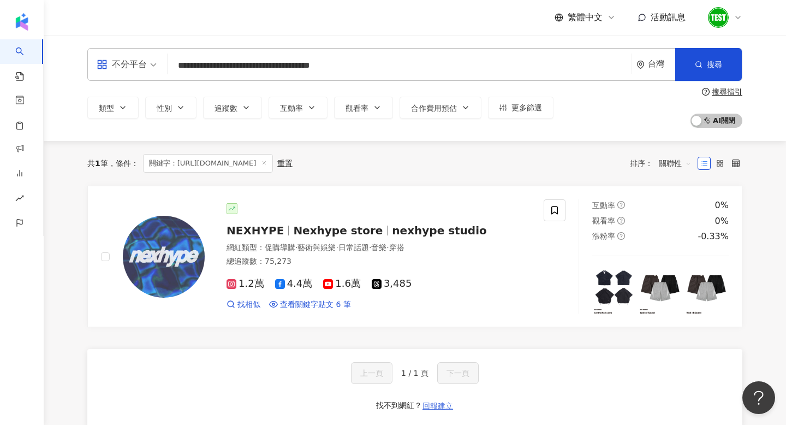
type input "**********"
click at [445, 405] on span "回報建立" at bounding box center [437, 405] width 31 height 9
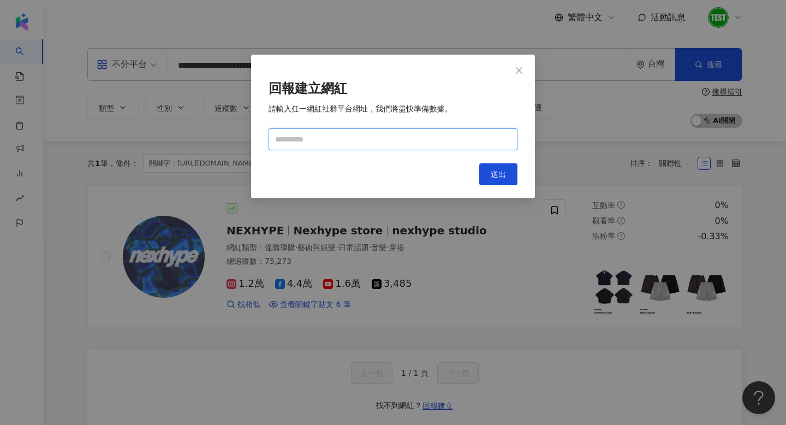
click at [385, 145] on input "text" at bounding box center [393, 139] width 249 height 22
paste input "**********"
type input "**********"
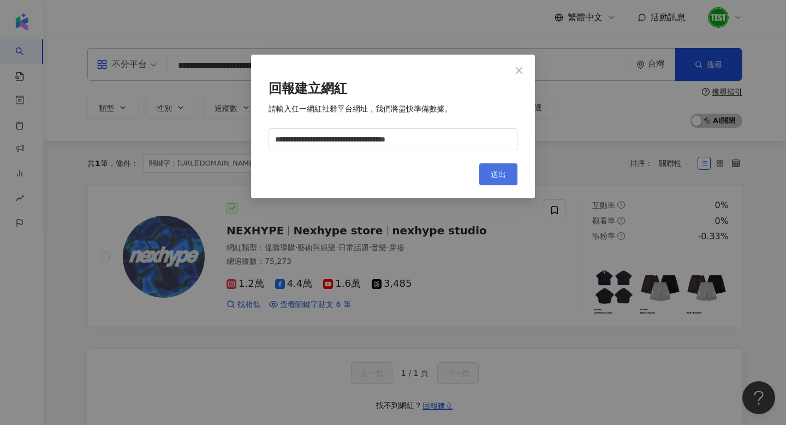
click at [510, 171] on button "送出" at bounding box center [498, 174] width 38 height 22
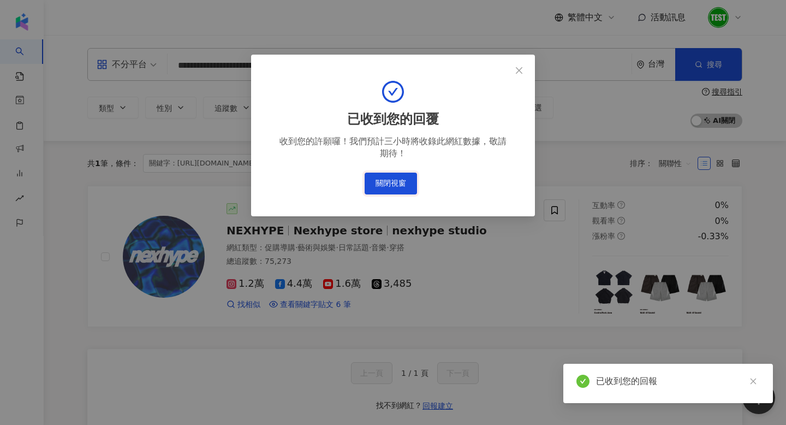
click at [401, 181] on button "關閉視窗" at bounding box center [391, 183] width 52 height 22
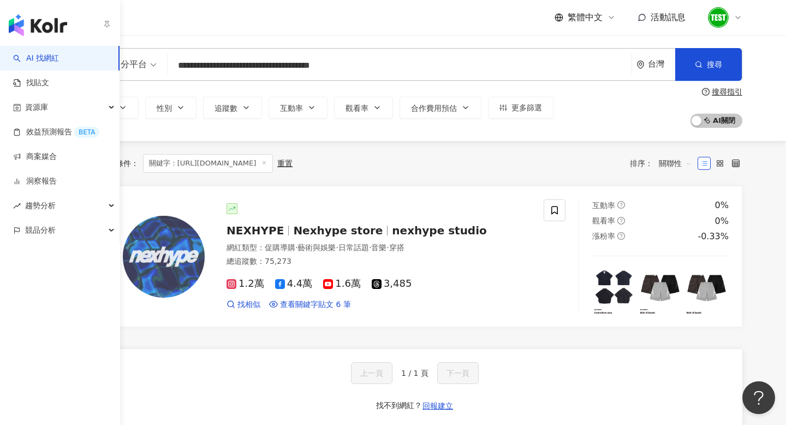
click at [33, 28] on img "button" at bounding box center [38, 25] width 58 height 22
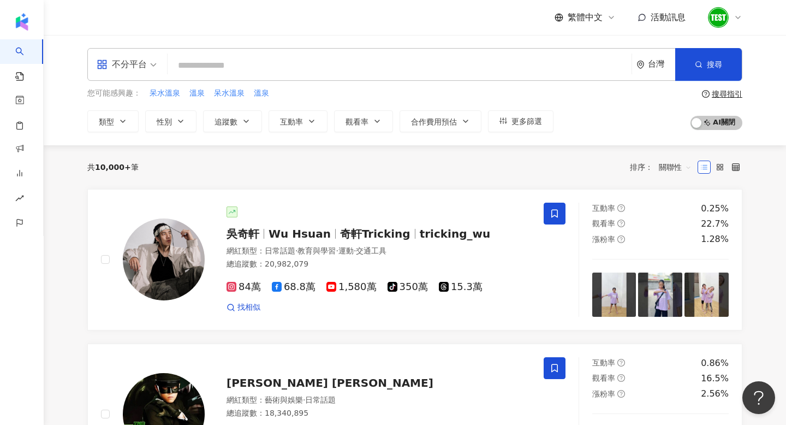
click at [199, 69] on input "search" at bounding box center [399, 65] width 455 height 21
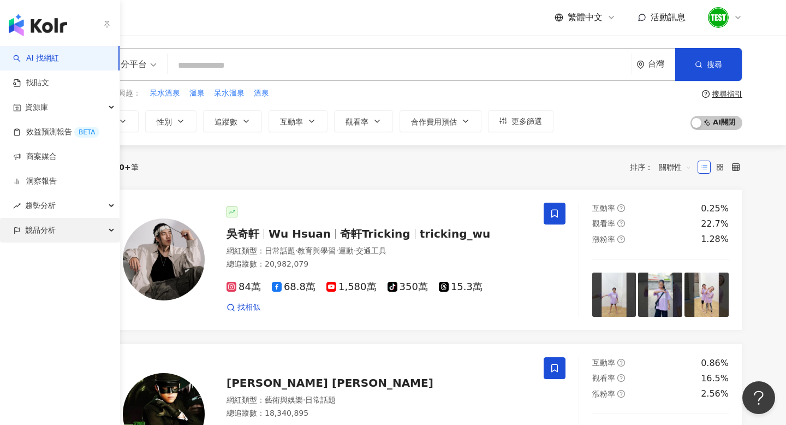
click at [64, 233] on div "競品分析" at bounding box center [60, 230] width 120 height 25
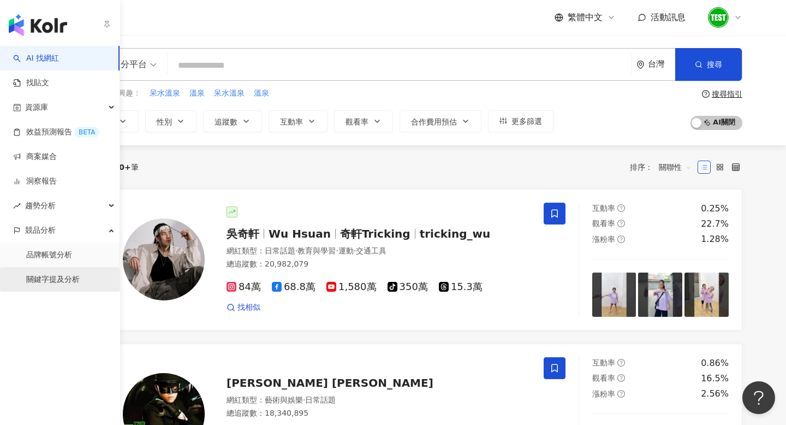
click at [77, 275] on link "關鍵字提及分析" at bounding box center [52, 279] width 53 height 11
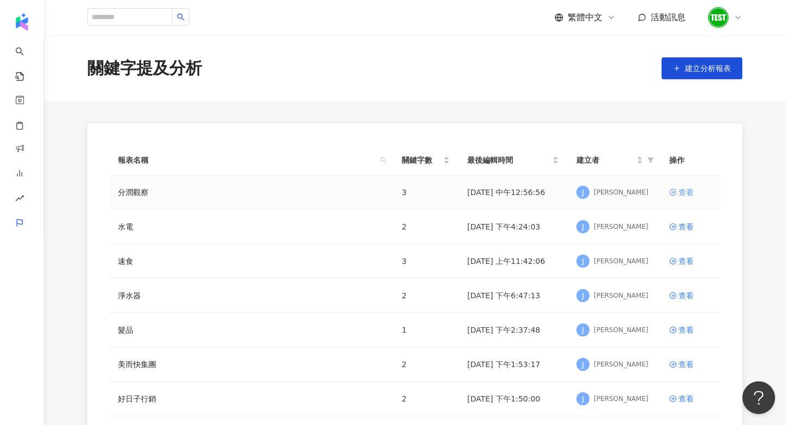
click at [686, 193] on div "查看" at bounding box center [685, 192] width 15 height 12
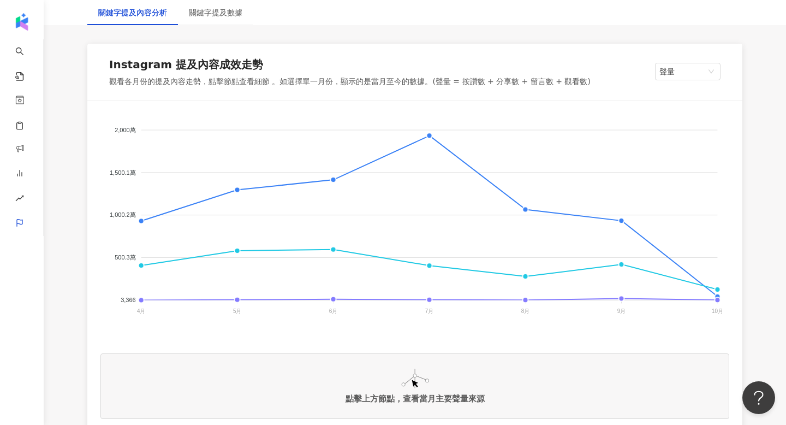
scroll to position [248, 0]
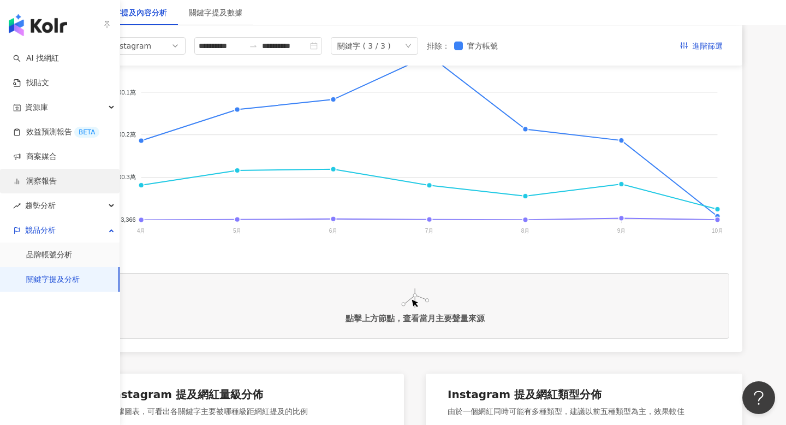
click at [50, 178] on link "洞察報告" at bounding box center [35, 181] width 44 height 11
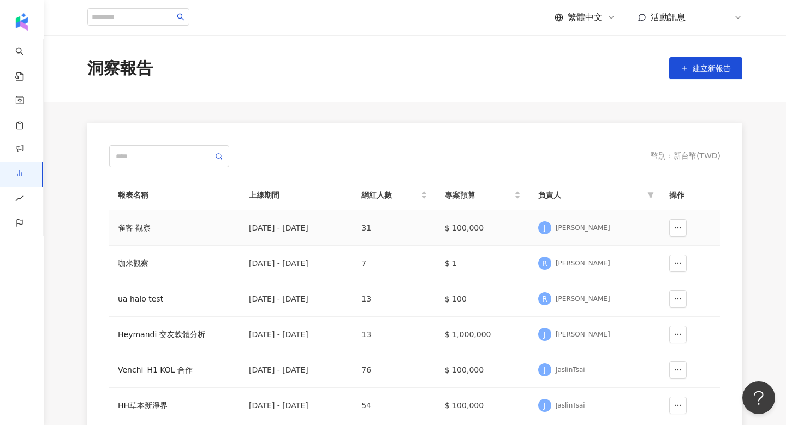
click at [133, 224] on div "雀客 觀察" at bounding box center [175, 228] width 114 height 12
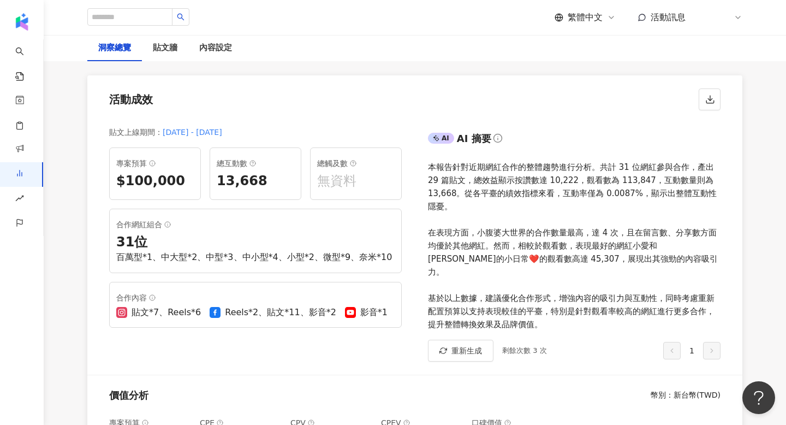
scroll to position [29, 0]
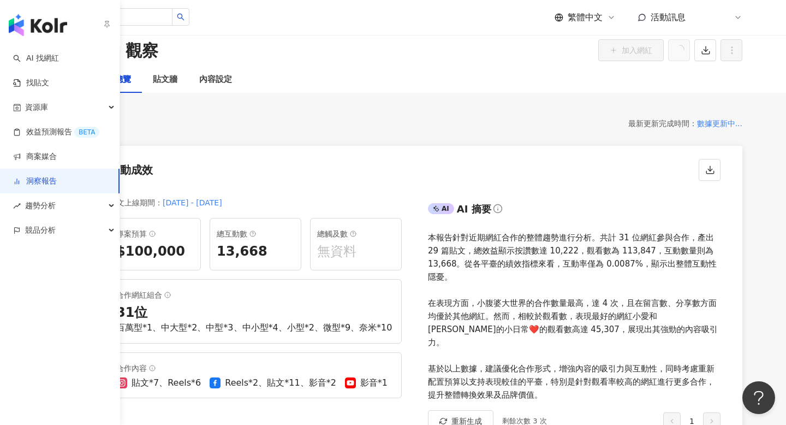
click at [22, 28] on img "button" at bounding box center [38, 25] width 58 height 22
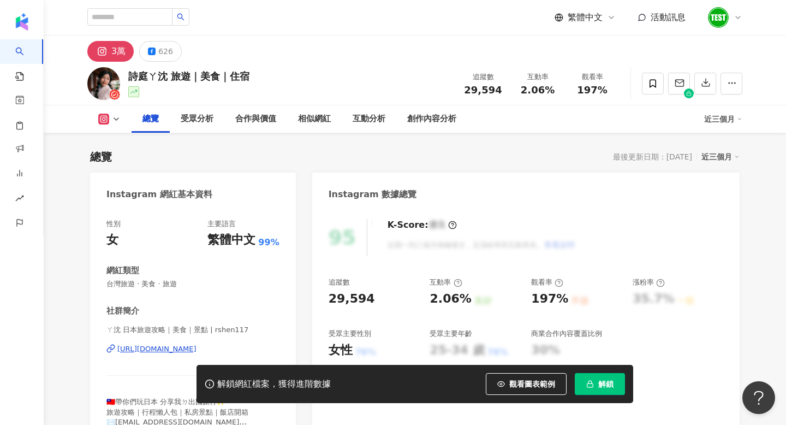
click at [196, 344] on div "https://www.instagram.com/rshen117/" at bounding box center [156, 349] width 79 height 10
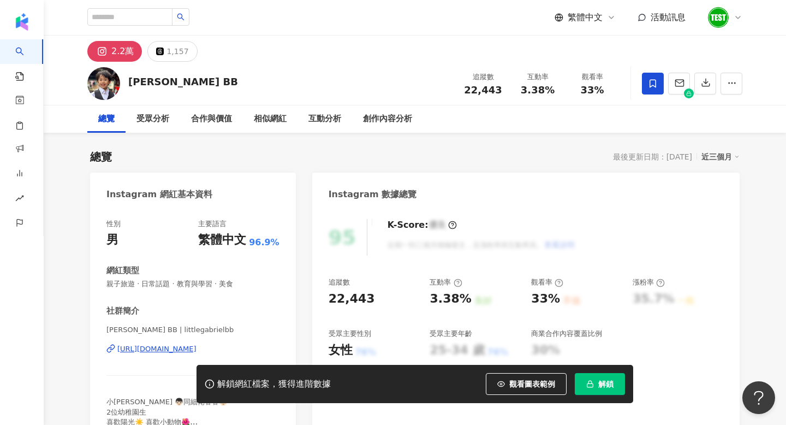
click at [178, 344] on div "https://www.instagram.com/littlegabrielbb/" at bounding box center [156, 349] width 79 height 10
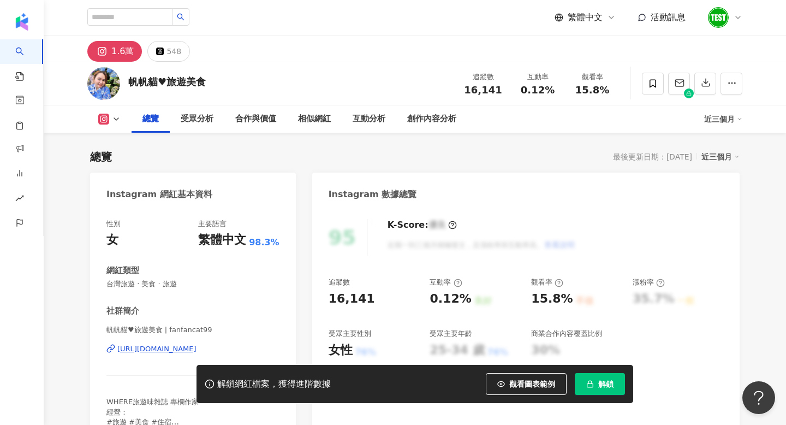
scroll to position [138, 0]
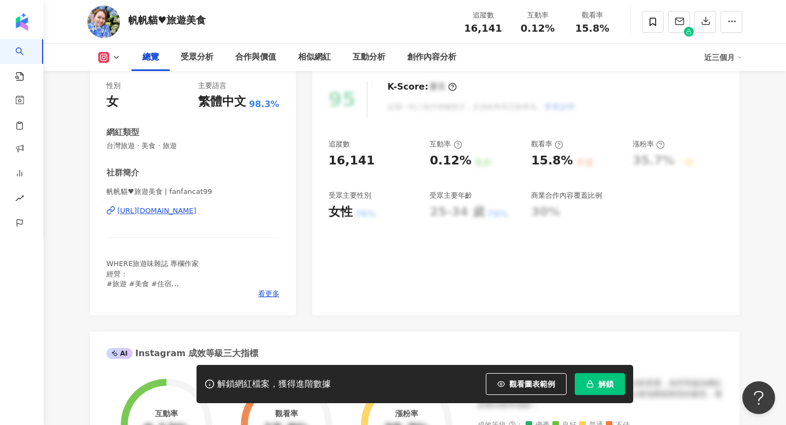
click at [170, 212] on div "https://www.instagram.com/fanfancat99/" at bounding box center [156, 211] width 79 height 10
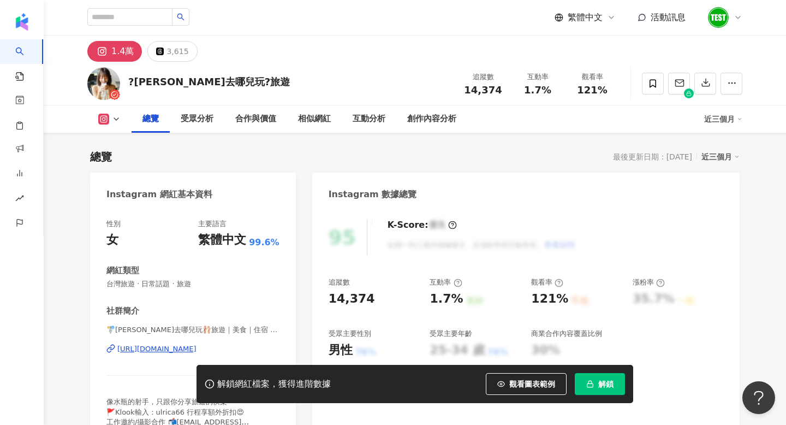
click at [180, 349] on div "https://www.instagram.com/ulrica_hello/" at bounding box center [156, 349] width 79 height 10
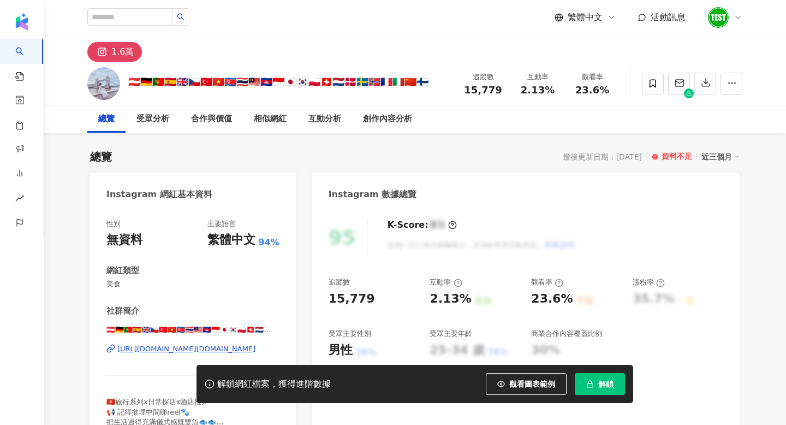
click at [245, 344] on div "[URL][DOMAIN_NAME][DOMAIN_NAME]" at bounding box center [186, 349] width 138 height 10
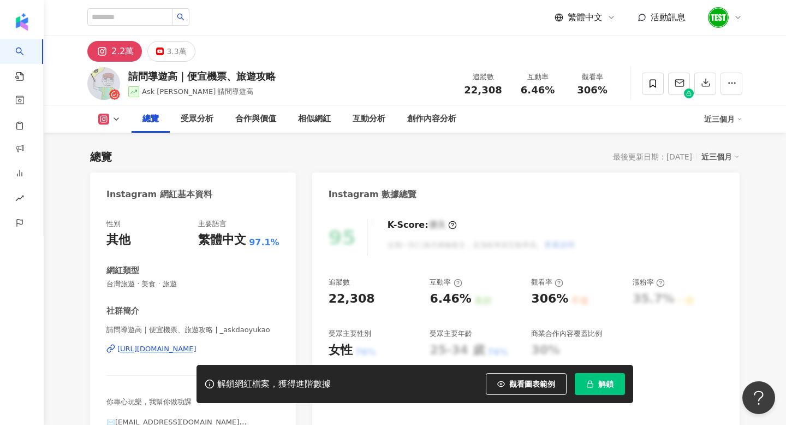
click at [158, 348] on div "https://www.instagram.com/_askdaoyukao/" at bounding box center [156, 349] width 79 height 10
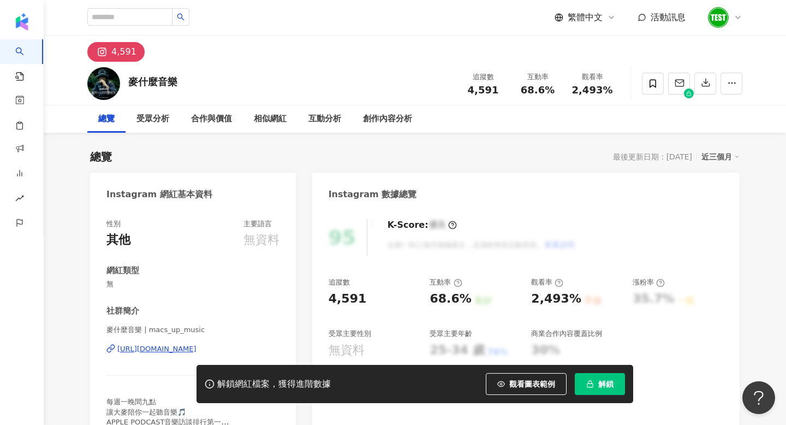
click at [606, 385] on span "解鎖" at bounding box center [605, 383] width 15 height 9
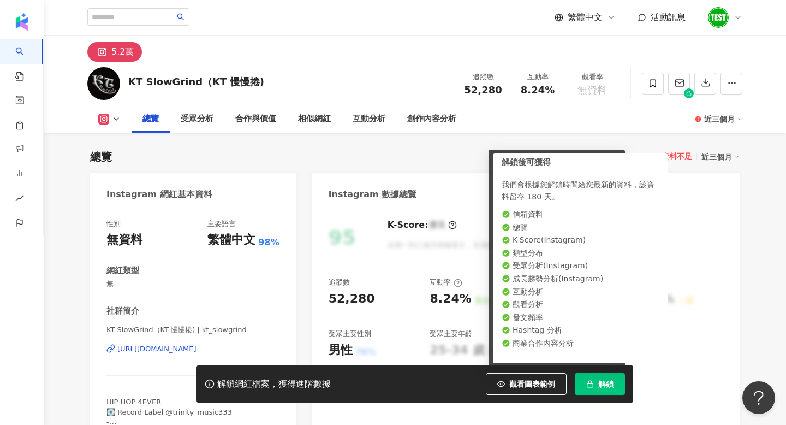
click at [711, 158] on div "近三個月" at bounding box center [720, 157] width 38 height 14
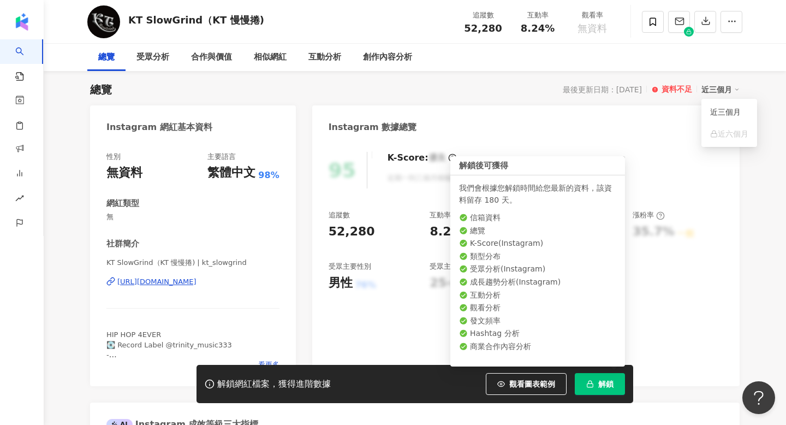
click at [588, 386] on rect "button" at bounding box center [590, 384] width 6 height 3
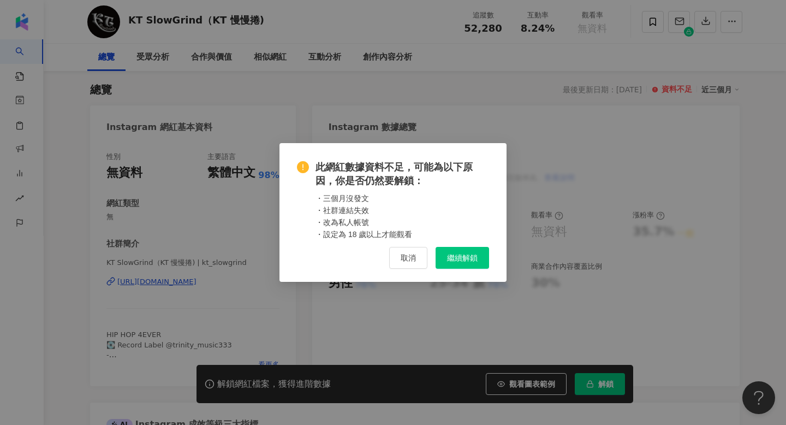
click at [466, 254] on span "繼續解鎖" at bounding box center [462, 257] width 31 height 9
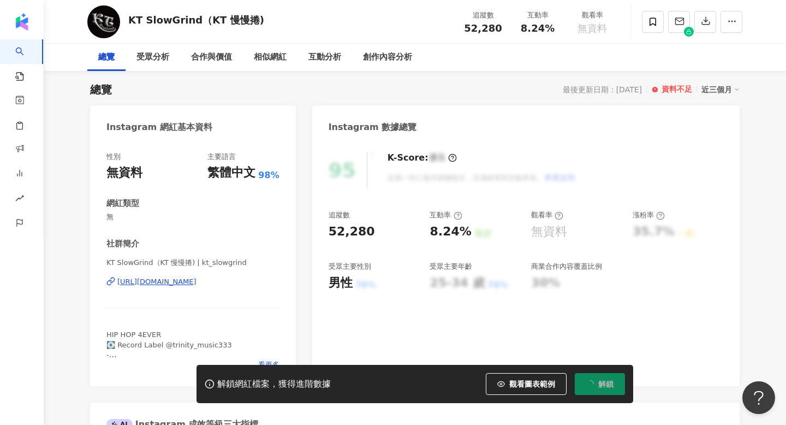
click at [446, 189] on div "95 K-Score : 優良 近期一到三個月積極發文，且漲粉率與互動率高。 查看說明 追蹤數 52,280 互動率 8.24% 良好 觀看率 無資料 漲粉率…" at bounding box center [525, 263] width 427 height 245
click at [497, 160] on div "K-Score : 優良 近期一到三個月積極發文，且漲粉率與互動率高。 查看說明" at bounding box center [476, 170] width 199 height 37
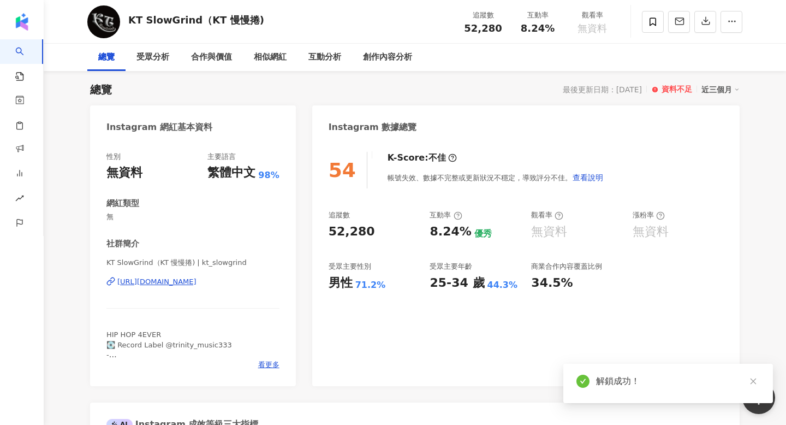
click at [718, 91] on div "近三個月" at bounding box center [720, 89] width 38 height 14
click at [731, 136] on link "近六個月" at bounding box center [725, 134] width 31 height 12
click at [722, 91] on div "近六個月" at bounding box center [720, 89] width 38 height 14
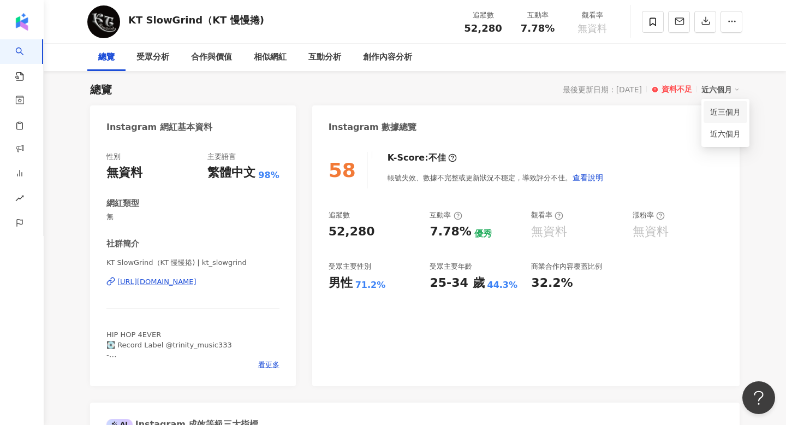
click at [724, 109] on link "近三個月" at bounding box center [725, 112] width 31 height 12
click at [646, 92] on div "最後更新日期：[DATE] 資料不足 近三個月" at bounding box center [651, 89] width 177 height 14
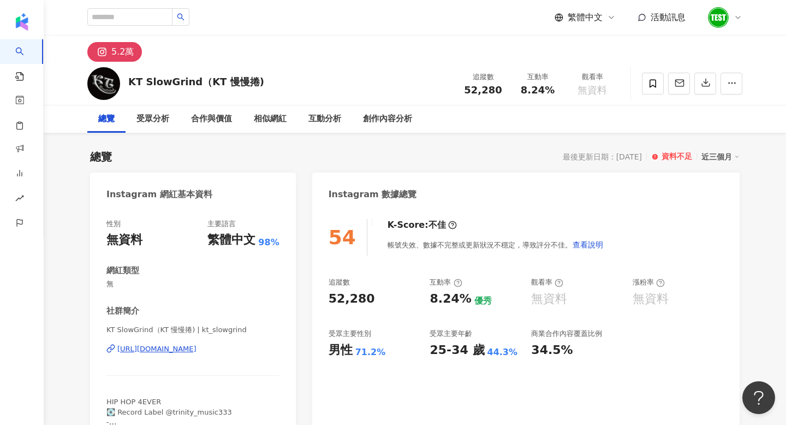
click at [671, 157] on div "資料不足" at bounding box center [677, 156] width 31 height 11
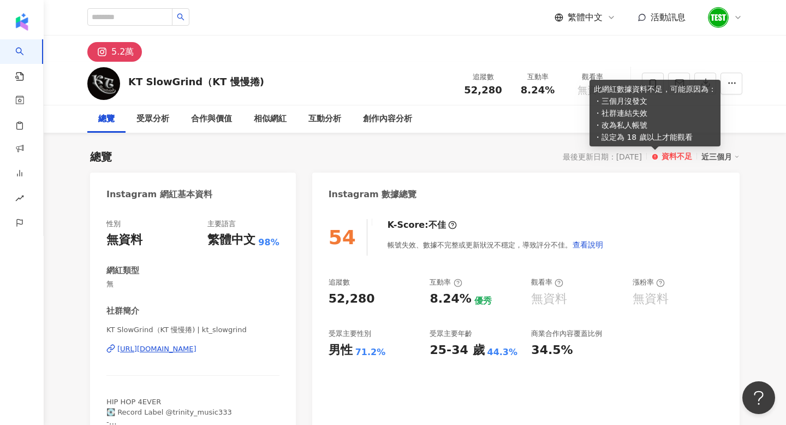
drag, startPoint x: 641, startPoint y: 154, endPoint x: 588, endPoint y: 154, distance: 52.9
click at [588, 154] on div "最後更新日期：[DATE]" at bounding box center [602, 156] width 79 height 9
click at [472, 184] on div "Instagram 數據總覽" at bounding box center [525, 189] width 427 height 35
click at [708, 156] on div "近三個月" at bounding box center [720, 157] width 38 height 14
click at [722, 177] on link "近三個月" at bounding box center [725, 179] width 31 height 12
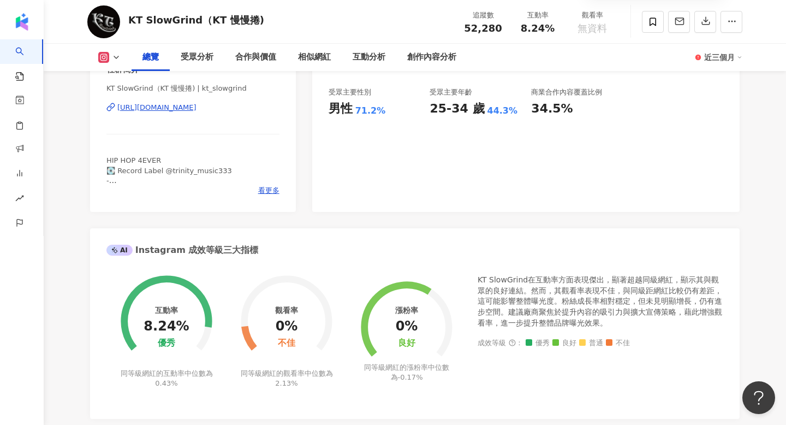
scroll to position [91, 0]
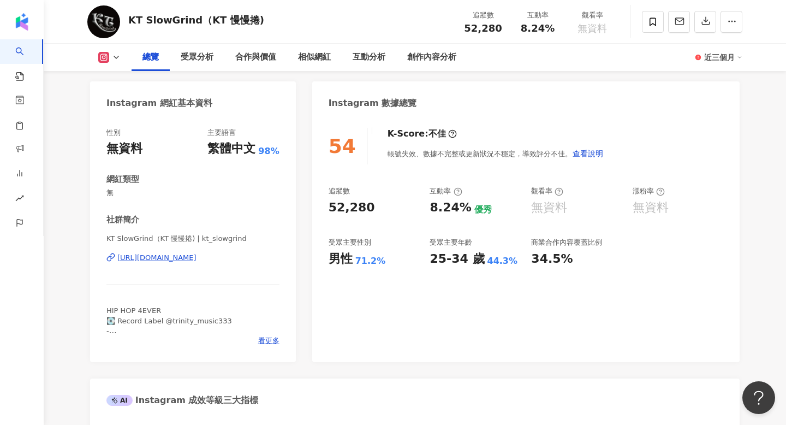
click at [736, 53] on div "近三個月" at bounding box center [723, 57] width 38 height 17
click at [717, 103] on link "近六個月" at bounding box center [728, 103] width 31 height 12
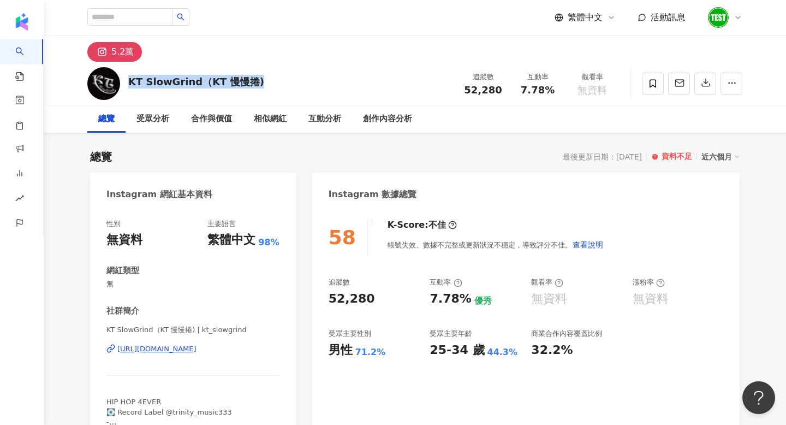
drag, startPoint x: 127, startPoint y: 81, endPoint x: 259, endPoint y: 80, distance: 131.6
click at [259, 80] on div "KT SlowGrind（KT 慢慢捲) 追蹤數 52,280 互動率 7.78% 觀看率 無資料" at bounding box center [414, 83] width 699 height 43
